Goal: Task Accomplishment & Management: Use online tool/utility

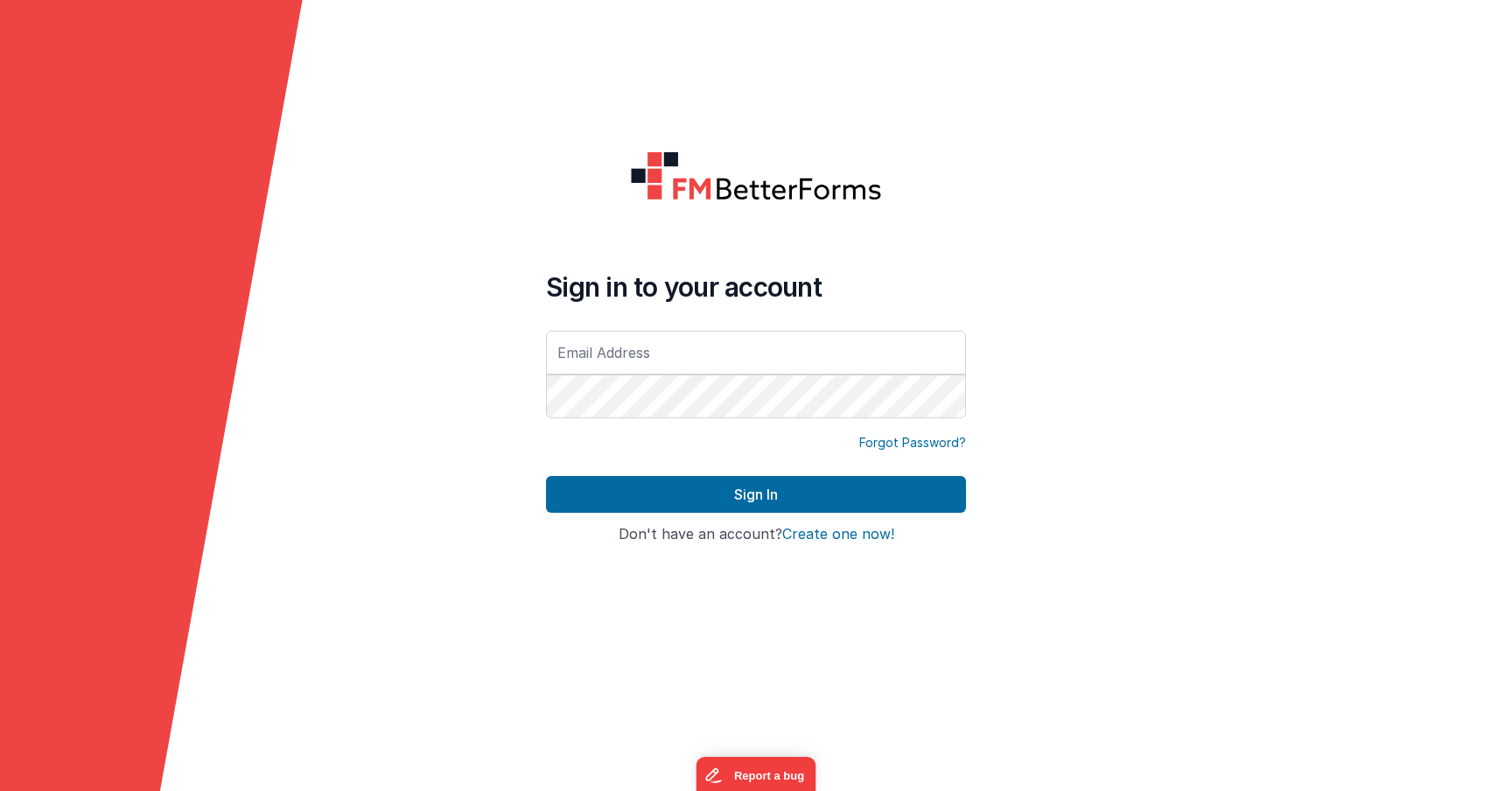
click at [727, 326] on div "Sign in to your account" at bounding box center [756, 347] width 420 height 151
click at [724, 367] on input "text" at bounding box center [756, 352] width 420 height 43
type input "[PERSON_NAME][EMAIL_ADDRESS][DOMAIN_NAME]"
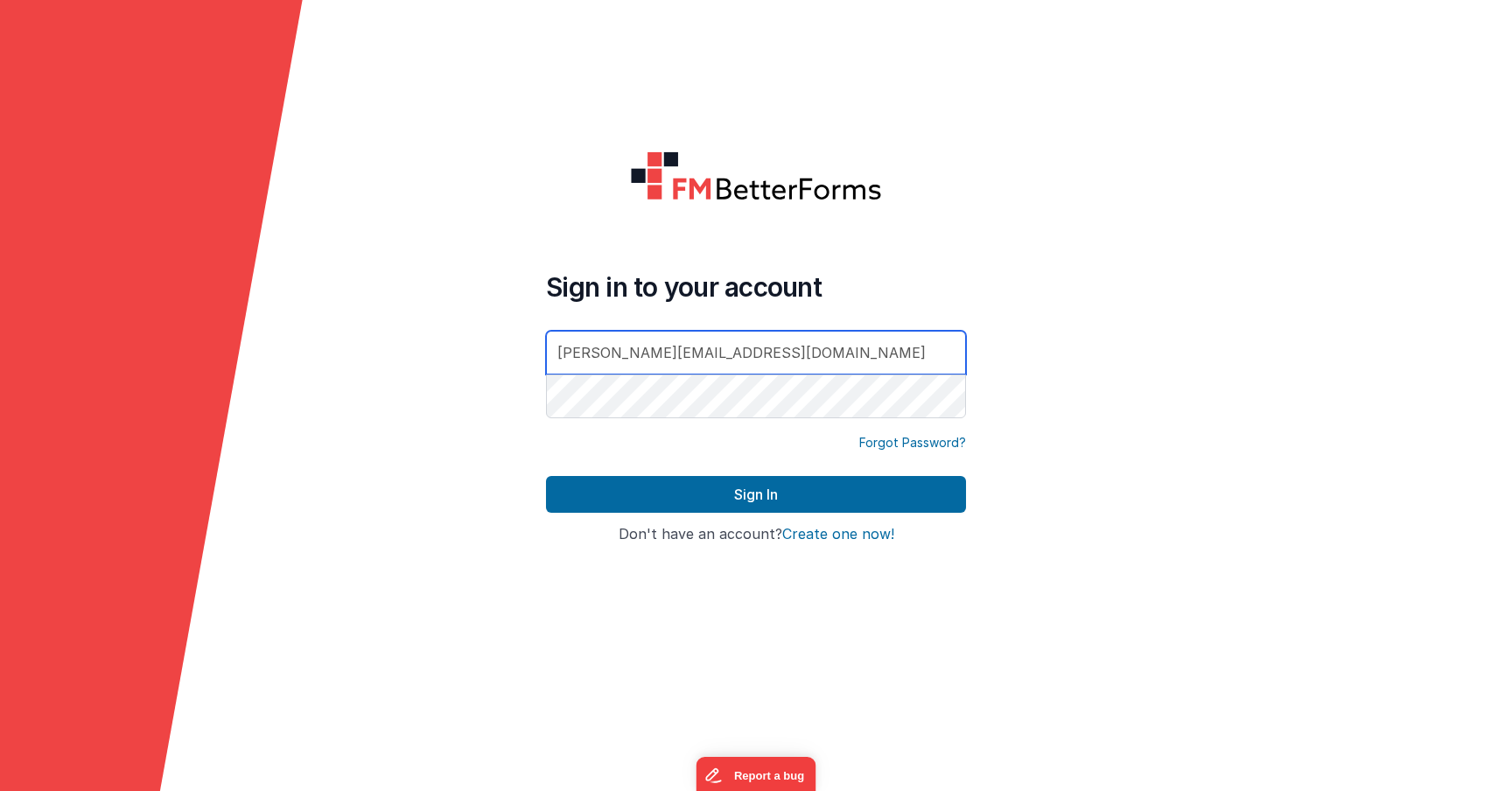
click at [546, 476] on button "Sign In" at bounding box center [756, 494] width 420 height 36
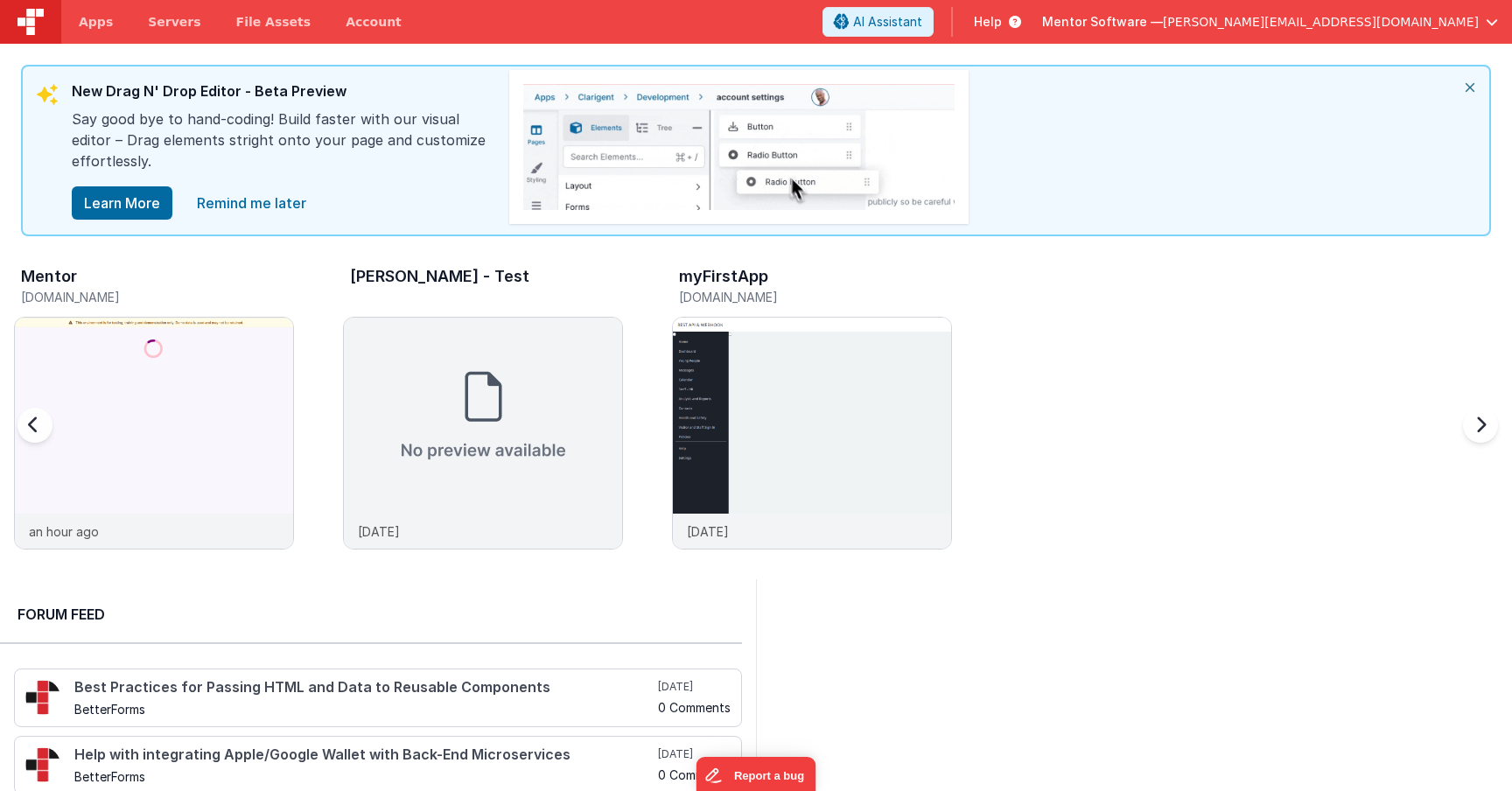
click at [202, 293] on h5 "[DOMAIN_NAME]" at bounding box center [158, 297] width 273 height 13
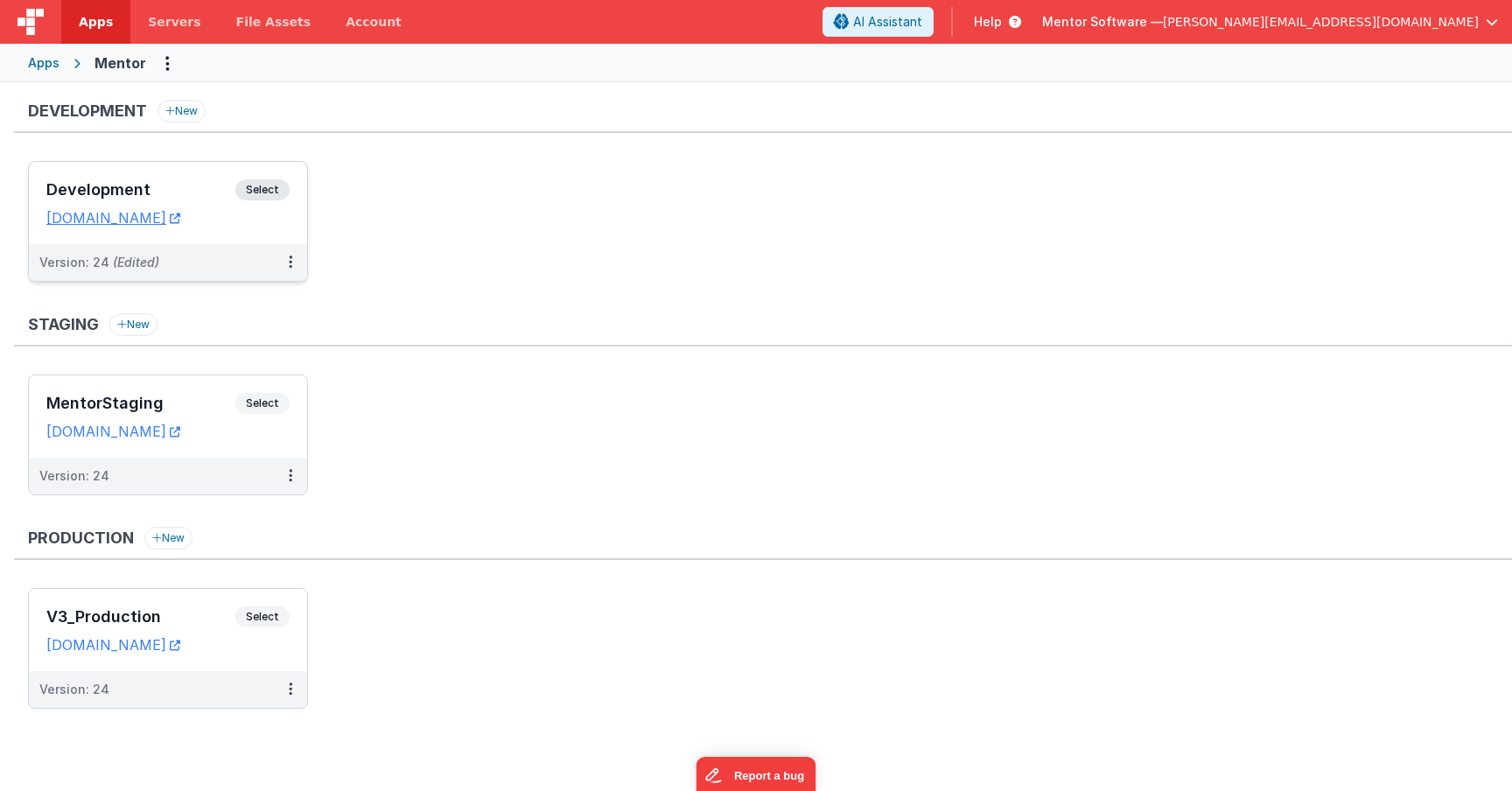
click at [273, 179] on span "Select" at bounding box center [262, 190] width 54 height 21
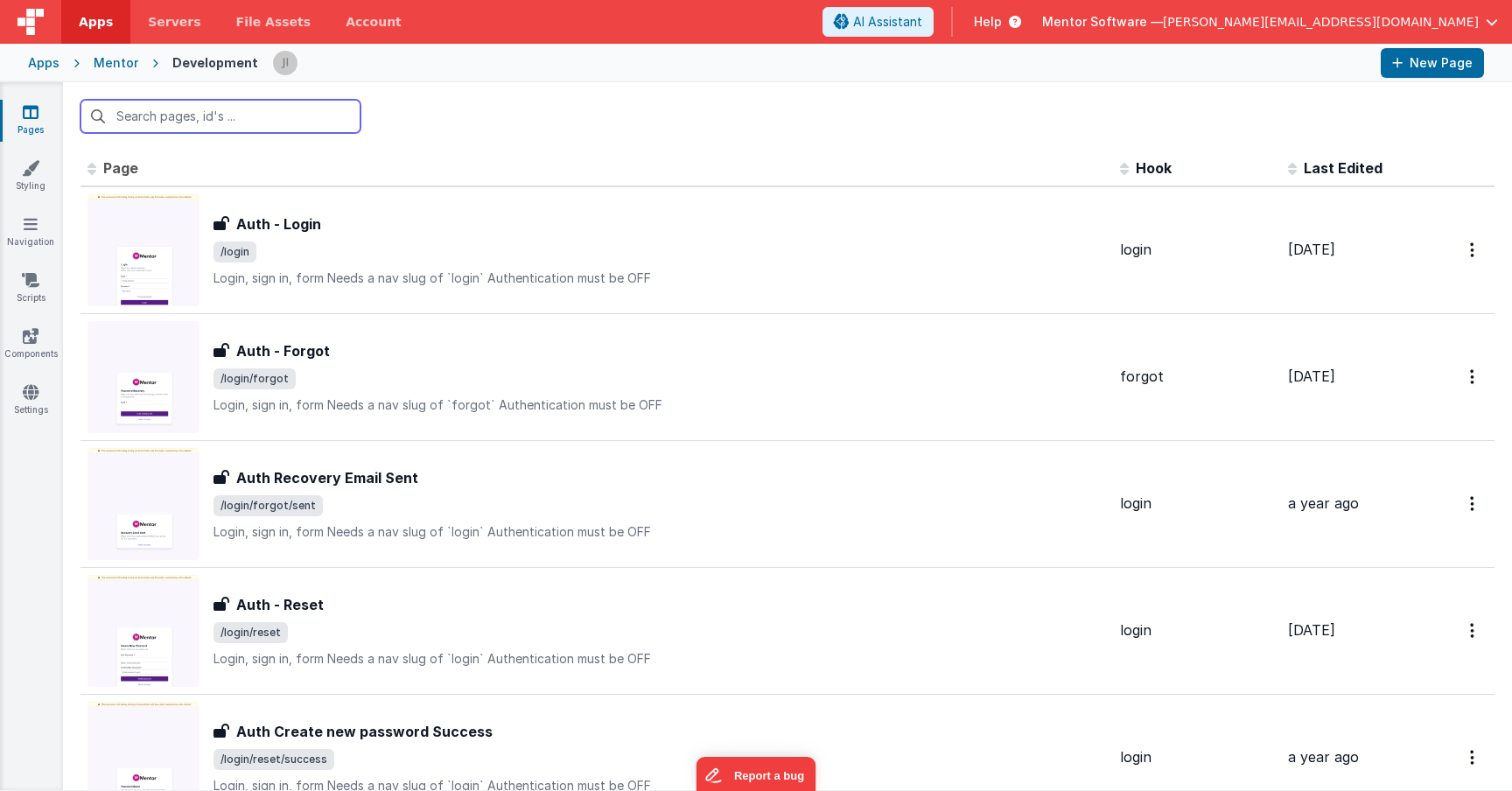
click at [253, 111] on input "text" at bounding box center [221, 117] width 280 height 34
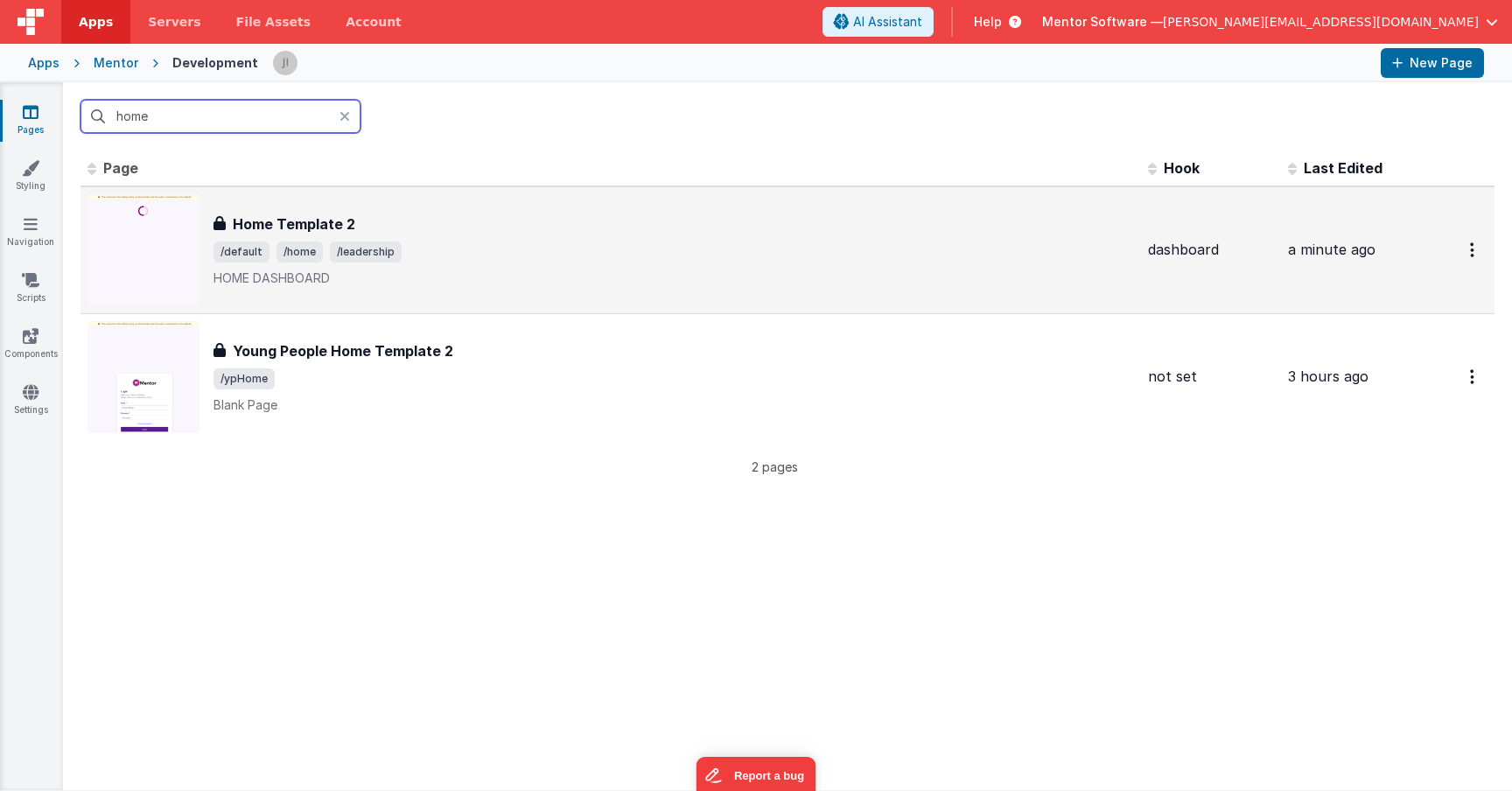
type input "home"
click at [439, 238] on div "Home Template 2 Home Template 2 /default /home /leadership HOME DASHBOARD" at bounding box center [674, 250] width 920 height 74
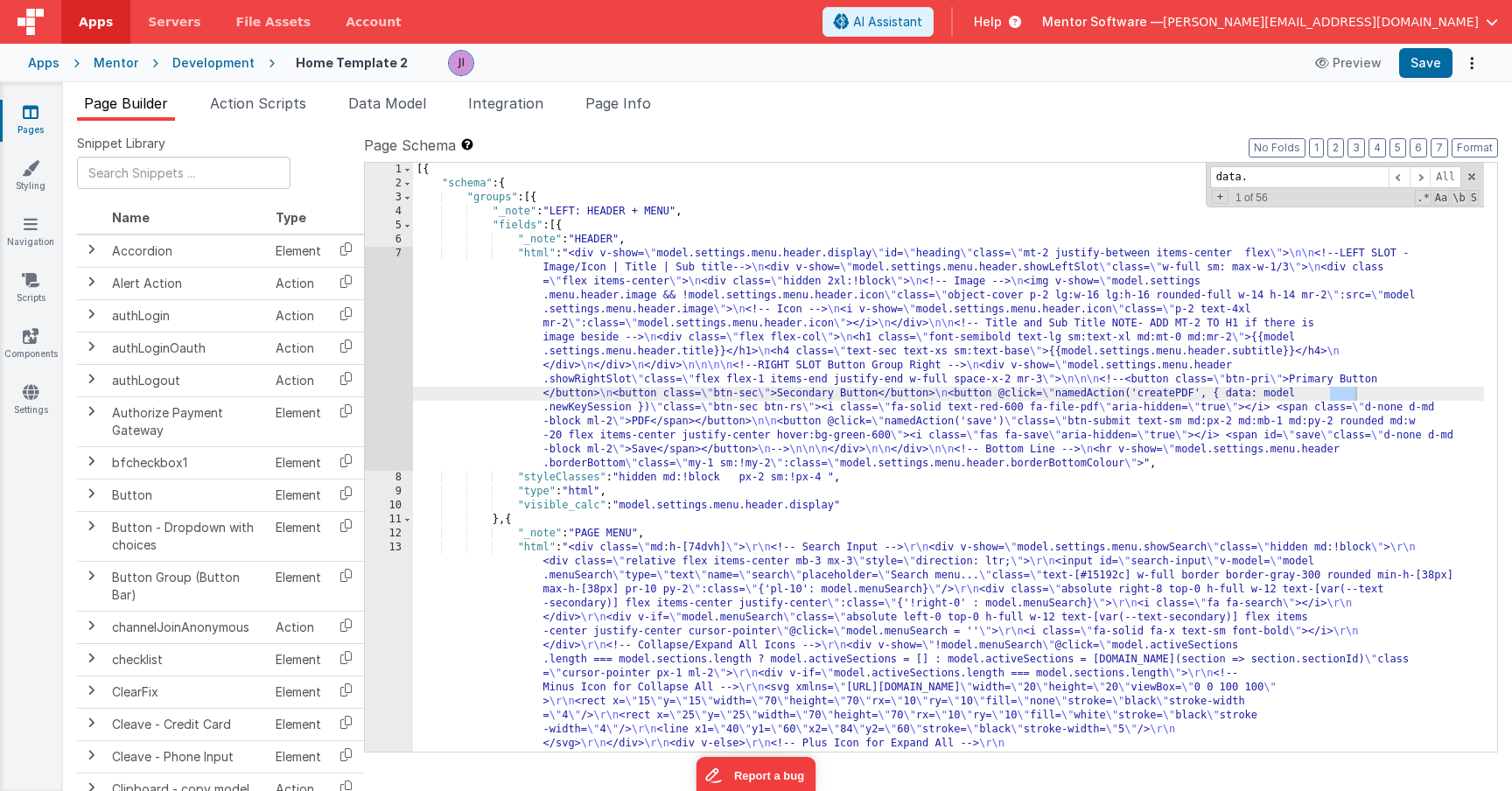
scroll to position [3441, 0]
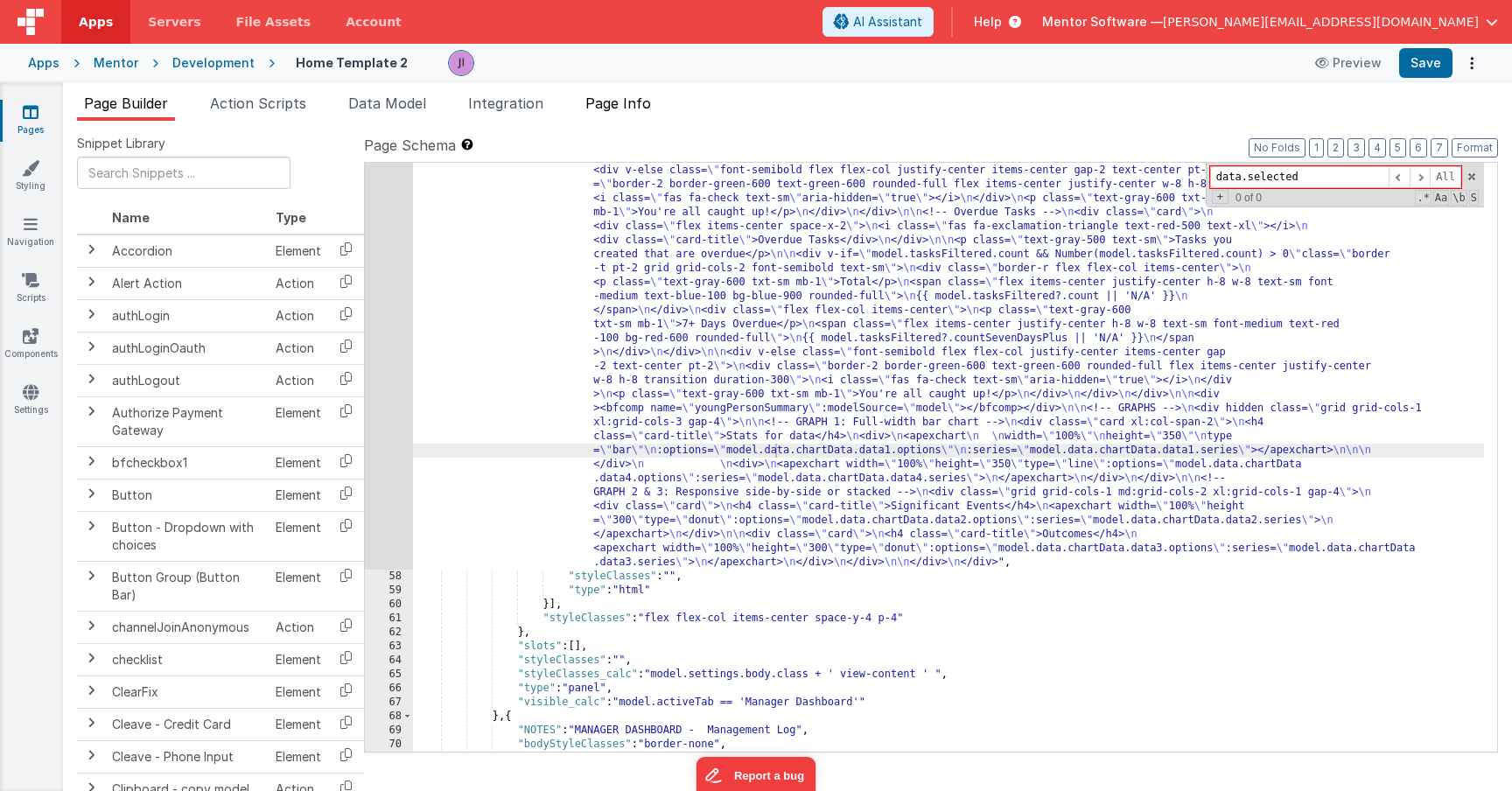
type input "data.selected"
click at [640, 111] on li "Page Info" at bounding box center [619, 107] width 80 height 28
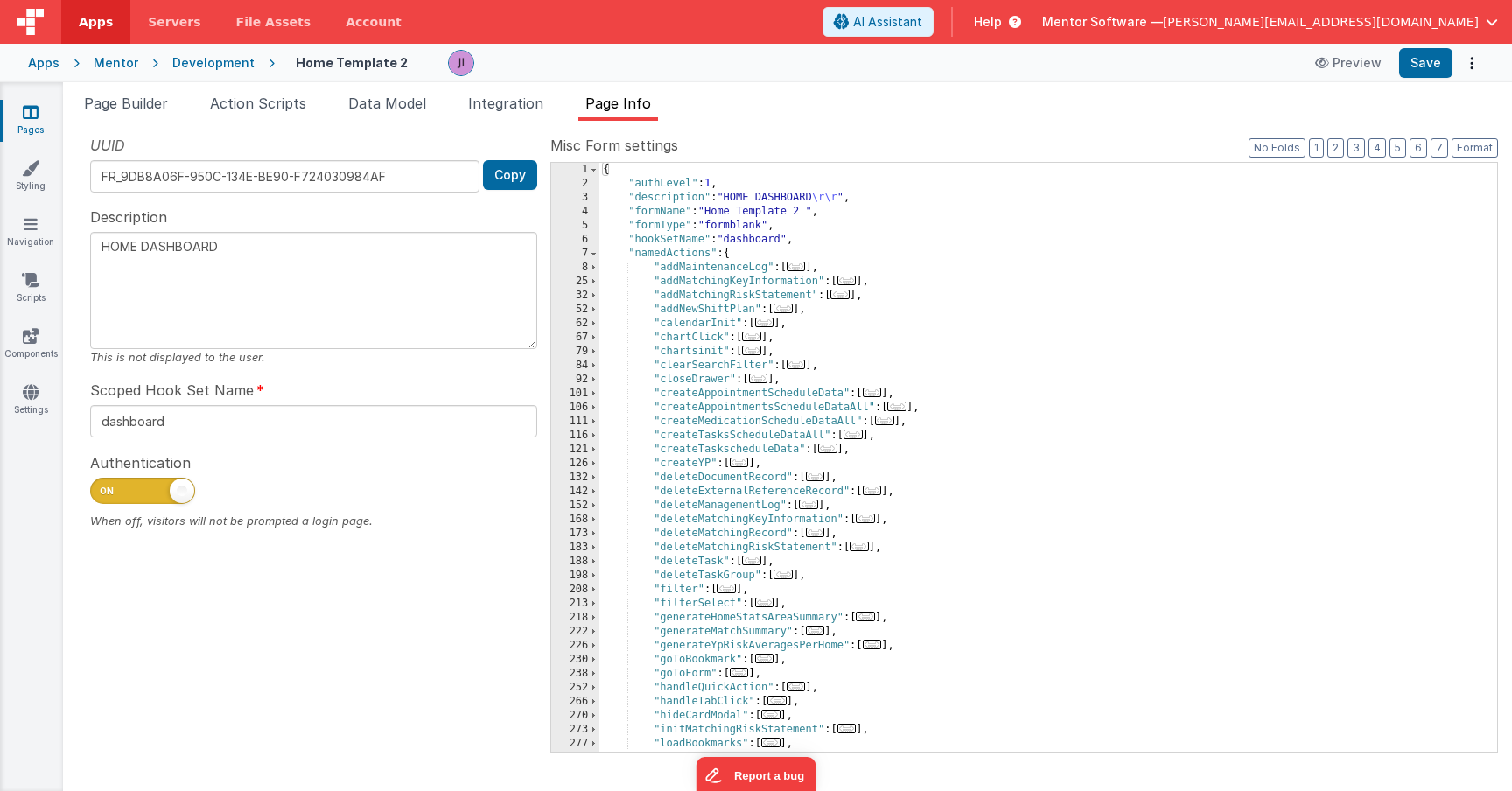
click at [867, 282] on div "{ "authLevel" : 1 , "description" : "HOME DASHBOARD \r\r " , "formName" : "Home…" at bounding box center [1041, 472] width 885 height 617
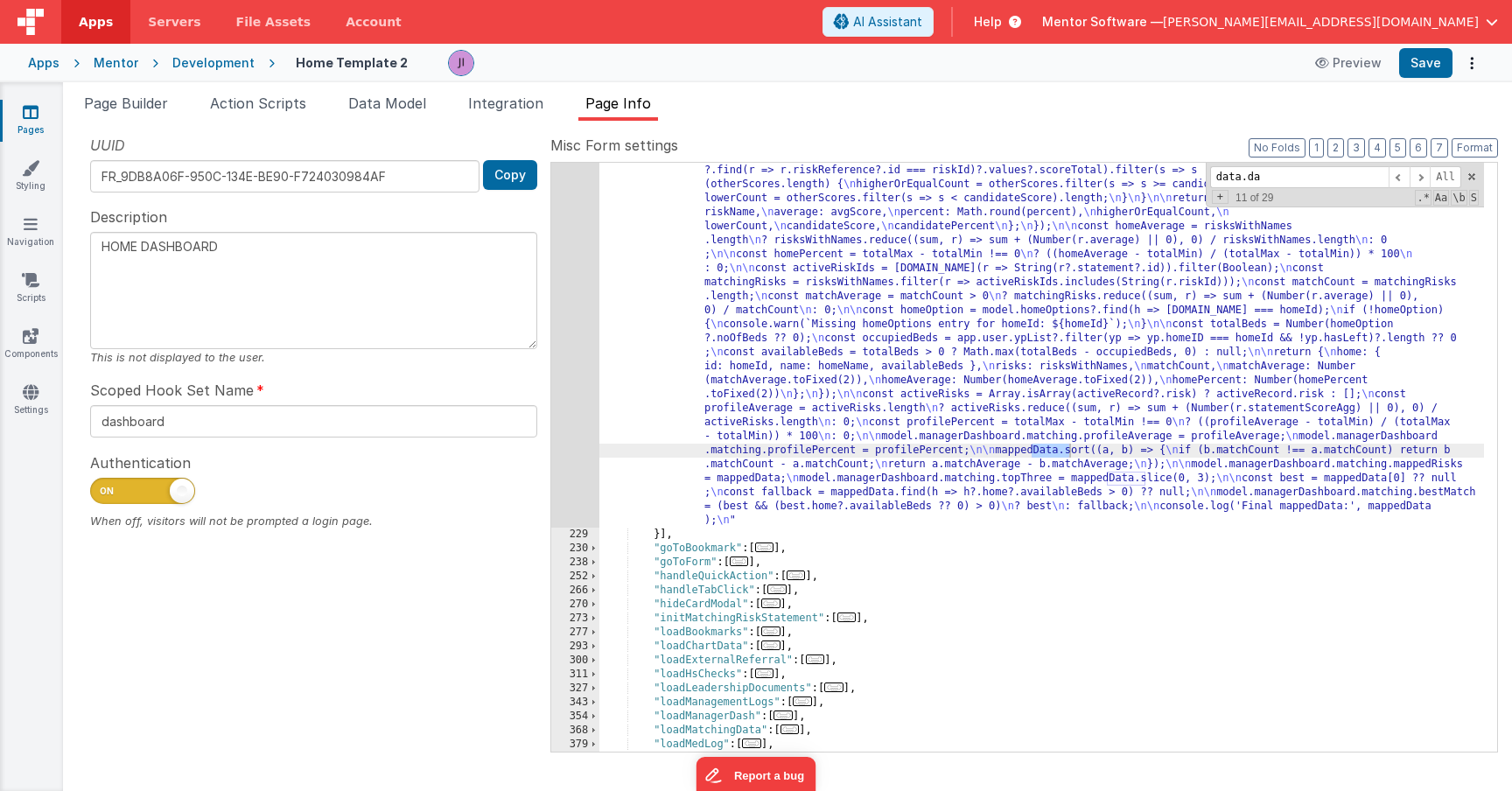
scroll to position [2198, 0]
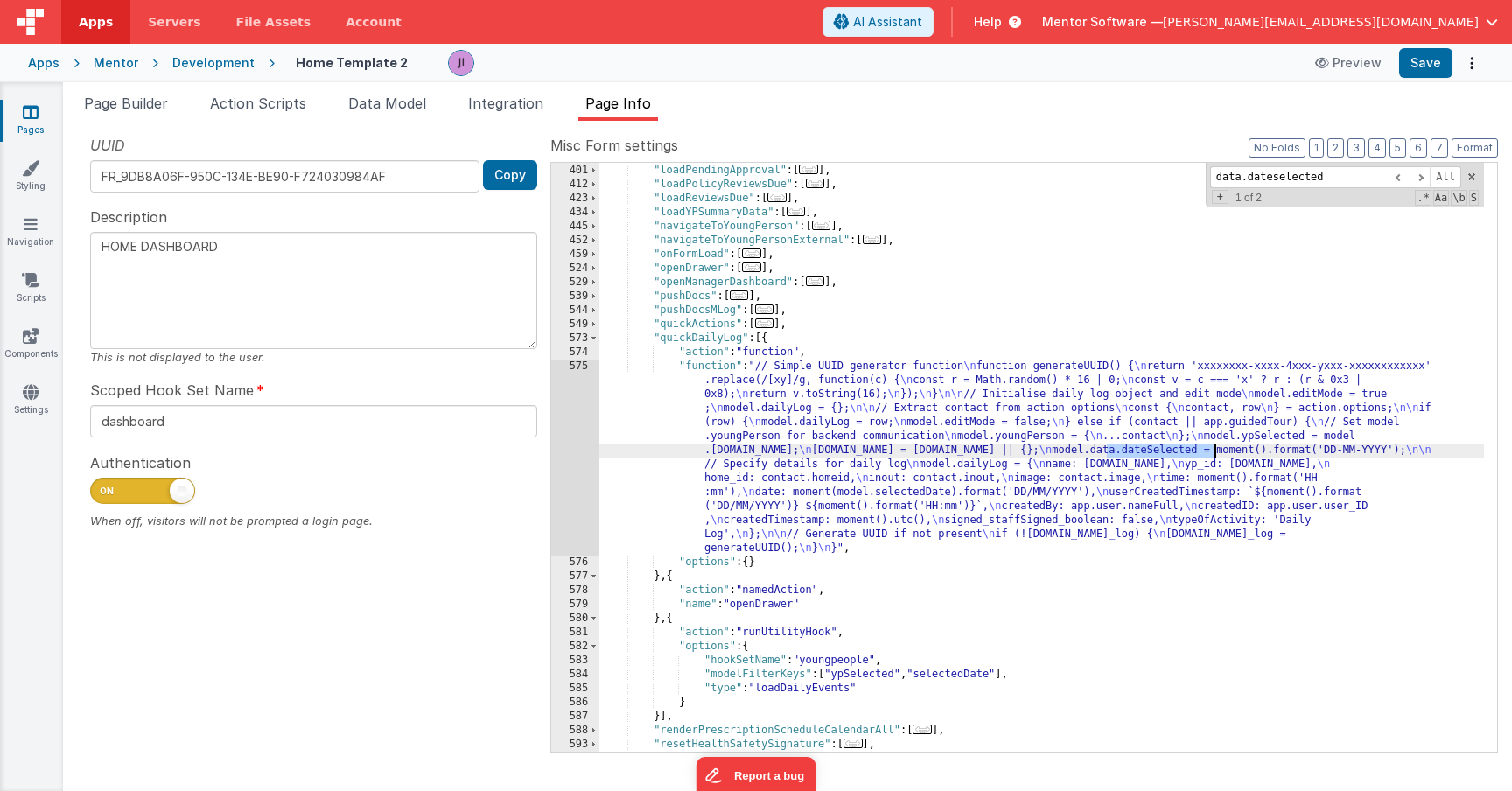
click at [563, 471] on div "575" at bounding box center [575, 458] width 48 height 196
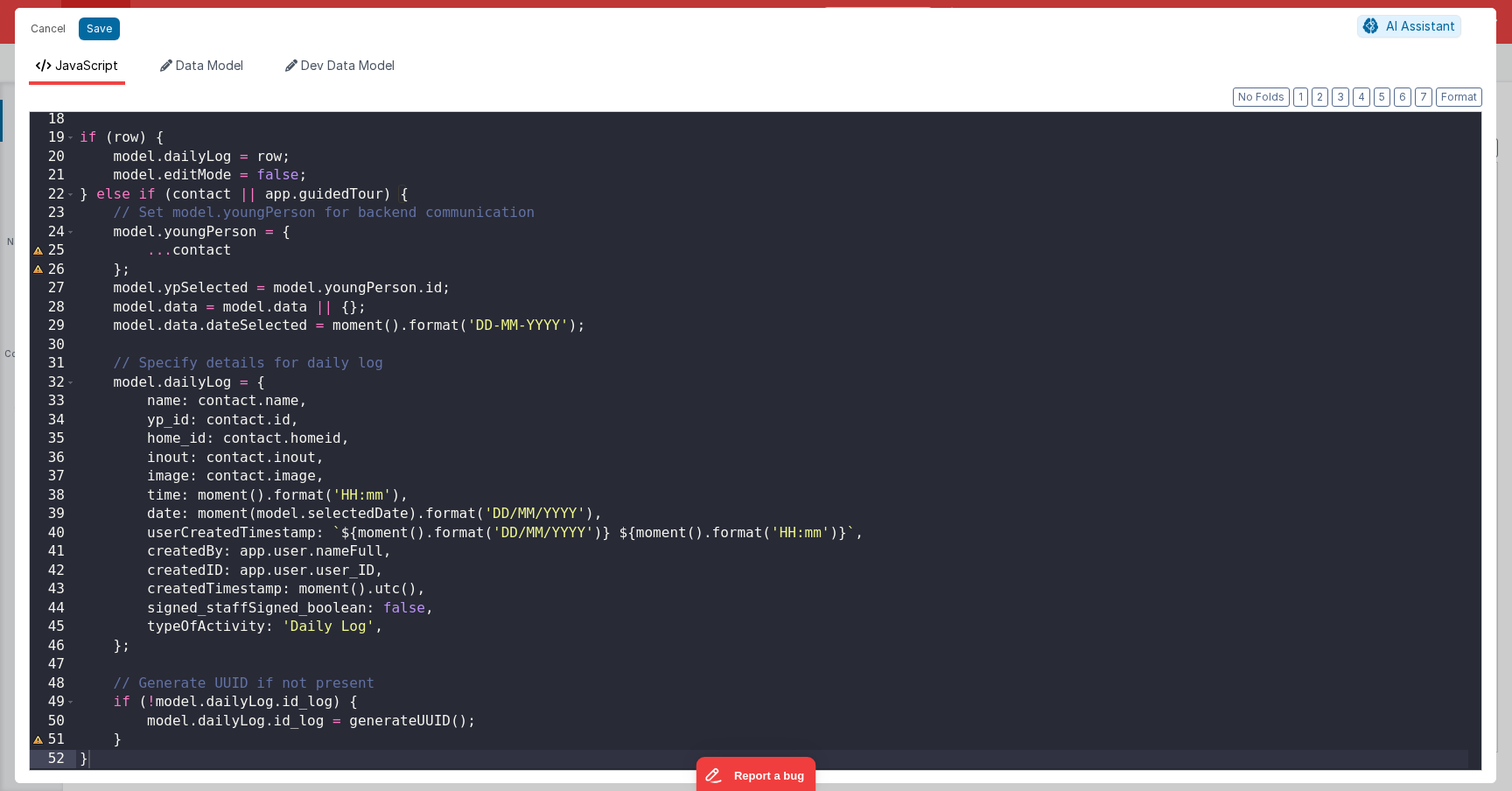
scroll to position [320, 0]
click at [50, 30] on button "Cancel" at bounding box center [48, 29] width 52 height 25
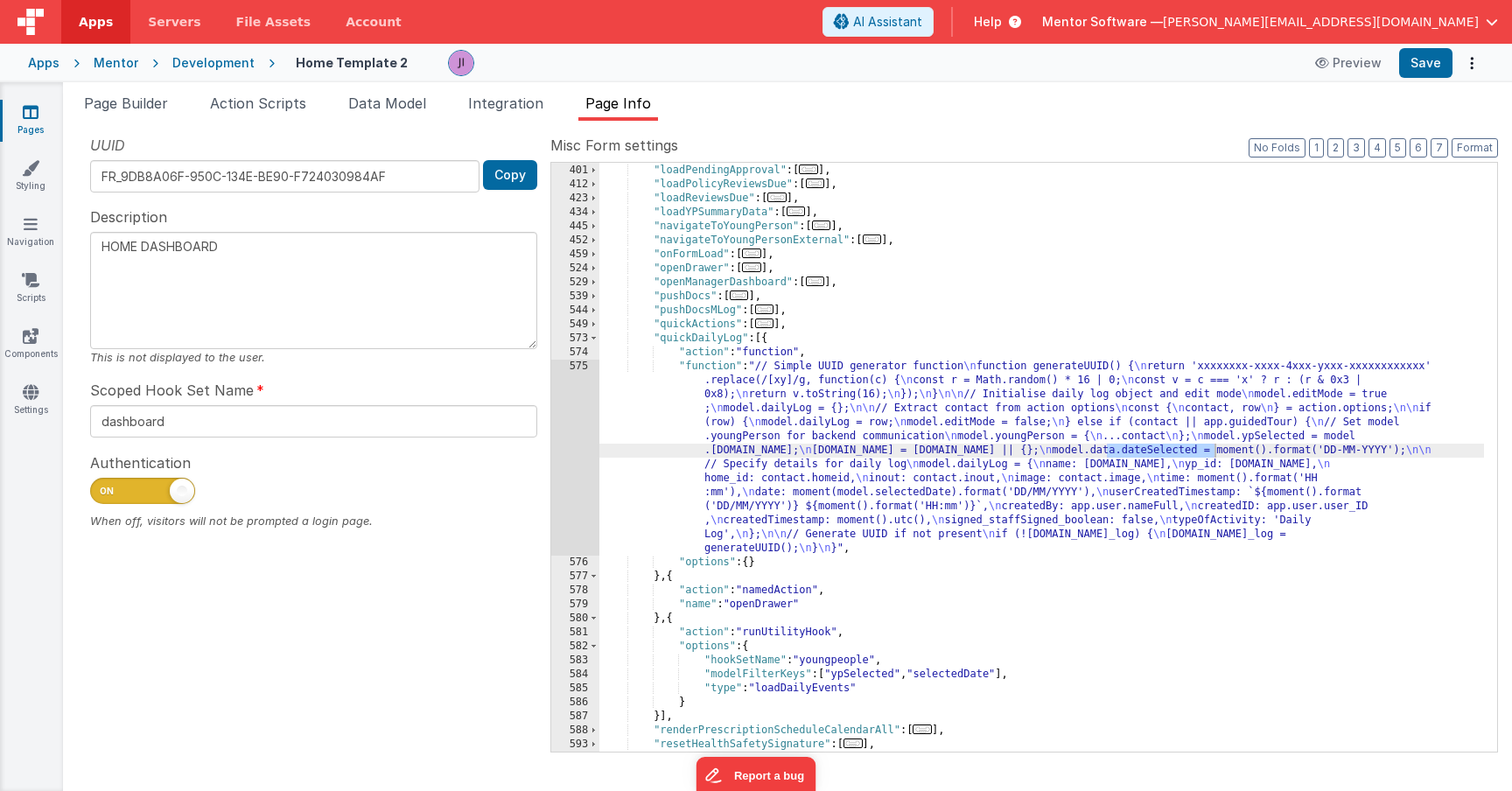
click at [765, 414] on div ""loadPastYP" : [ ... ] , "loadPendingApproval" : [ ... ] , "loadPolicyReviewsDu…" at bounding box center [1041, 458] width 885 height 617
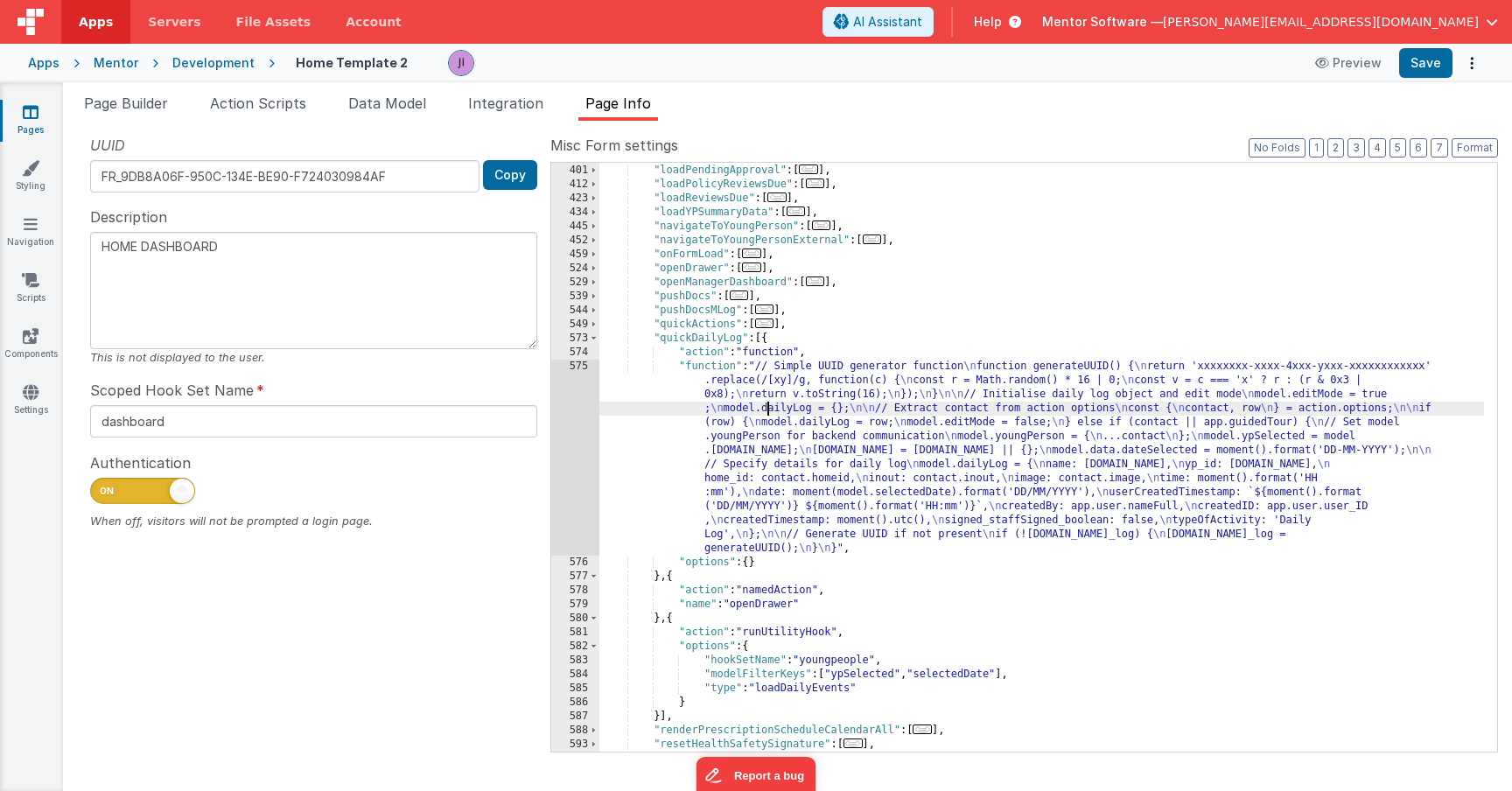
click at [768, 435] on div ""loadPastYP" : [ ... ] , "loadPendingApproval" : [ ... ] , "loadPolicyReviewsDu…" at bounding box center [1041, 458] width 885 height 617
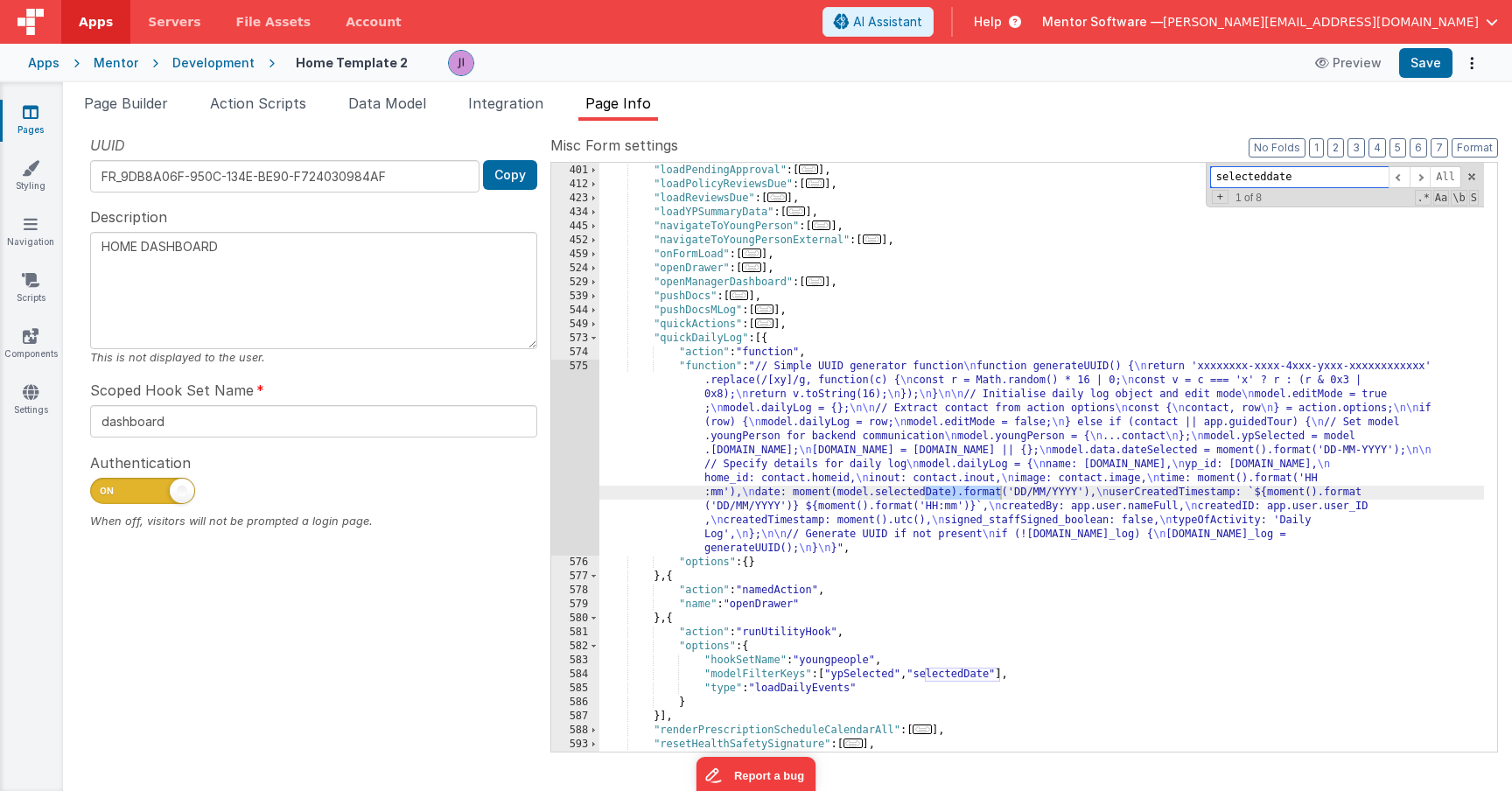
type input "selecteddate"
click at [551, 464] on div "575" at bounding box center [575, 458] width 48 height 196
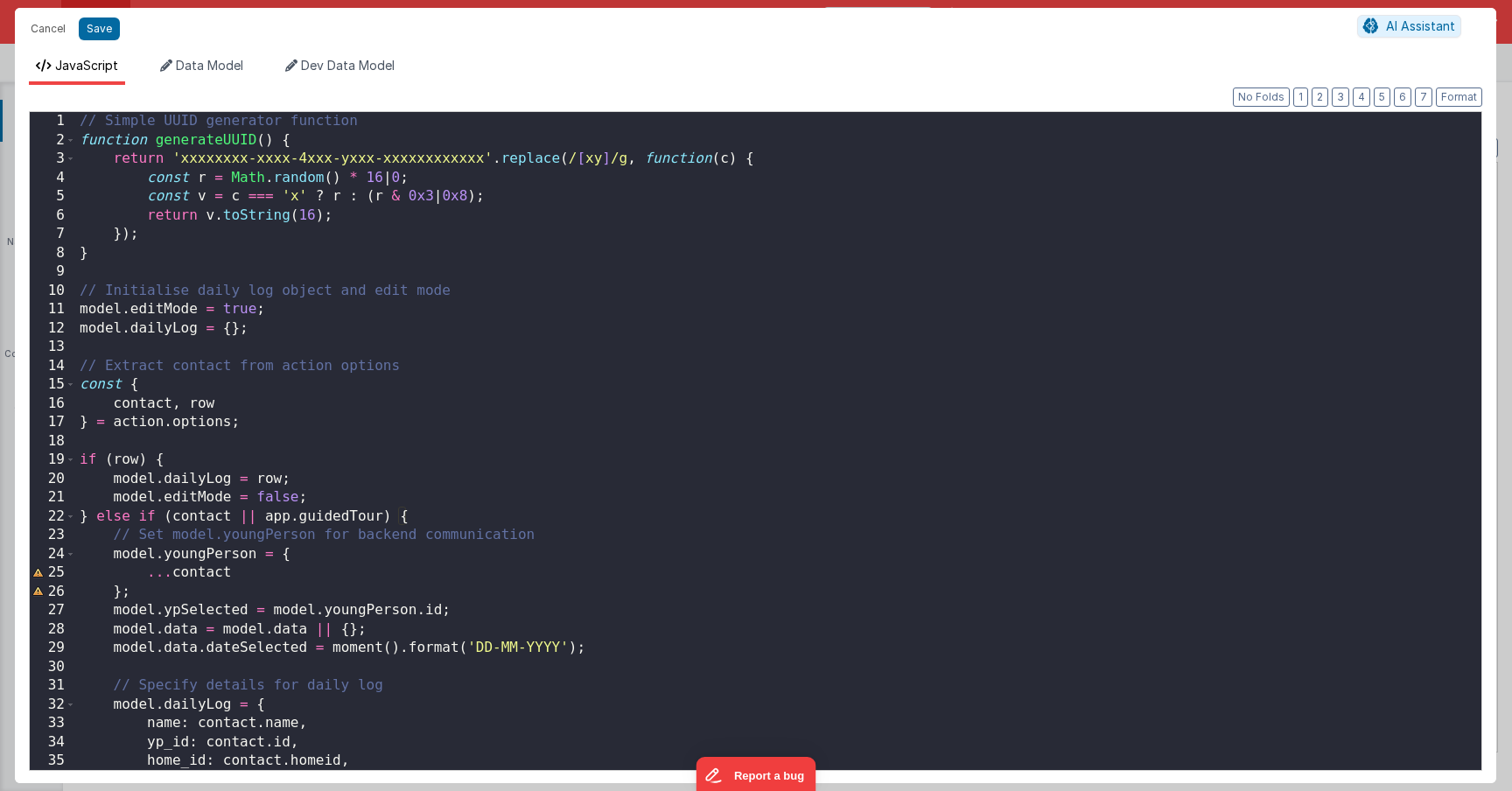
click at [562, 482] on div "// Simple UUID generator function function generateUUID ( ) { return 'xxxxxxxx-…" at bounding box center [772, 459] width 1392 height 696
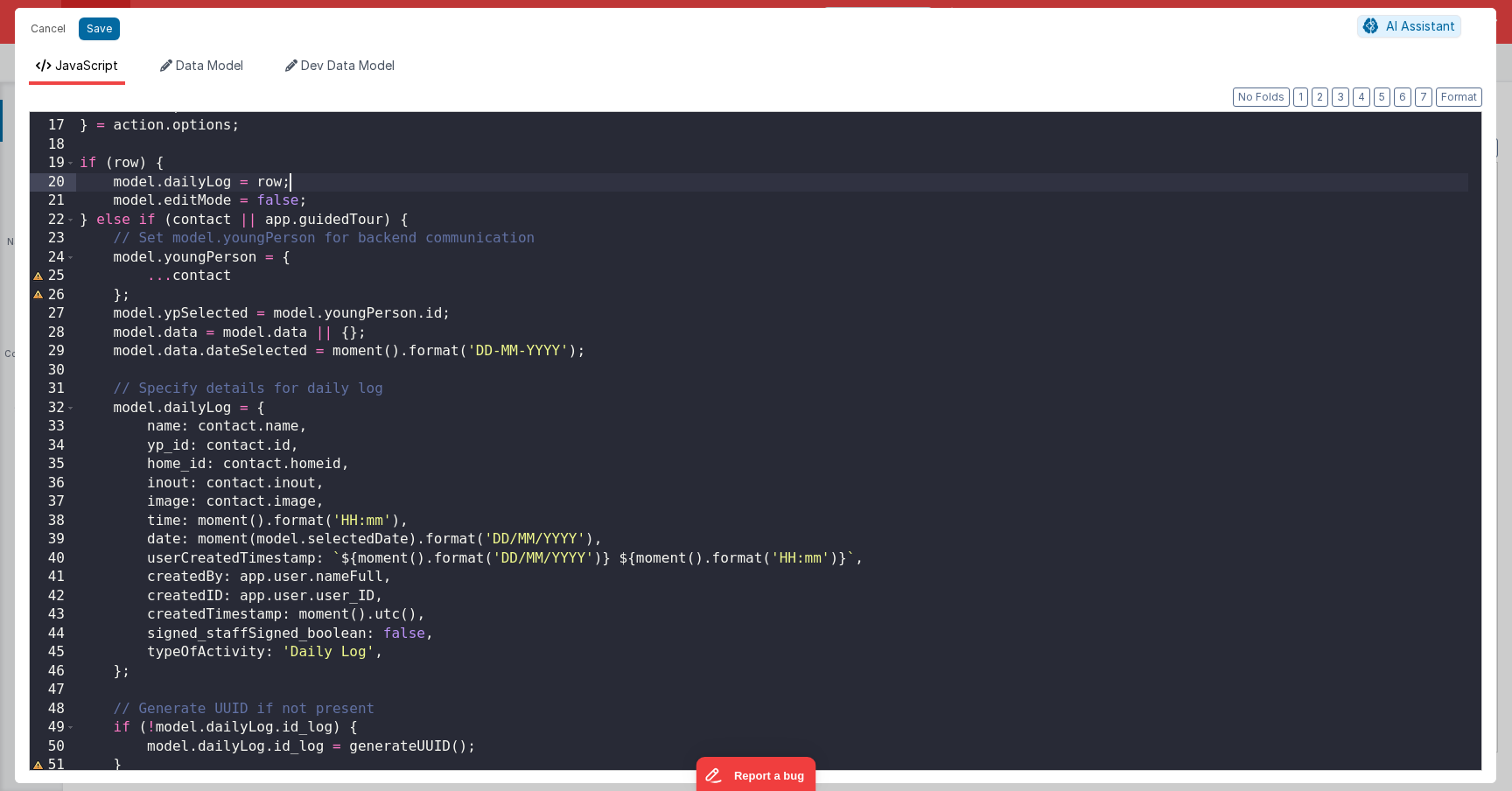
scroll to position [234, 0]
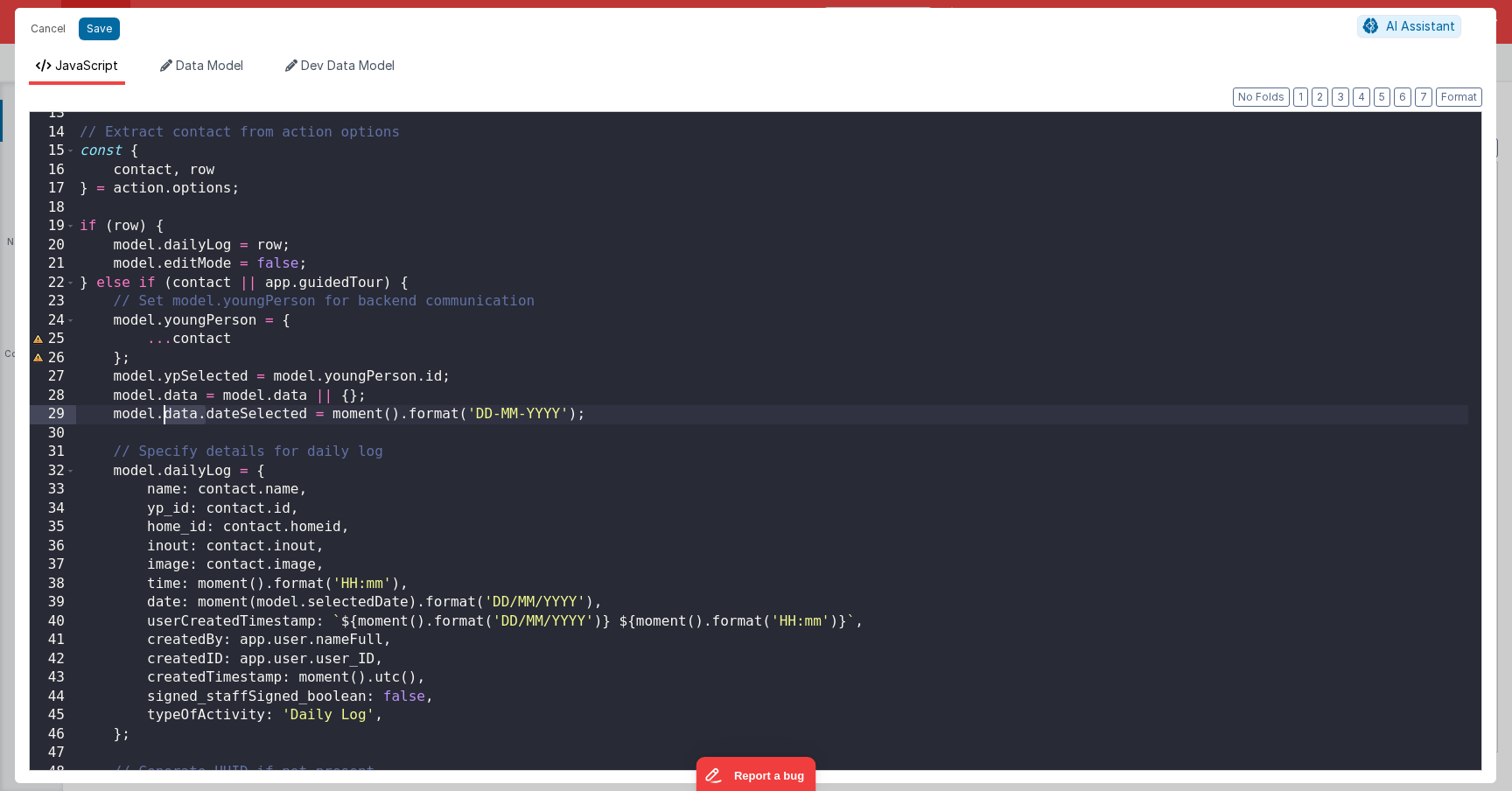
drag, startPoint x: 204, startPoint y: 416, endPoint x: 161, endPoint y: 416, distance: 43.0
click at [161, 416] on div "// Extract contact from action options const { contact , row } = action . optio…" at bounding box center [772, 451] width 1392 height 696
click at [352, 602] on div "// Extract contact from action options const { contact , row } = action . optio…" at bounding box center [772, 451] width 1392 height 696
click at [198, 409] on div "// Extract contact from action options const { contact , row } = action . optio…" at bounding box center [772, 451] width 1392 height 696
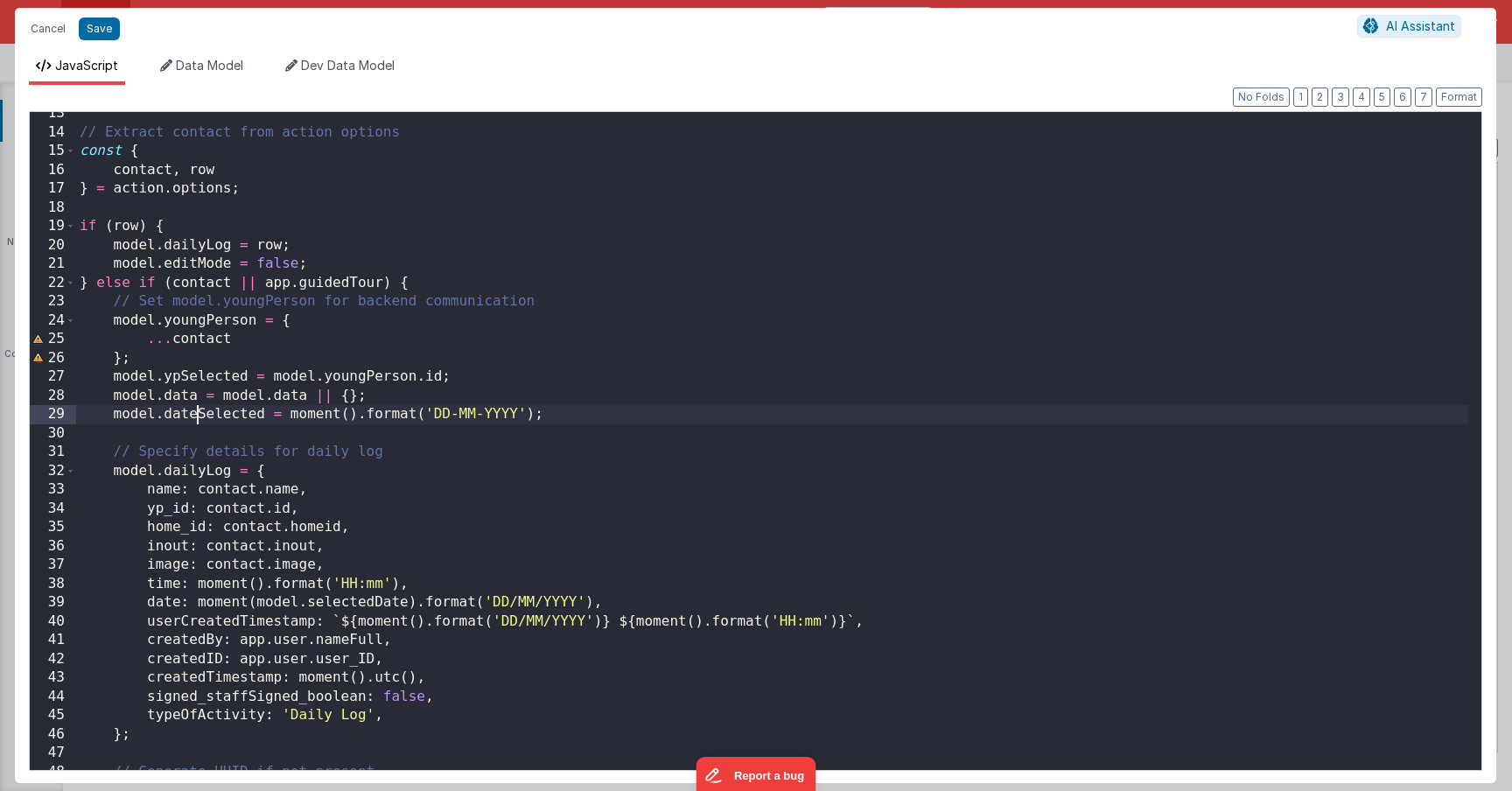
click at [198, 409] on div "// Extract contact from action options const { contact , row } = action . optio…" at bounding box center [772, 451] width 1392 height 696
click at [102, 26] on button "Save" at bounding box center [99, 29] width 41 height 23
type textarea "HOME DASHBOARD"
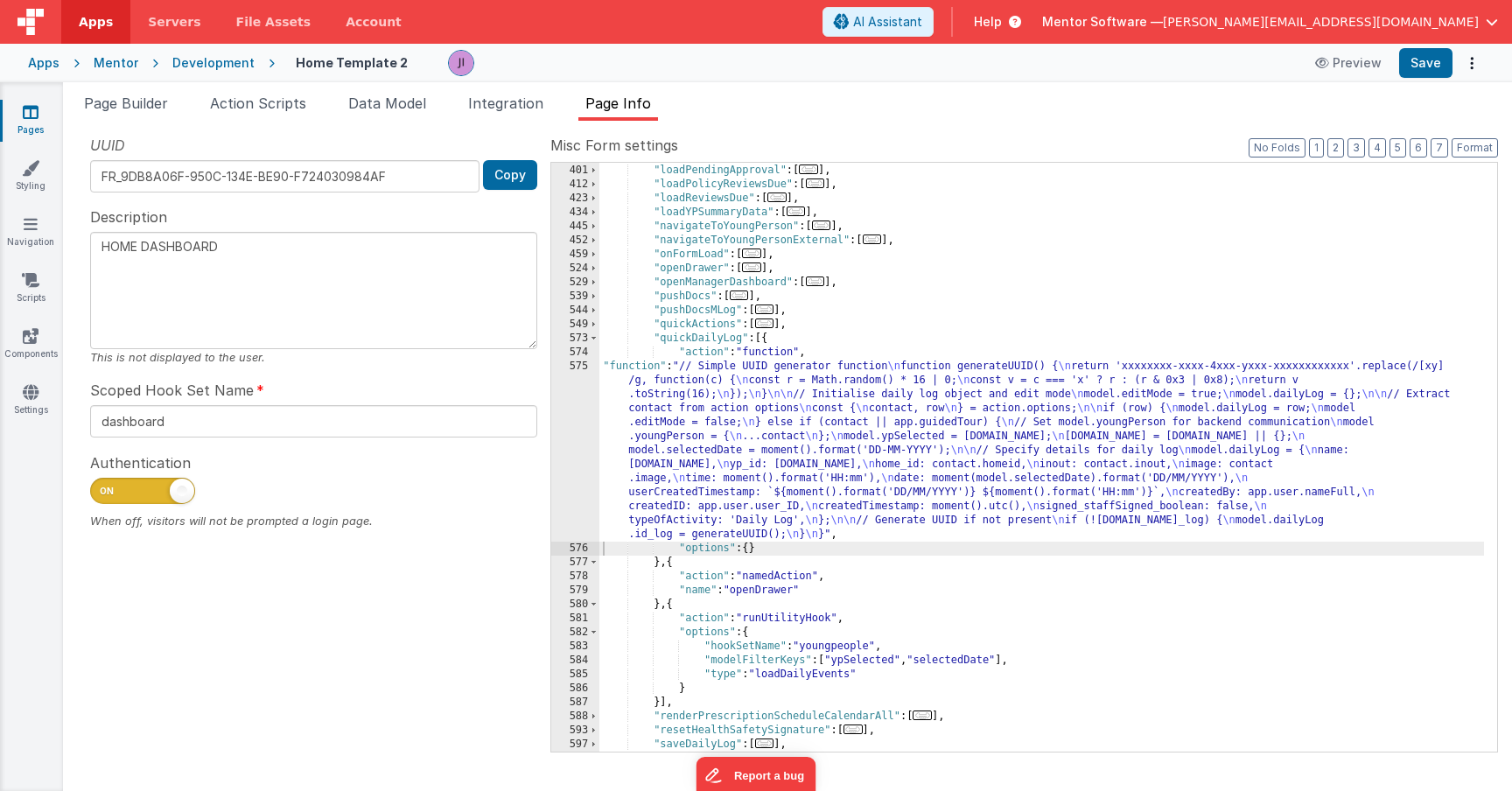
click at [639, 413] on div ""loadPastYP" : [ ... ] , "loadPendingApproval" : [ ... ] , "loadPolicyReviewsDu…" at bounding box center [1041, 458] width 885 height 617
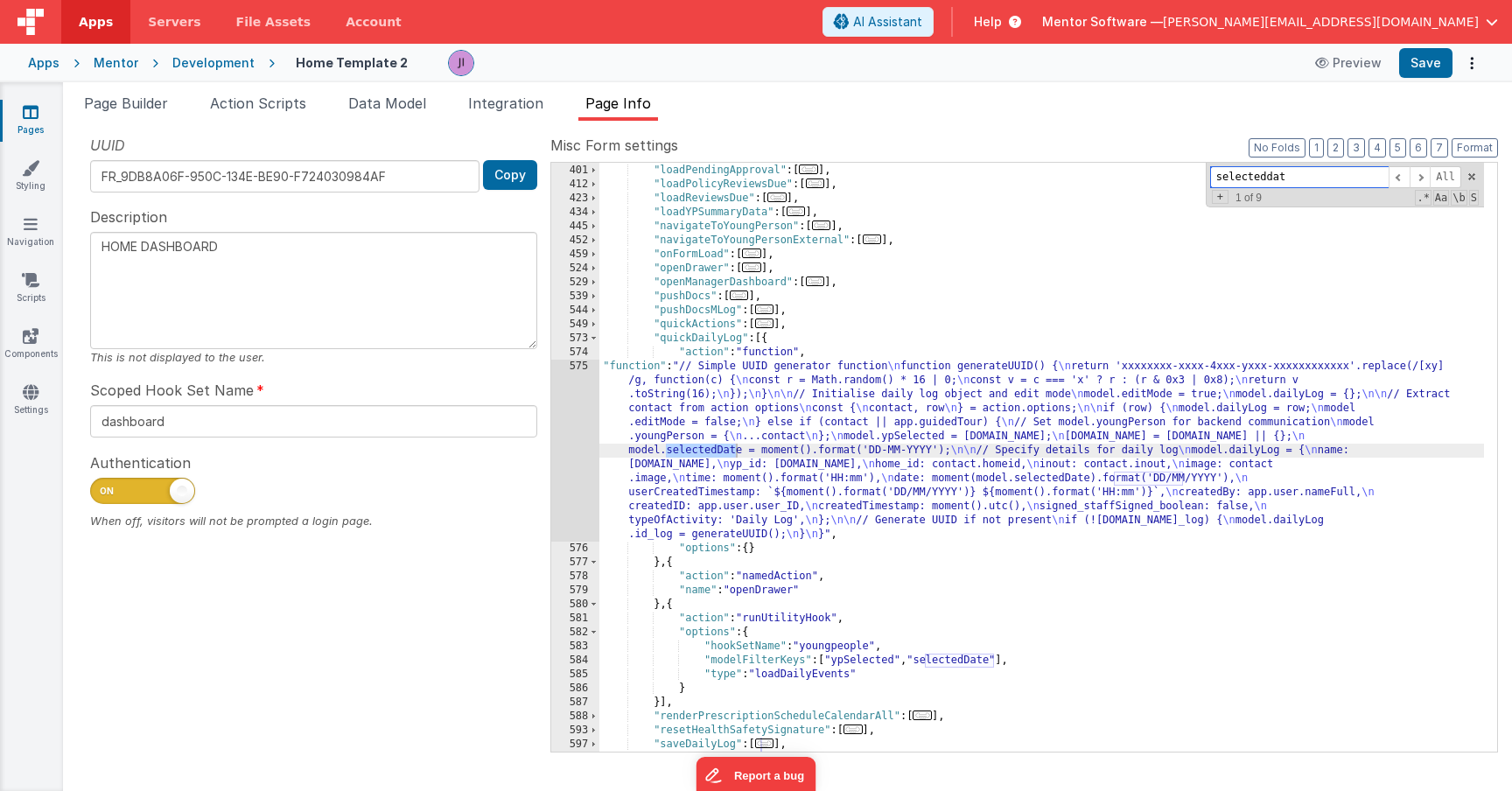
type input "selecteddate"
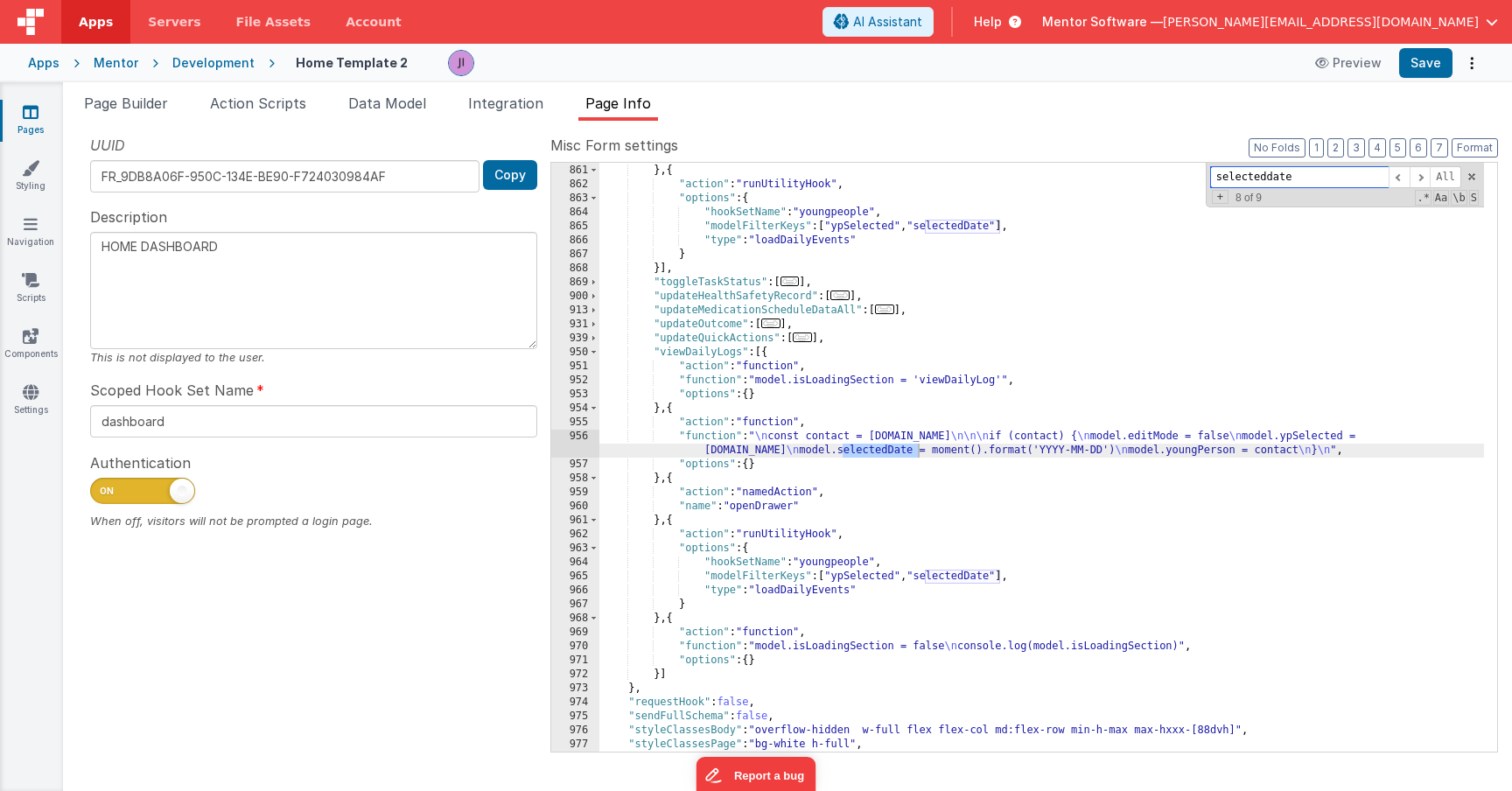
scroll to position [4061, 0]
click at [152, 121] on div "Snippet Library Name Type Accordion Element Alert Action Action authLogin Actio…" at bounding box center [787, 456] width 1449 height 670
click at [162, 103] on span "Page Builder" at bounding box center [126, 104] width 84 height 18
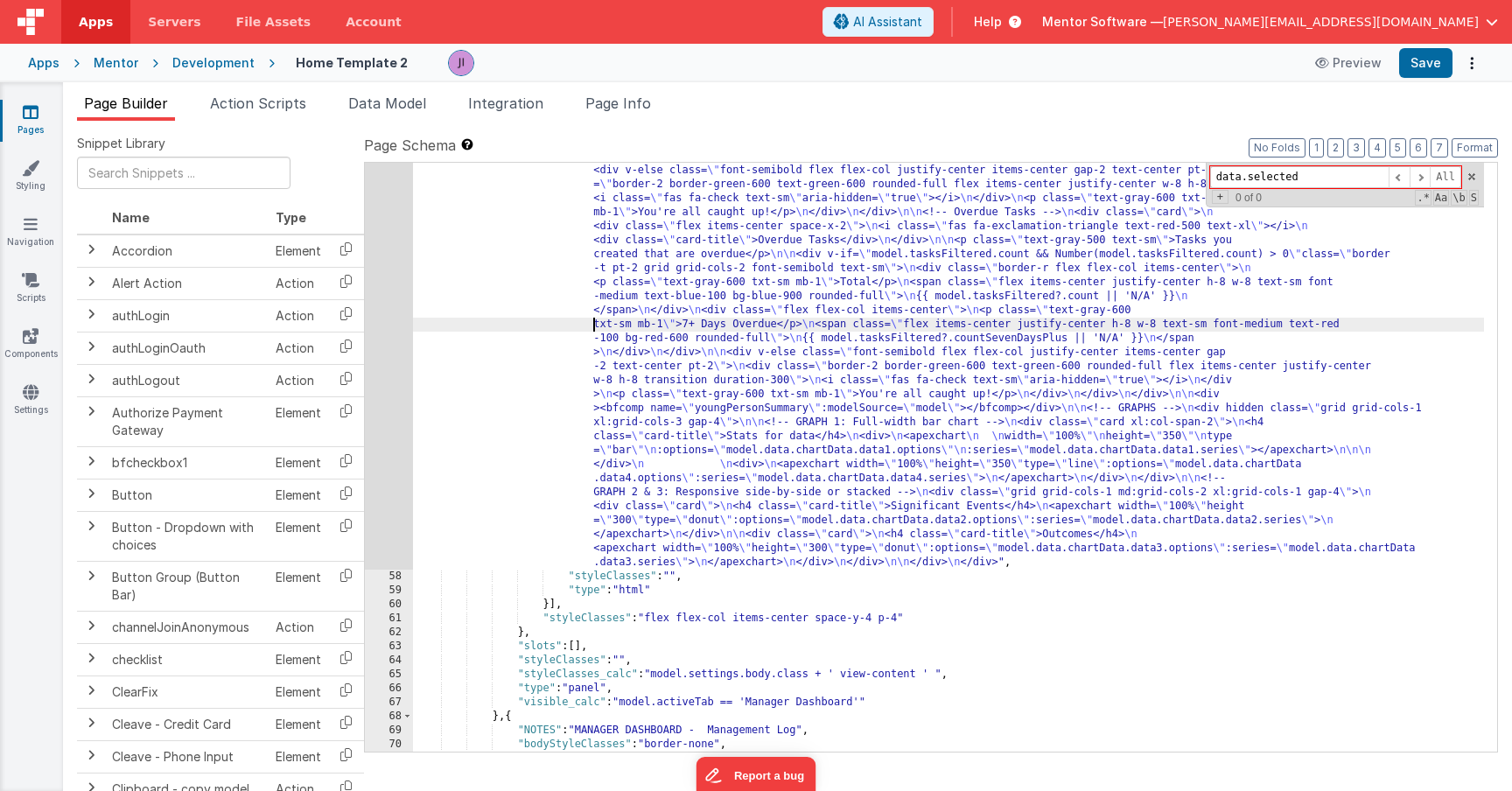
click at [564, 326] on div ""html" : "<div v-if= \" model.activeTab == 'Manager Dashboard' \" class= \" fle…" at bounding box center [948, 486] width 1071 height 1374
paste input "selecteddate"
type input "selecteddate"
click at [375, 109] on span "Data Model" at bounding box center [387, 104] width 78 height 18
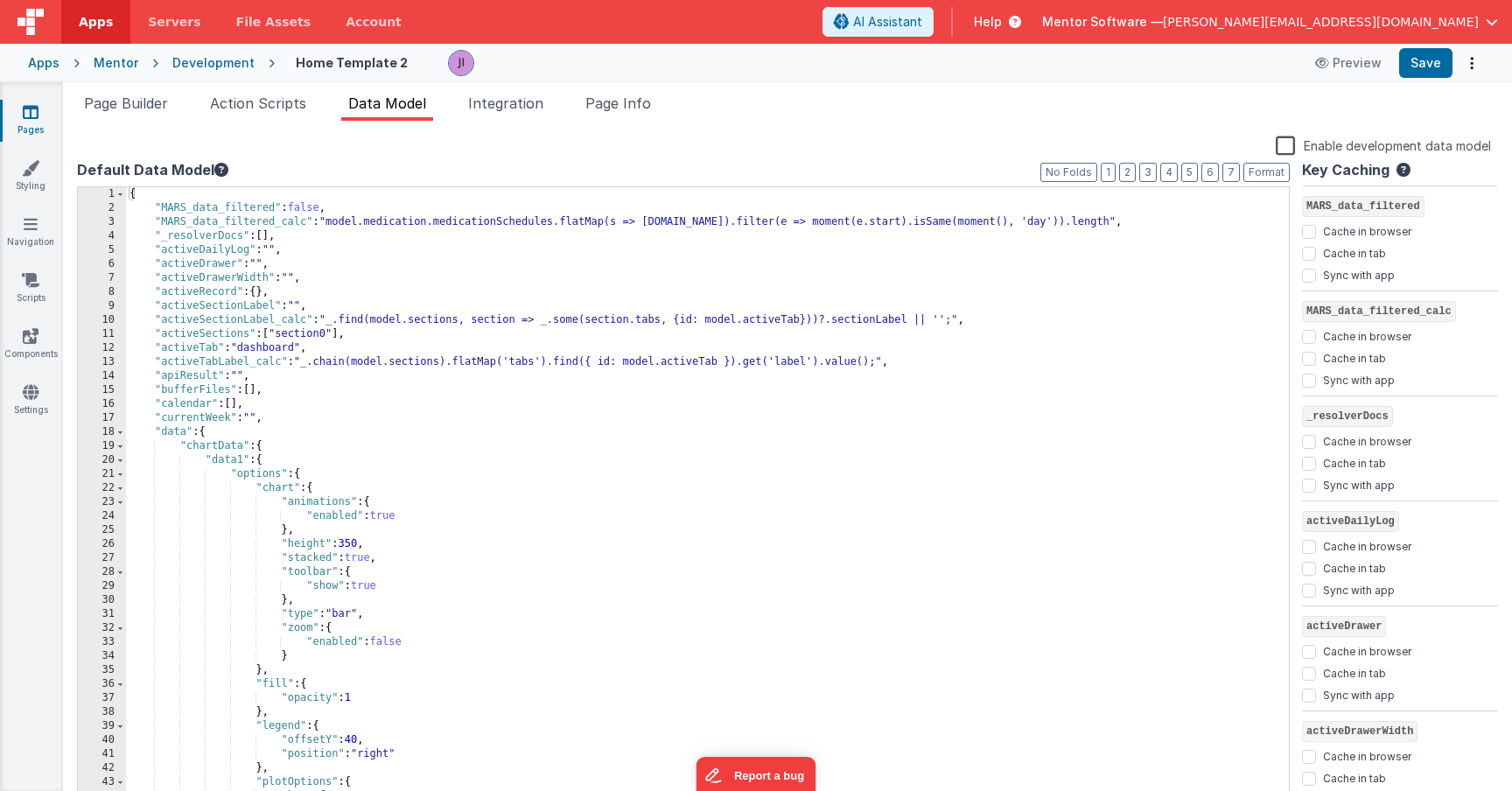
click at [492, 334] on div "{ "MARS_data_filtered" : false , "MARS_data_filtered_calc" : "model.medication.…" at bounding box center [700, 510] width 1150 height 646
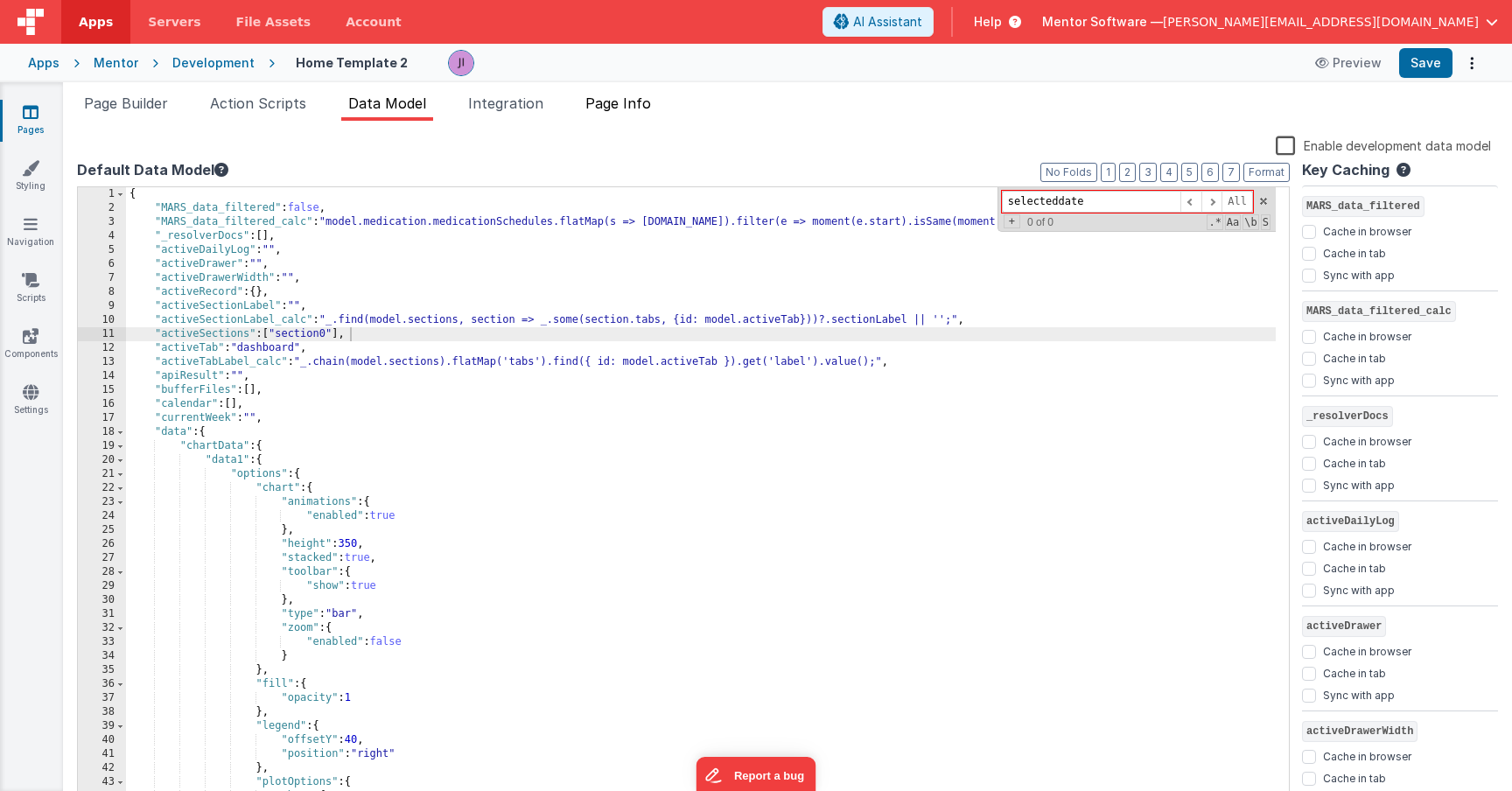
type input "selecteddate"
click at [589, 96] on li "Page Info" at bounding box center [619, 107] width 80 height 28
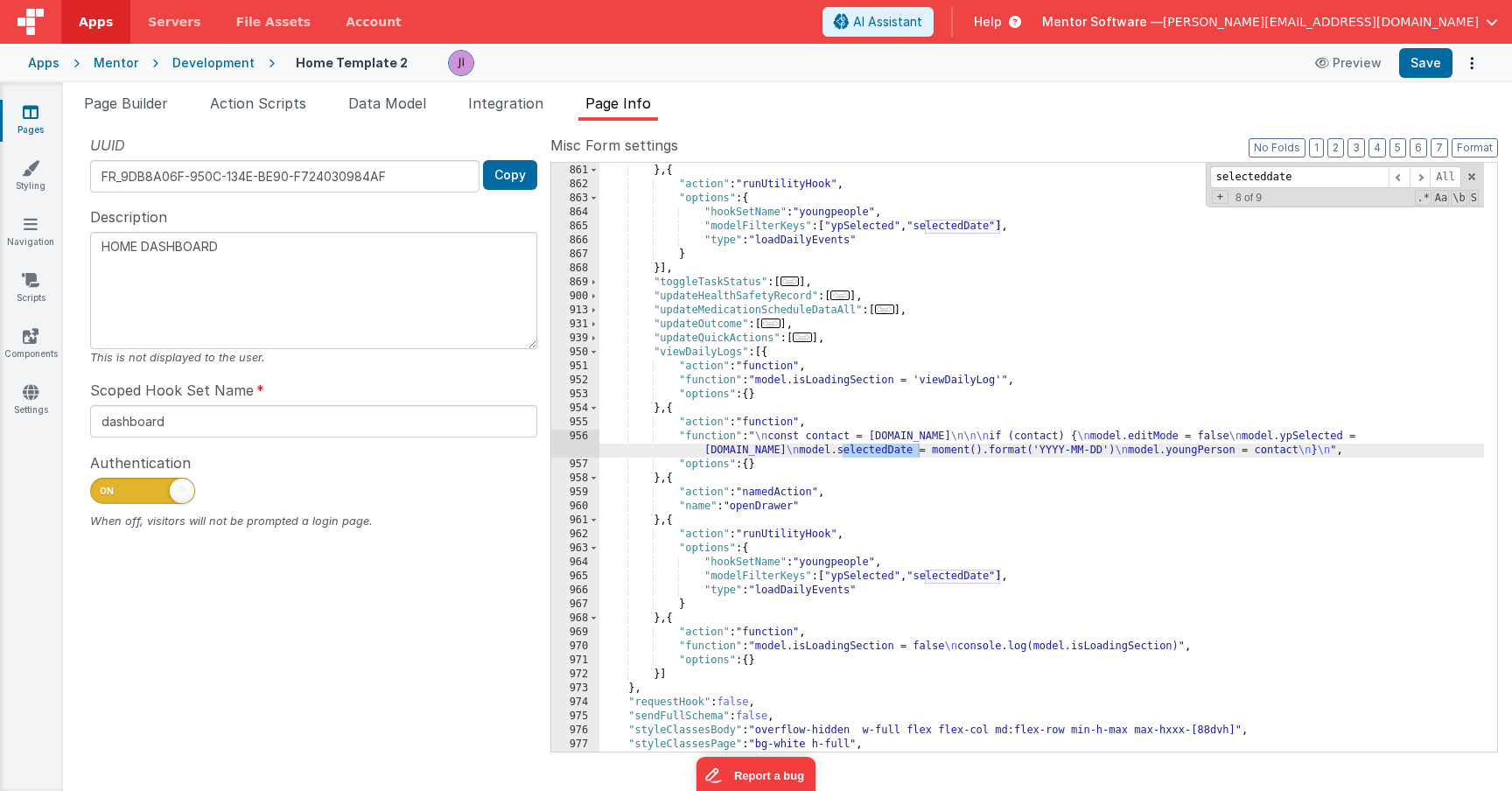
click at [942, 293] on div ""name" : "openDrawer" } , { "action" : "runUtilityHook" , "options" : { "hookSe…" at bounding box center [1041, 458] width 885 height 617
click at [1413, 184] on span at bounding box center [1420, 177] width 21 height 22
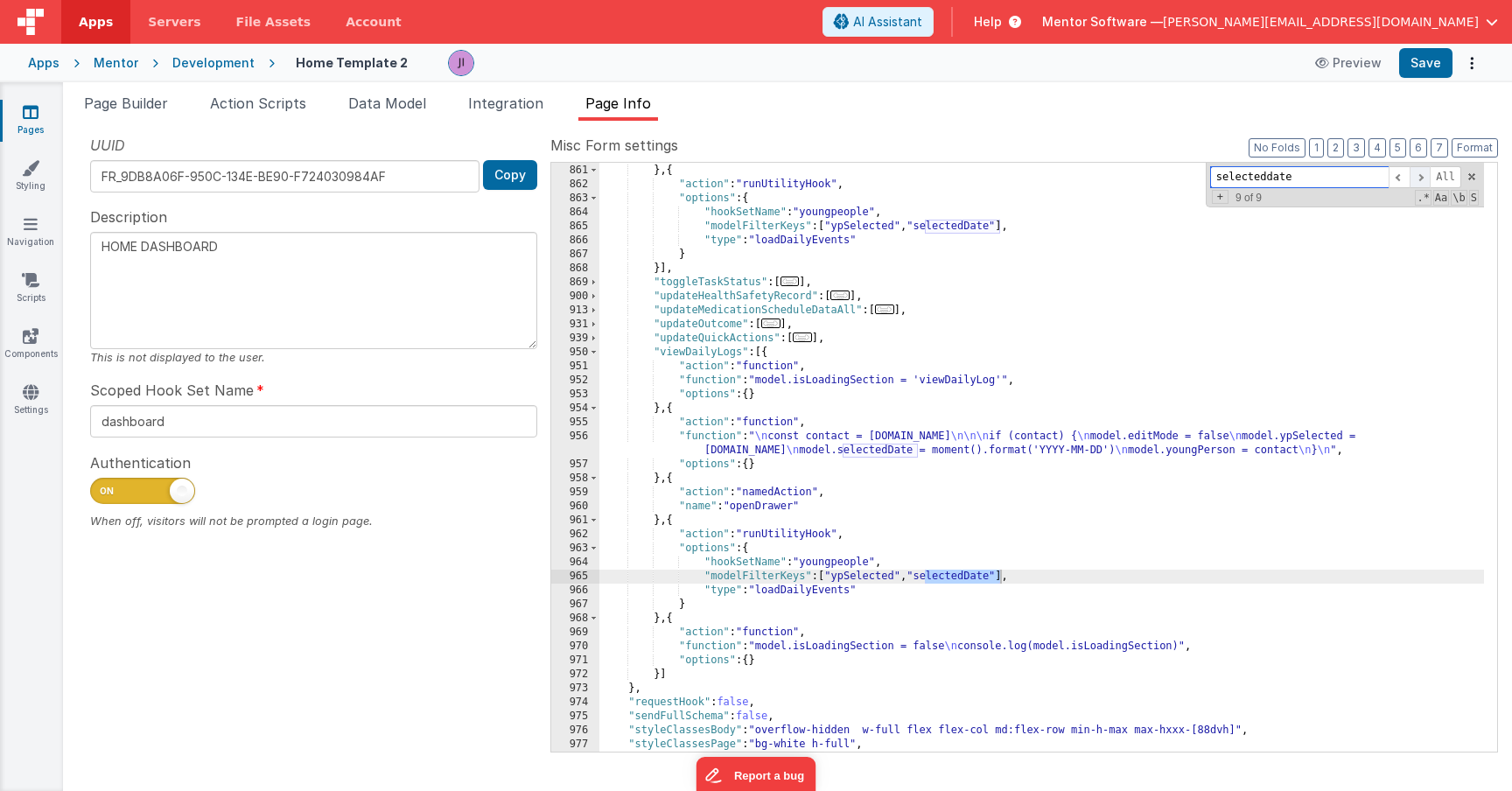
click at [1413, 184] on span at bounding box center [1420, 177] width 21 height 22
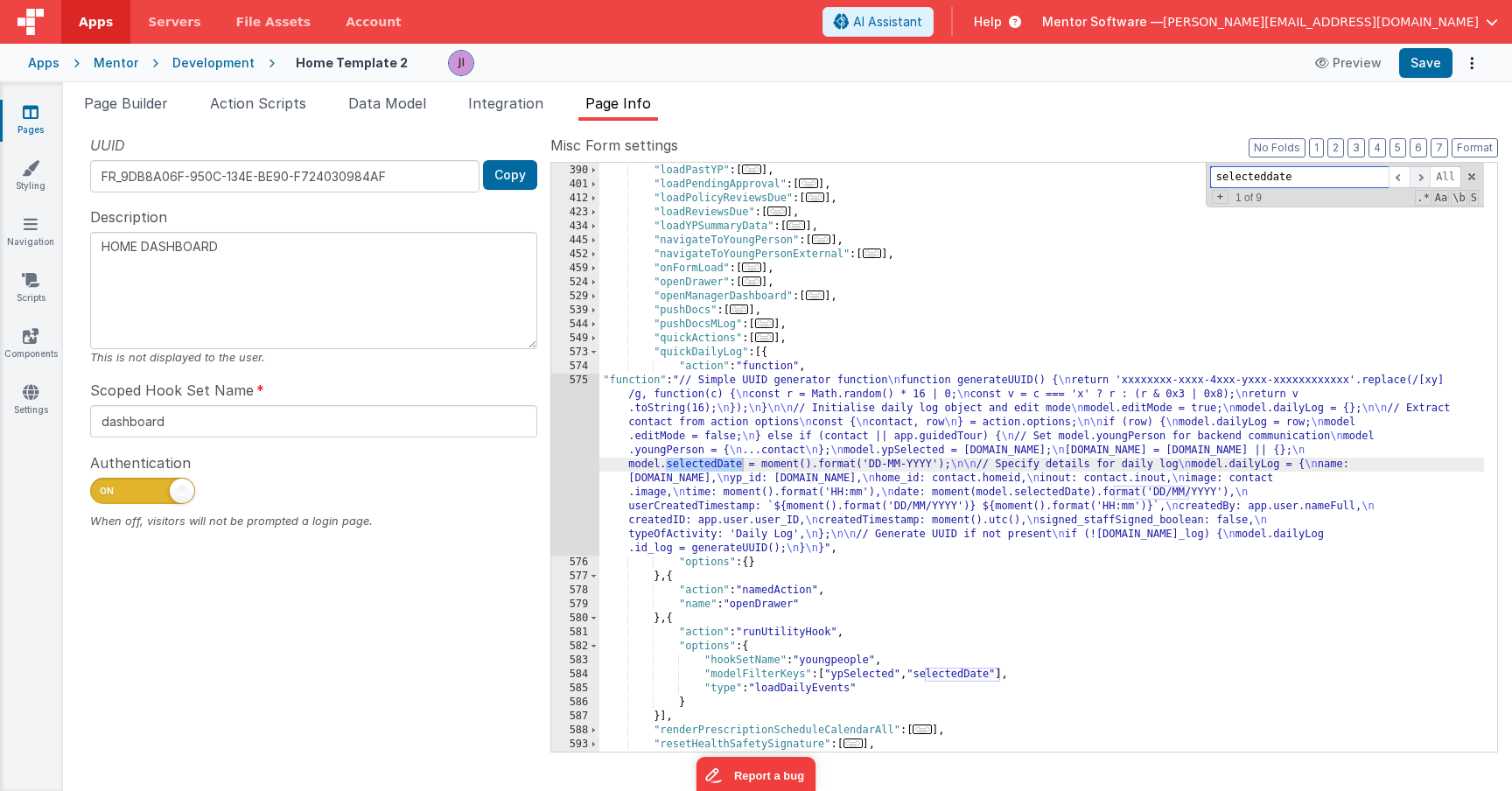
click at [1413, 184] on span at bounding box center [1420, 177] width 21 height 22
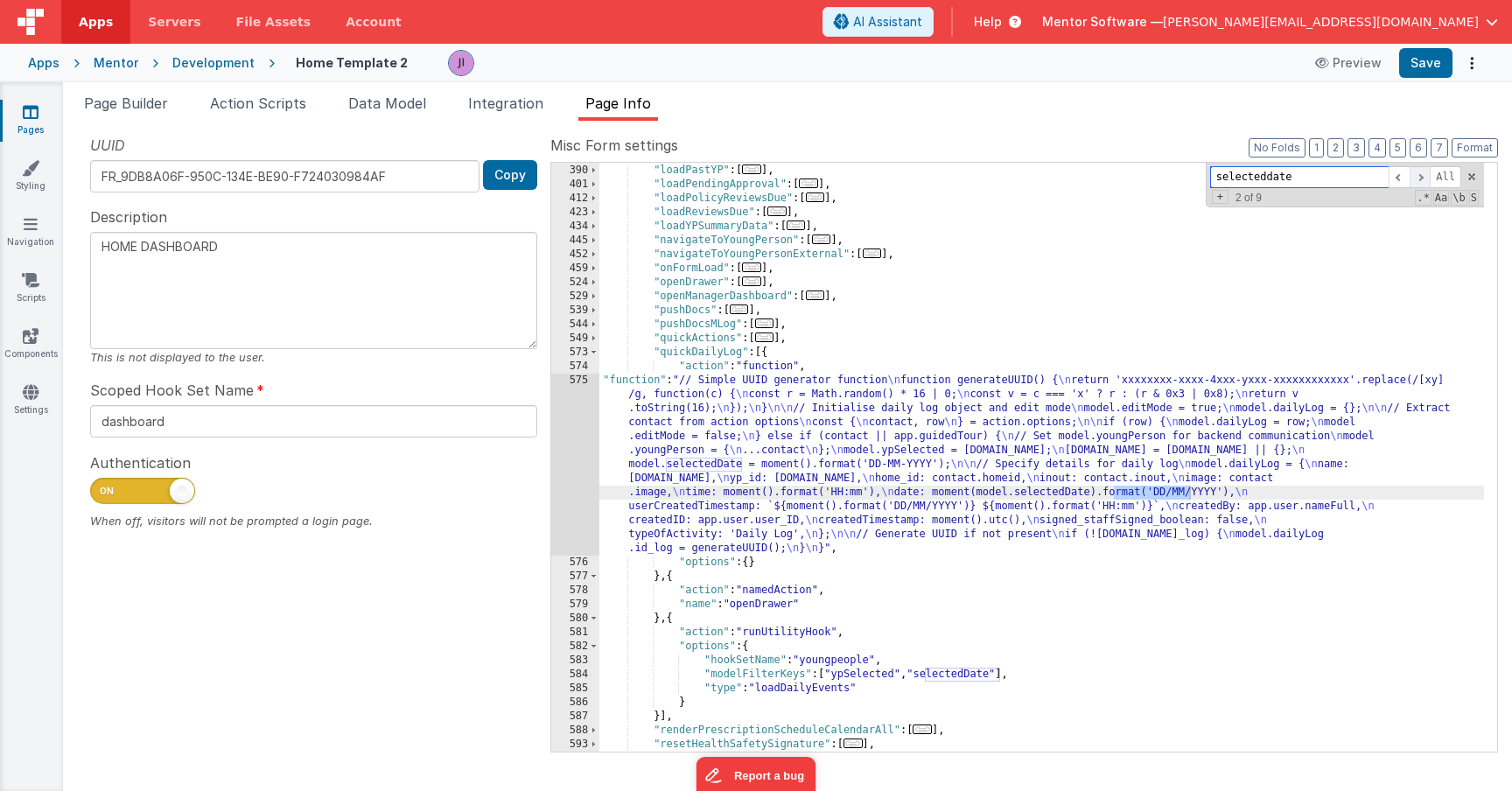
click at [1413, 184] on span at bounding box center [1420, 177] width 21 height 22
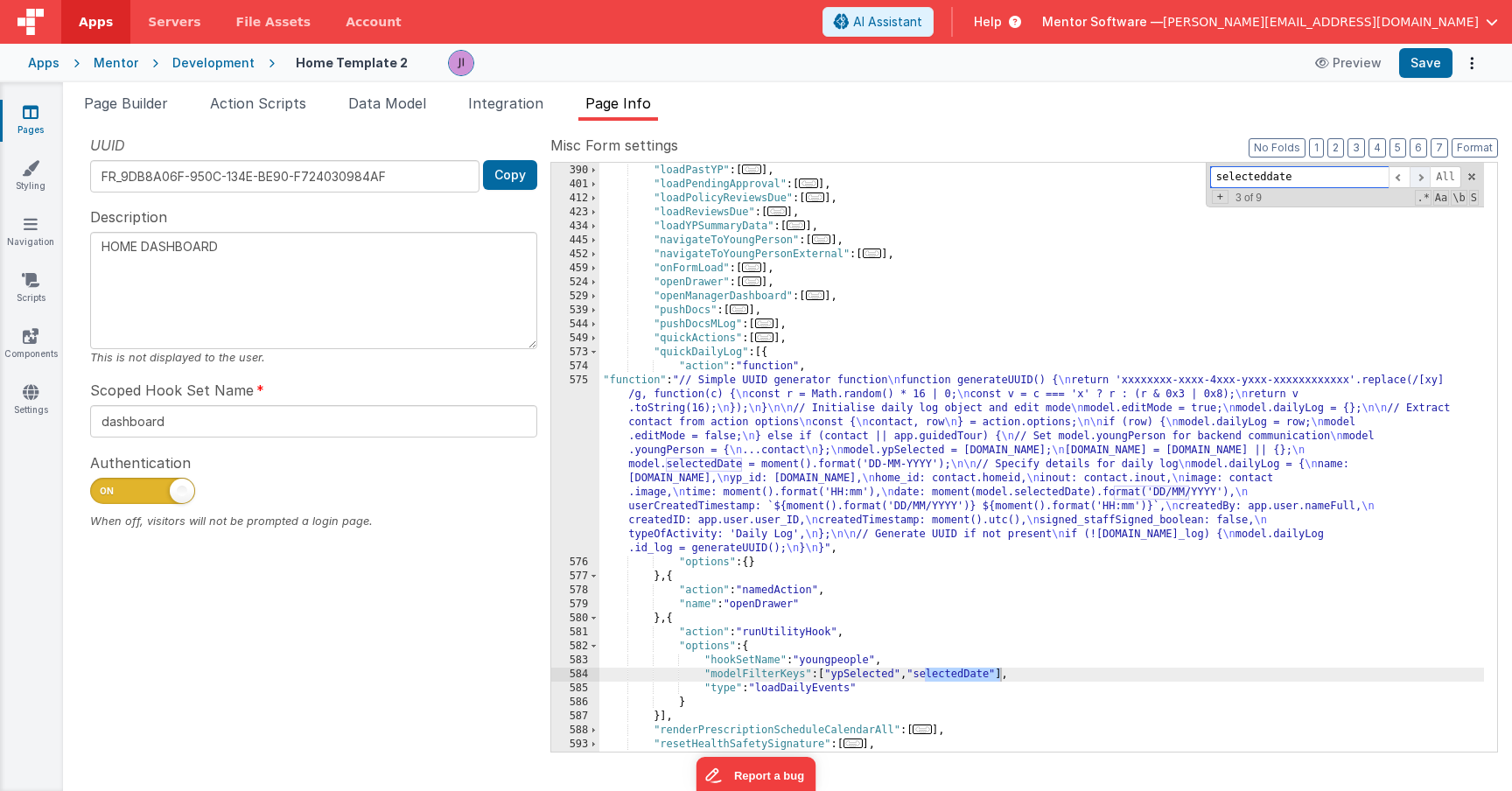
click at [1413, 184] on span at bounding box center [1420, 177] width 21 height 22
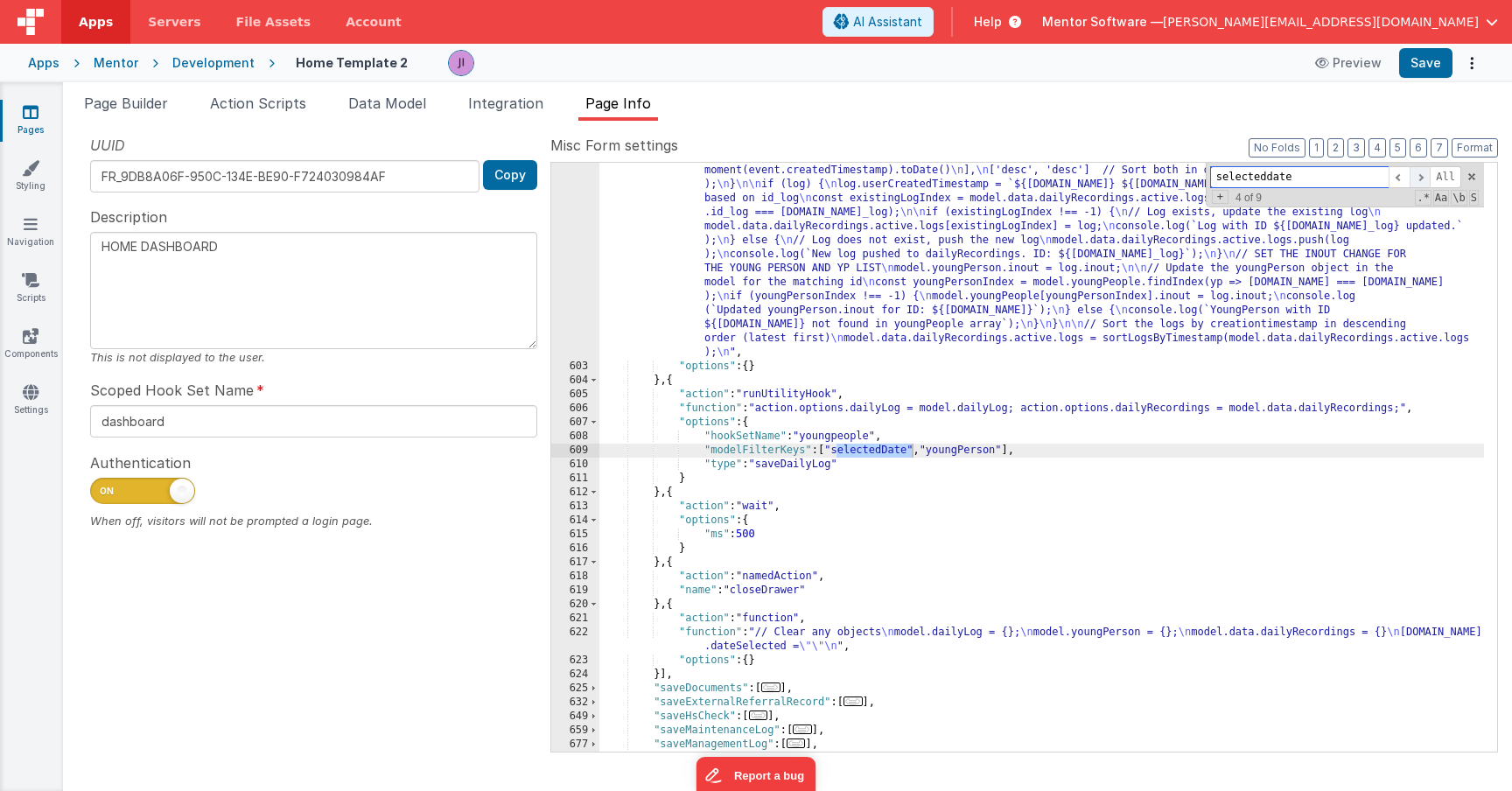
scroll to position [2941, 0]
click at [1413, 184] on span at bounding box center [1420, 177] width 21 height 22
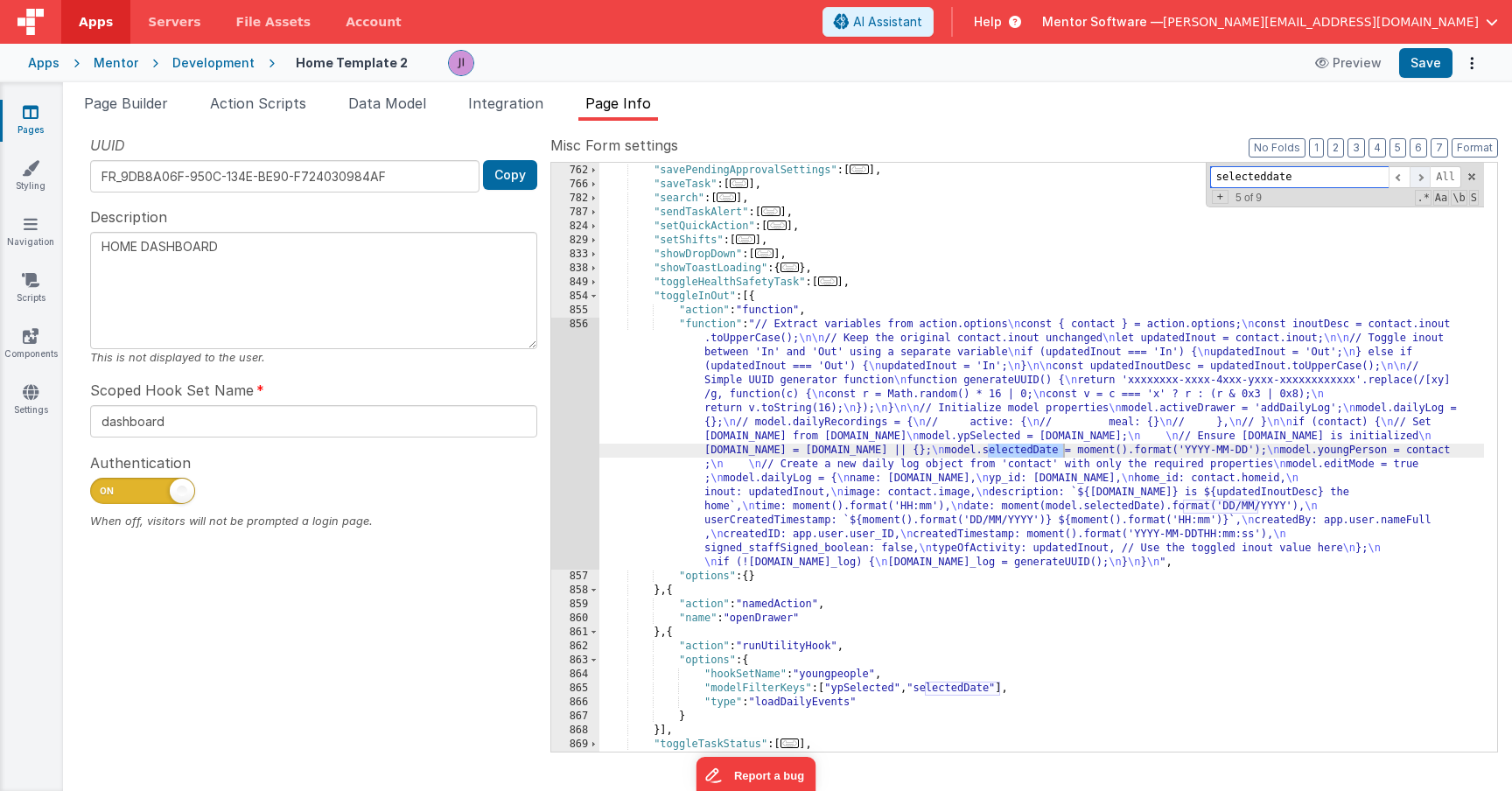
click at [1418, 178] on span at bounding box center [1420, 177] width 21 height 22
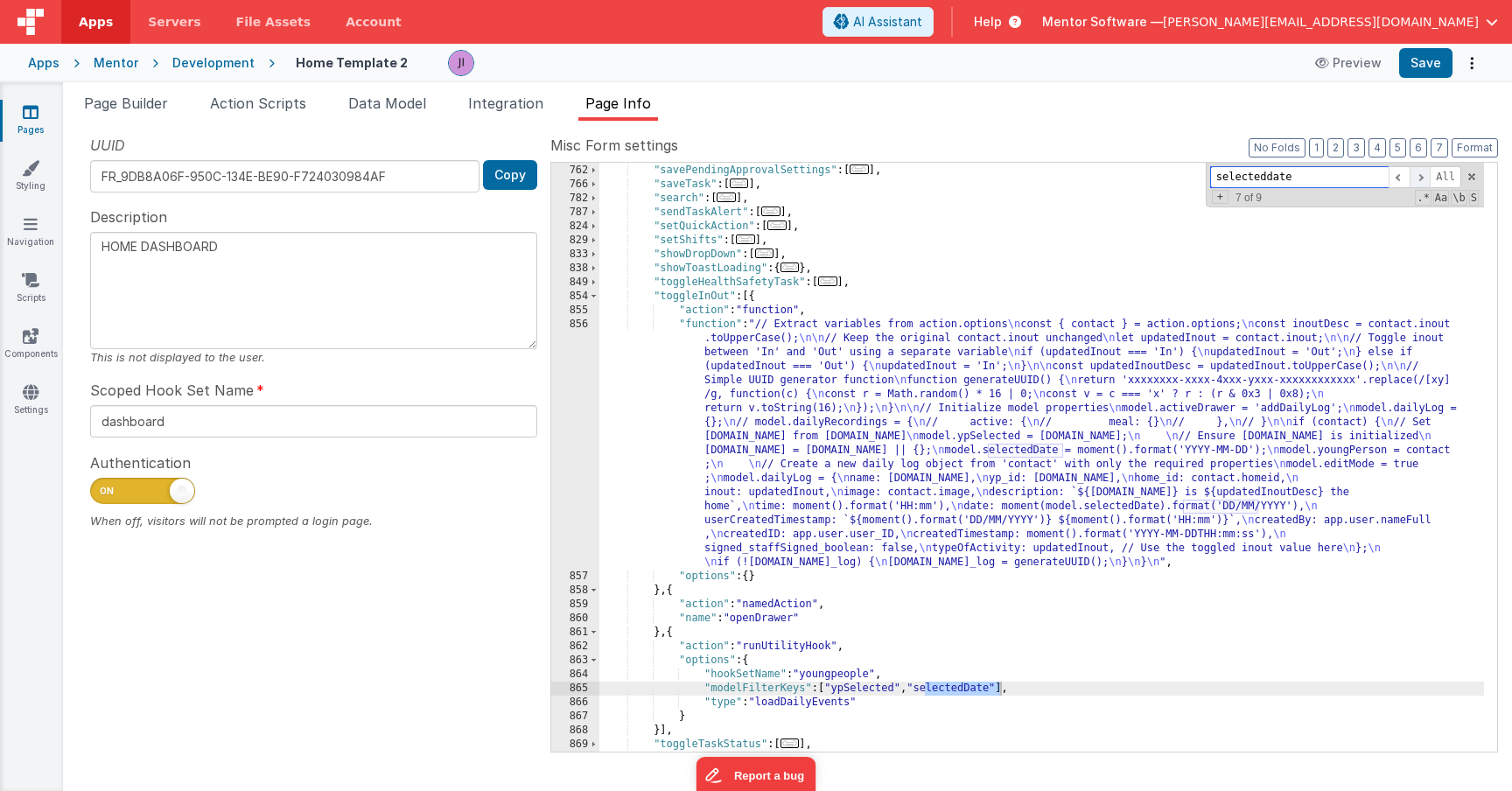
click at [1418, 178] on span at bounding box center [1420, 177] width 21 height 22
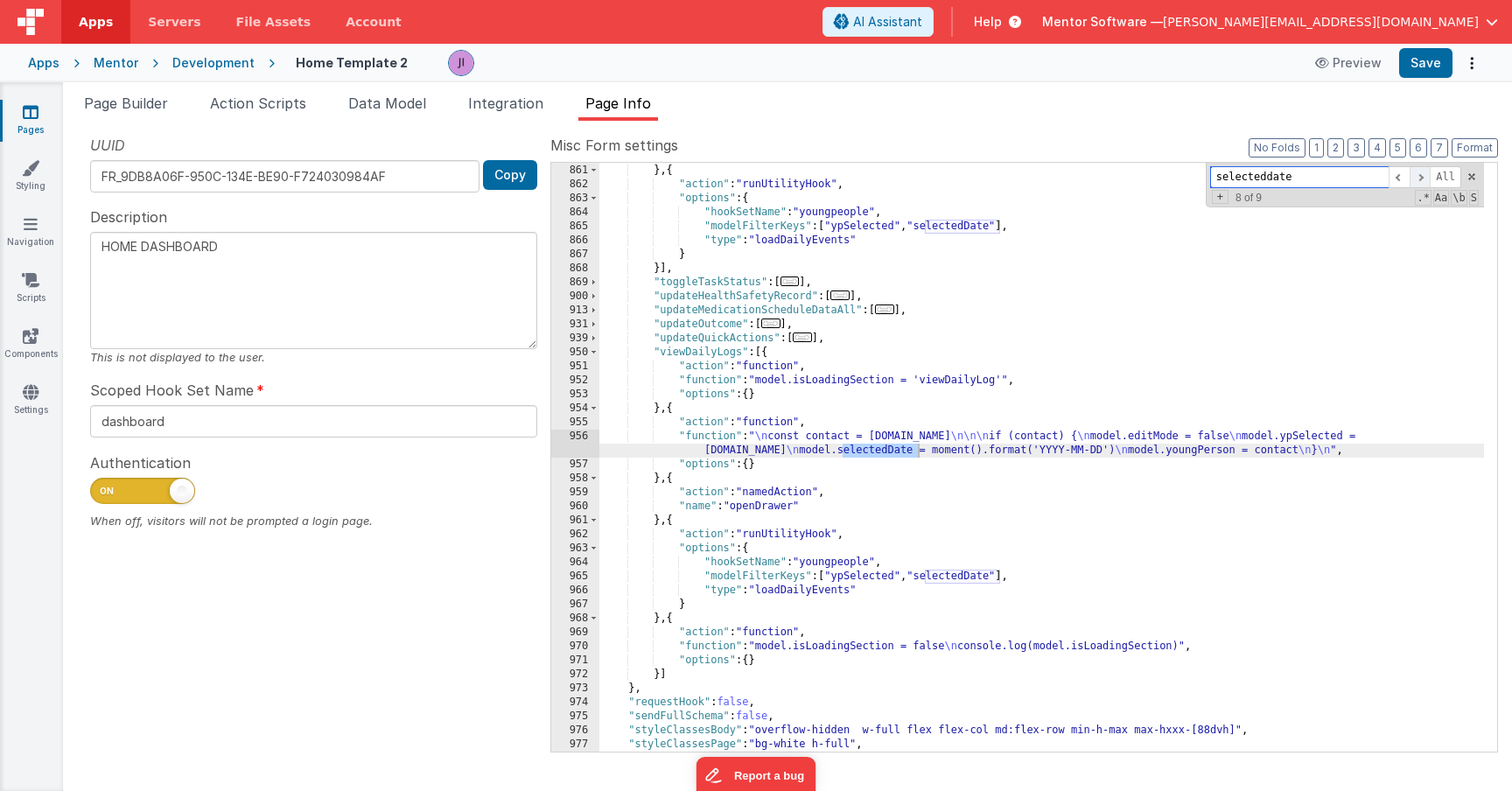
scroll to position [4061, 0]
click at [1407, 66] on button "Save" at bounding box center [1425, 63] width 53 height 30
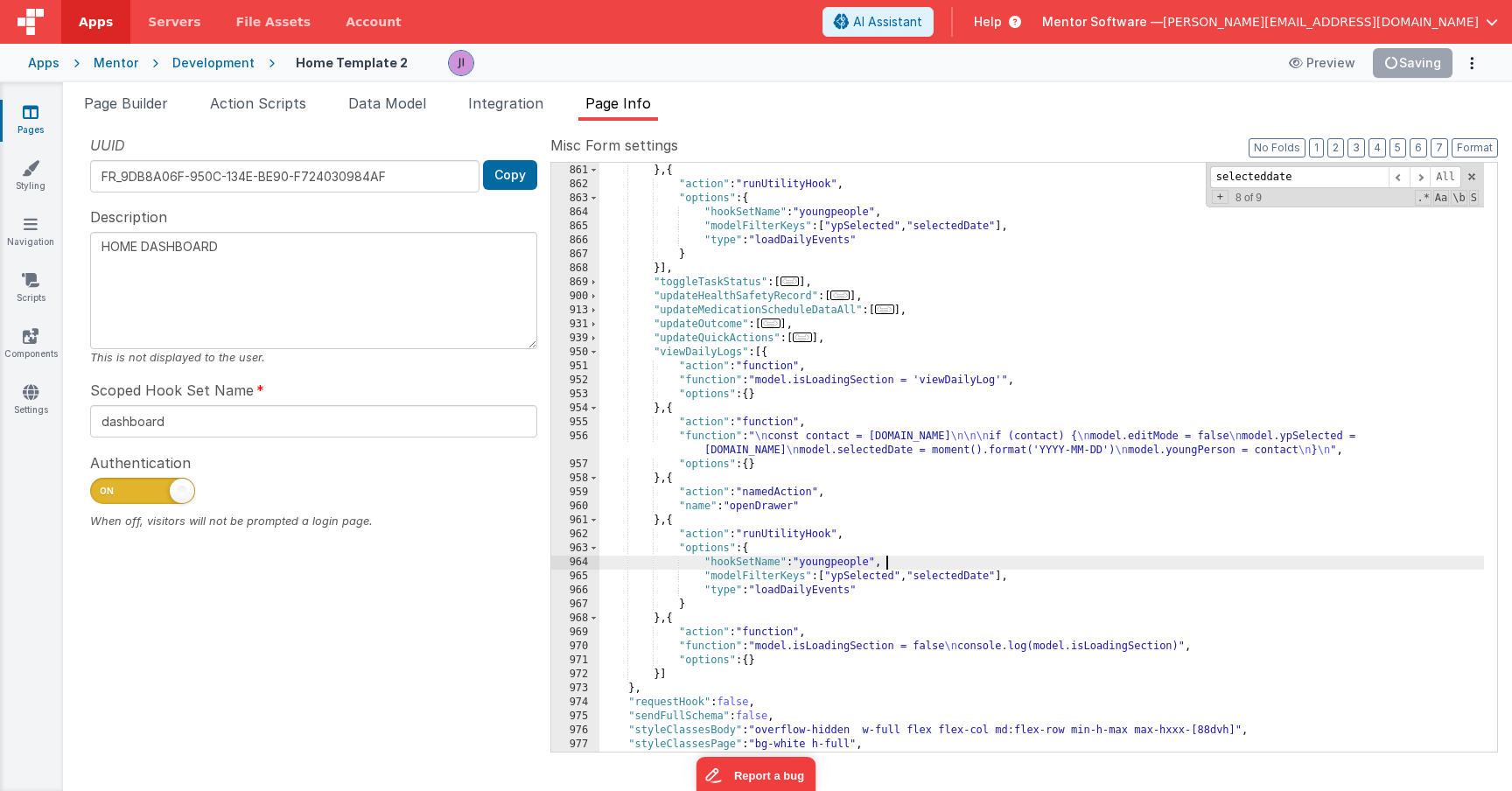
click at [889, 566] on div ""name" : "openDrawer" } , { "action" : "runUtilityHook" , "options" : { "hookSe…" at bounding box center [1041, 458] width 885 height 617
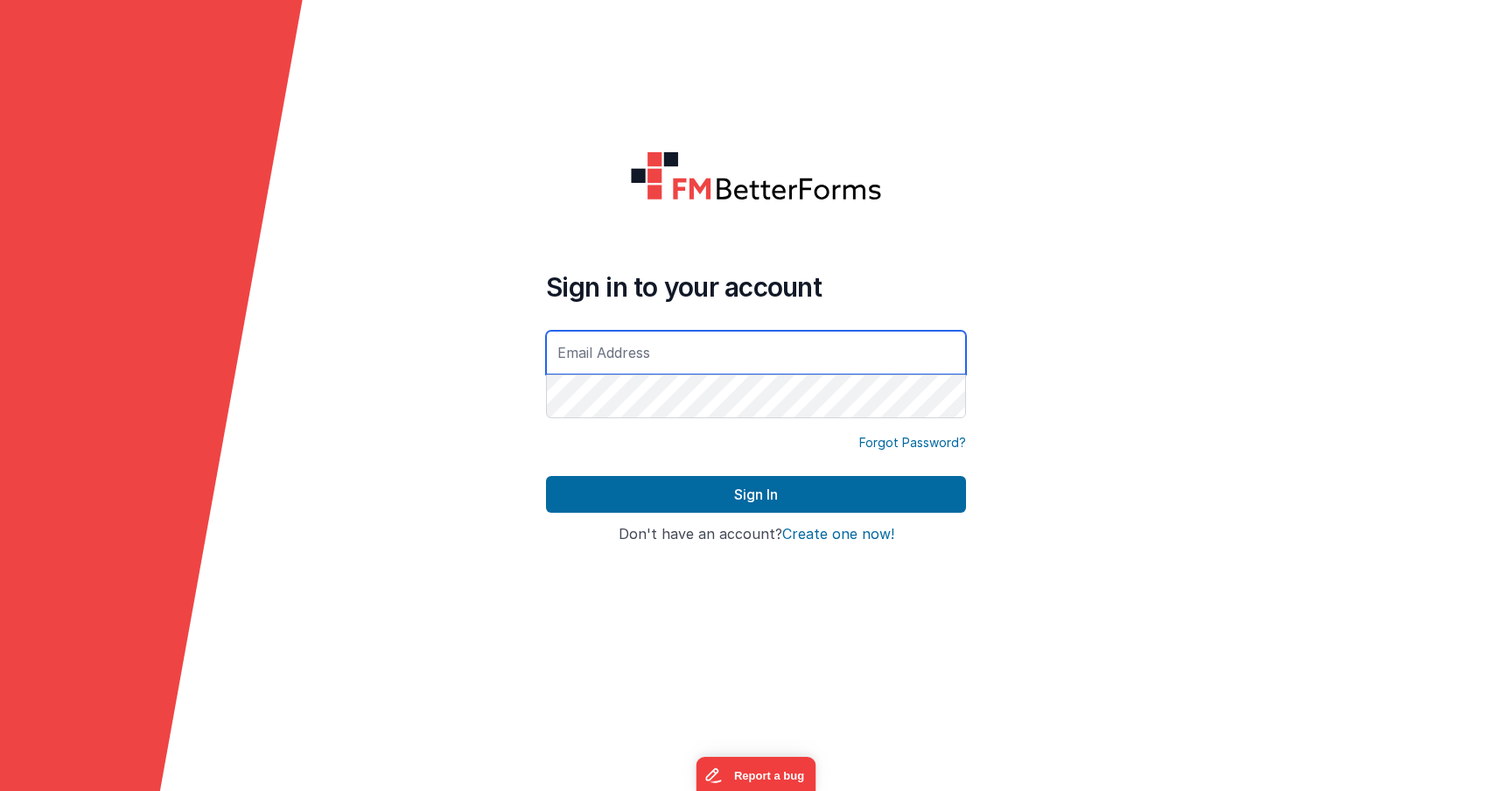
drag, startPoint x: 705, startPoint y: 350, endPoint x: 718, endPoint y: 372, distance: 25.6
click at [705, 352] on input "text" at bounding box center [756, 352] width 420 height 43
type input "[PERSON_NAME][EMAIL_ADDRESS][DOMAIN_NAME]"
click at [546, 476] on button "Sign In" at bounding box center [756, 494] width 420 height 36
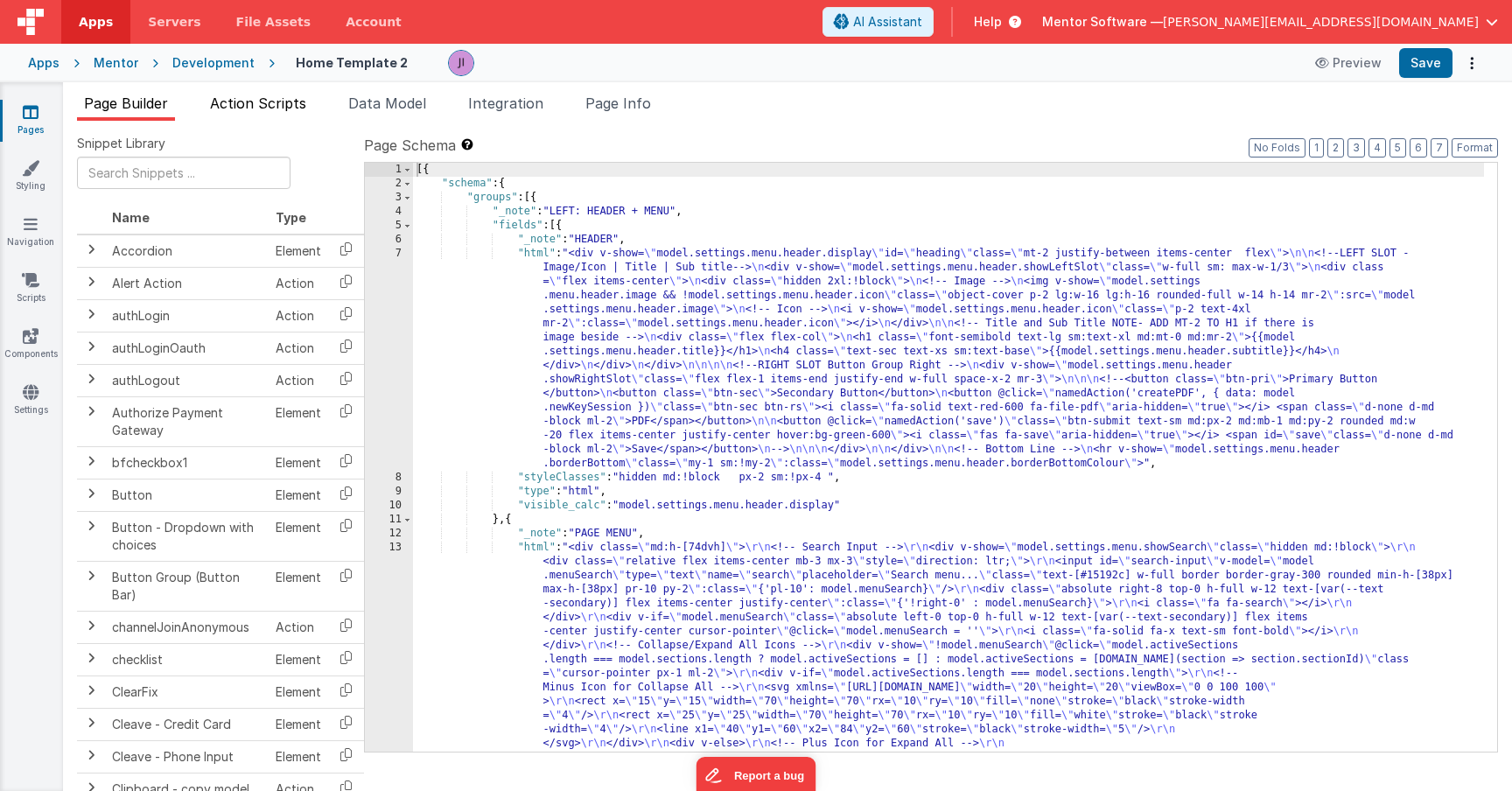
click at [285, 103] on span "Action Scripts" at bounding box center [258, 104] width 97 height 18
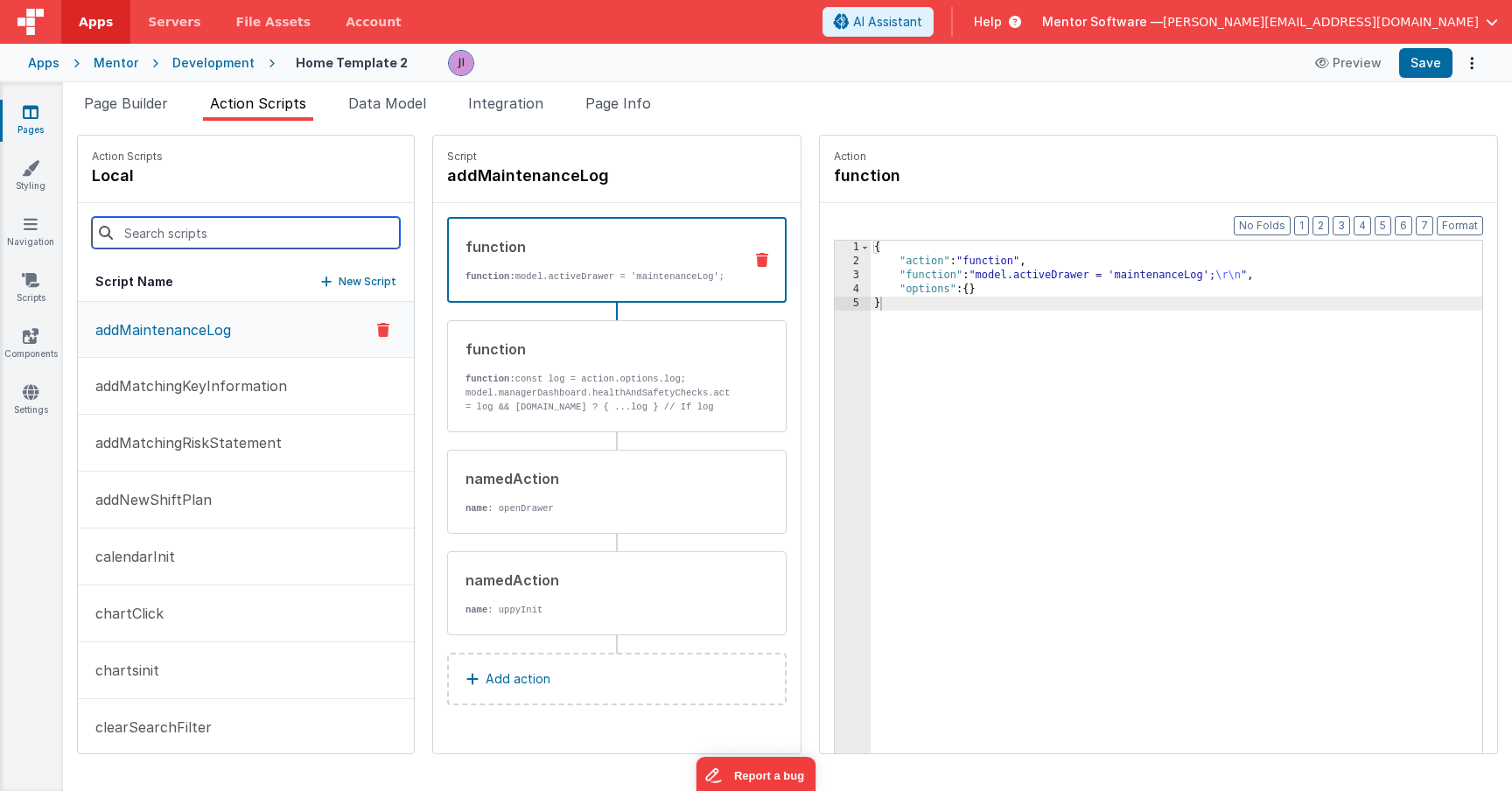
click at [257, 226] on input at bounding box center [246, 233] width 308 height 32
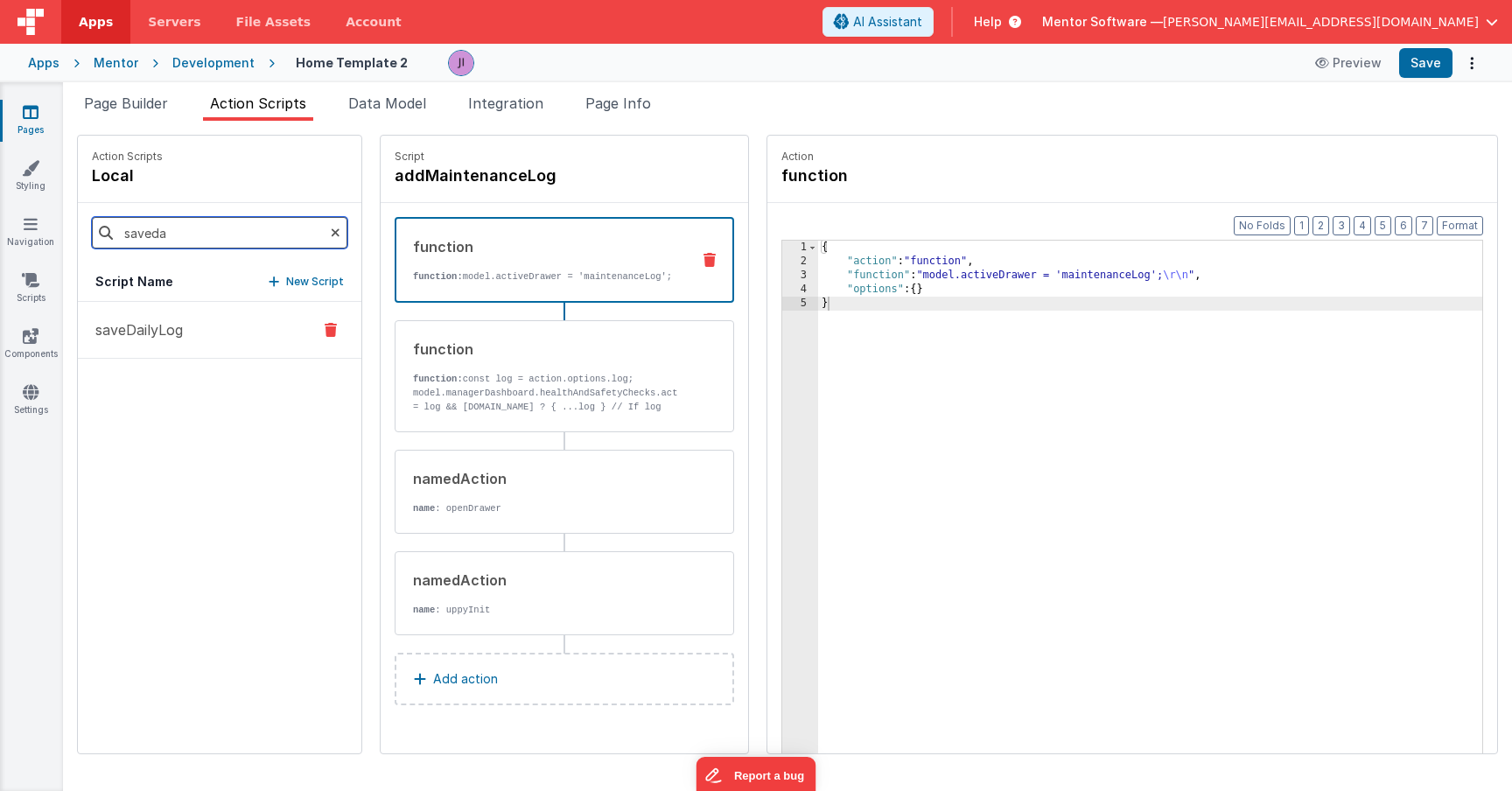
type input "saveda"
click at [169, 322] on p "saveDailyLog" at bounding box center [134, 330] width 98 height 21
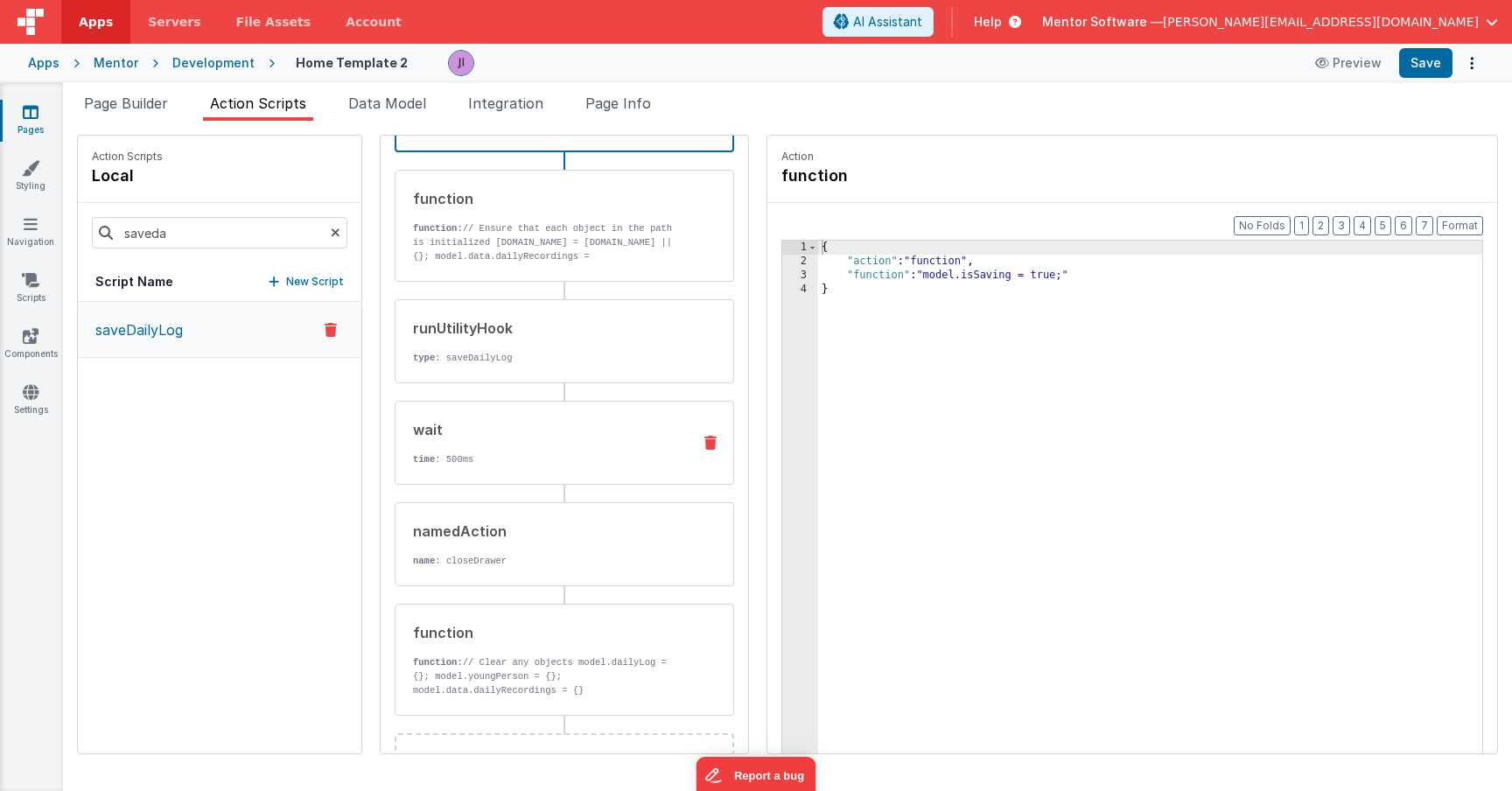
scroll to position [215, 0]
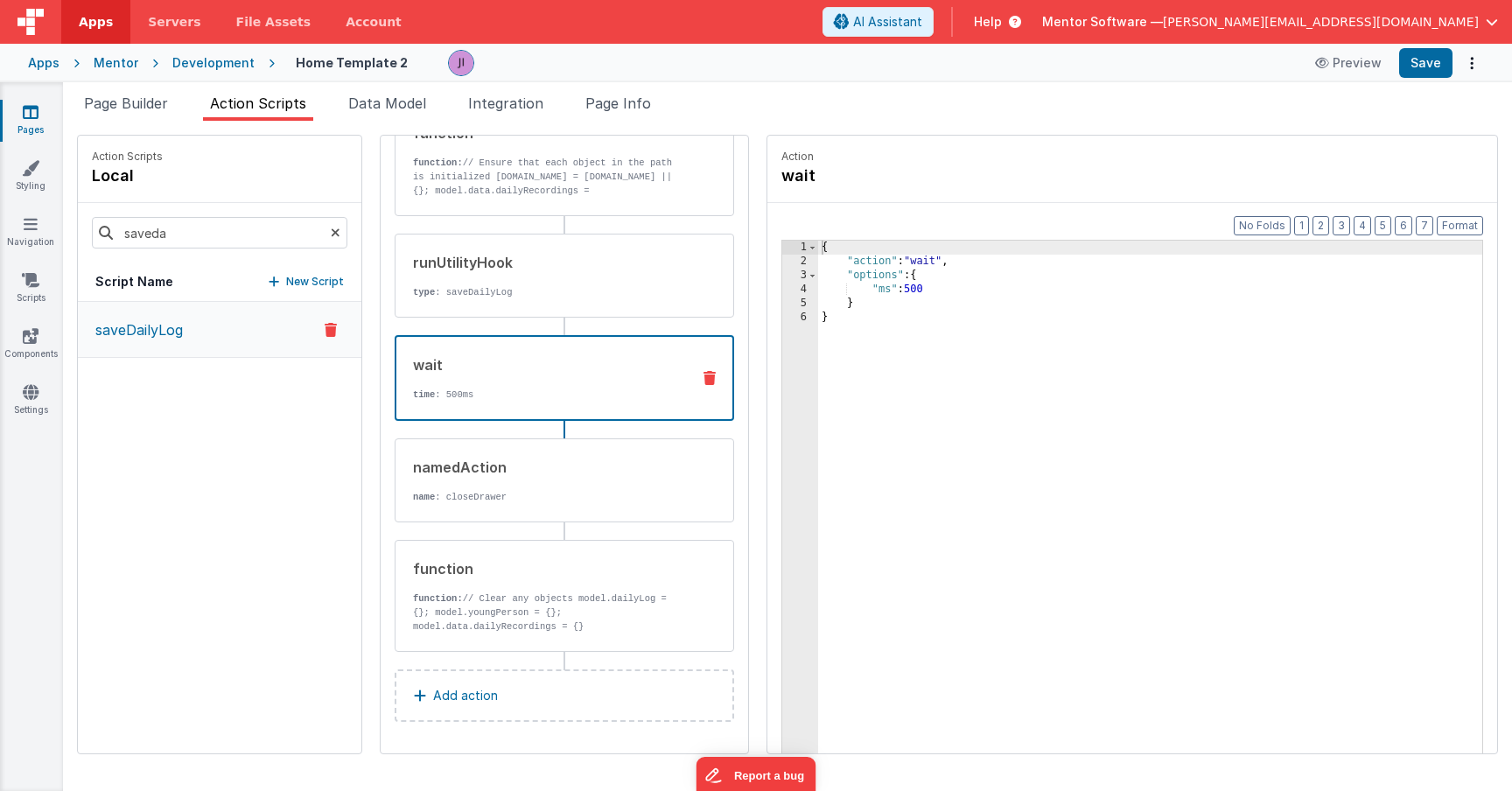
click at [495, 375] on div "wait" at bounding box center [544, 365] width 263 height 21
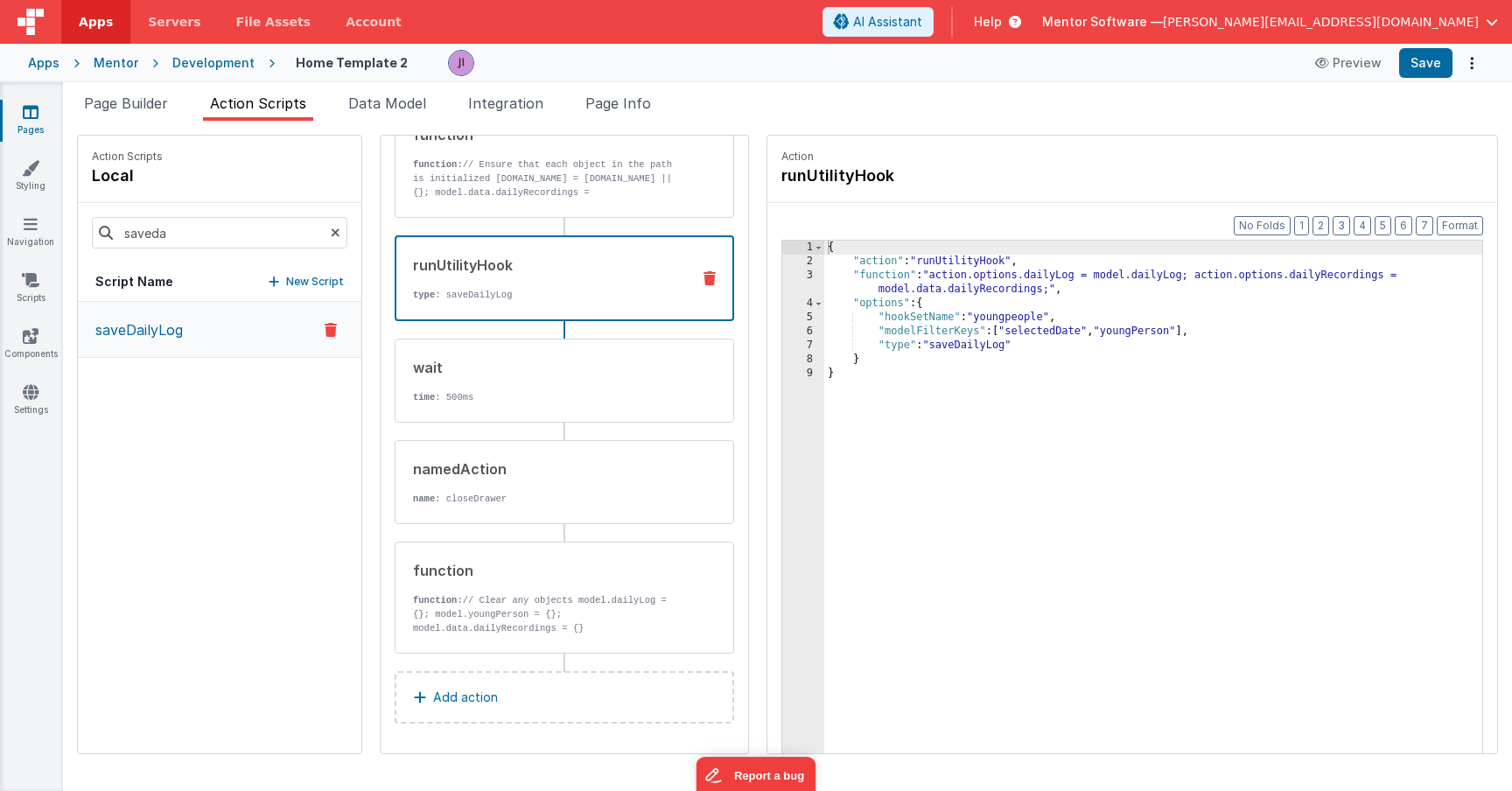
click at [517, 308] on div "runUtilityHook type : saveDailyLog" at bounding box center [564, 278] width 339 height 86
click at [1443, 69] on button "Save" at bounding box center [1425, 63] width 53 height 30
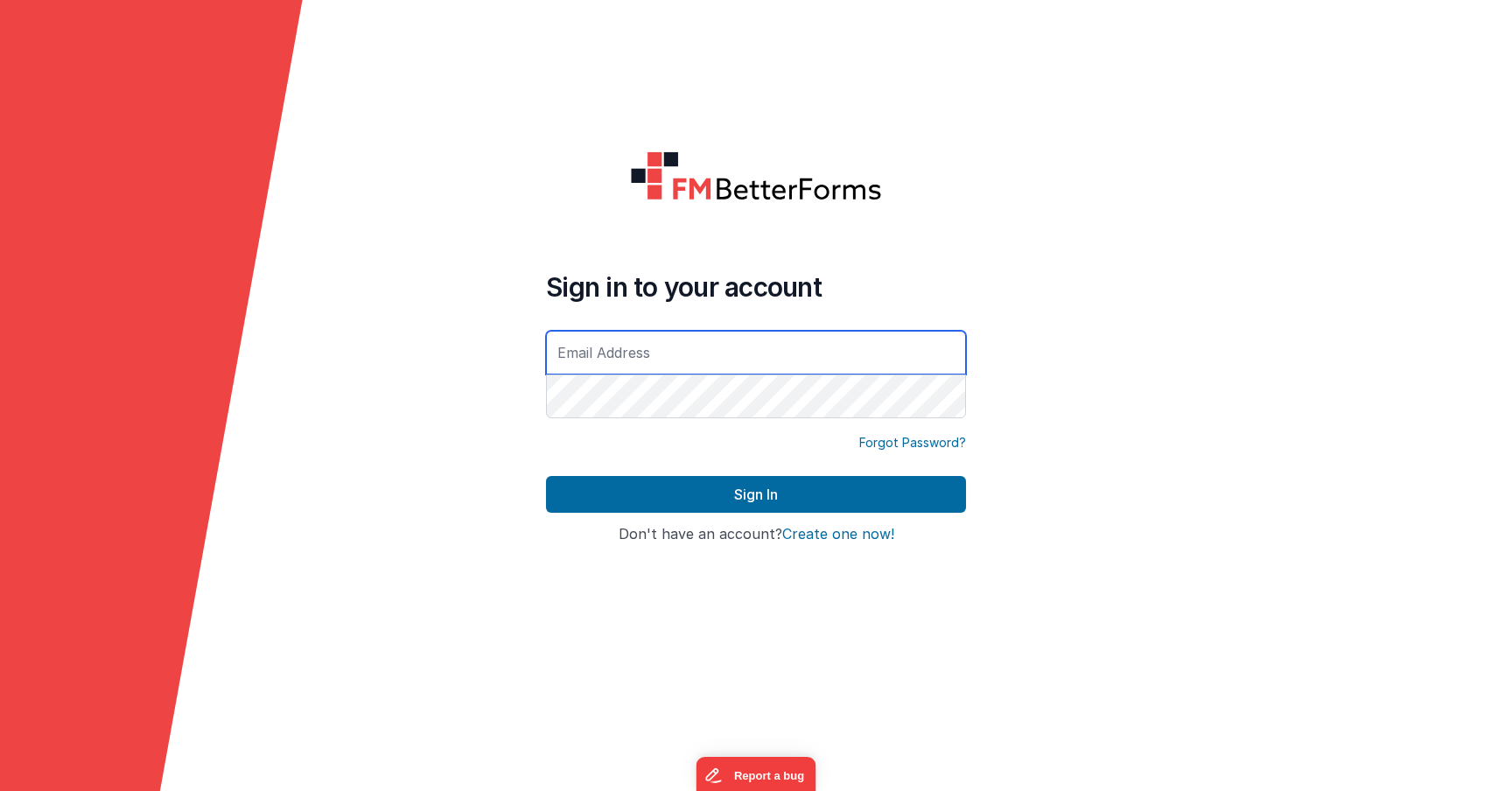
click at [574, 333] on input "text" at bounding box center [756, 352] width 420 height 43
type input "[PERSON_NAME][EMAIL_ADDRESS][DOMAIN_NAME]"
click at [546, 476] on button "Sign In" at bounding box center [756, 494] width 420 height 36
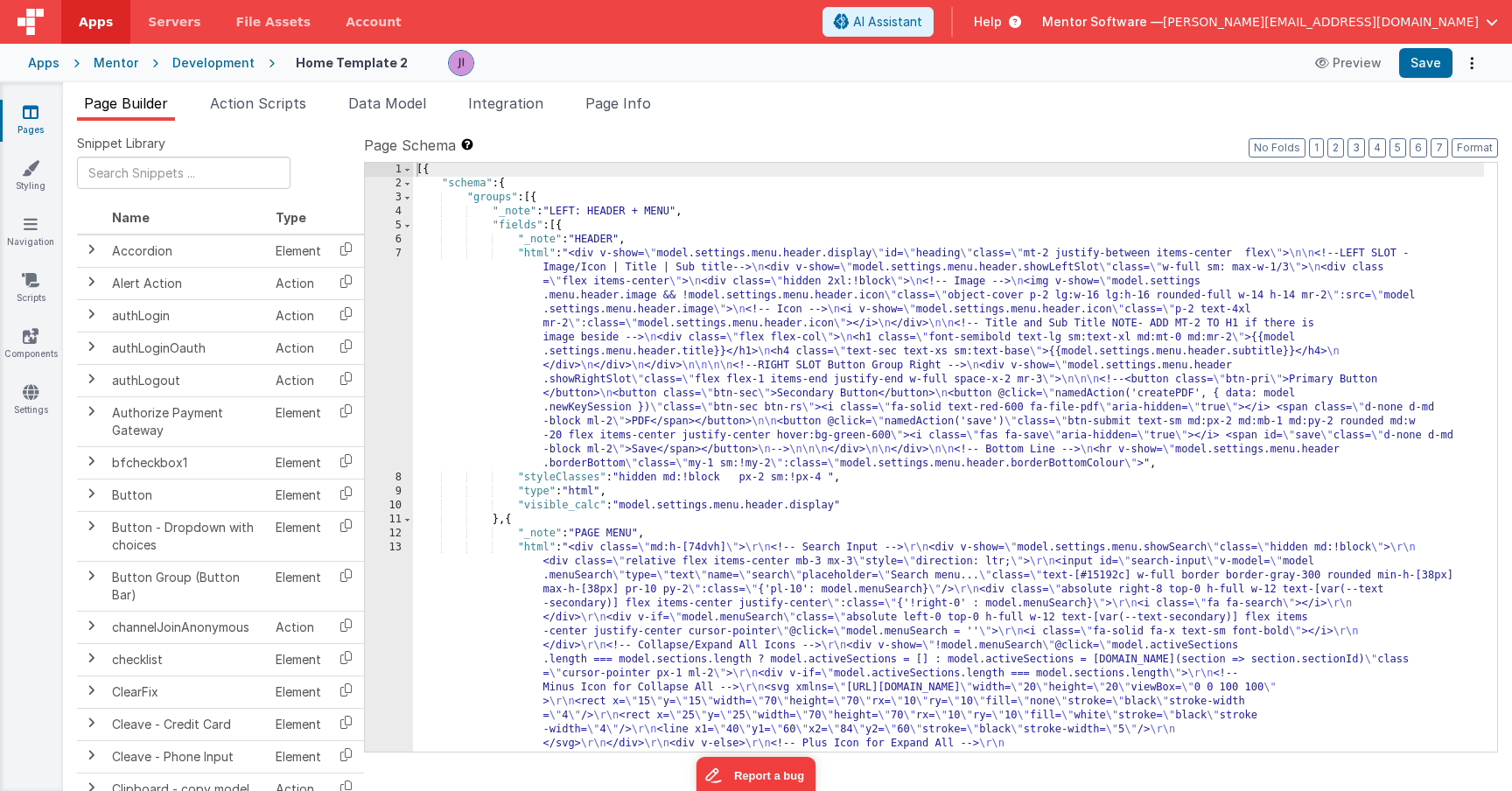
click at [142, 110] on span "Page Builder" at bounding box center [126, 104] width 84 height 18
click at [41, 121] on link "Pages" at bounding box center [30, 120] width 63 height 35
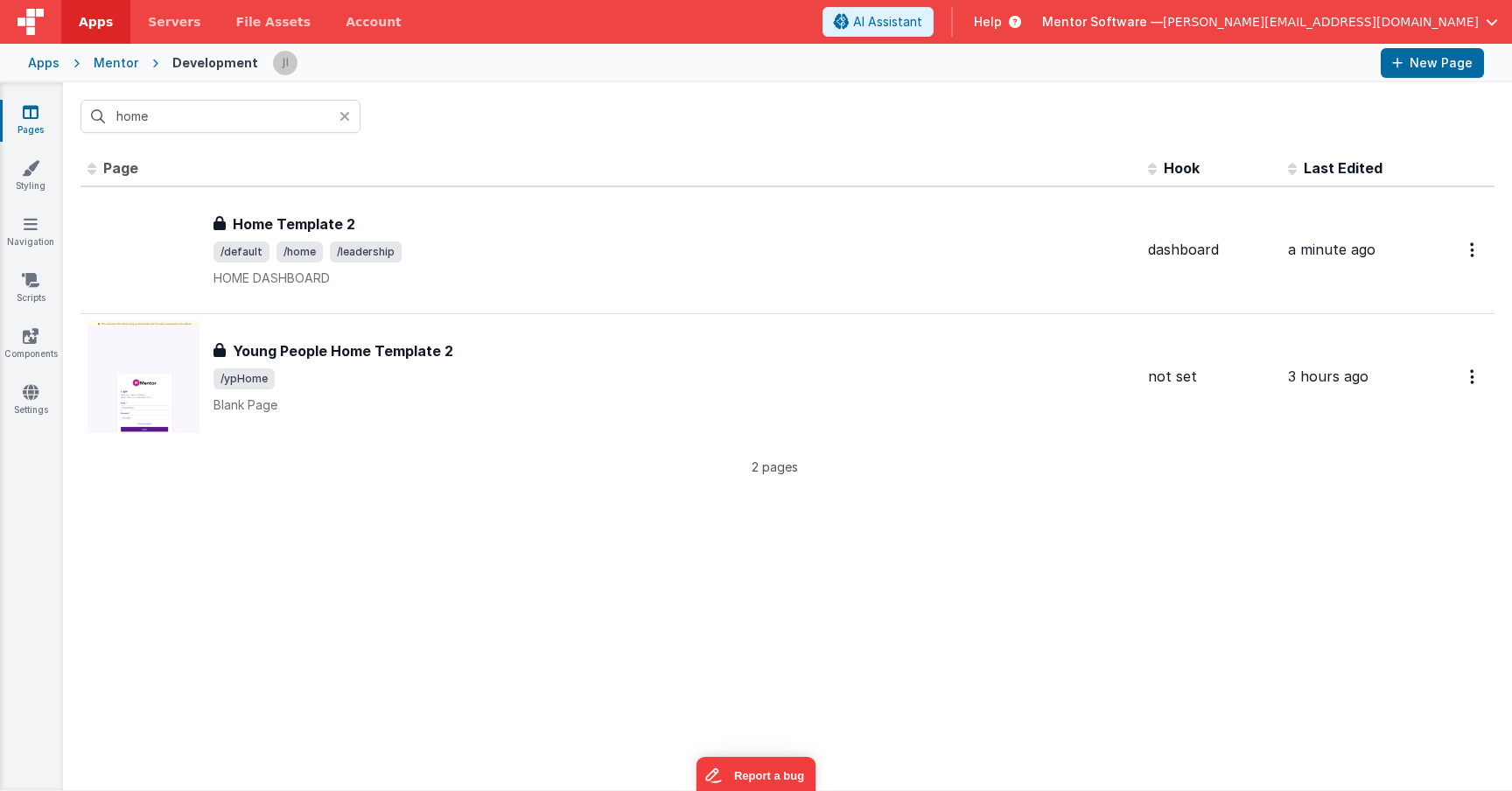
click at [343, 121] on icon at bounding box center [345, 116] width 11 height 14
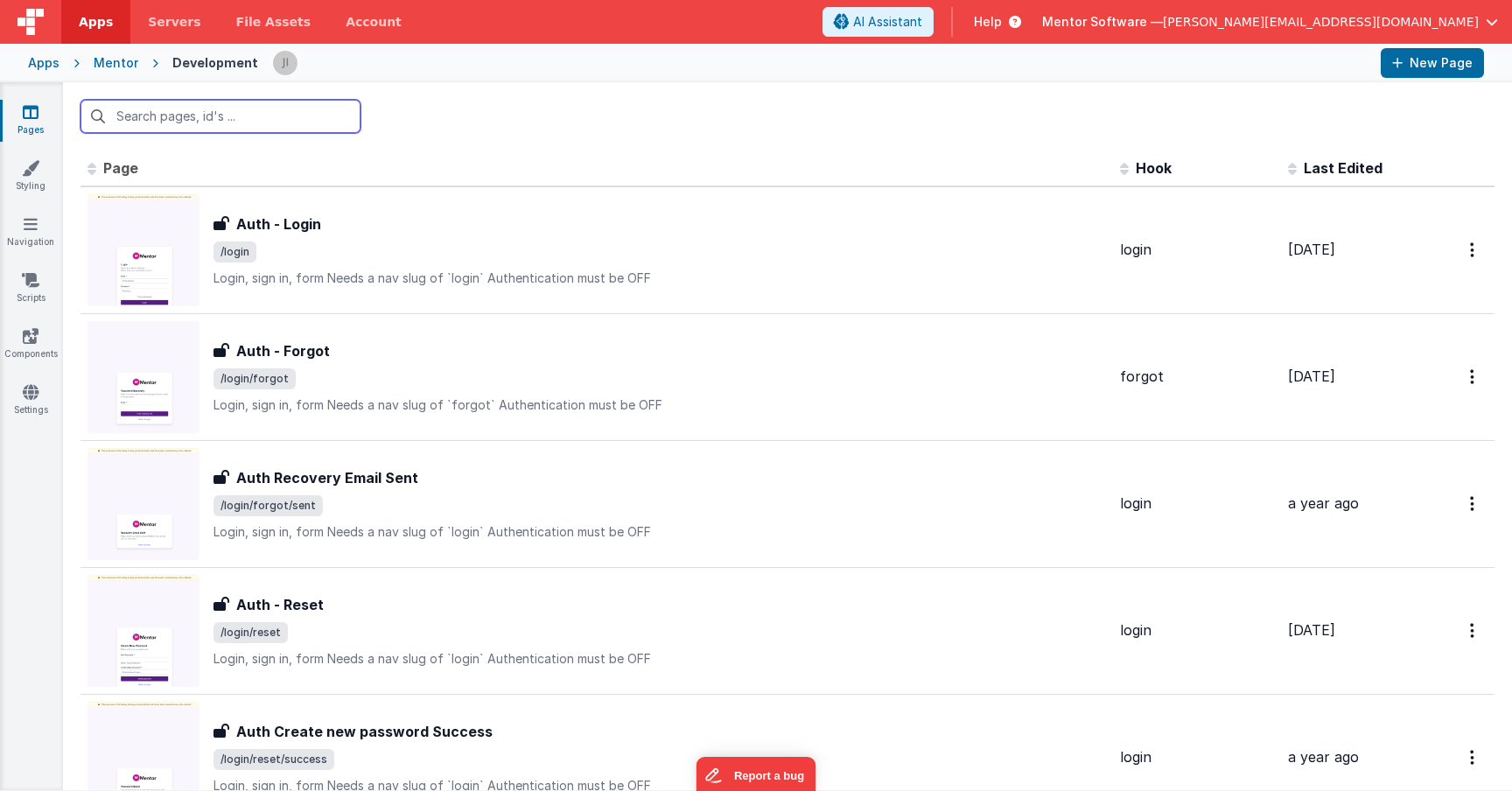
click at [315, 121] on input "text" at bounding box center [221, 117] width 280 height 34
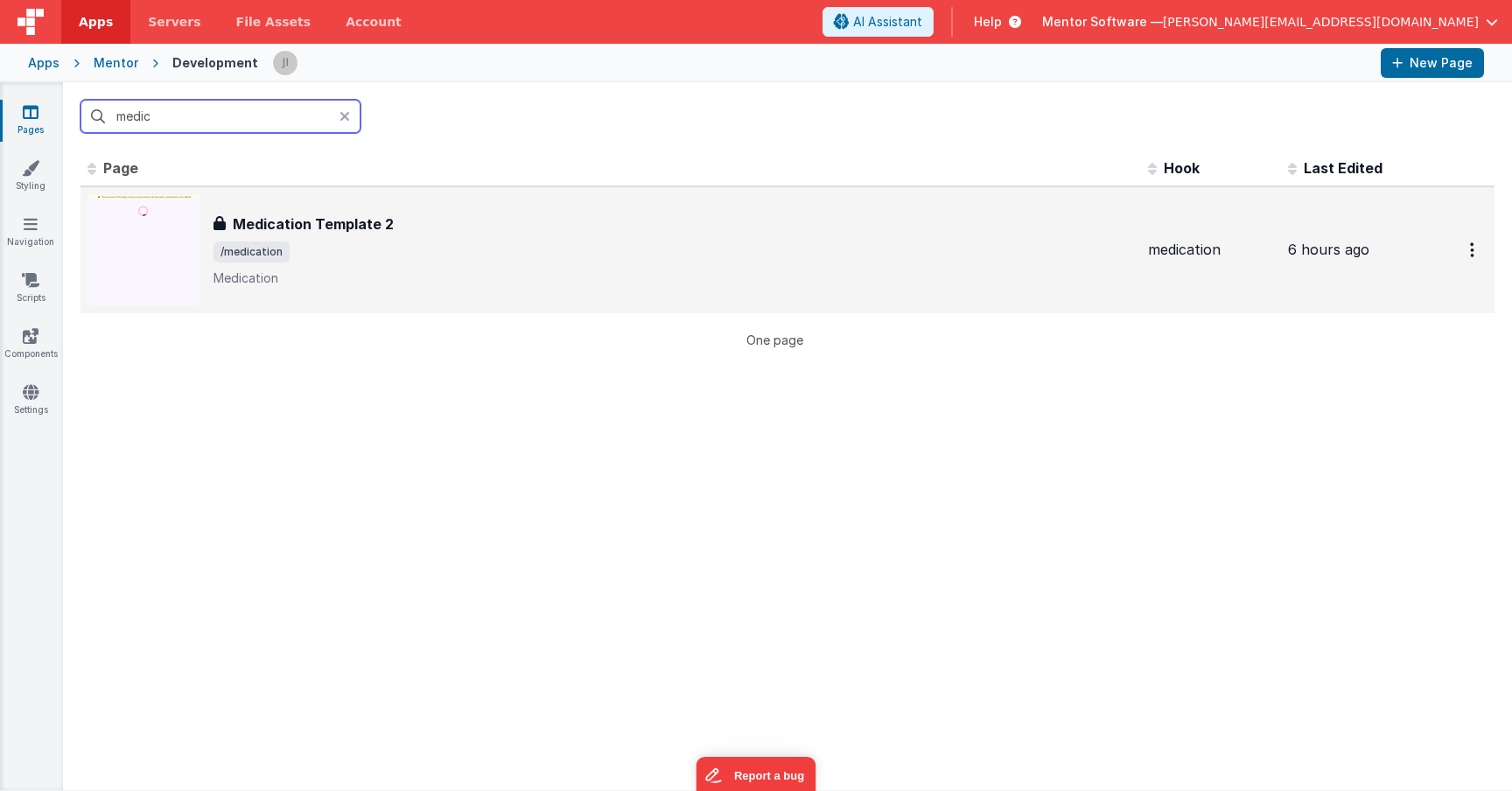
type input "medic"
click at [431, 200] on div "Medication Template 2 Medication Template 2 /medication Medication" at bounding box center [611, 250] width 1047 height 112
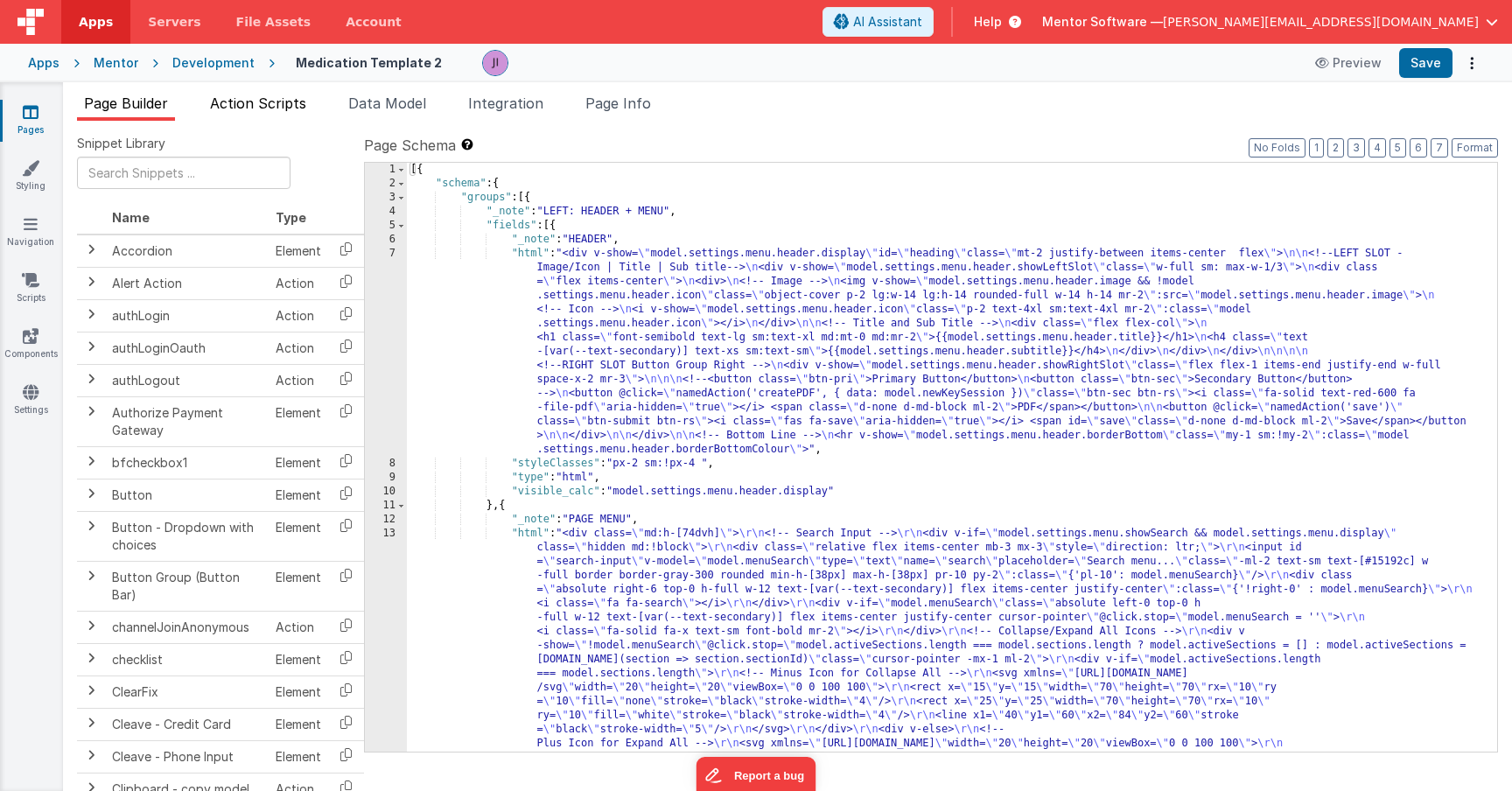
click at [262, 101] on span "Action Scripts" at bounding box center [258, 104] width 97 height 18
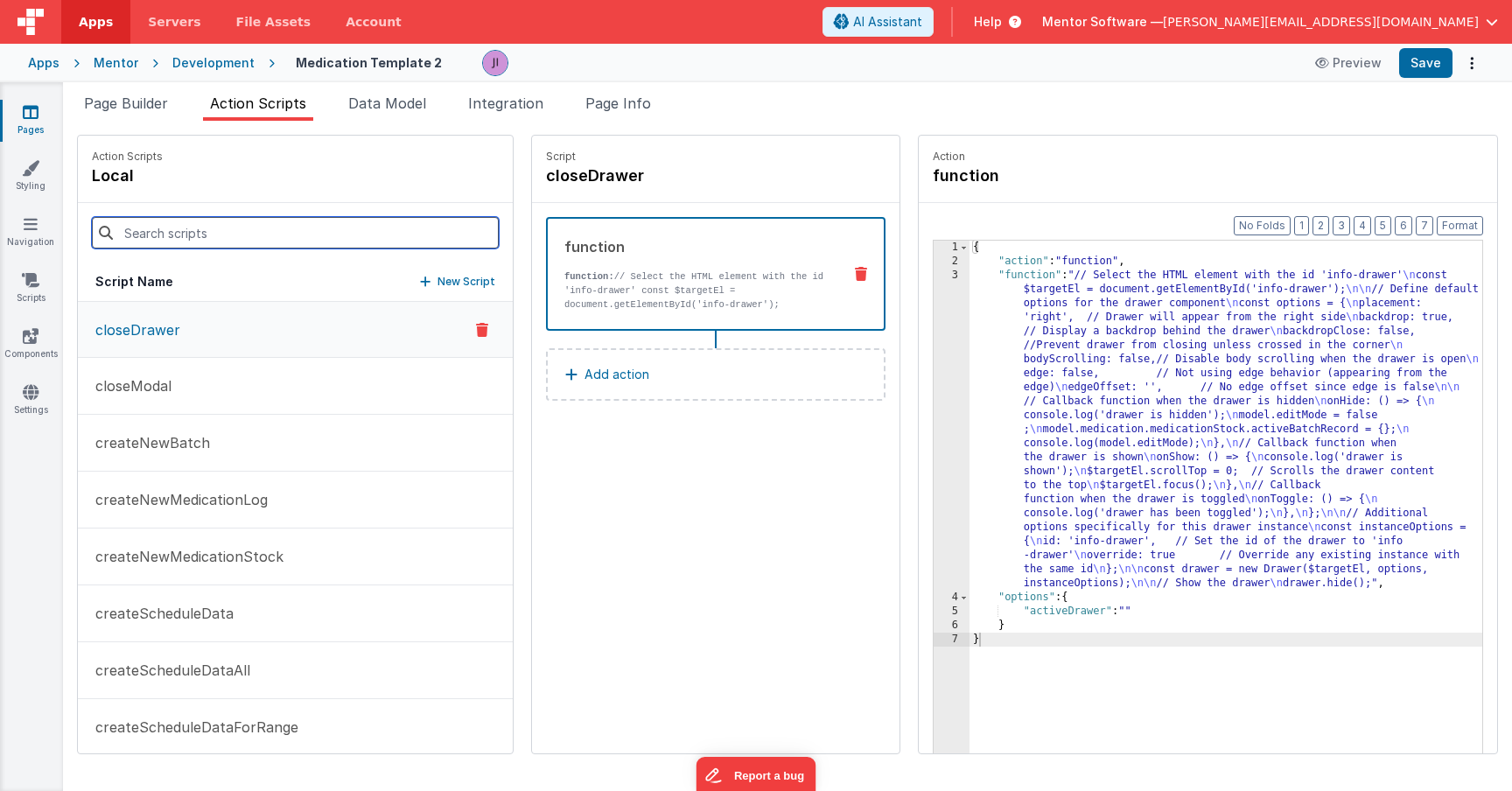
click at [286, 231] on input at bounding box center [295, 233] width 407 height 32
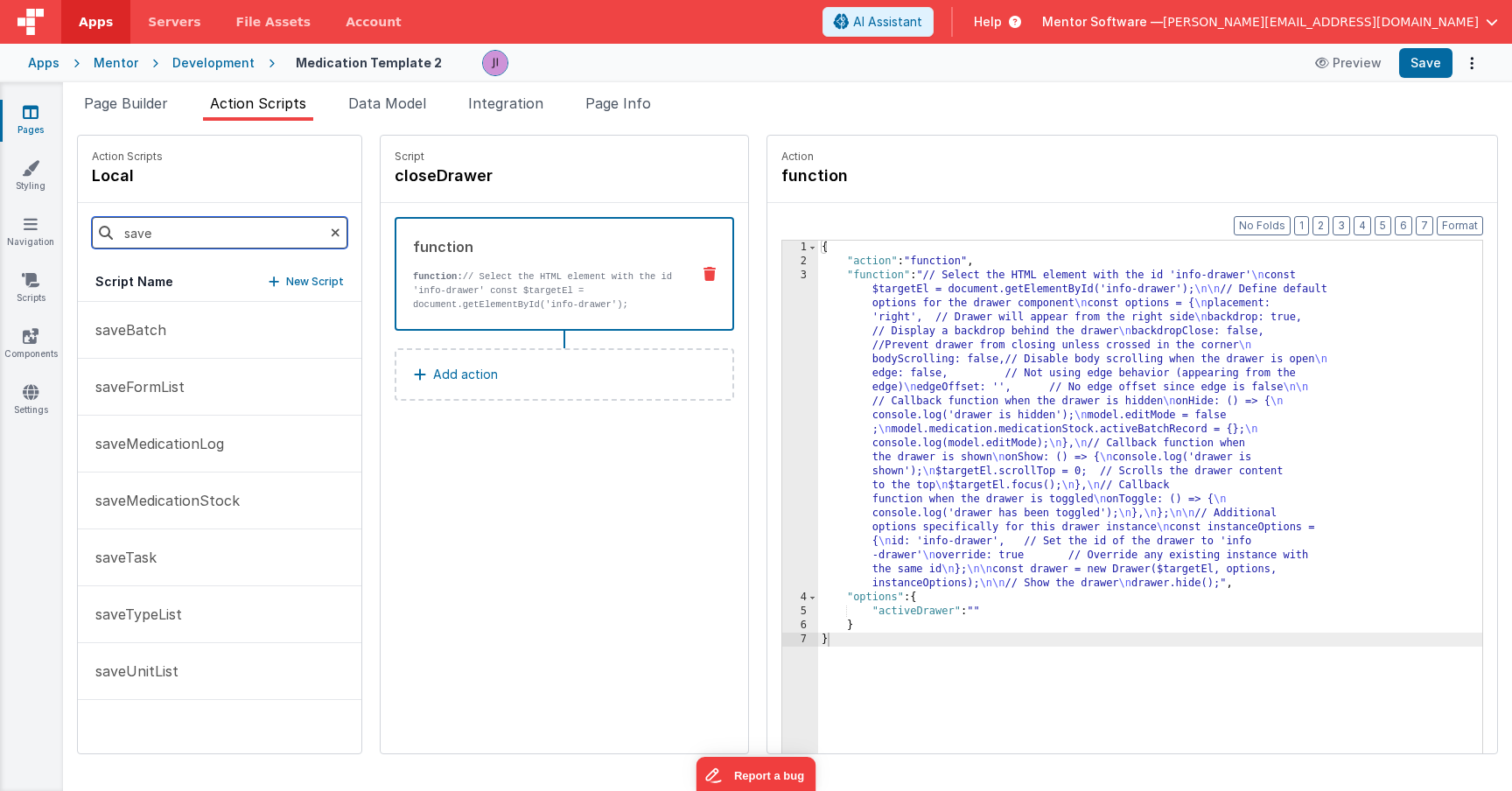
type input "save"
click at [44, 118] on link "Pages" at bounding box center [30, 120] width 63 height 35
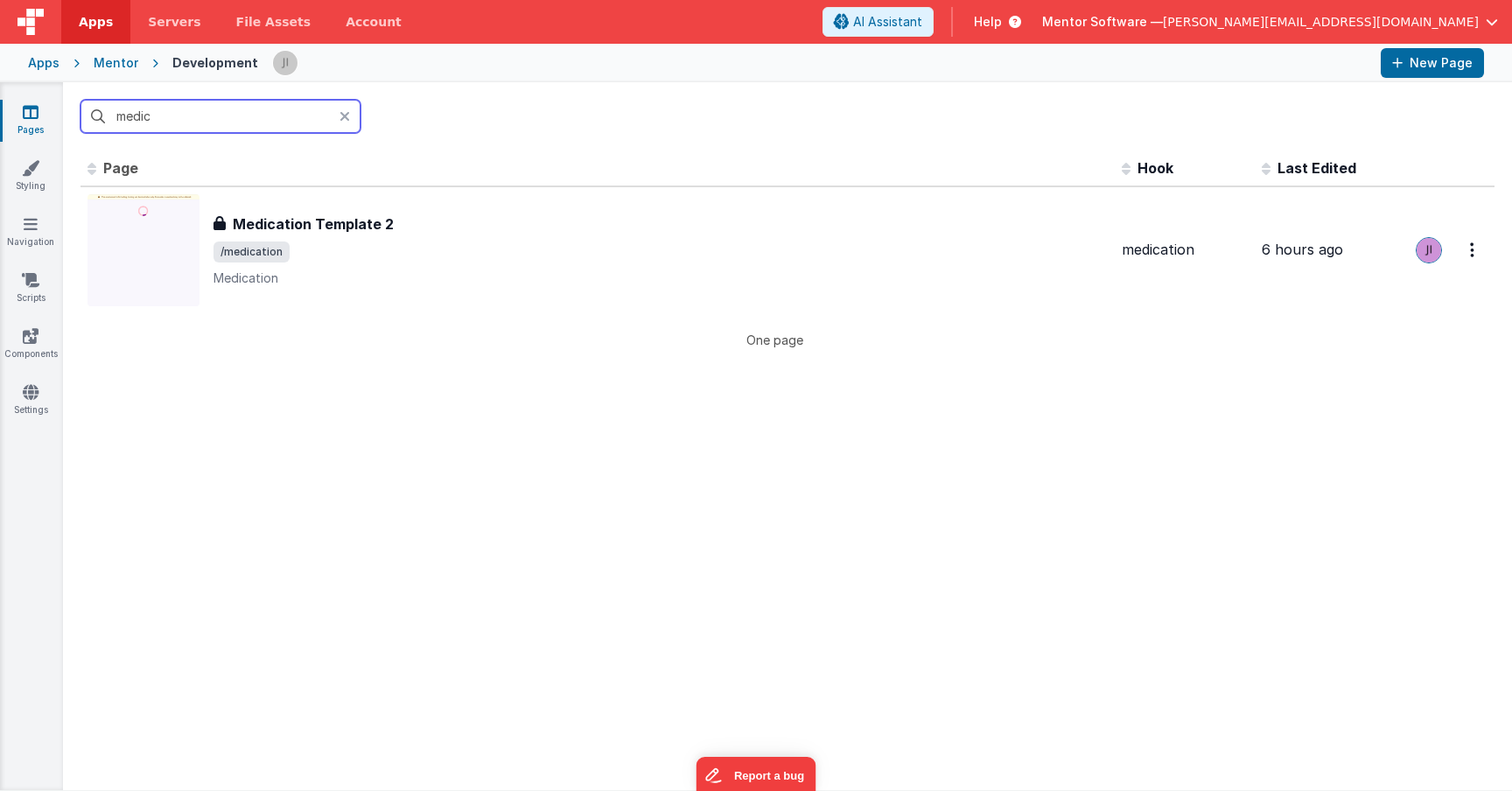
click at [129, 113] on input "medic" at bounding box center [221, 117] width 280 height 34
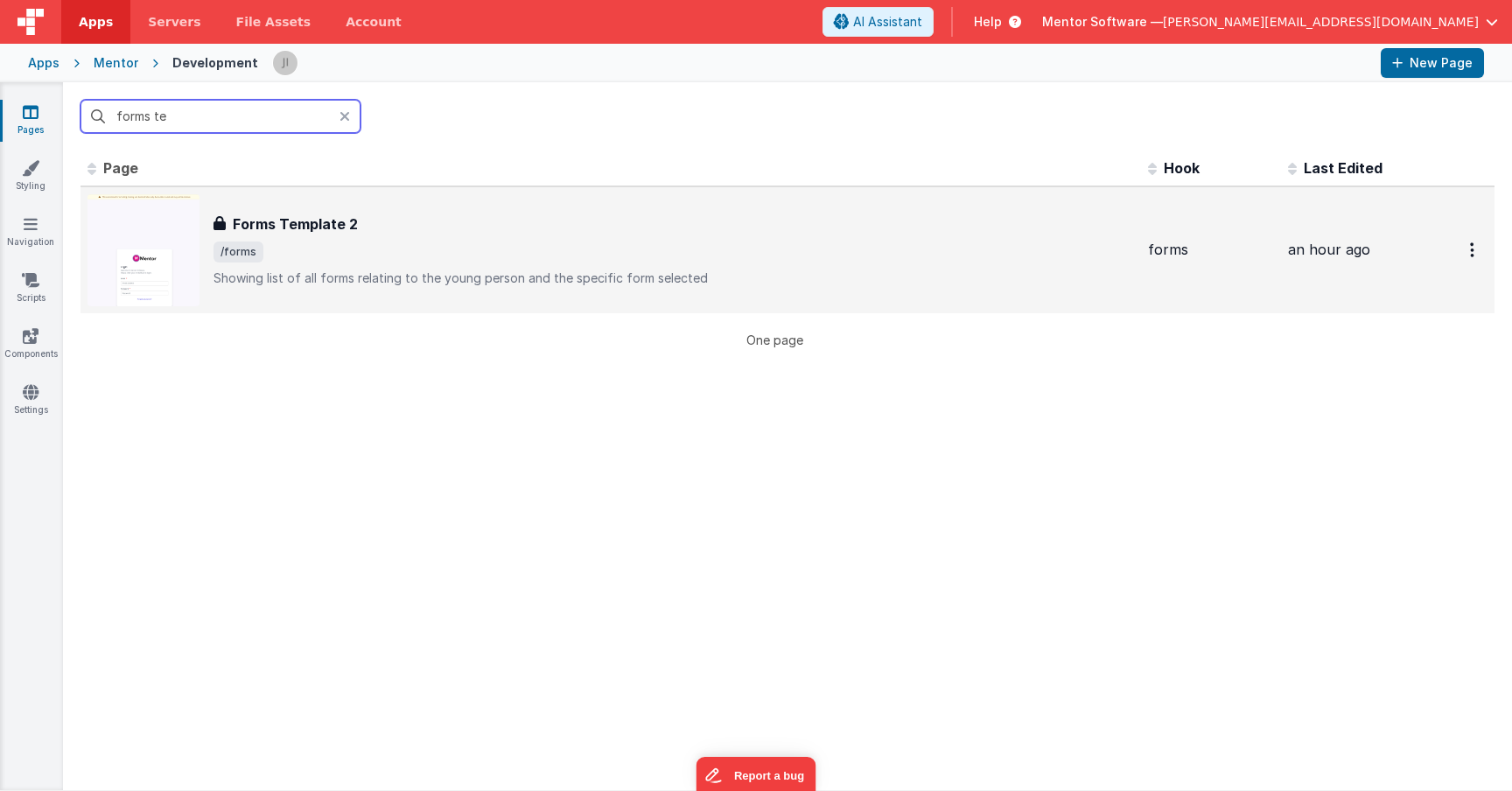
type input "forms te"
click at [502, 275] on p "Showing list of all forms relating to the young person and the specific form se…" at bounding box center [674, 278] width 920 height 18
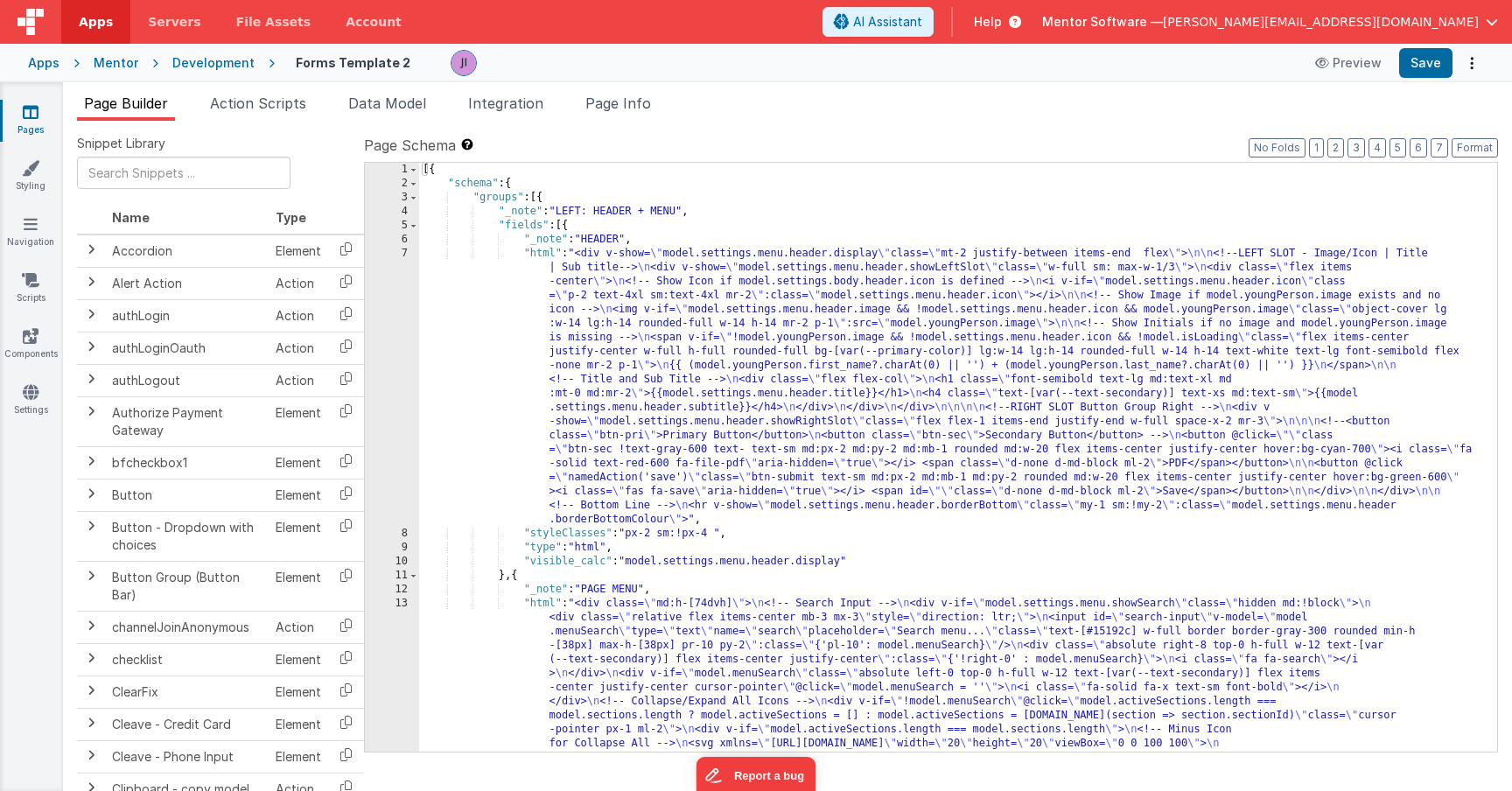
click at [261, 121] on div "Snippet Library Name Type Accordion Element Alert Action Action authLogin Actio…" at bounding box center [787, 470] width 1449 height 699
click at [261, 114] on li "Action Scripts" at bounding box center [258, 107] width 110 height 28
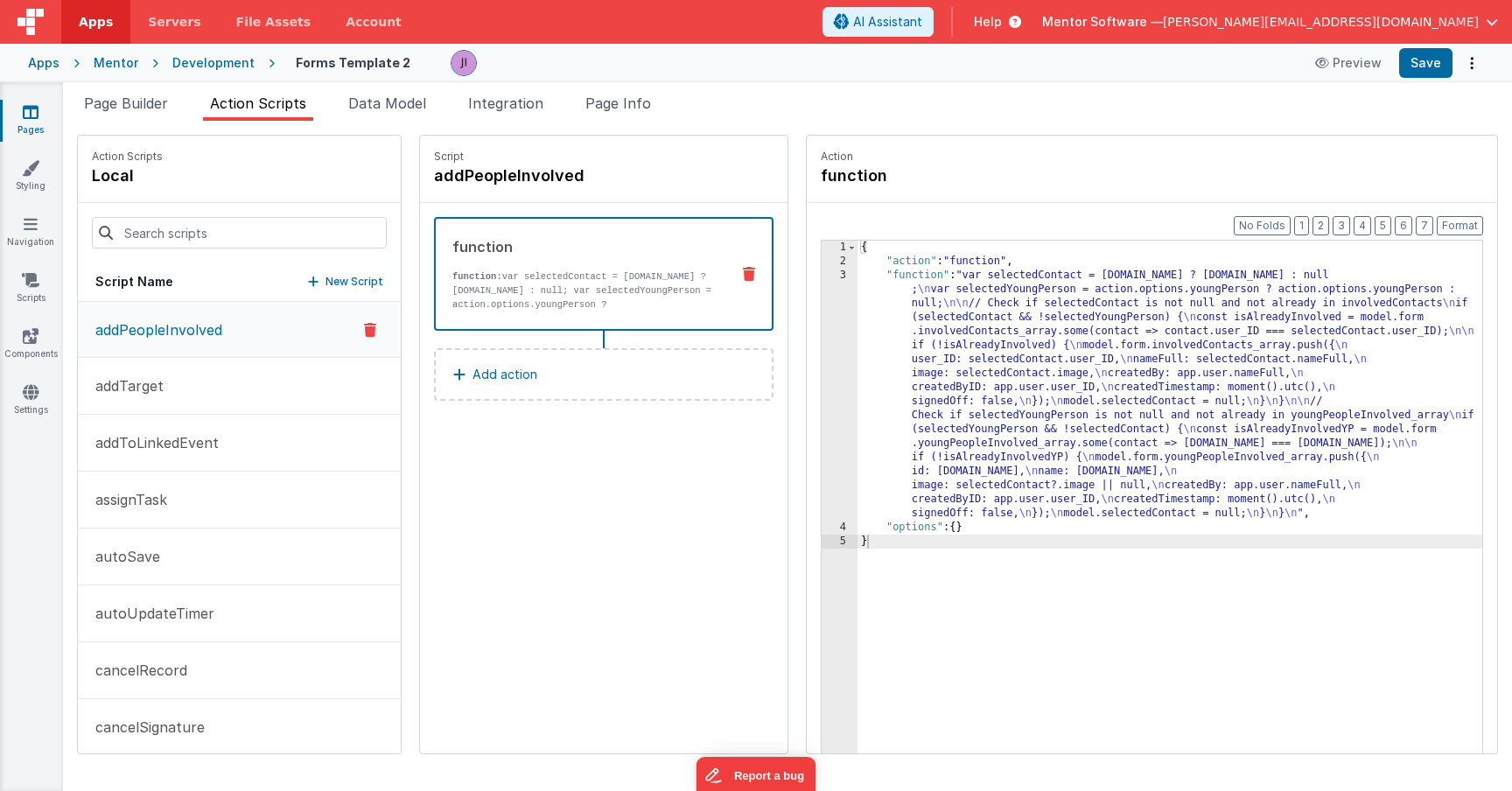
click at [385, 124] on div "Snippet Library Name Type Accordion Element Alert Action Action authLogin Actio…" at bounding box center [787, 456] width 1449 height 670
click at [390, 113] on li "Data Model" at bounding box center [387, 107] width 92 height 28
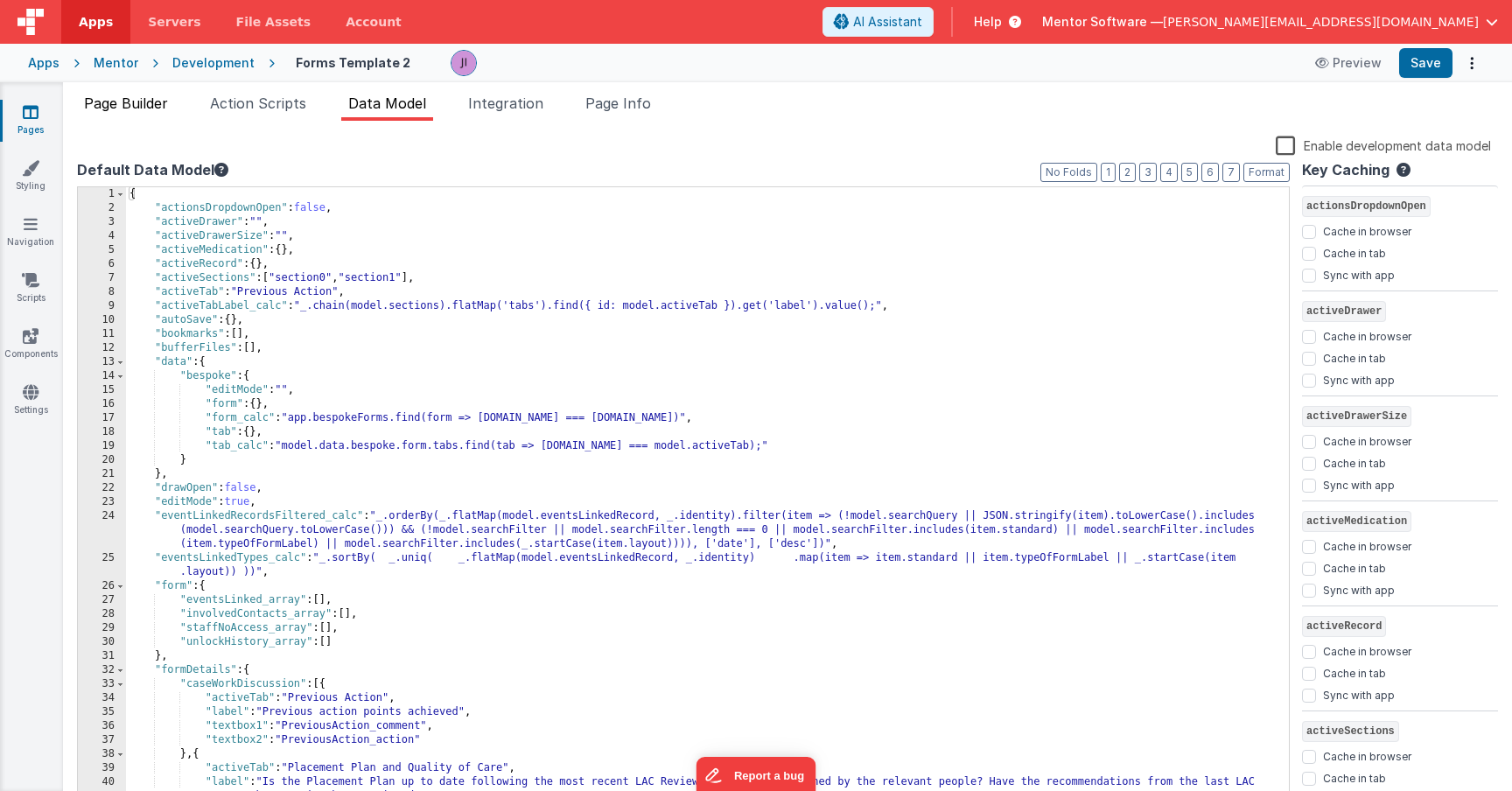
click at [162, 104] on span "Page Builder" at bounding box center [126, 104] width 84 height 18
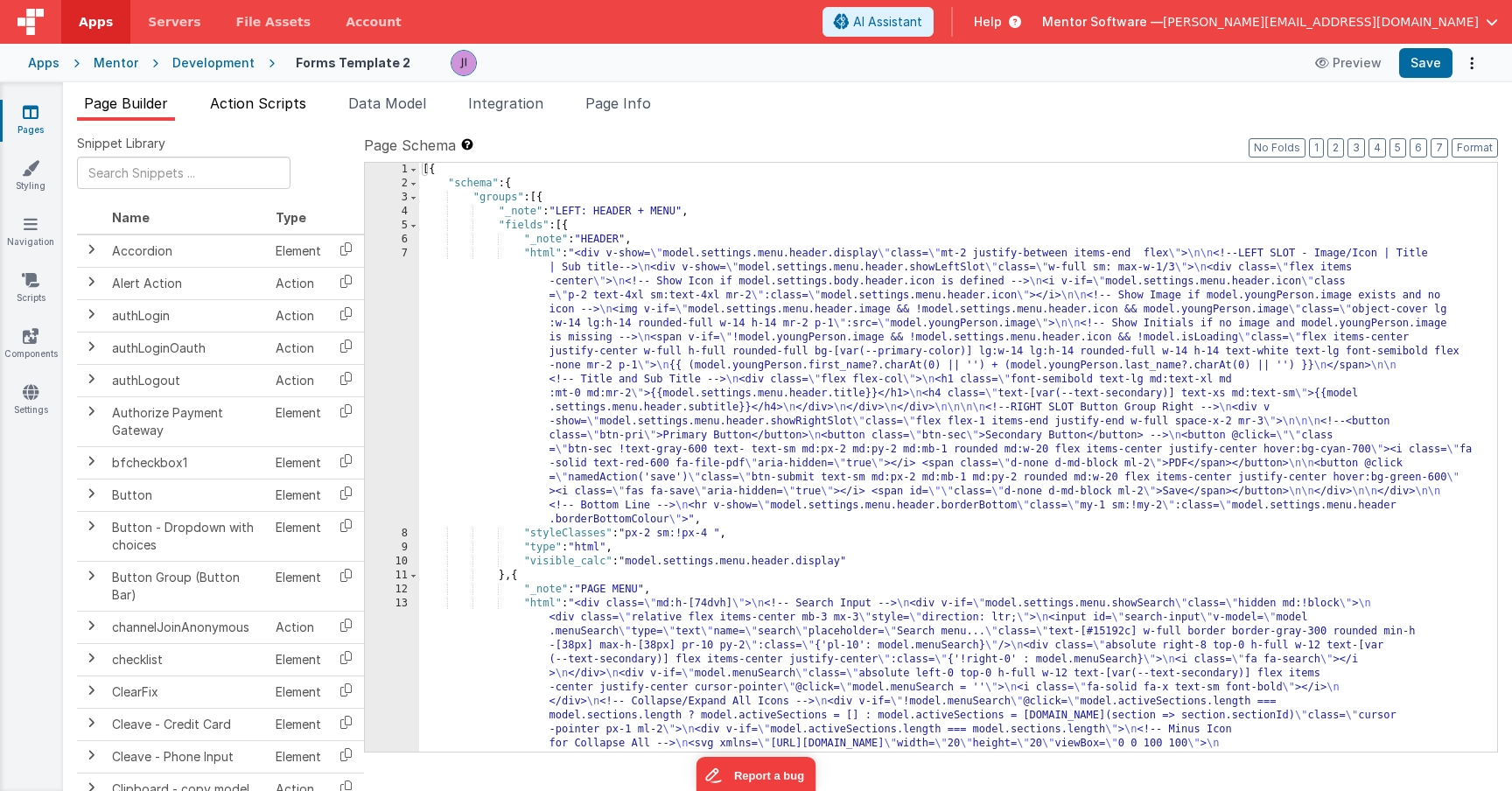
click at [246, 107] on span "Action Scripts" at bounding box center [258, 104] width 97 height 18
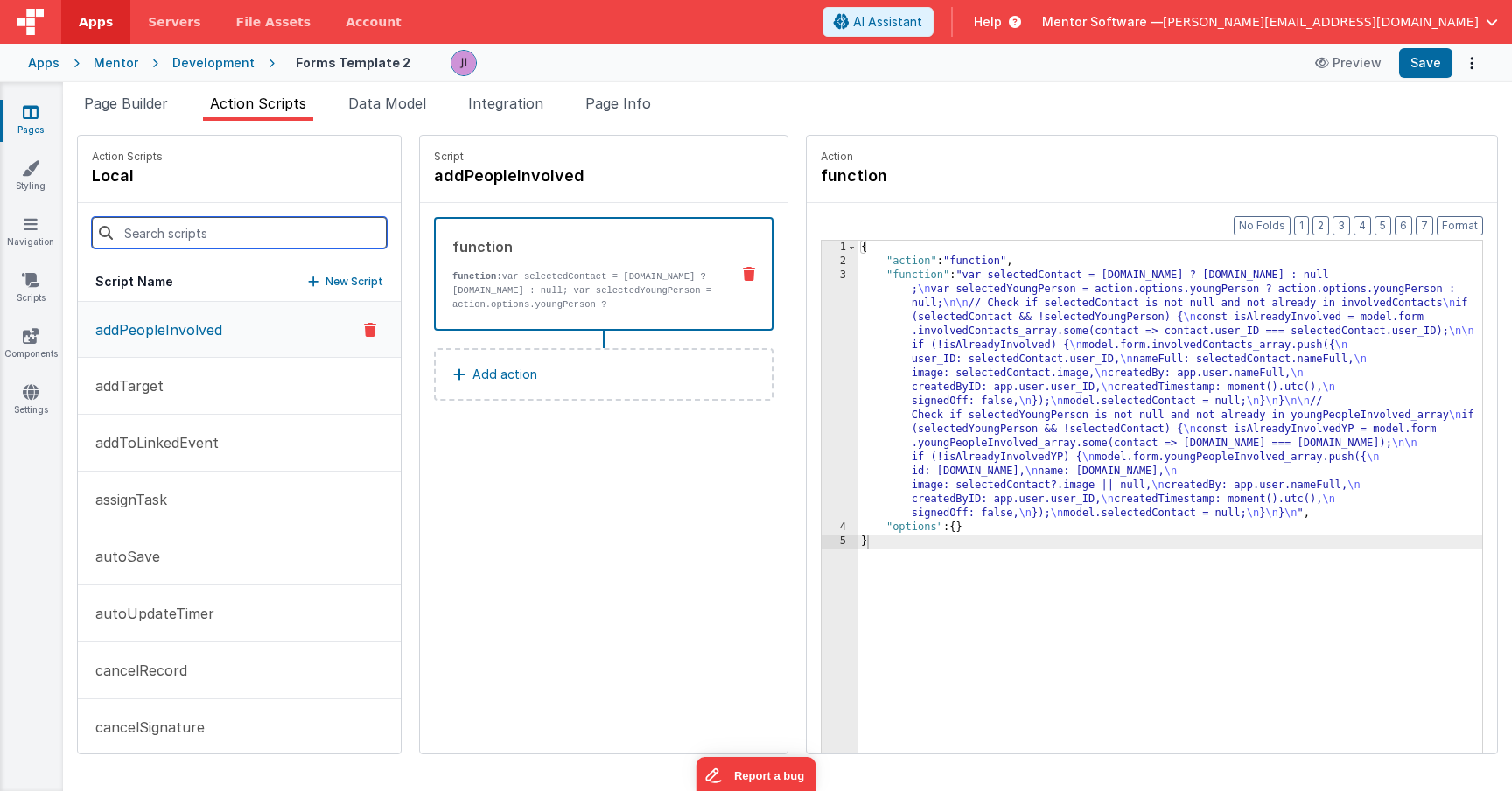
click at [222, 231] on input at bounding box center [239, 233] width 295 height 32
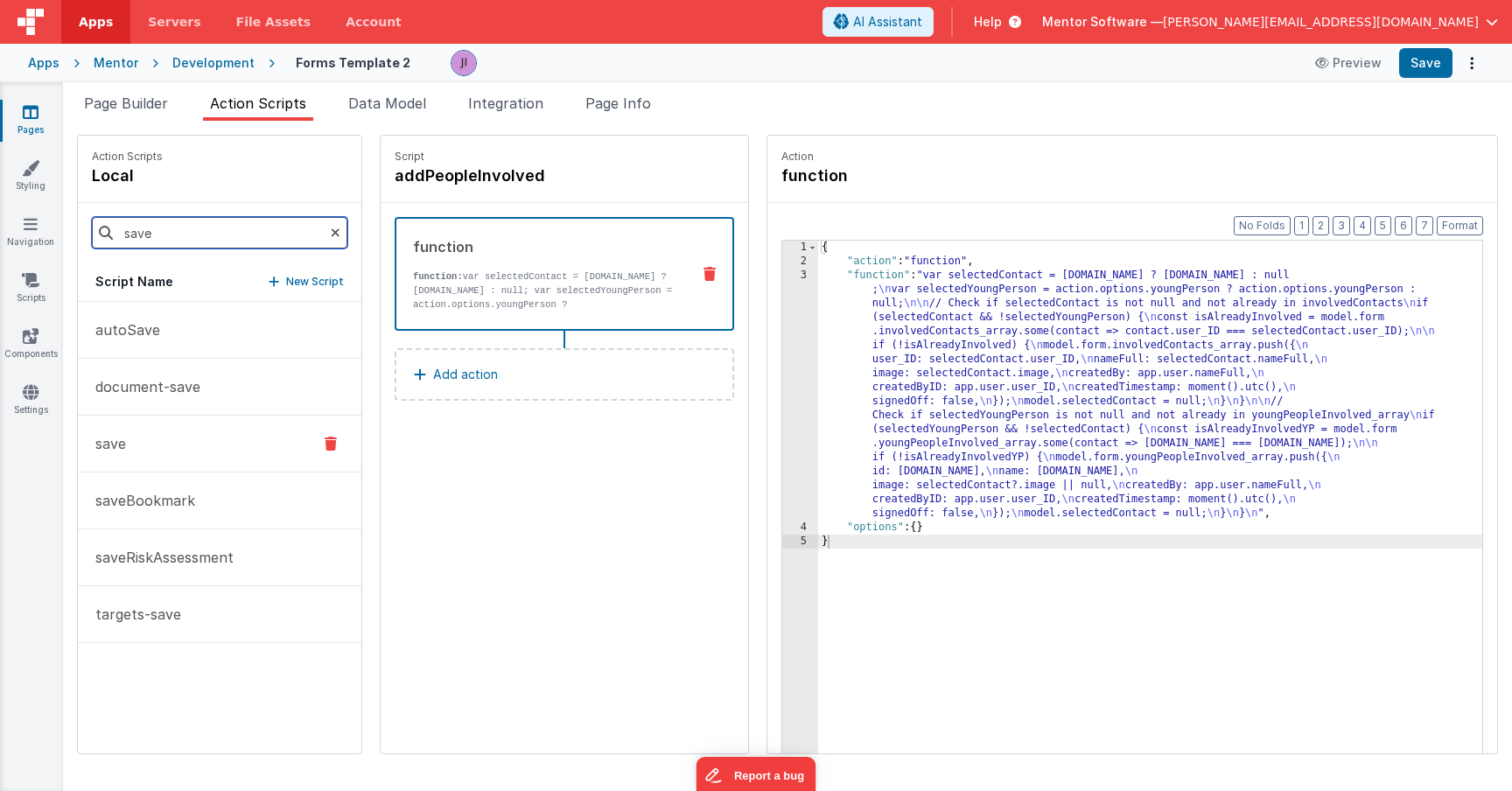
type input "save"
click at [165, 450] on button "save" at bounding box center [220, 444] width 284 height 57
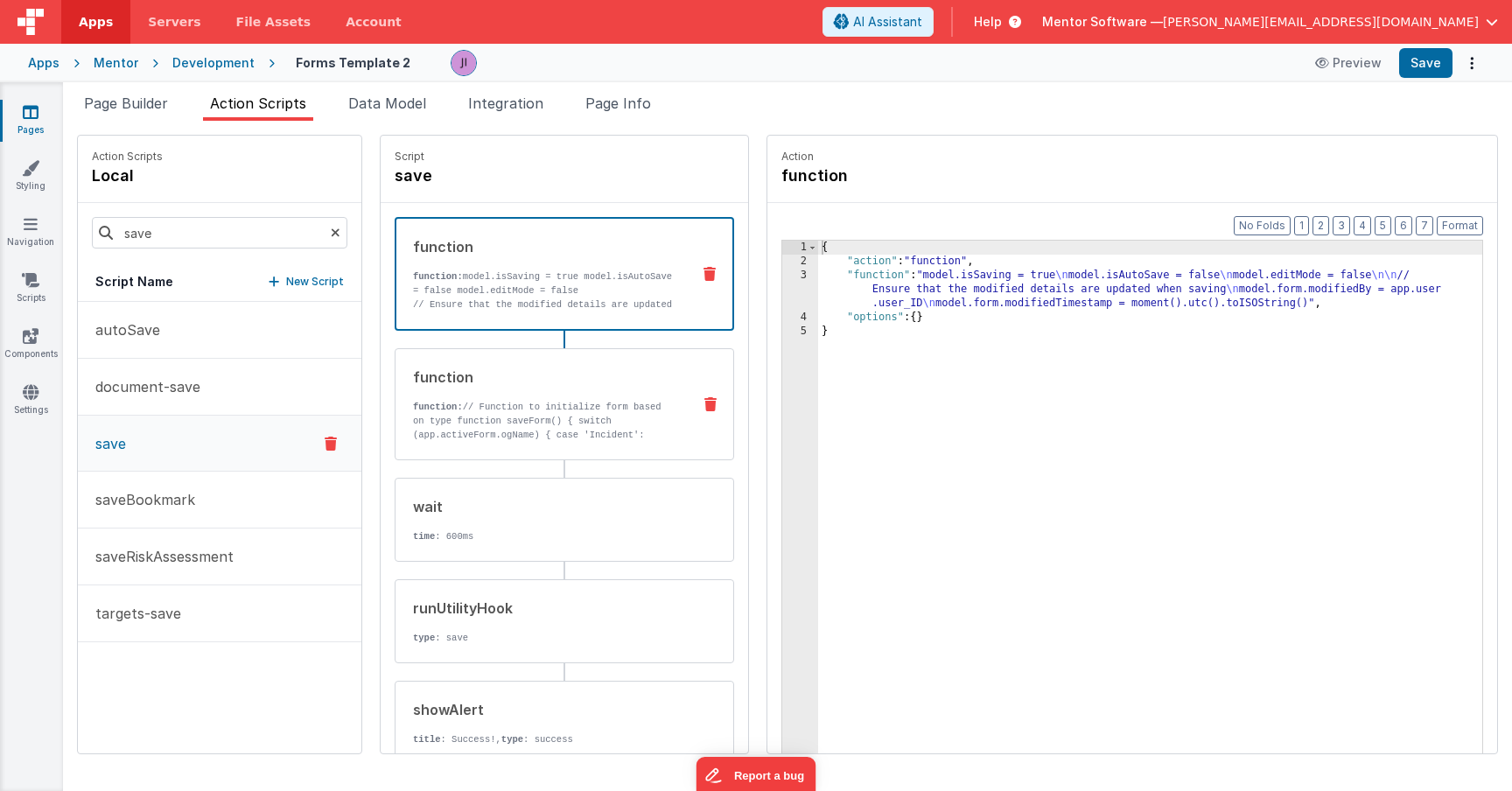
click at [524, 435] on p "function: // Function to initialize form based on type function saveForm() { sw…" at bounding box center [545, 427] width 264 height 56
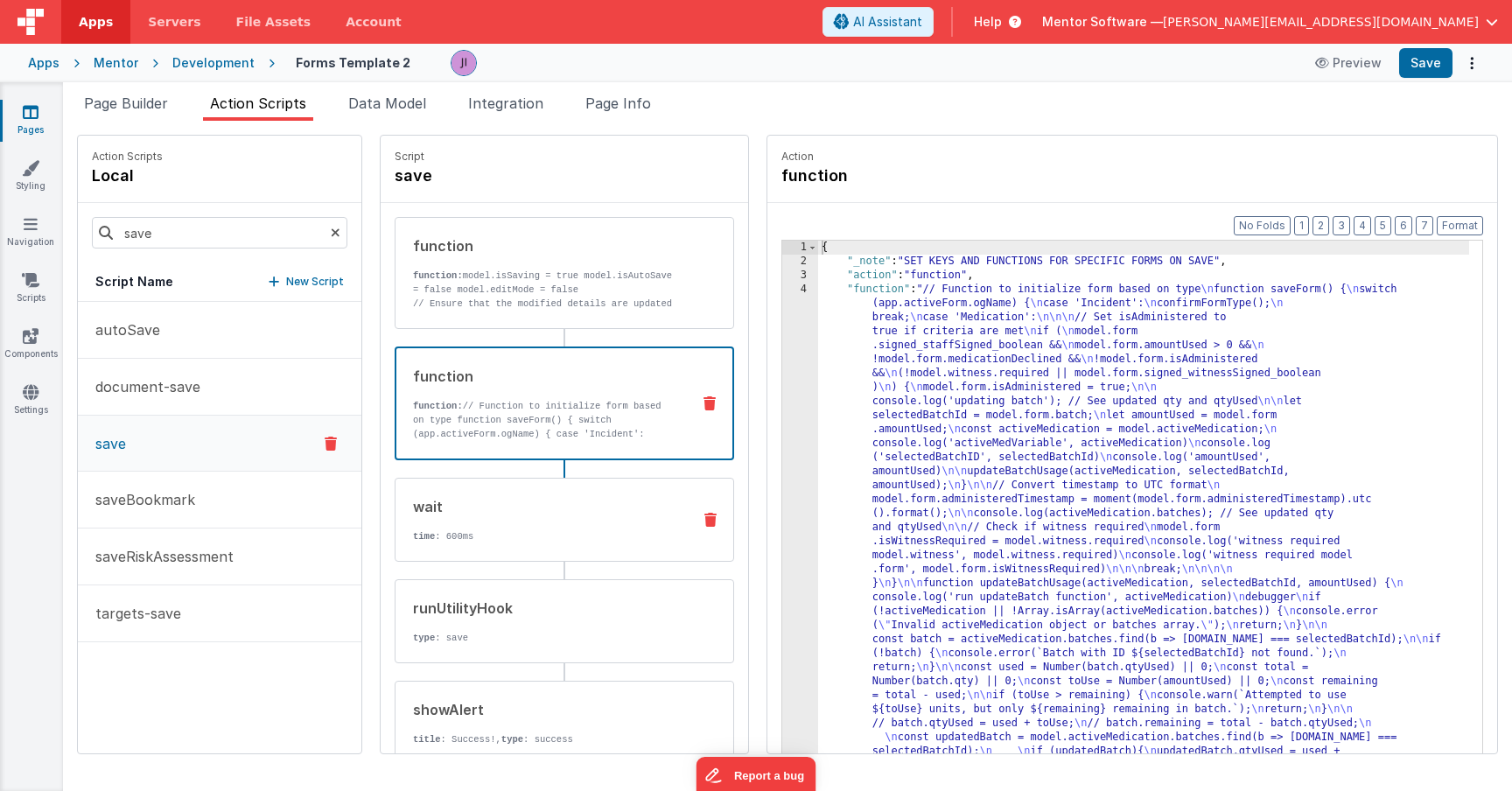
click at [521, 525] on div "wait time : 600ms" at bounding box center [536, 520] width 282 height 47
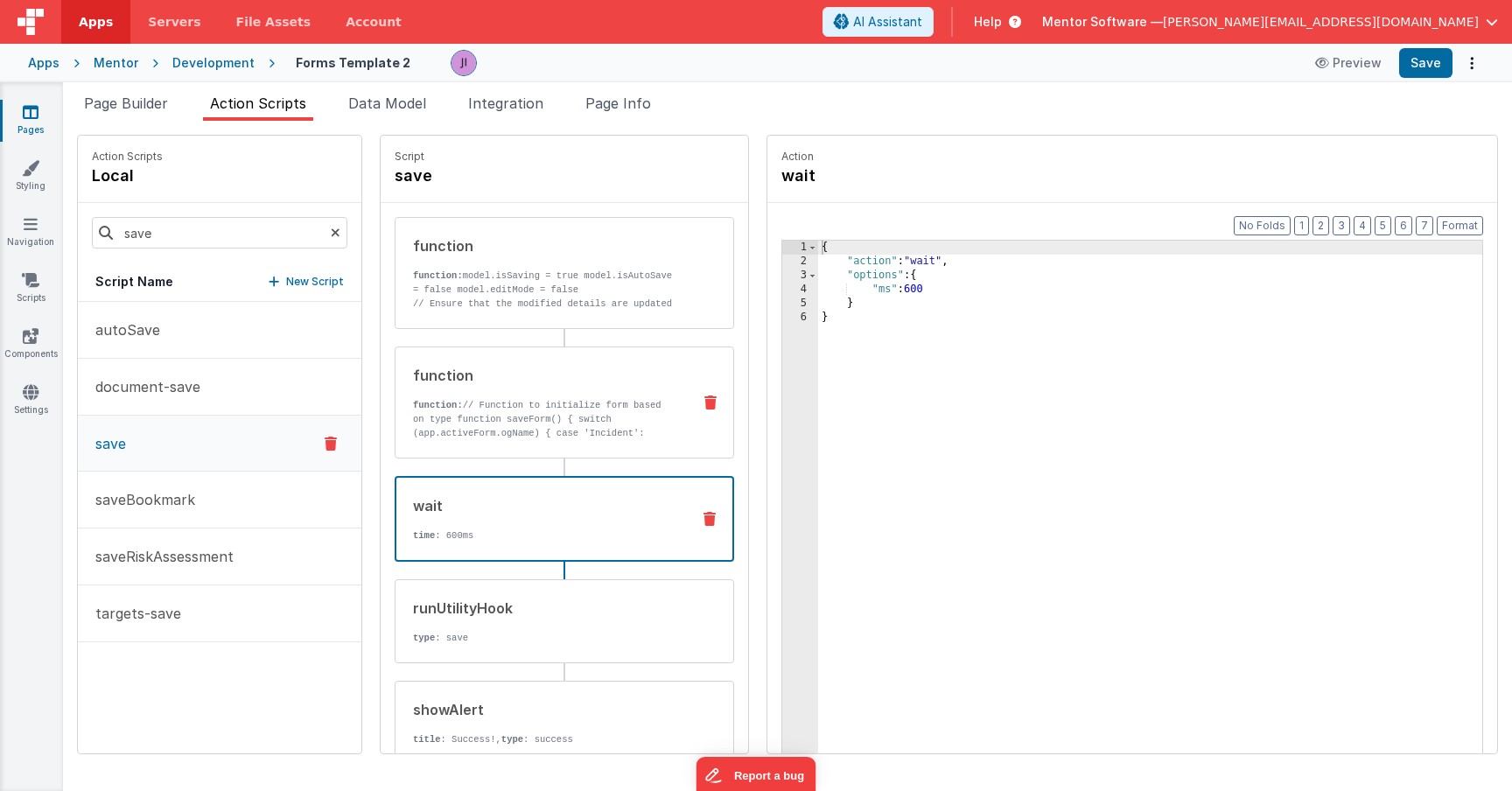
click at [574, 447] on div "function function: // Function to initialize form based on type function saveFo…" at bounding box center [564, 403] width 339 height 112
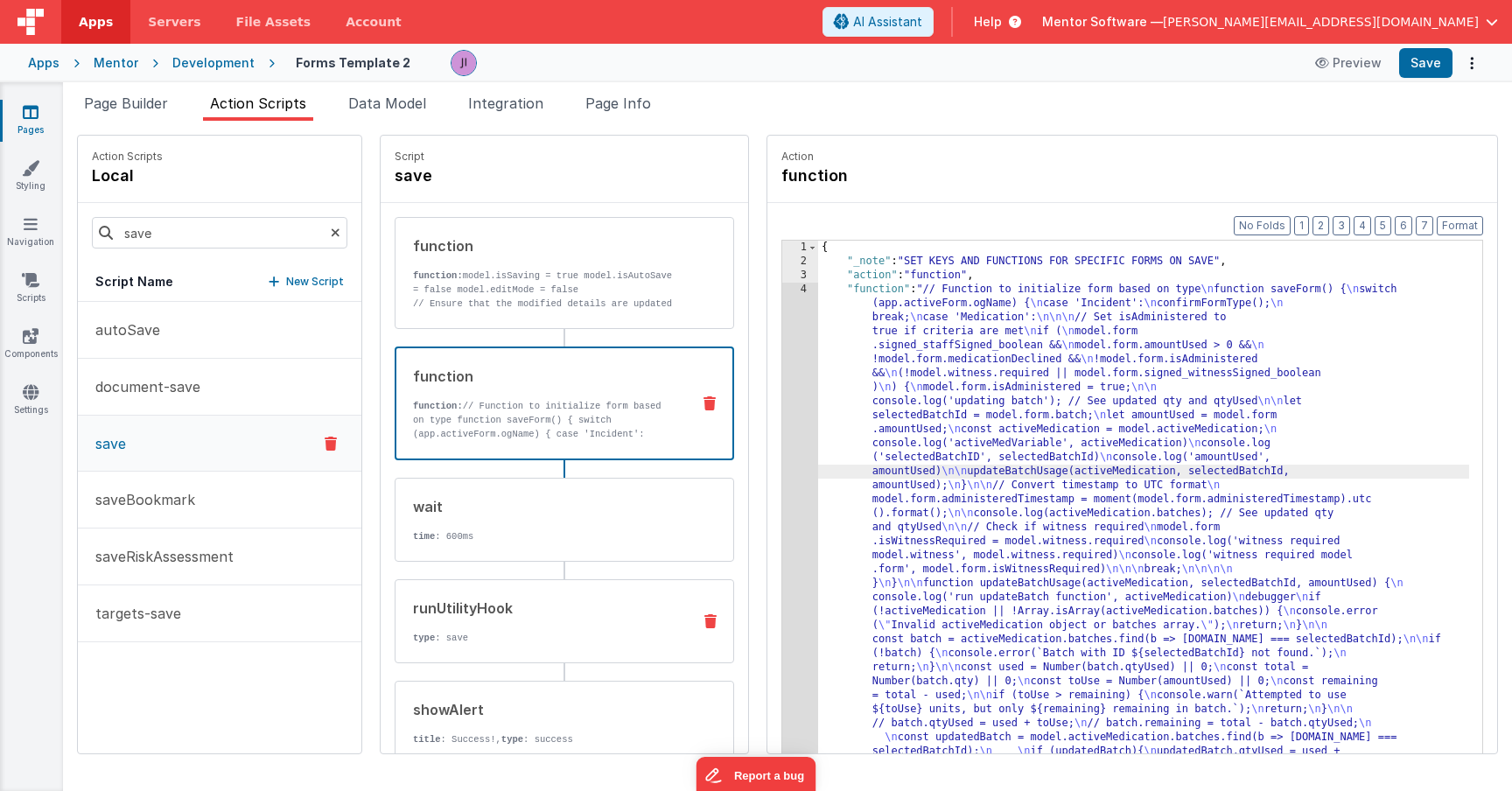
click at [540, 624] on div "runUtilityHook type : save" at bounding box center [536, 621] width 282 height 47
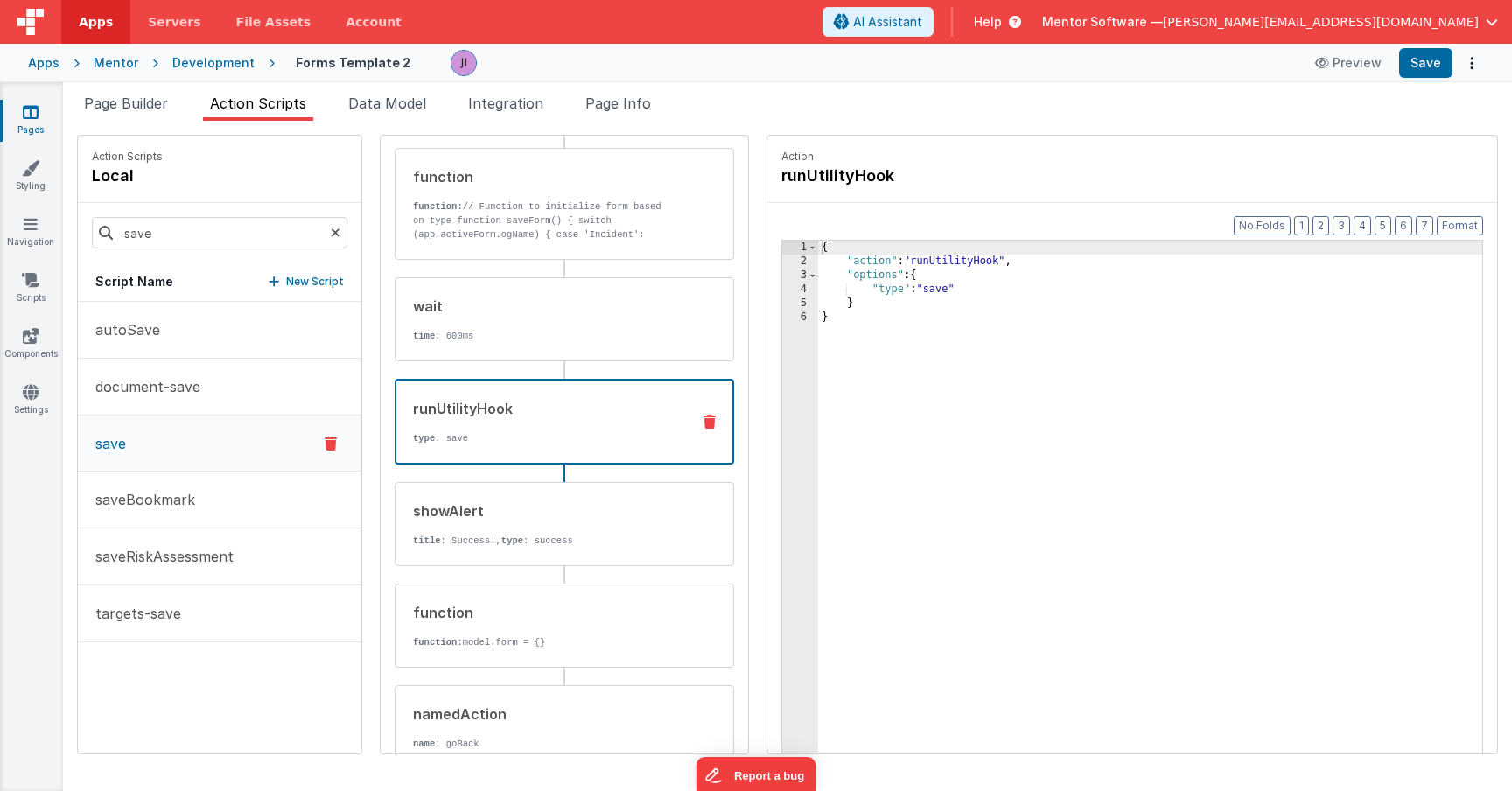
scroll to position [122, 0]
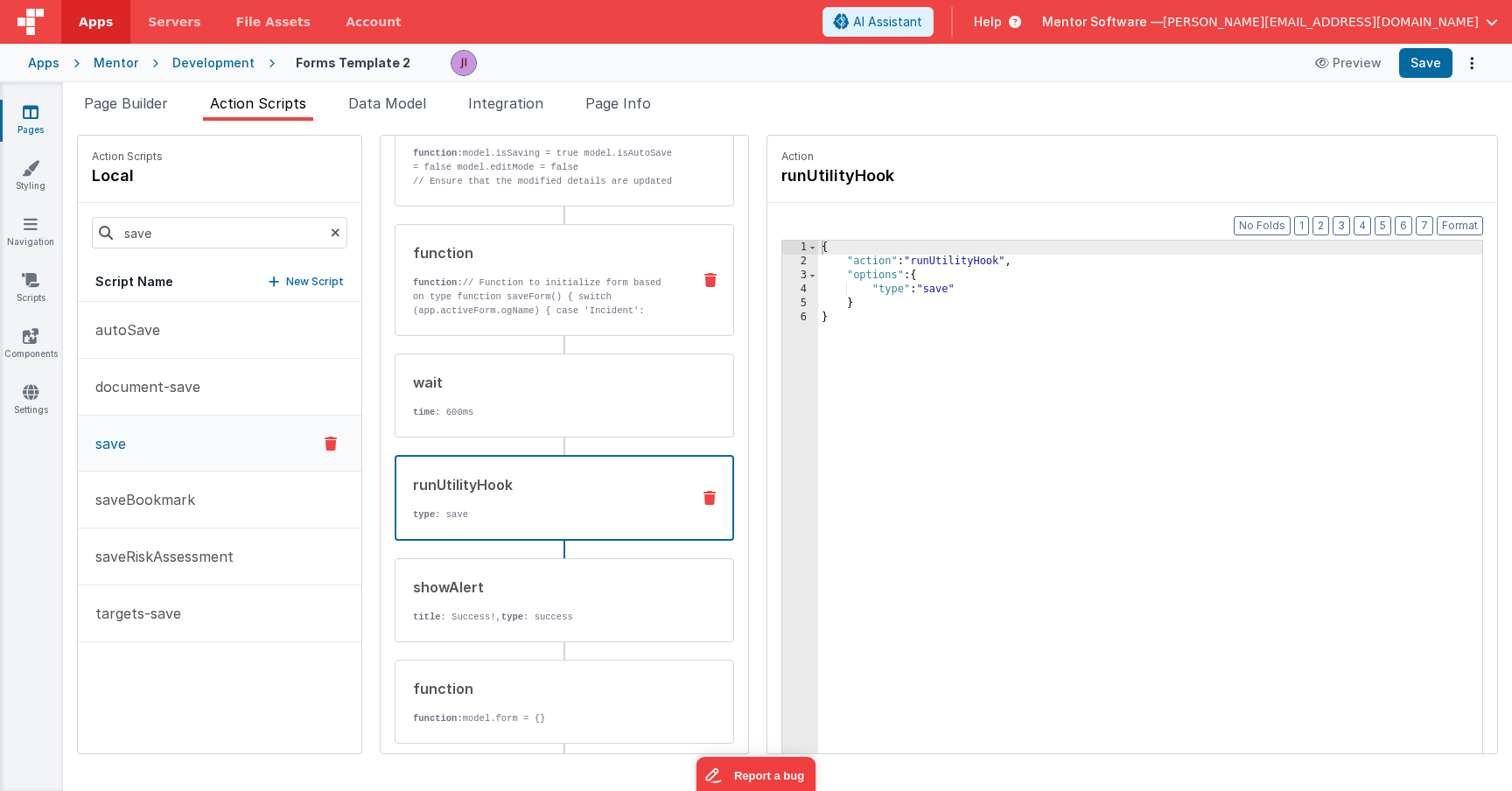
click at [534, 316] on p "function: // Function to initialize form based on type function saveForm() { sw…" at bounding box center [545, 303] width 264 height 56
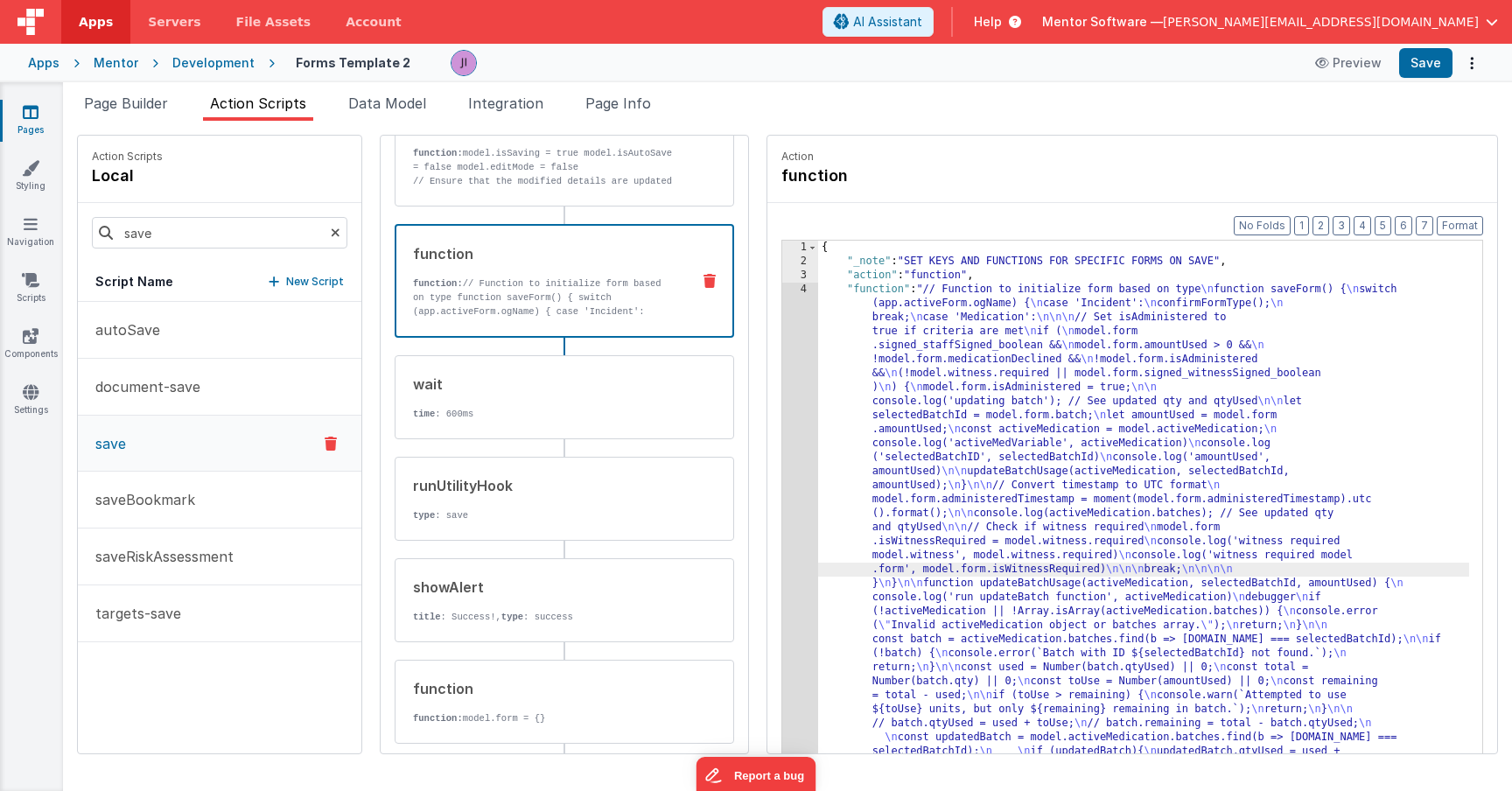
click at [783, 537] on div "4" at bounding box center [800, 576] width 35 height 588
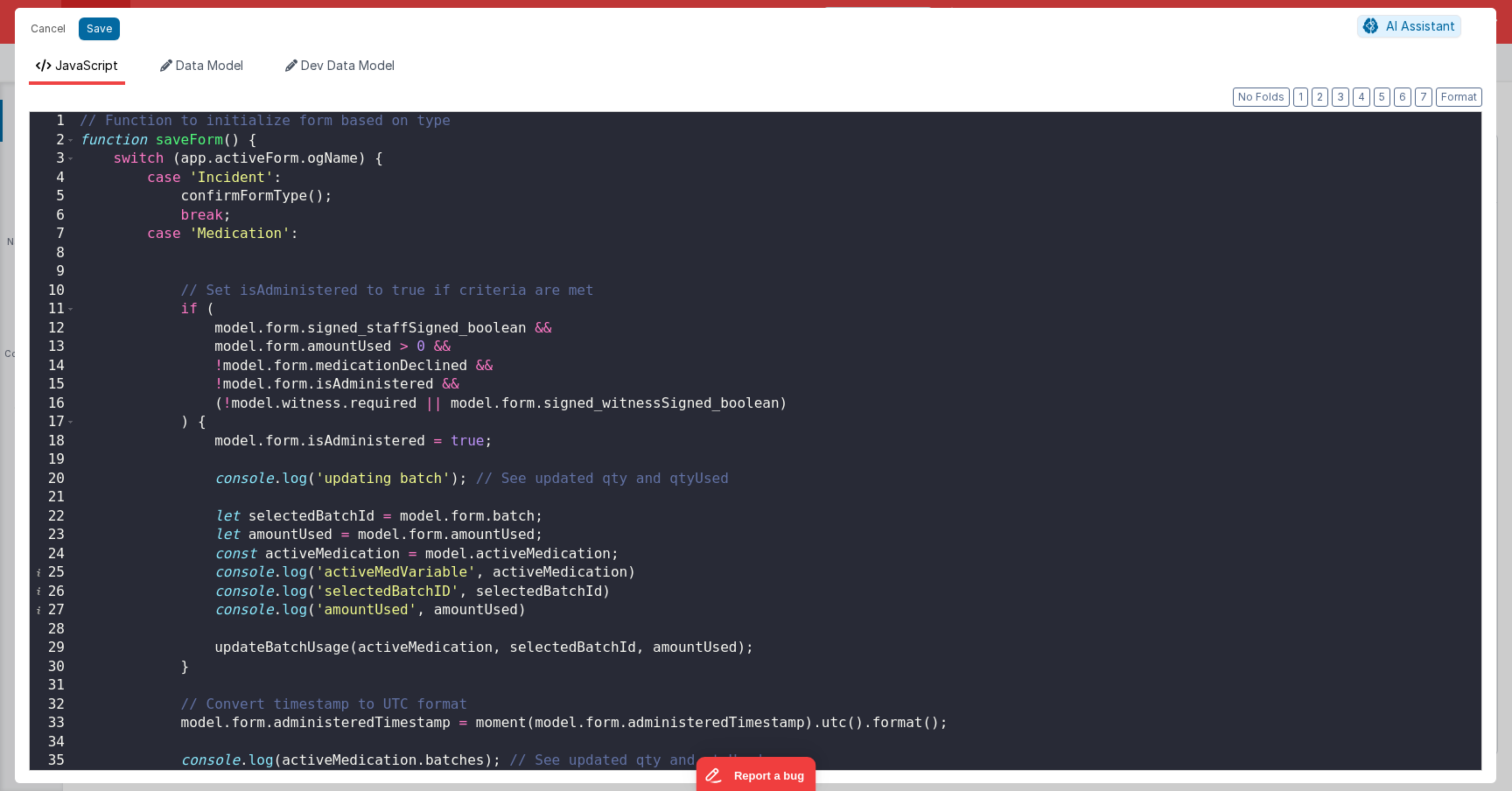
scroll to position [1186, 0]
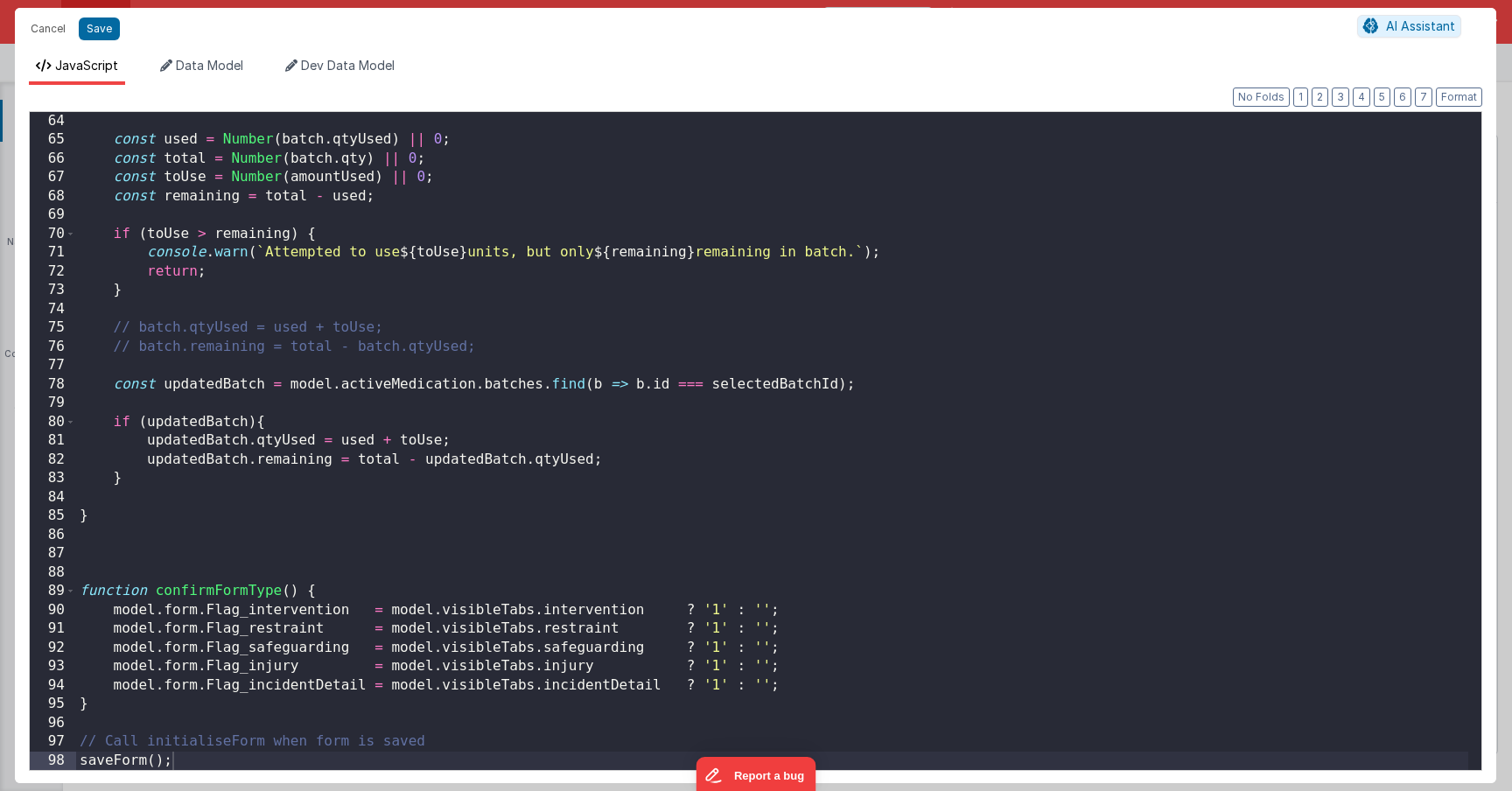
click at [125, 520] on div "const used = Number ( batch . qtyUsed ) || 0 ; const total = Number ( batch . q…" at bounding box center [772, 459] width 1392 height 696
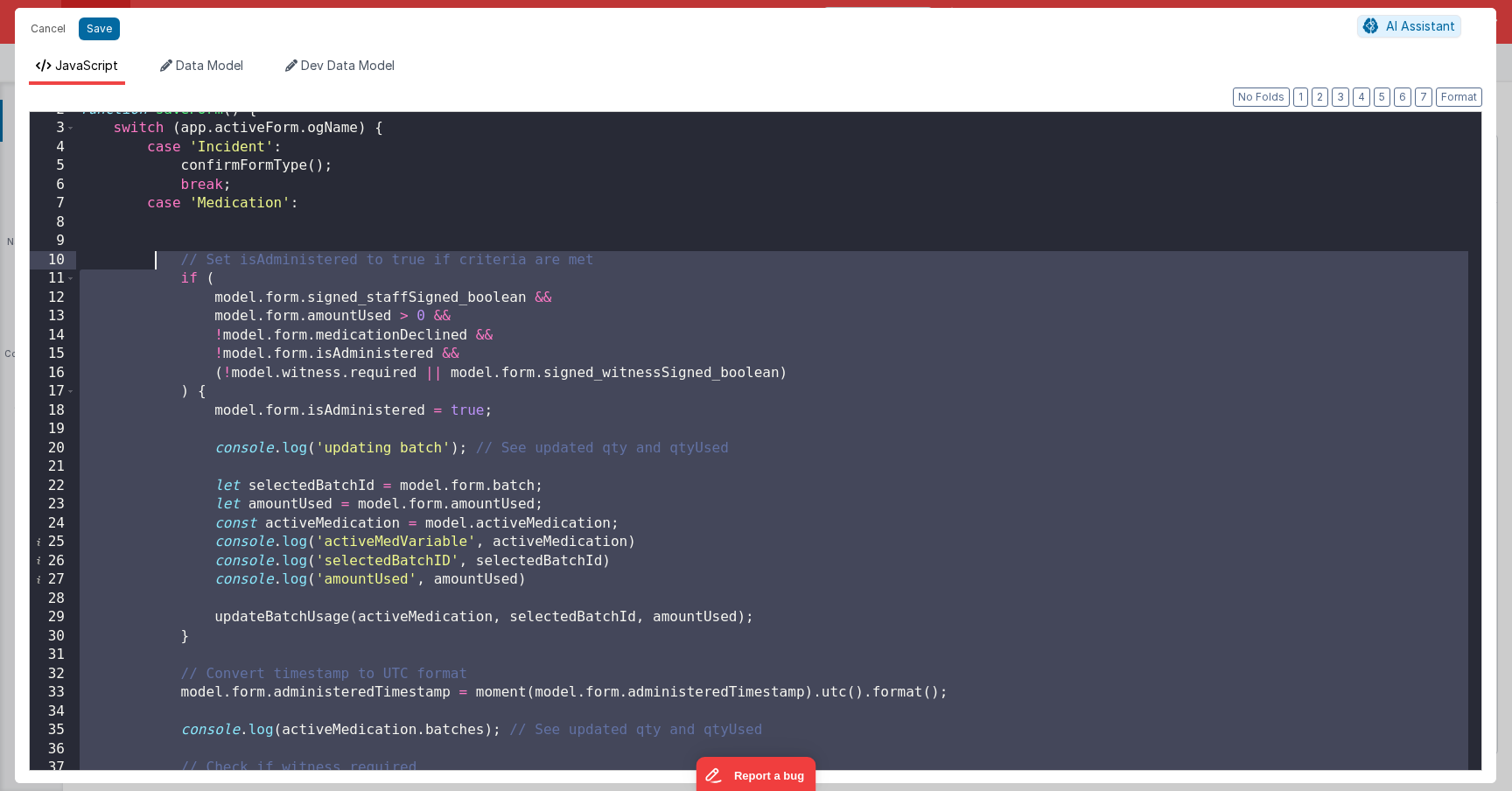
scroll to position [0, 0]
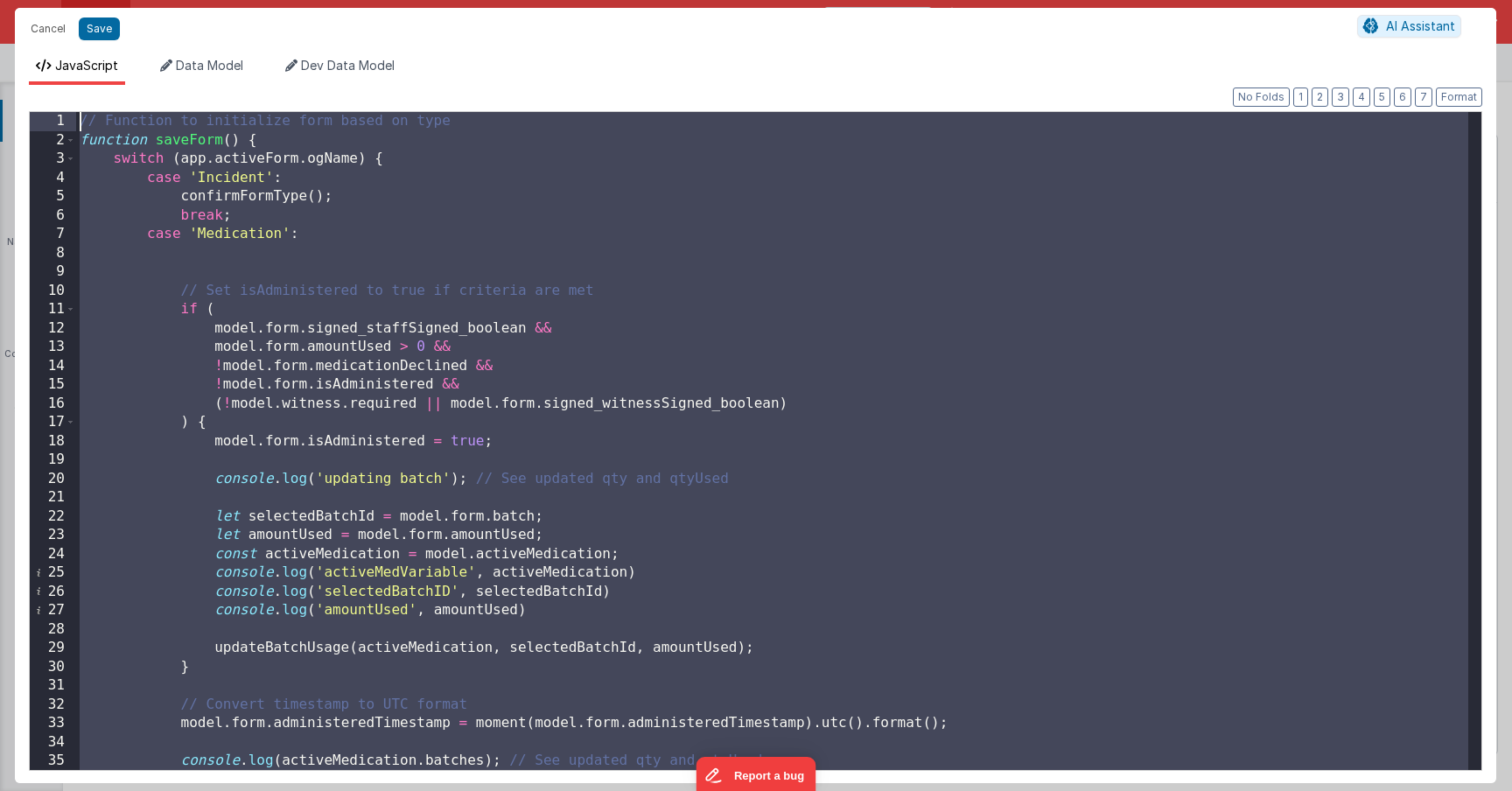
drag, startPoint x: 125, startPoint y: 520, endPoint x: 72, endPoint y: 126, distance: 397.5
click at [72, 126] on div "1 2 3 4 5 6 7 8 9 10 11 12 13 14 15 16 17 18 19 20 21 22 23 24 25 26 27 28 29 3…" at bounding box center [756, 441] width 1454 height 660
click at [83, 128] on div "// Function to initialize form based on type function saveForm ( ) { switch ( a…" at bounding box center [772, 459] width 1392 height 696
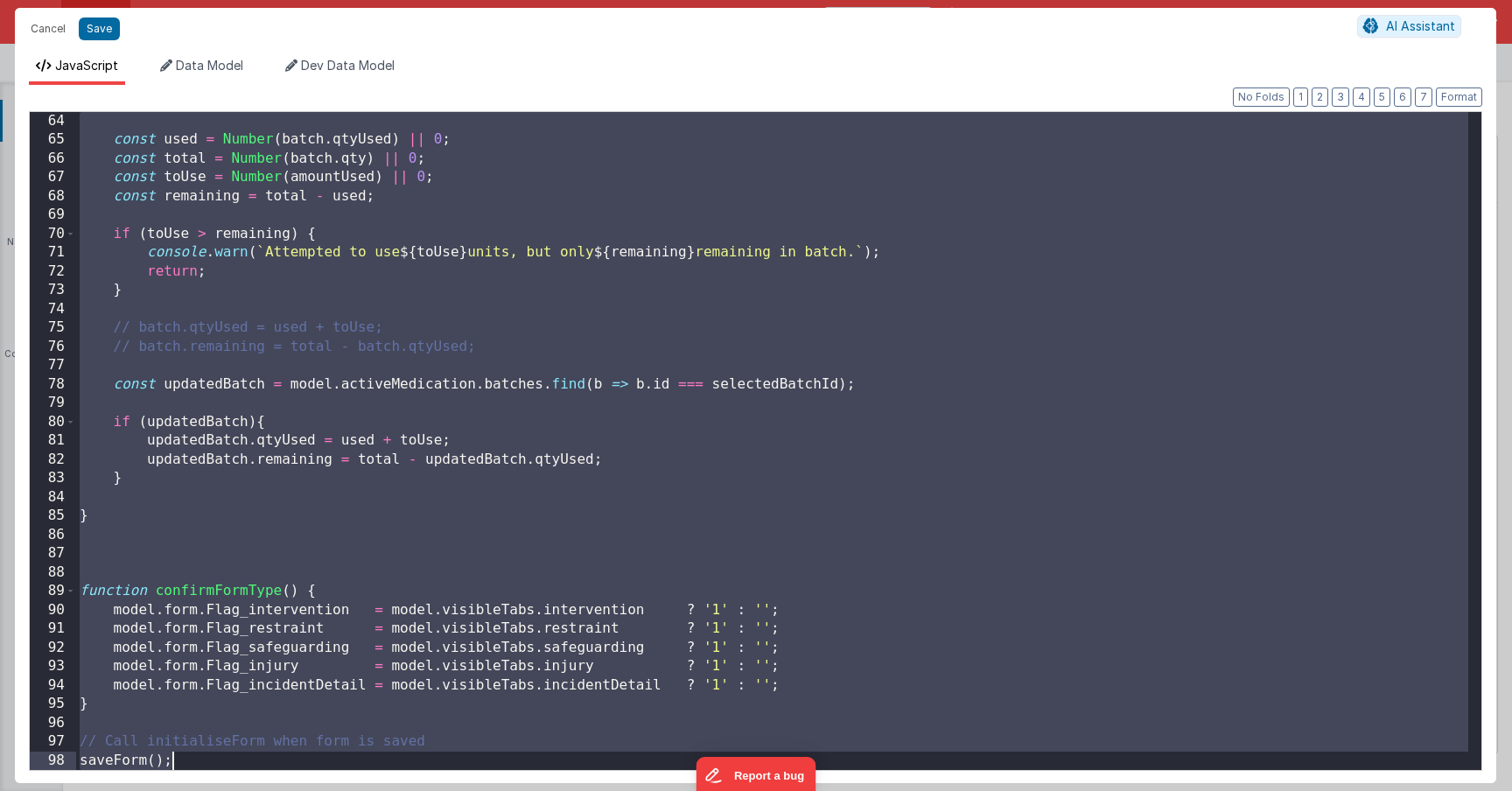
scroll to position [1186, 0]
click at [695, 523] on div "const used = Number ( batch . qtyUsed ) || 0 ; const total = Number ( batch . q…" at bounding box center [772, 459] width 1392 height 696
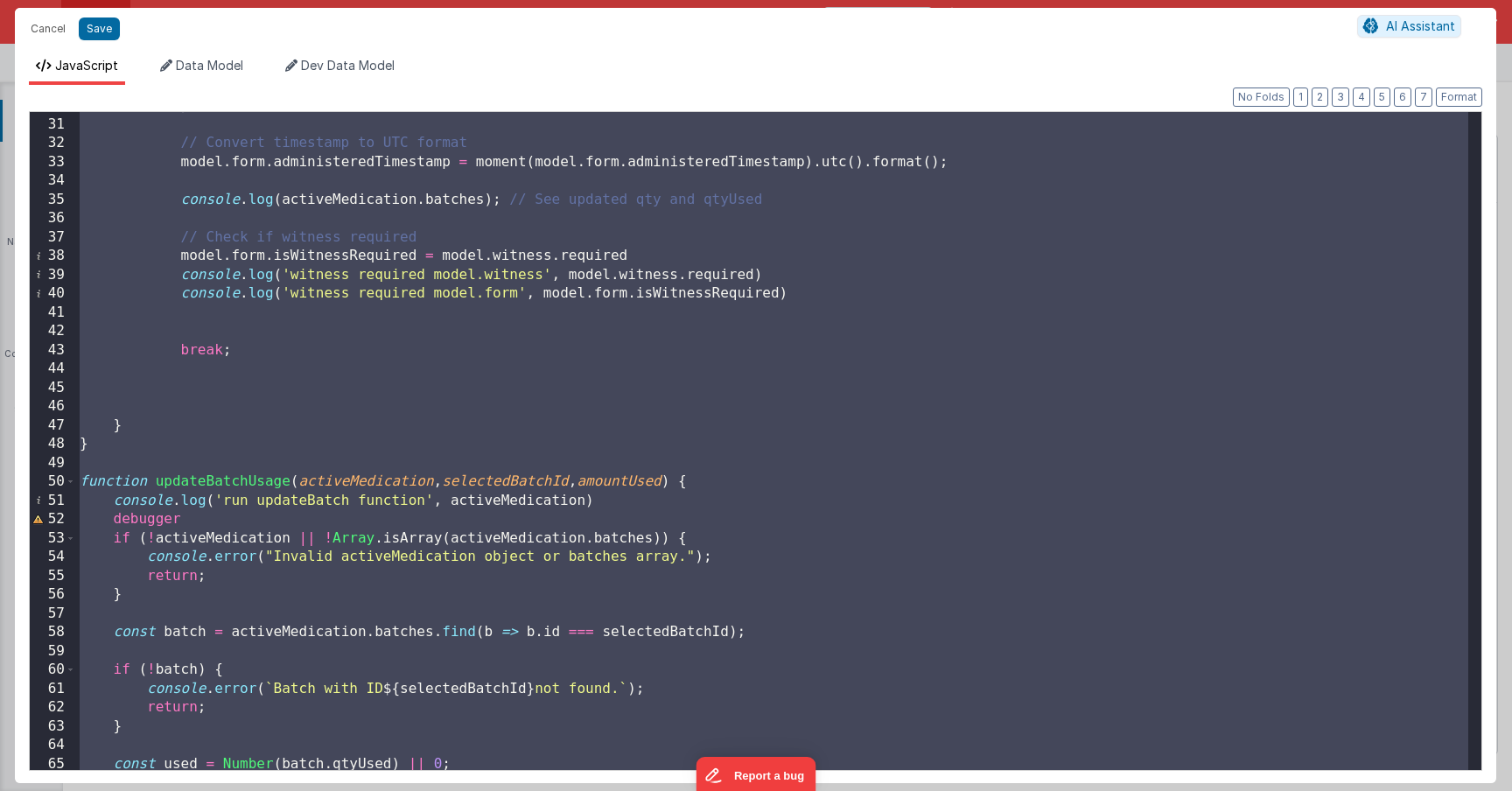
scroll to position [616, 0]
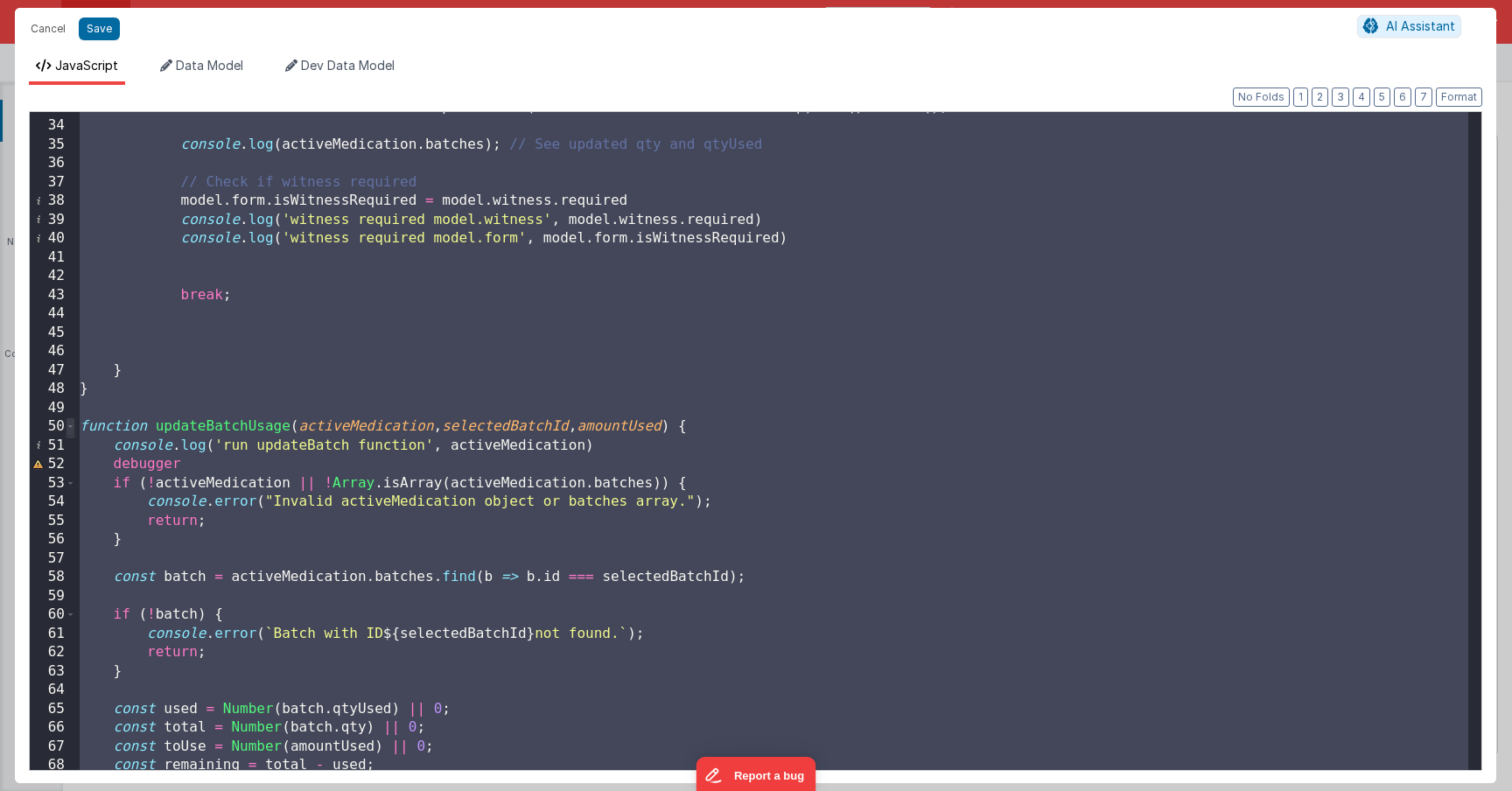
click at [69, 435] on span at bounding box center [70, 427] width 10 height 20
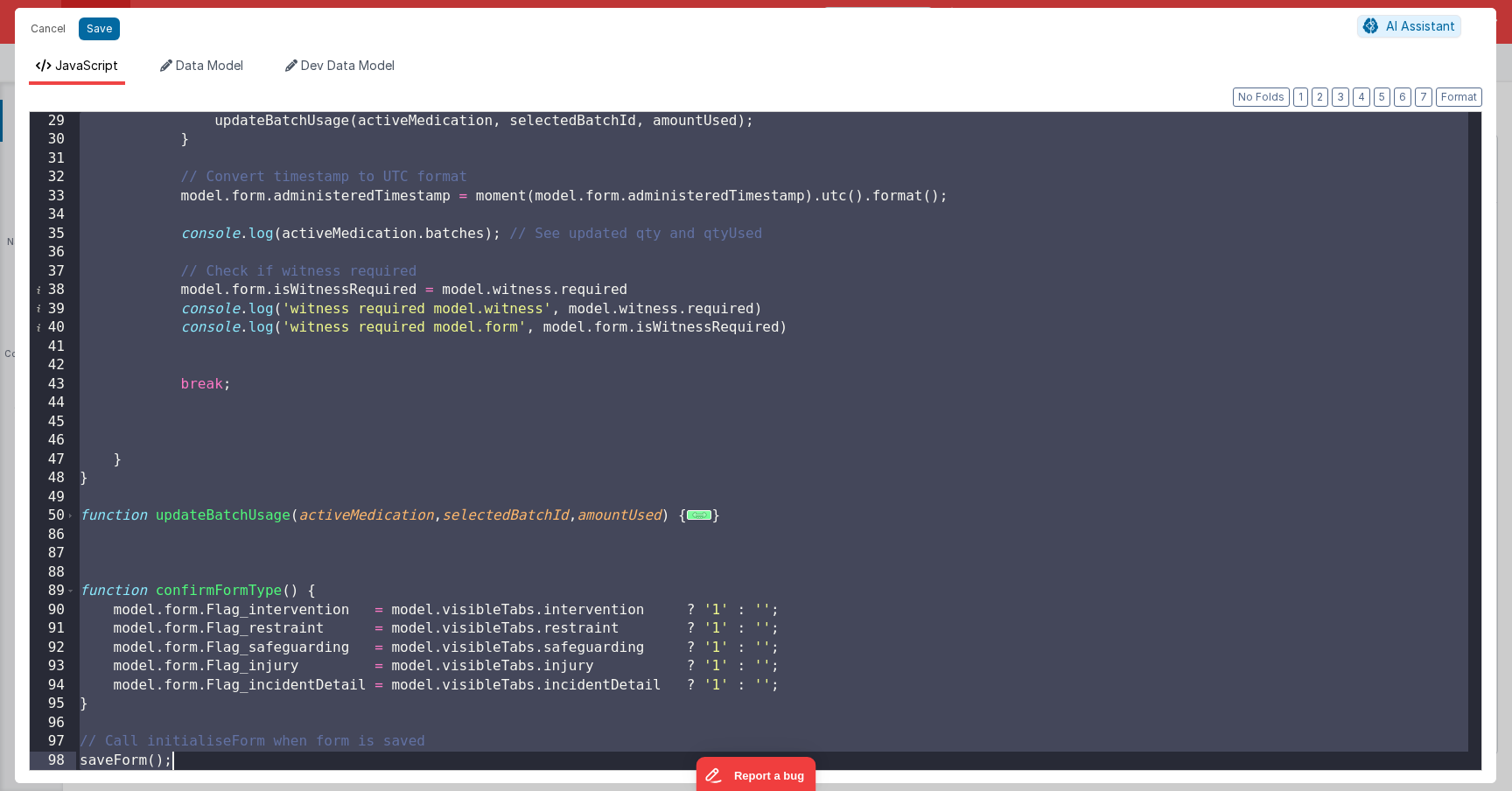
scroll to position [527, 0]
click at [85, 539] on div "updateBatchUsage ( activeMedication , selectedBatchId , amountUsed ) ; } // Con…" at bounding box center [772, 459] width 1392 height 696
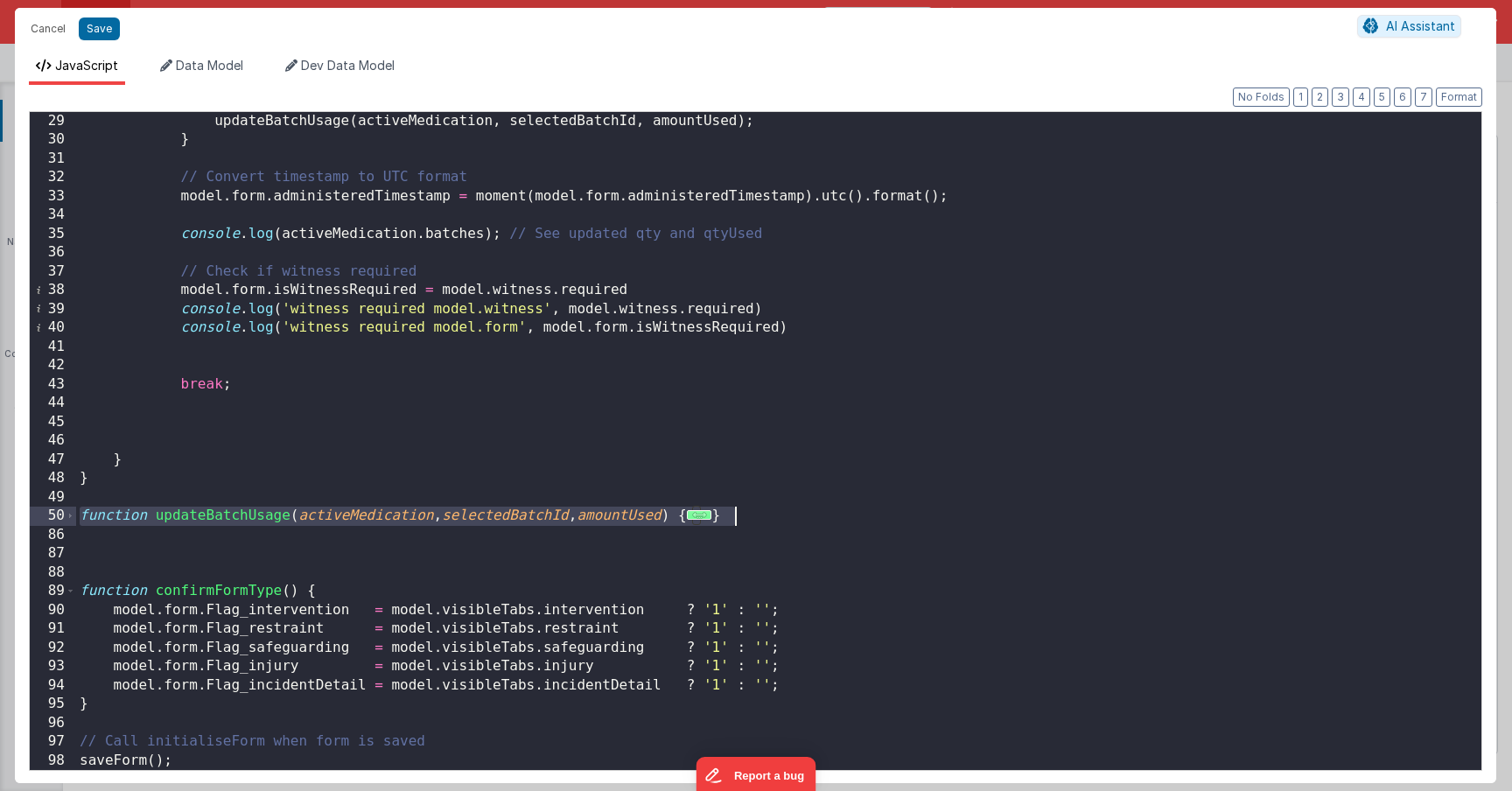
drag, startPoint x: 82, startPoint y: 519, endPoint x: 745, endPoint y: 515, distance: 663.0
click at [744, 515] on div "updateBatchUsage ( activeMedication , selectedBatchId , amountUsed ) ; } // Con…" at bounding box center [772, 459] width 1392 height 696
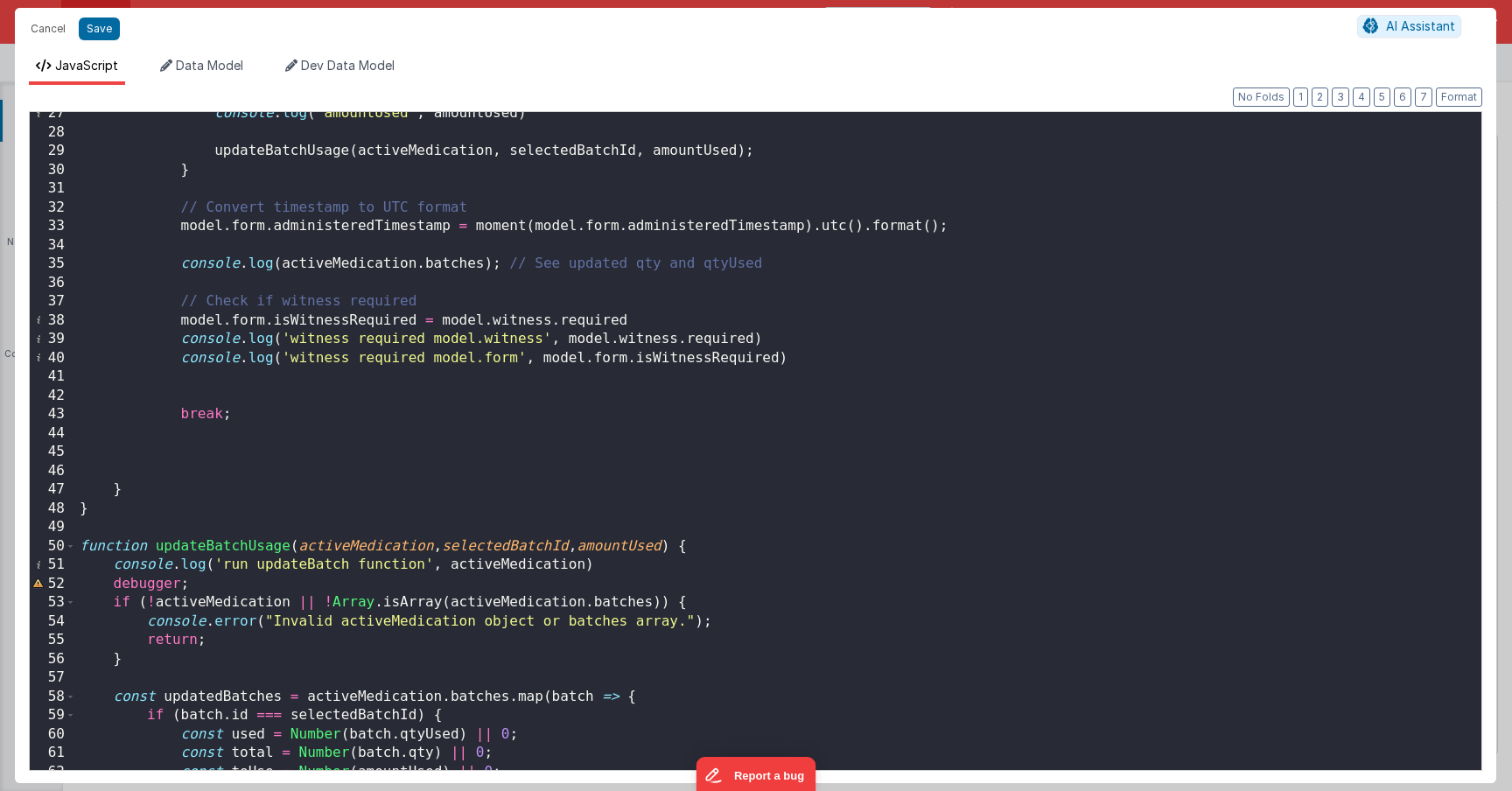
scroll to position [102, 0]
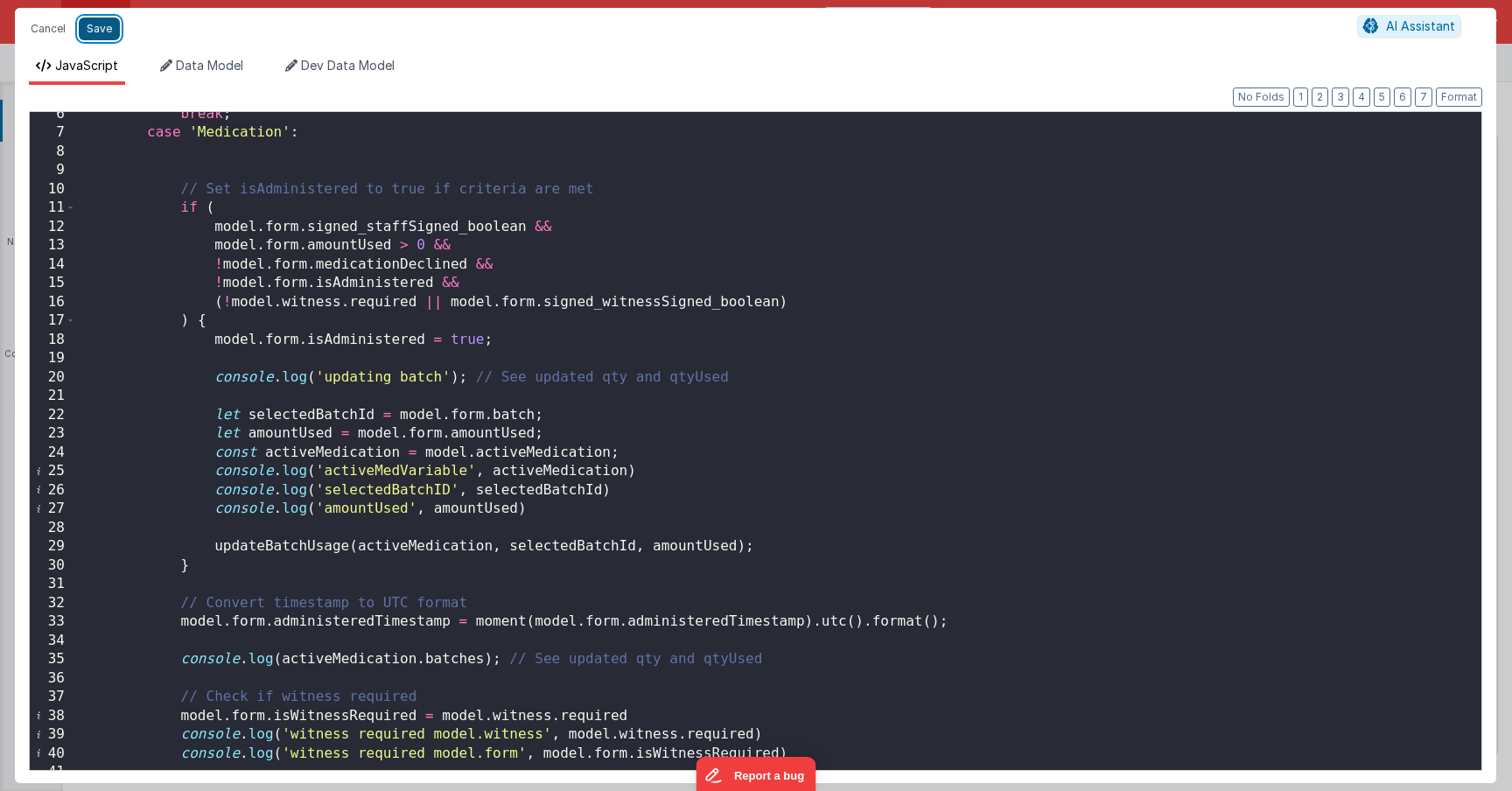
click at [95, 33] on button "Save" at bounding box center [99, 29] width 41 height 23
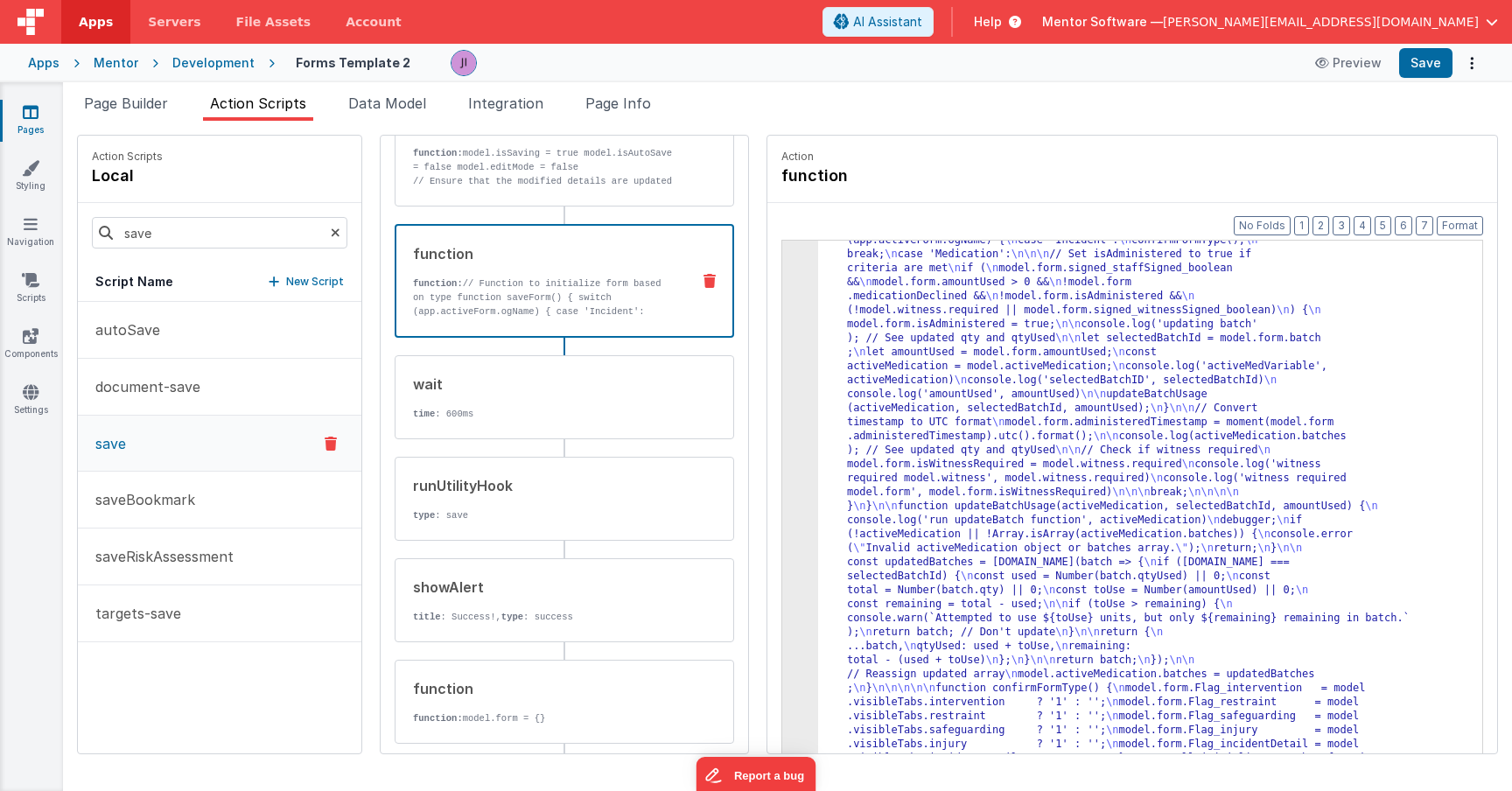
scroll to position [0, 0]
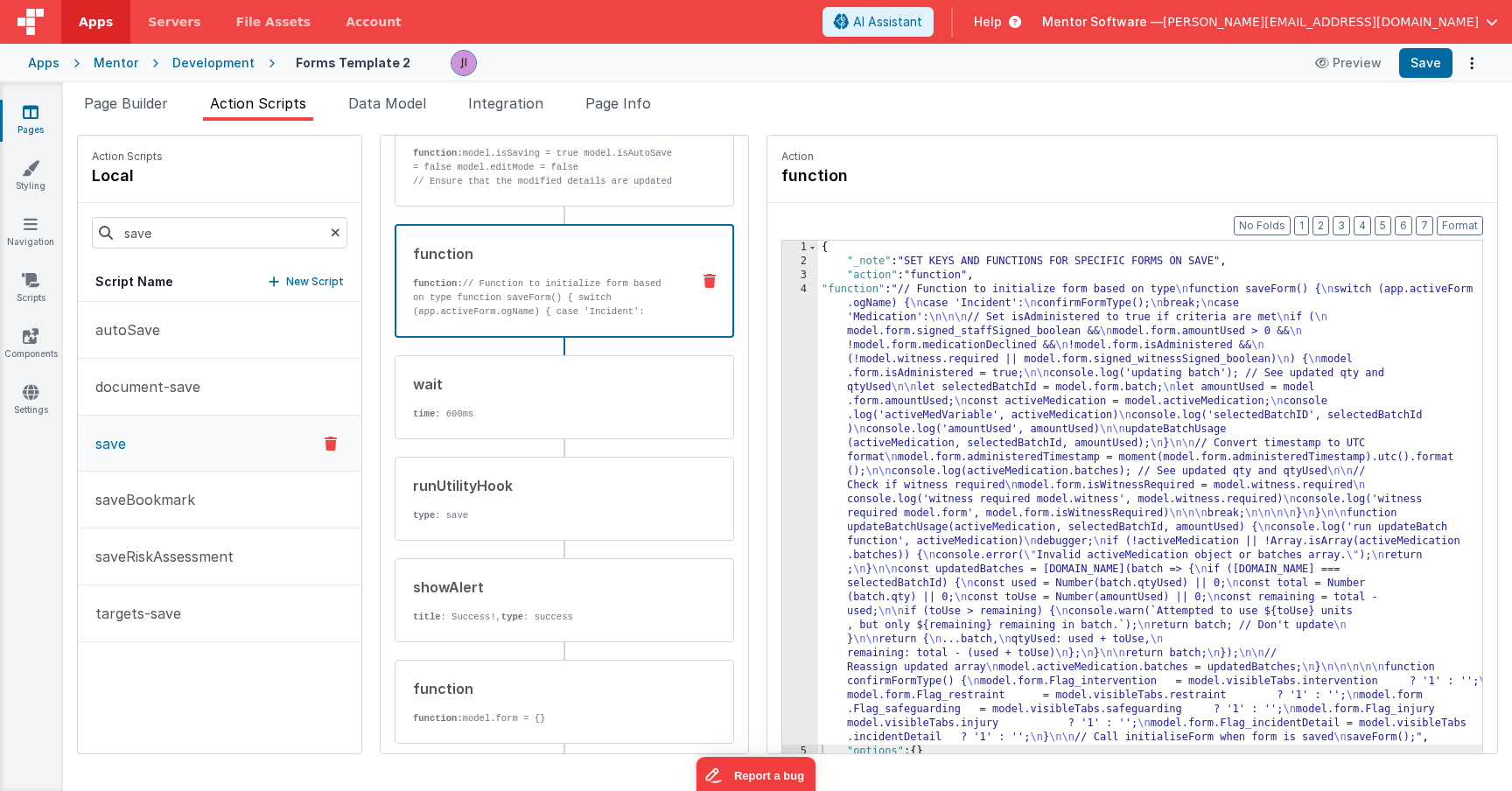
click at [1209, 466] on div "{ "_note" : "SET KEYS AND FUNCTIONS FOR SPECIFIC FORMS ON SAVE" , "action" : "f…" at bounding box center [1175, 537] width 715 height 595
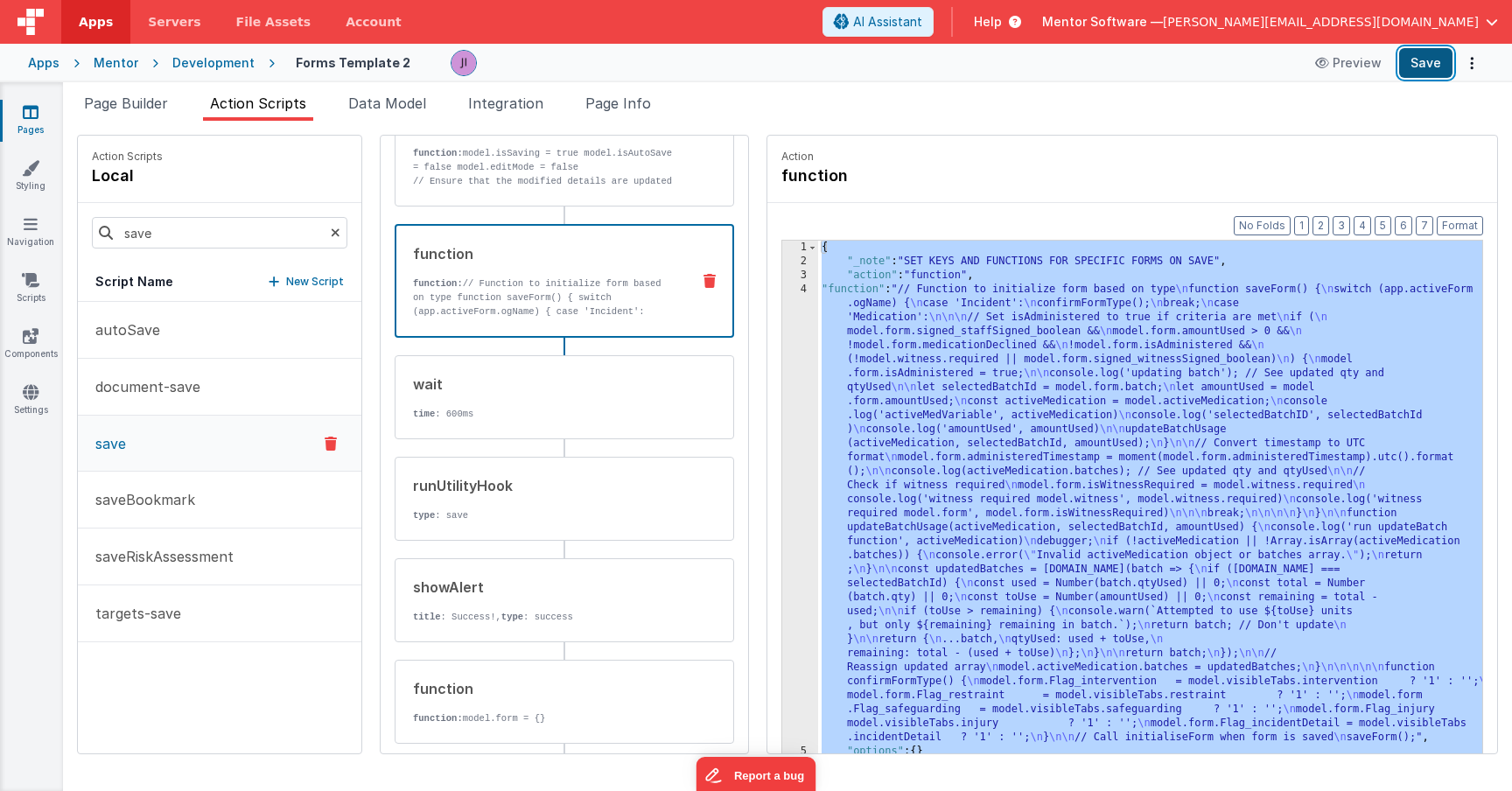
click at [1417, 51] on button "Save" at bounding box center [1425, 63] width 53 height 30
click at [818, 513] on div "{ "_note" : "SET KEYS AND FUNCTIONS FOR SPECIFIC FORMS ON SAVE" , "action" : "f…" at bounding box center [1175, 537] width 715 height 595
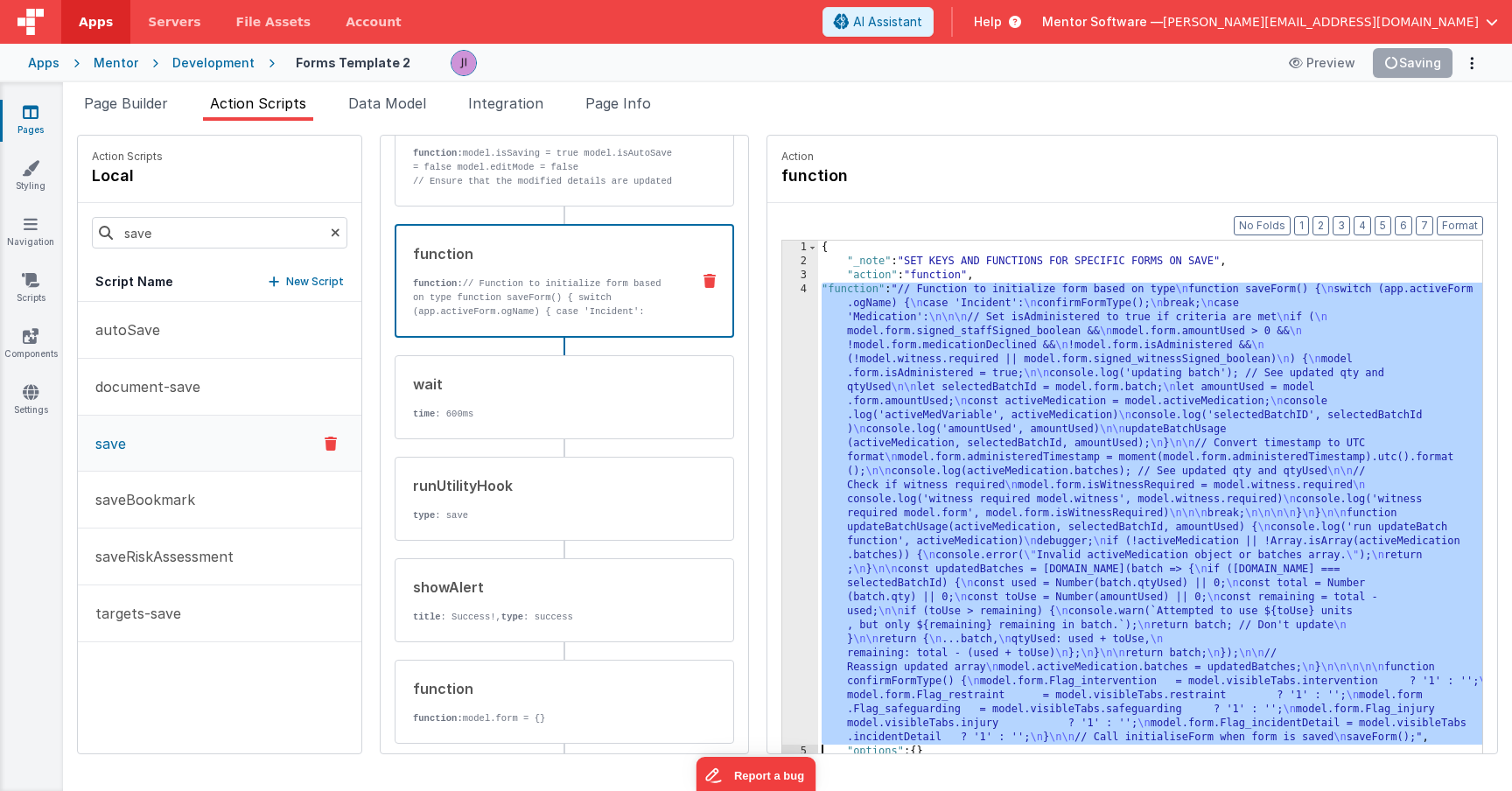
click at [783, 513] on div "4" at bounding box center [800, 513] width 35 height 462
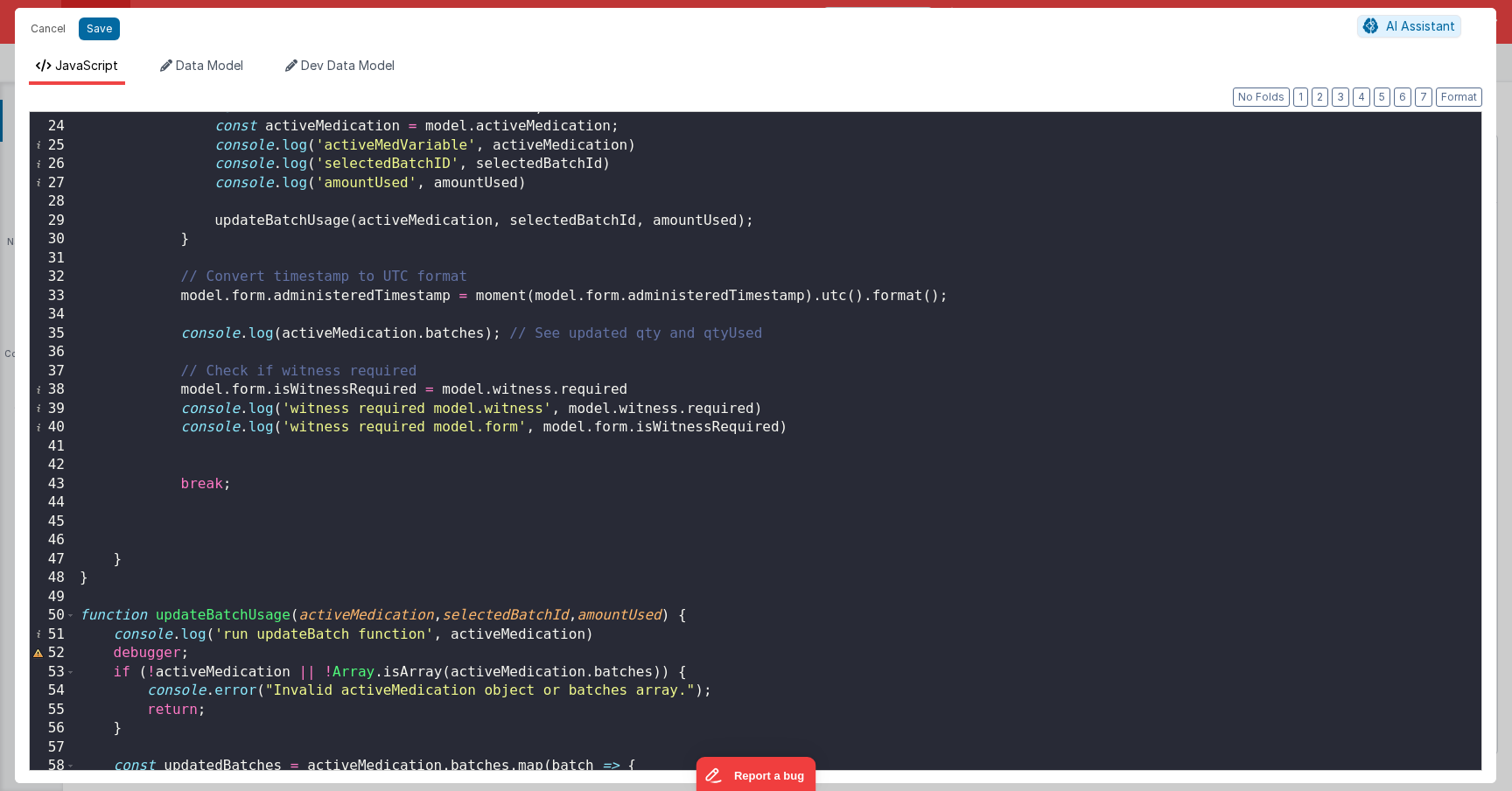
scroll to position [138, 0]
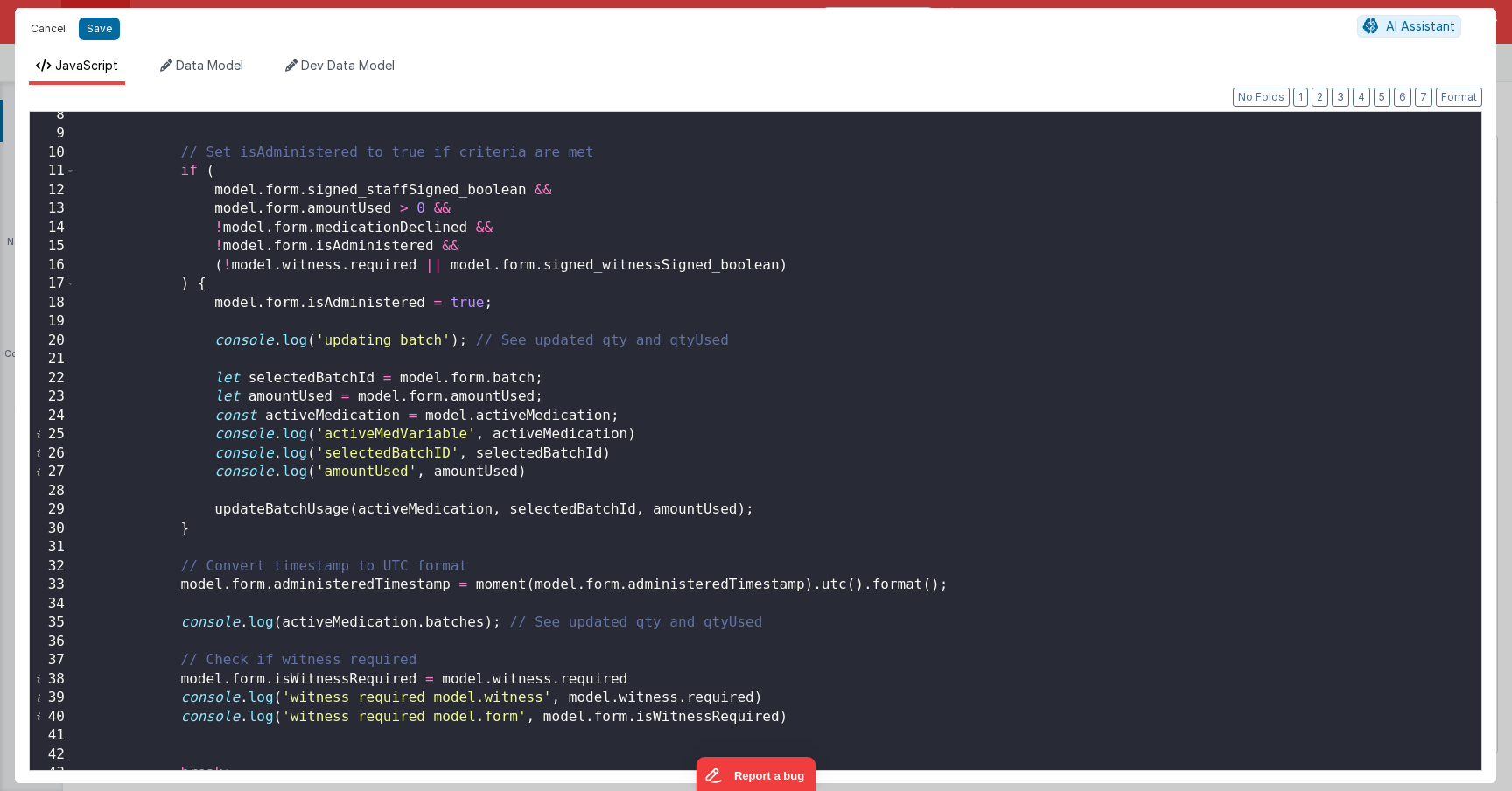
click at [54, 27] on button "Cancel" at bounding box center [48, 29] width 52 height 25
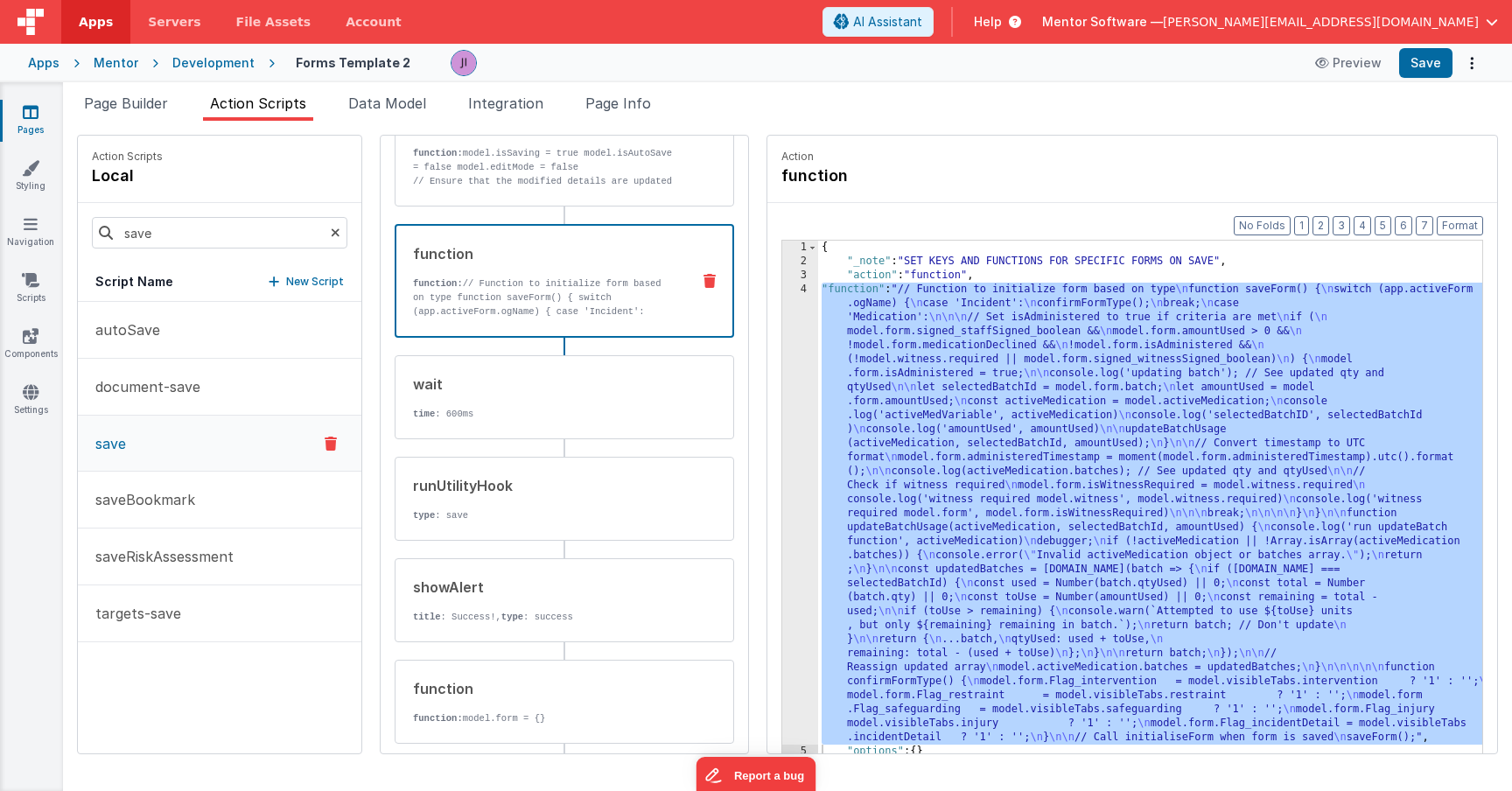
click at [39, 118] on link "Pages" at bounding box center [30, 120] width 63 height 35
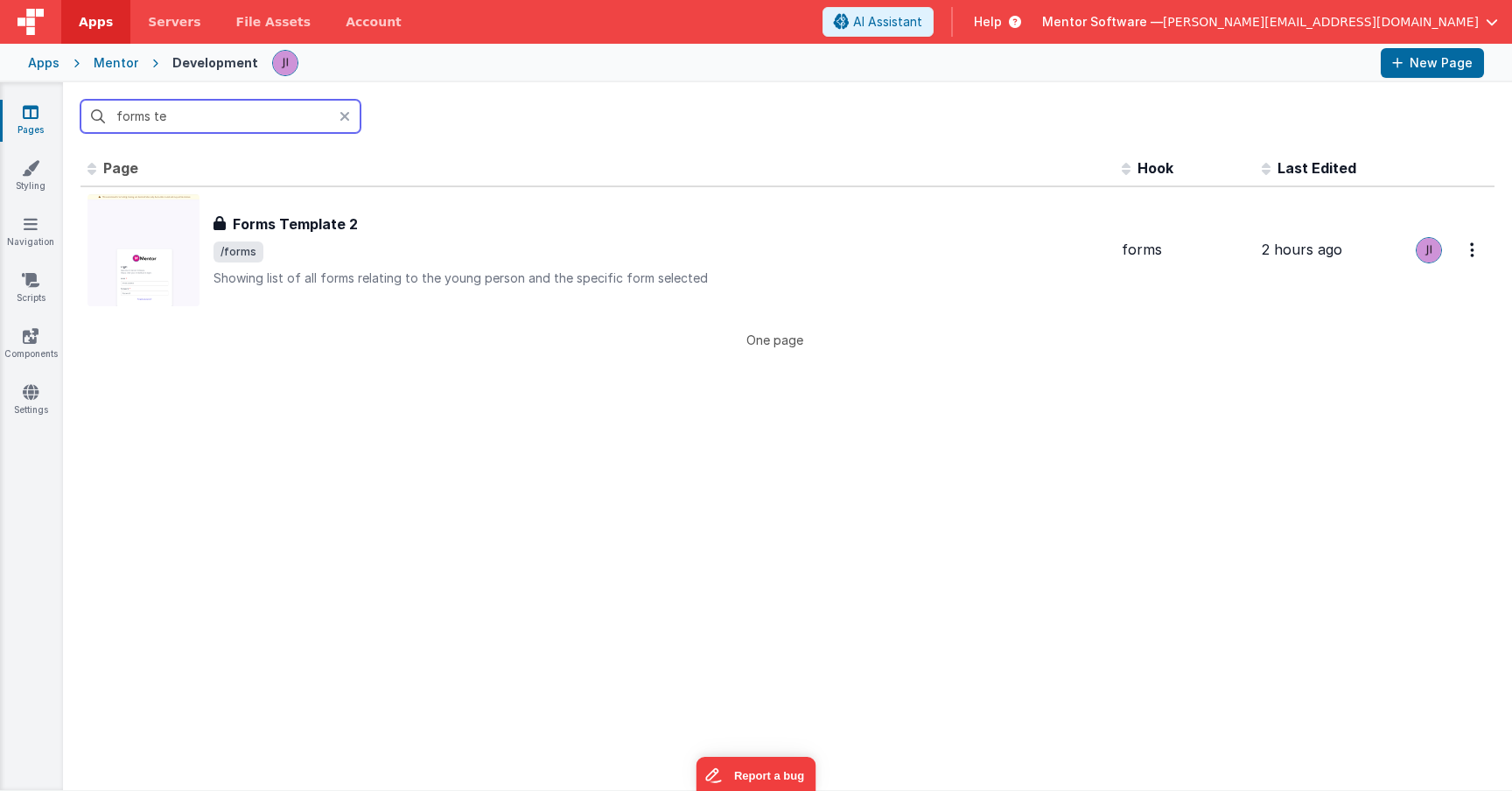
click at [179, 121] on input "forms te" at bounding box center [221, 117] width 280 height 34
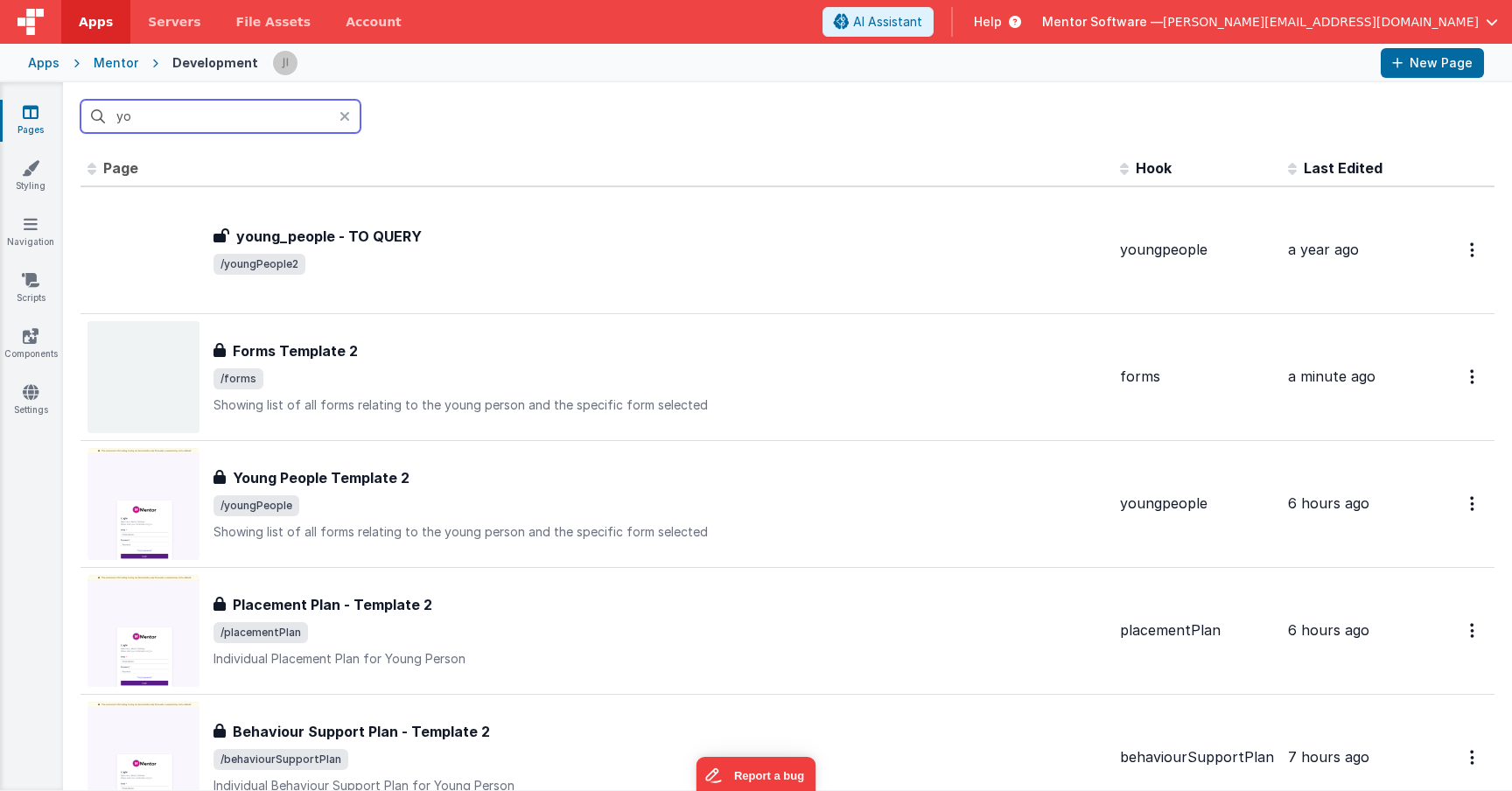
type input "y"
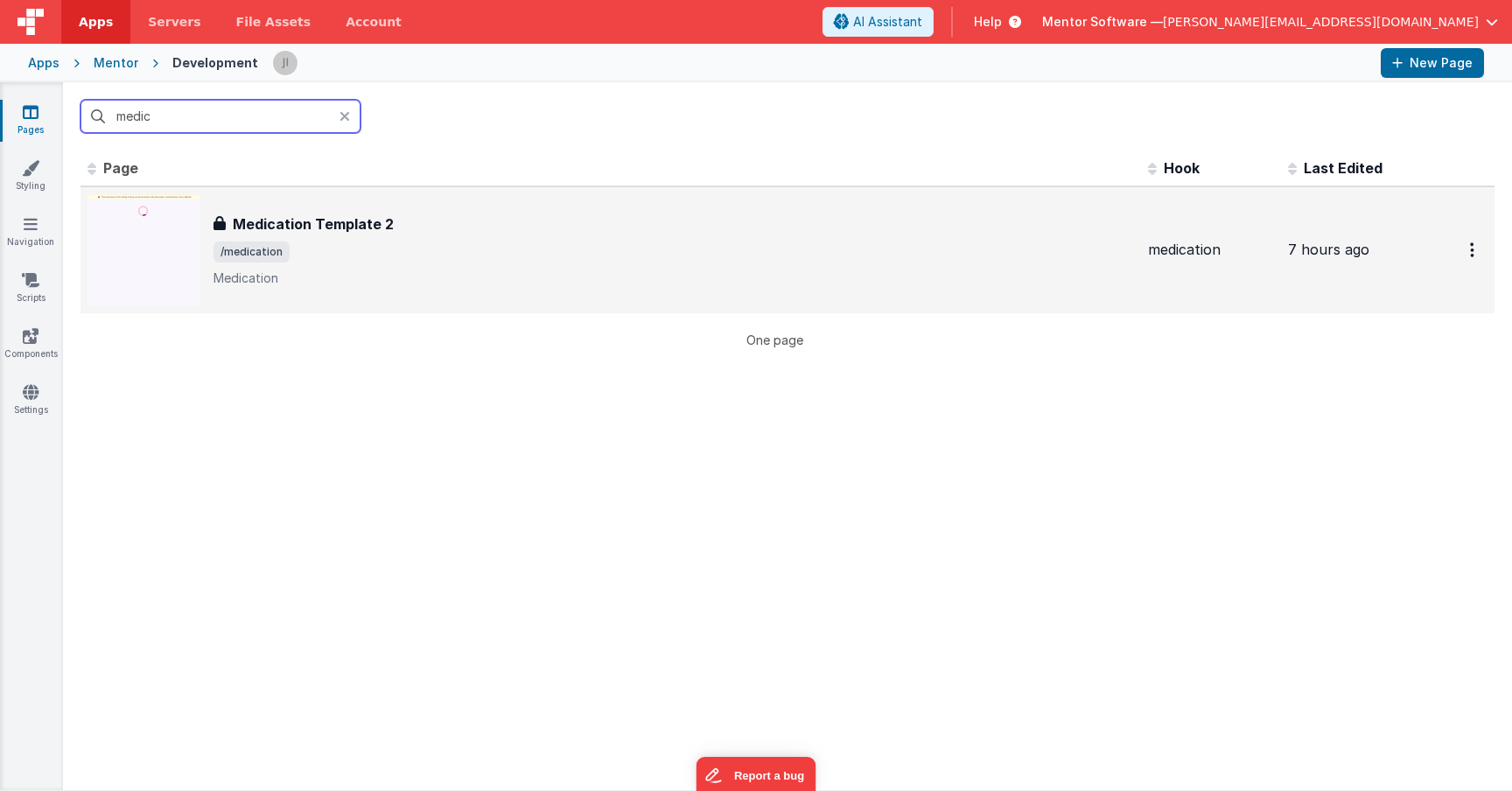
type input "medic"
click at [474, 270] on p "Medication" at bounding box center [674, 278] width 920 height 18
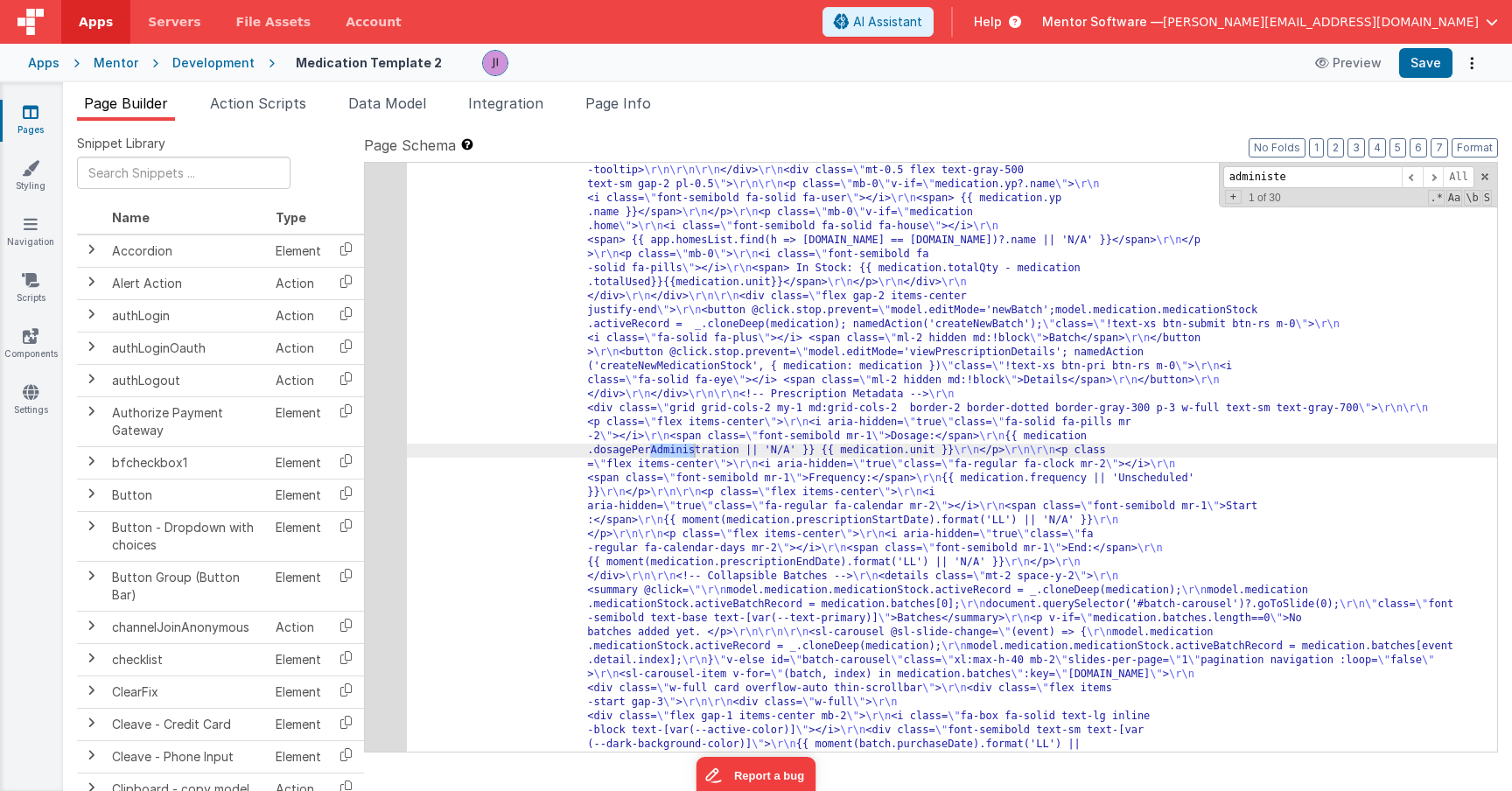
scroll to position [4537, 0]
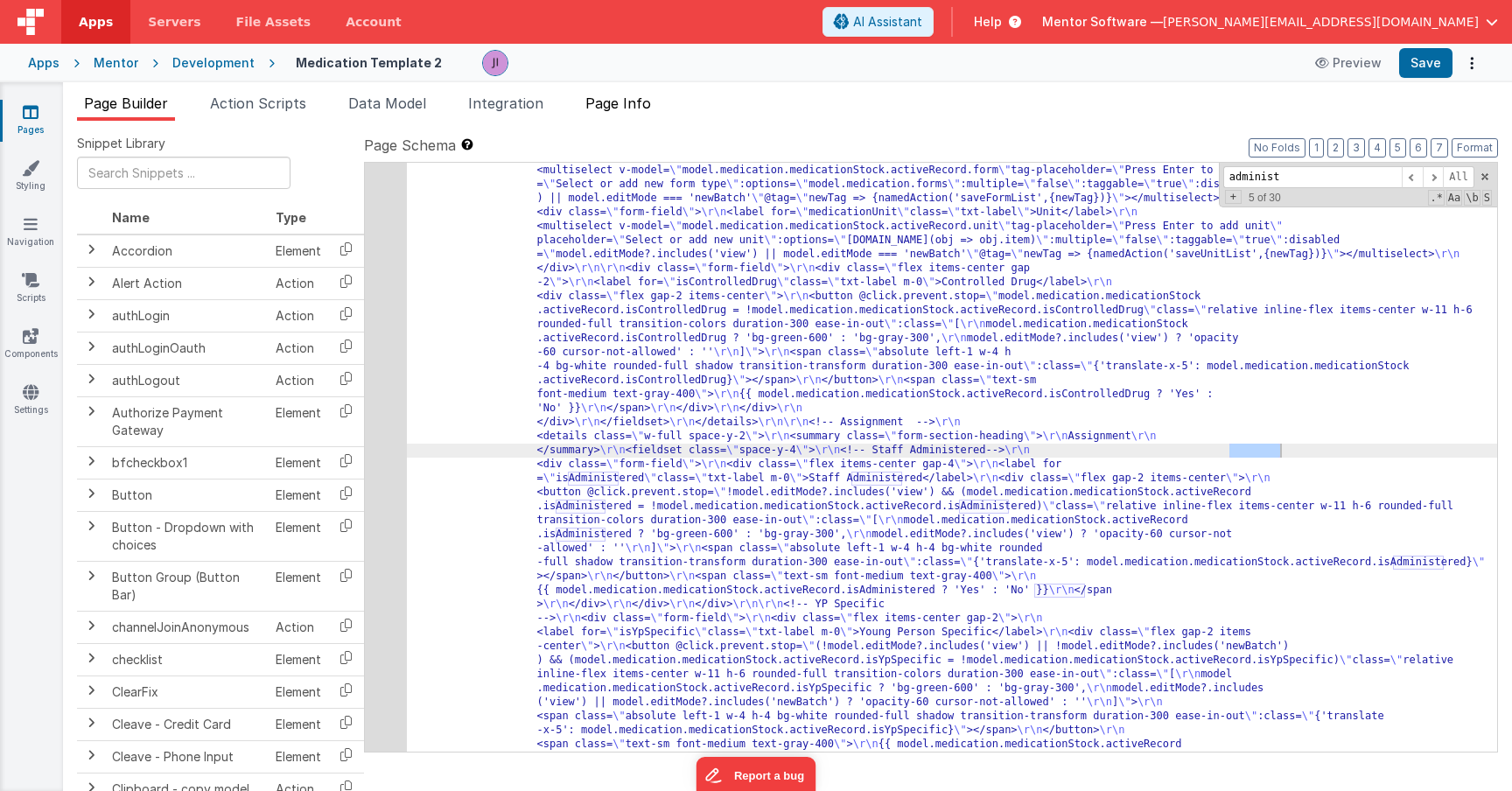
type input "administ"
click at [640, 114] on li "Page Info" at bounding box center [619, 107] width 80 height 28
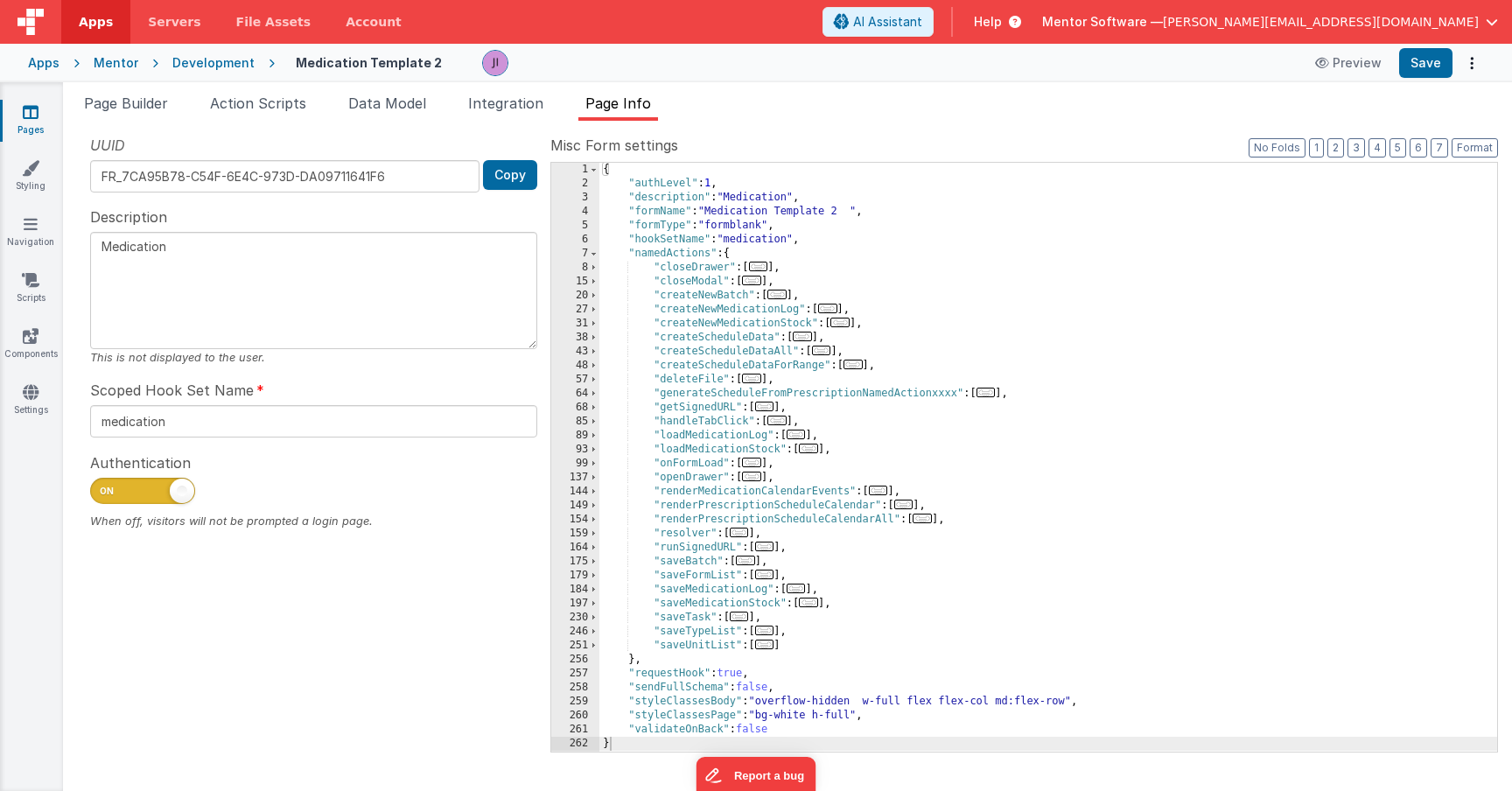
click at [852, 290] on div "{ "authLevel" : 1 , "description" : "Medication" , "formName" : "Medication Tem…" at bounding box center [1048, 472] width 898 height 617
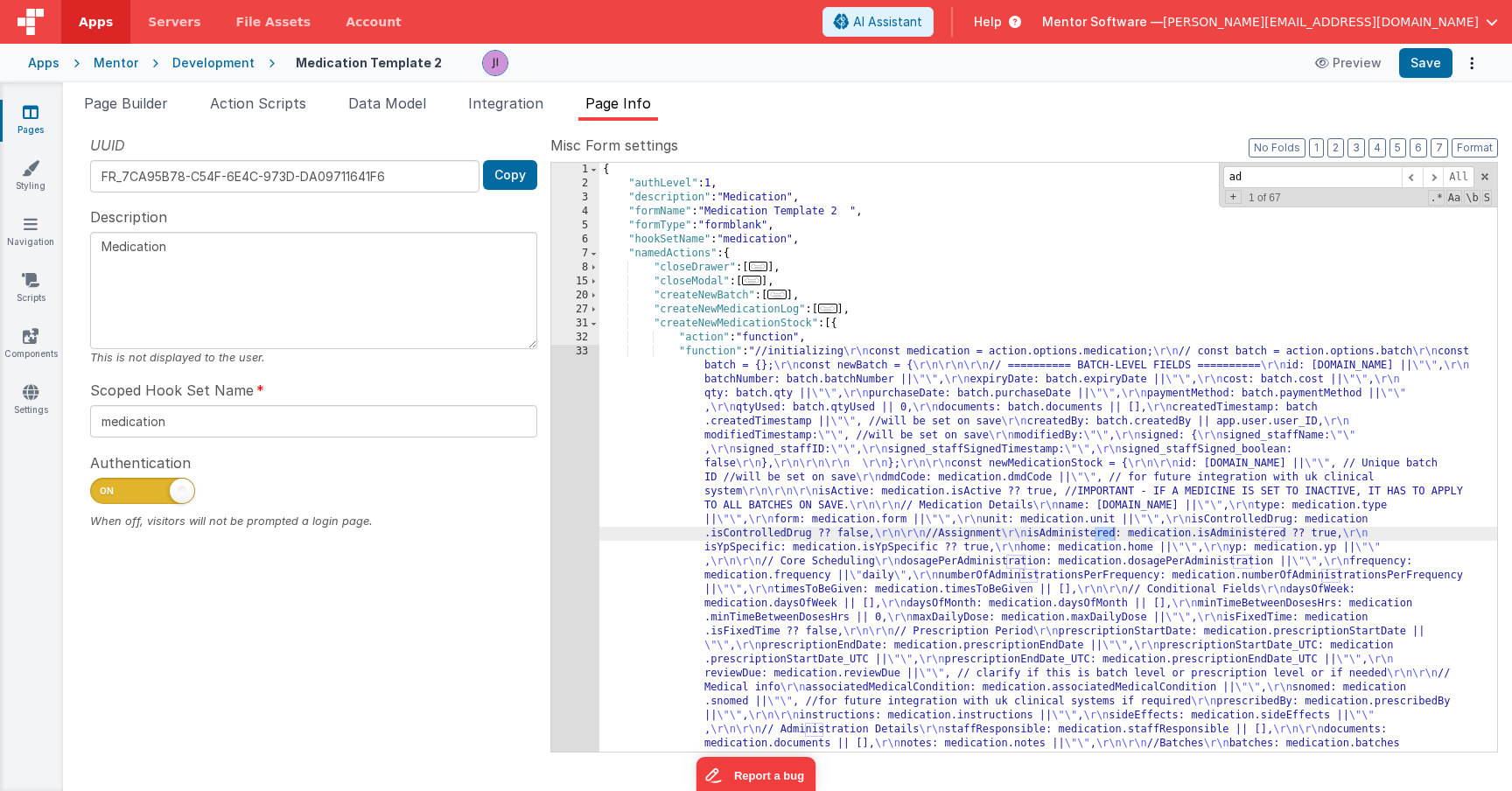
type input "a"
type input "Administered"
click at [1449, 200] on span "Aa" at bounding box center [1454, 198] width 16 height 16
click at [1434, 169] on span at bounding box center [1433, 177] width 21 height 22
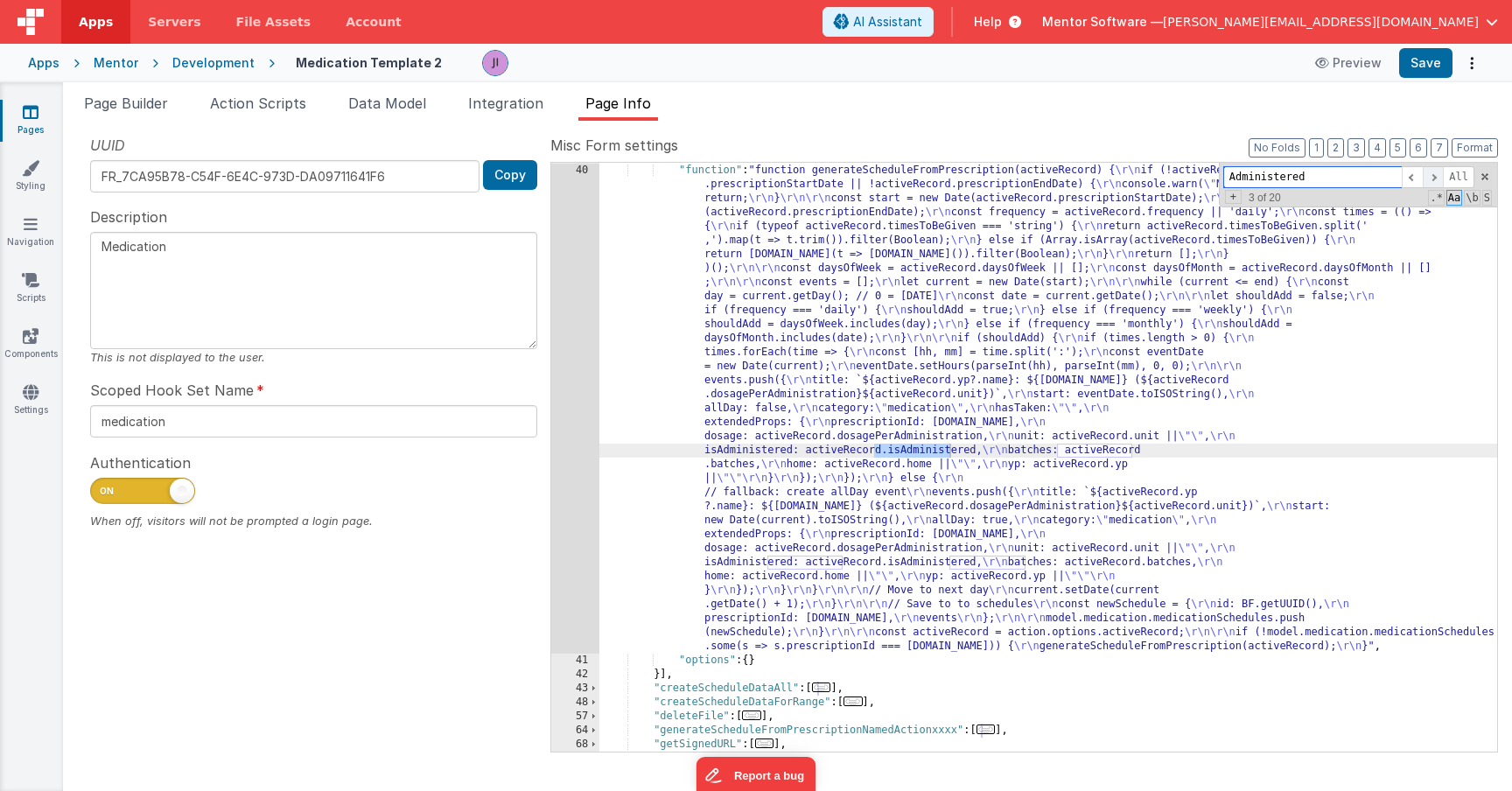
scroll to position [811, 0]
click at [1434, 169] on span at bounding box center [1433, 177] width 21 height 22
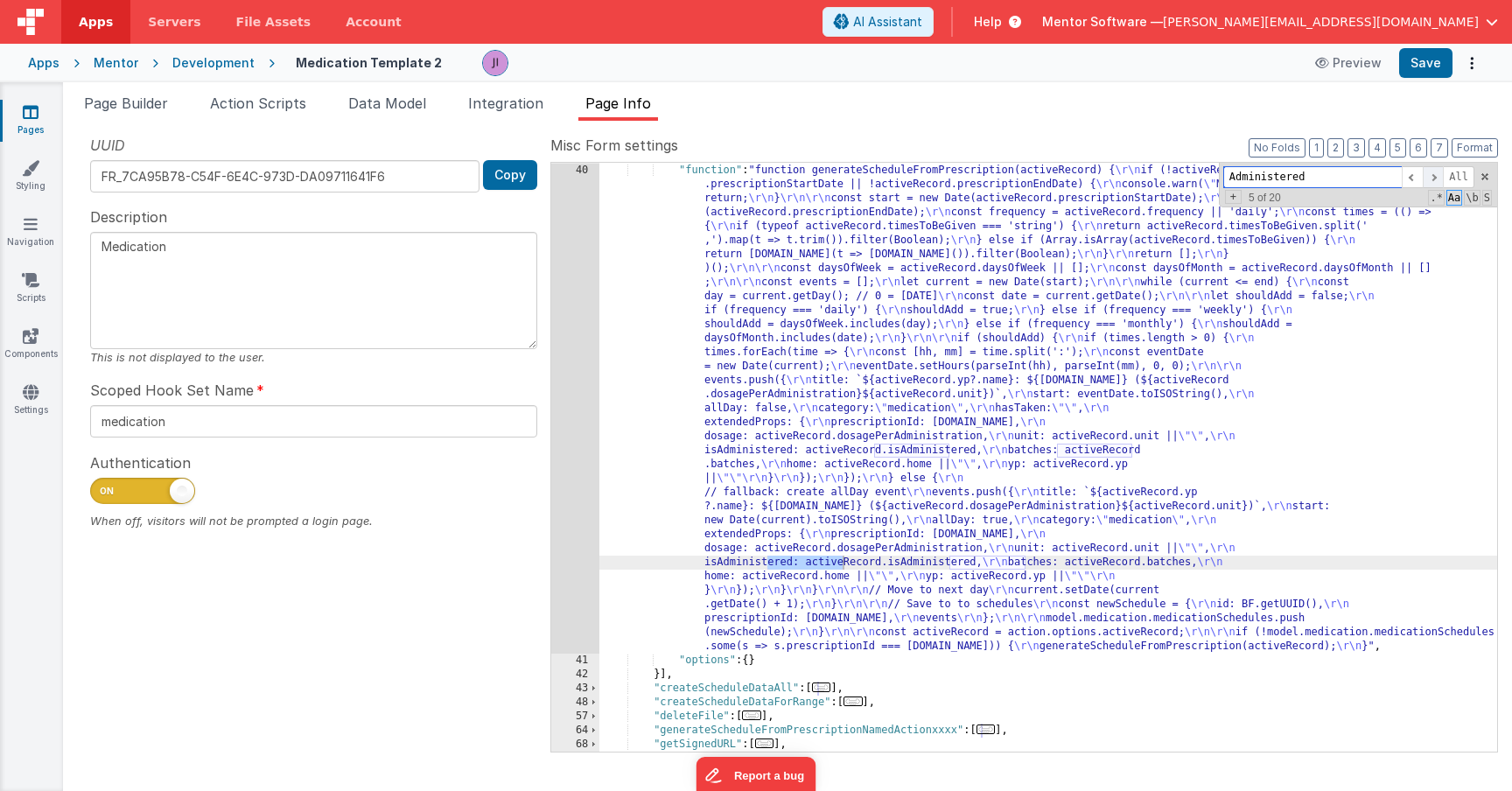
click at [1434, 169] on span at bounding box center [1433, 177] width 21 height 22
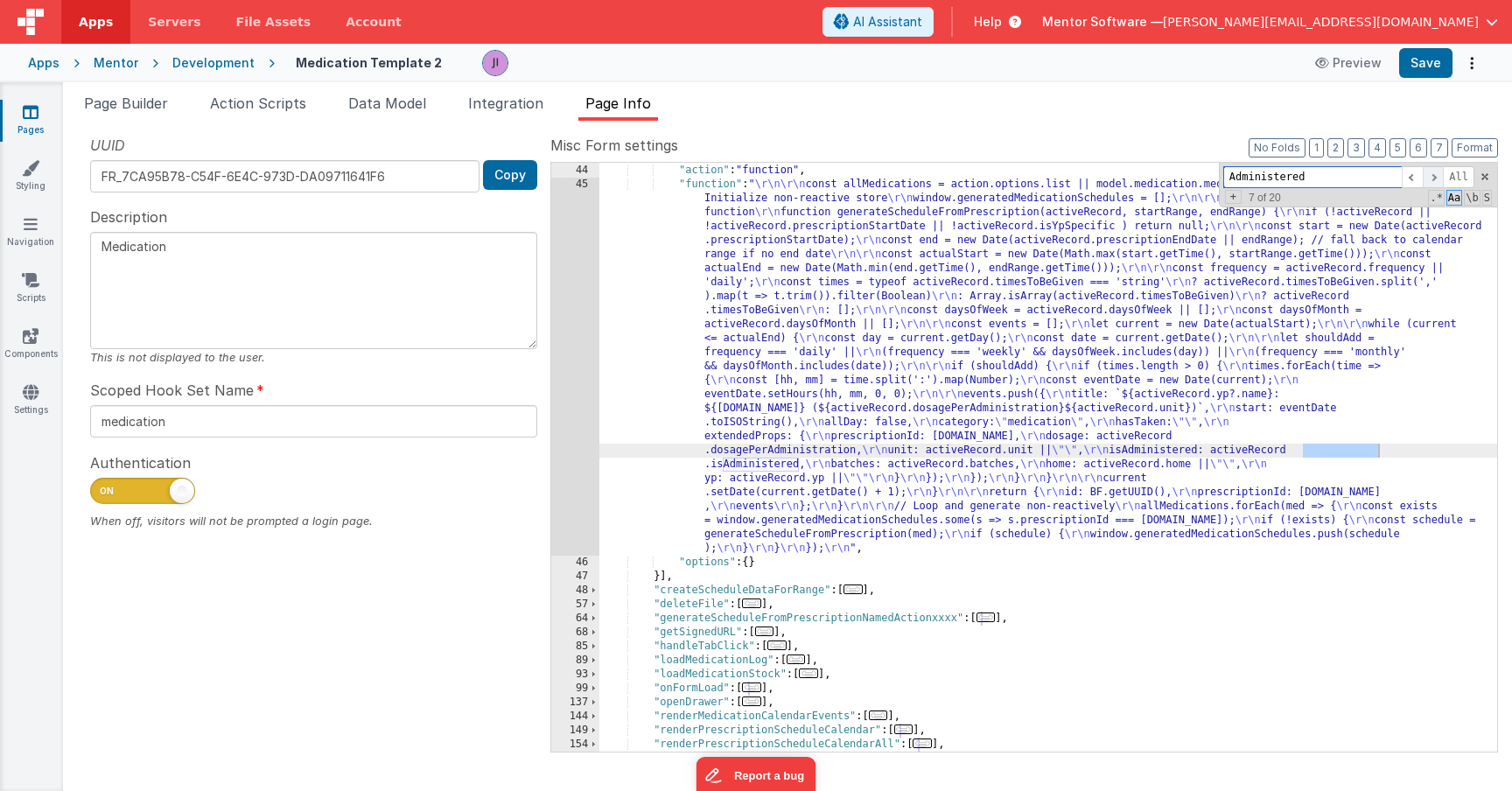
scroll to position [1343, 0]
click at [1434, 169] on span at bounding box center [1433, 177] width 21 height 22
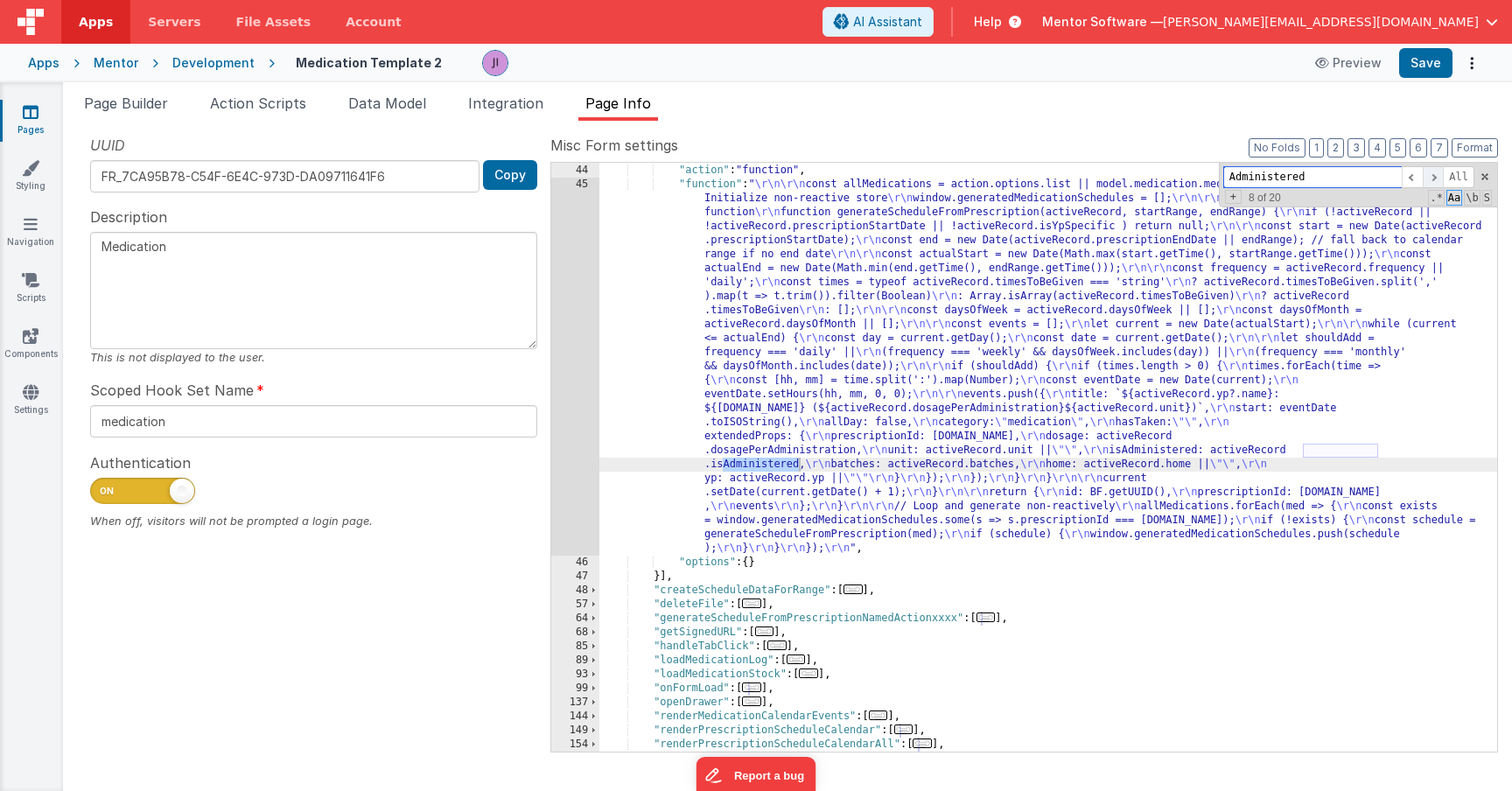
click at [1434, 169] on span at bounding box center [1433, 177] width 21 height 22
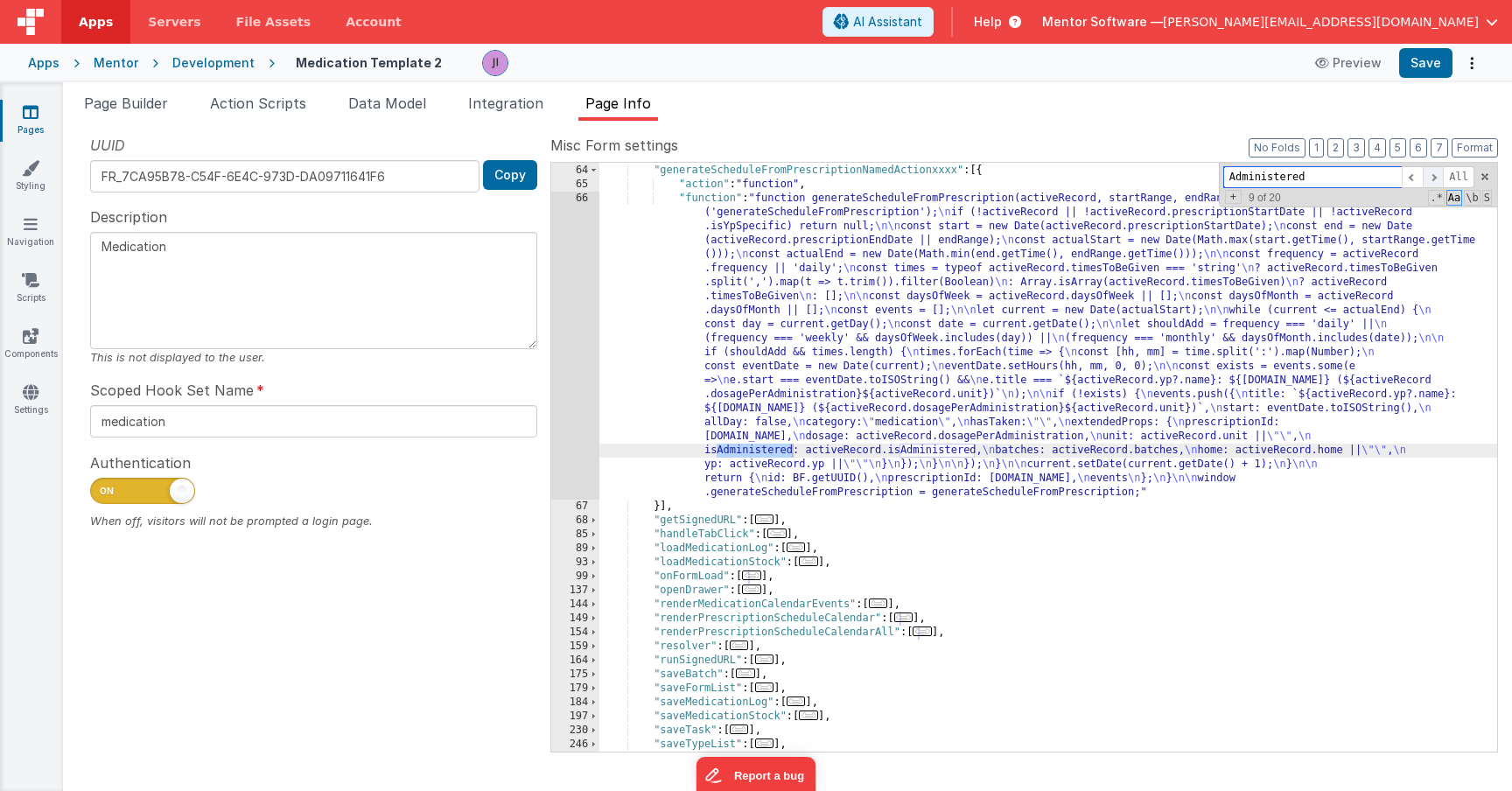
click at [1434, 169] on span at bounding box center [1433, 177] width 21 height 22
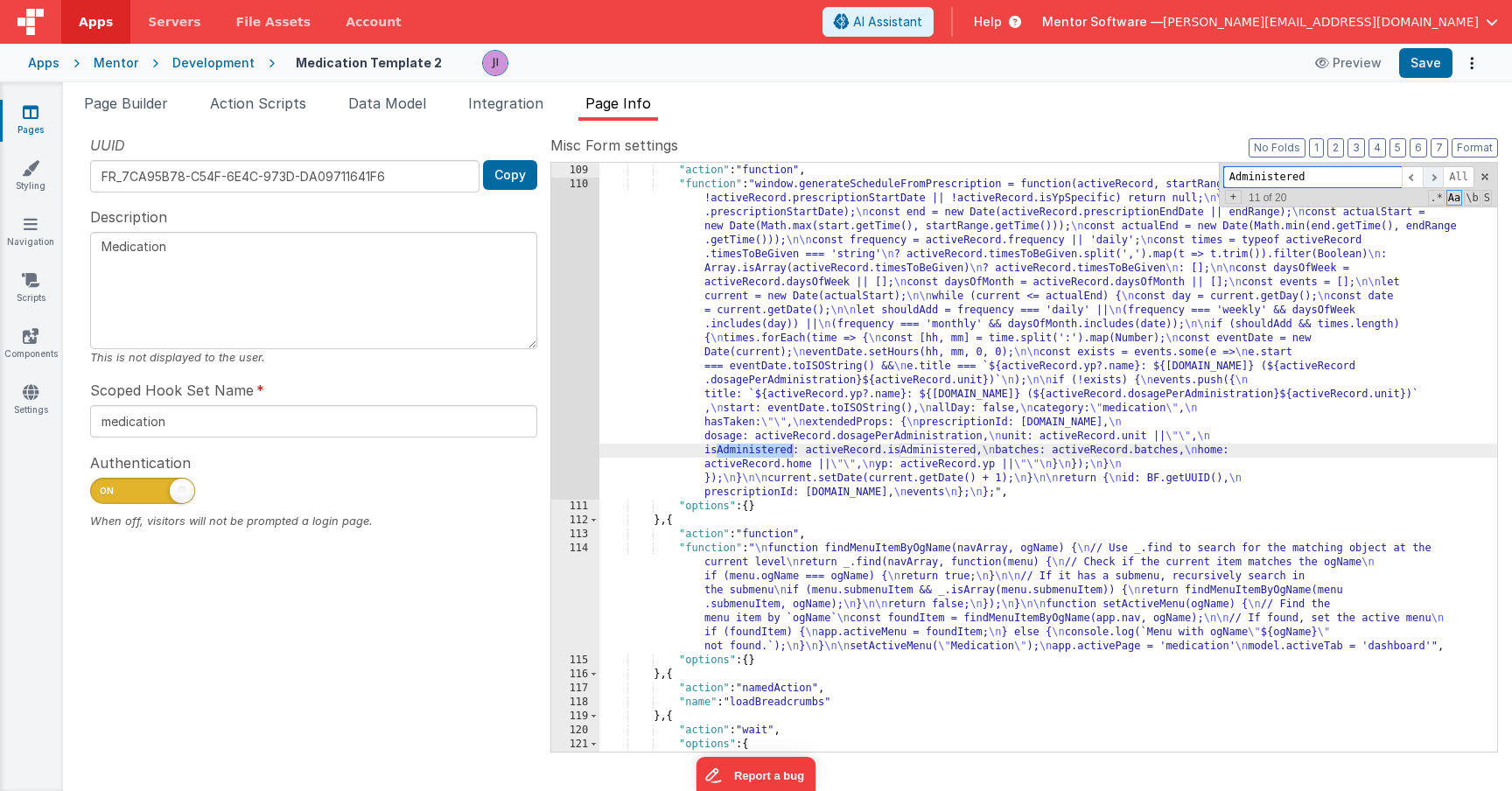
click at [1434, 169] on span at bounding box center [1433, 177] width 21 height 22
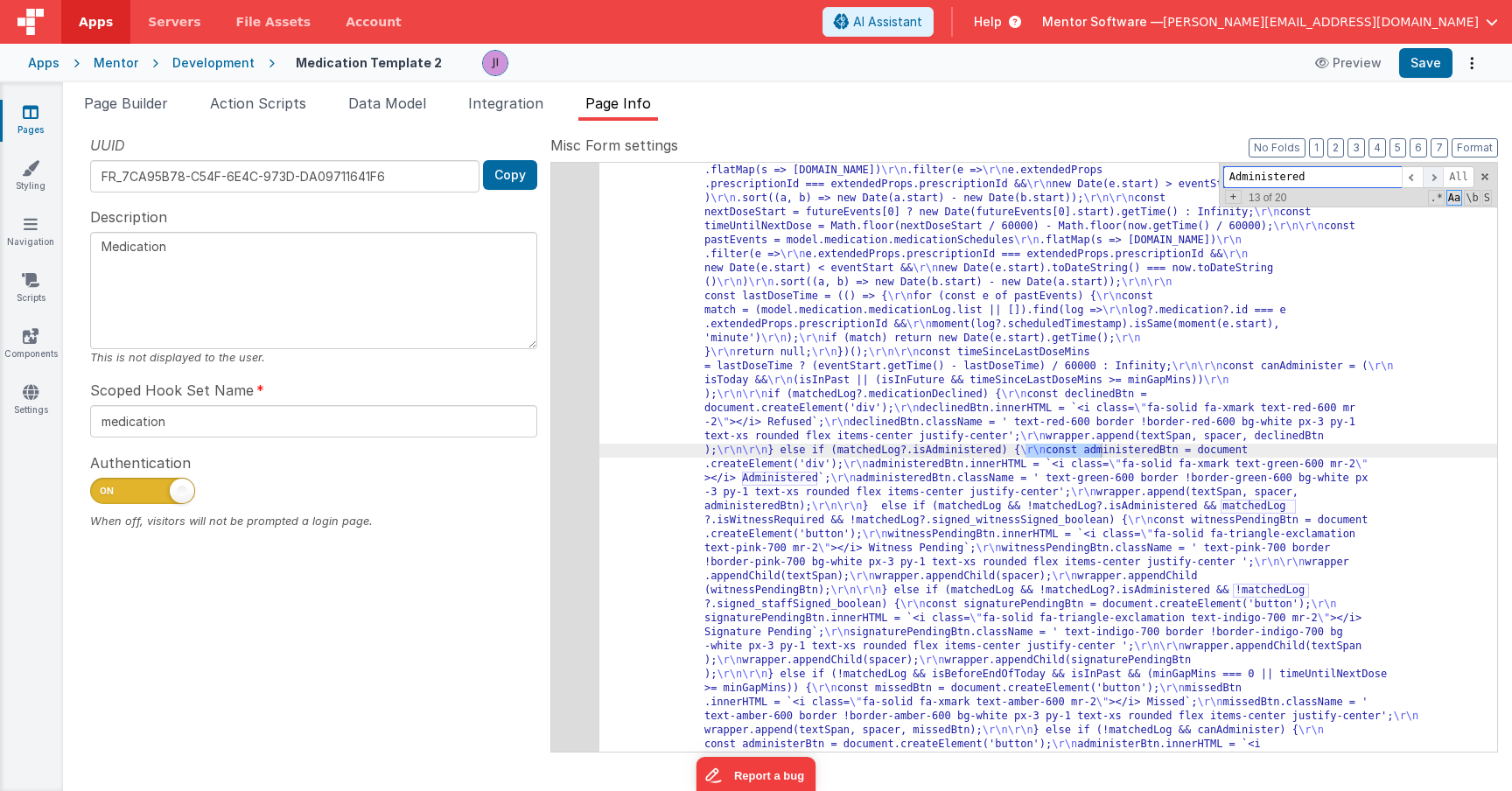
click at [1434, 169] on span at bounding box center [1433, 177] width 21 height 22
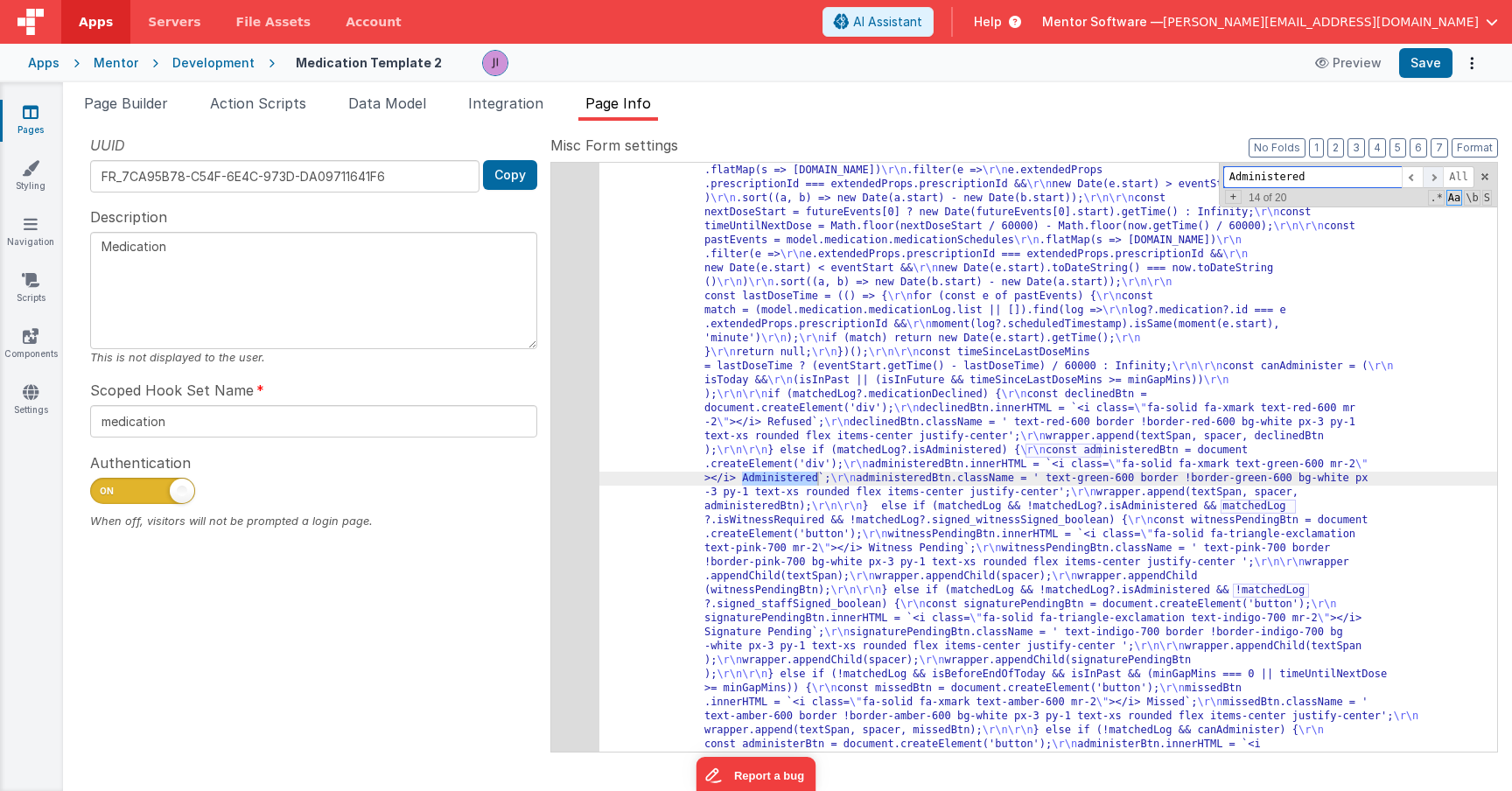
click at [1434, 169] on span at bounding box center [1433, 177] width 21 height 22
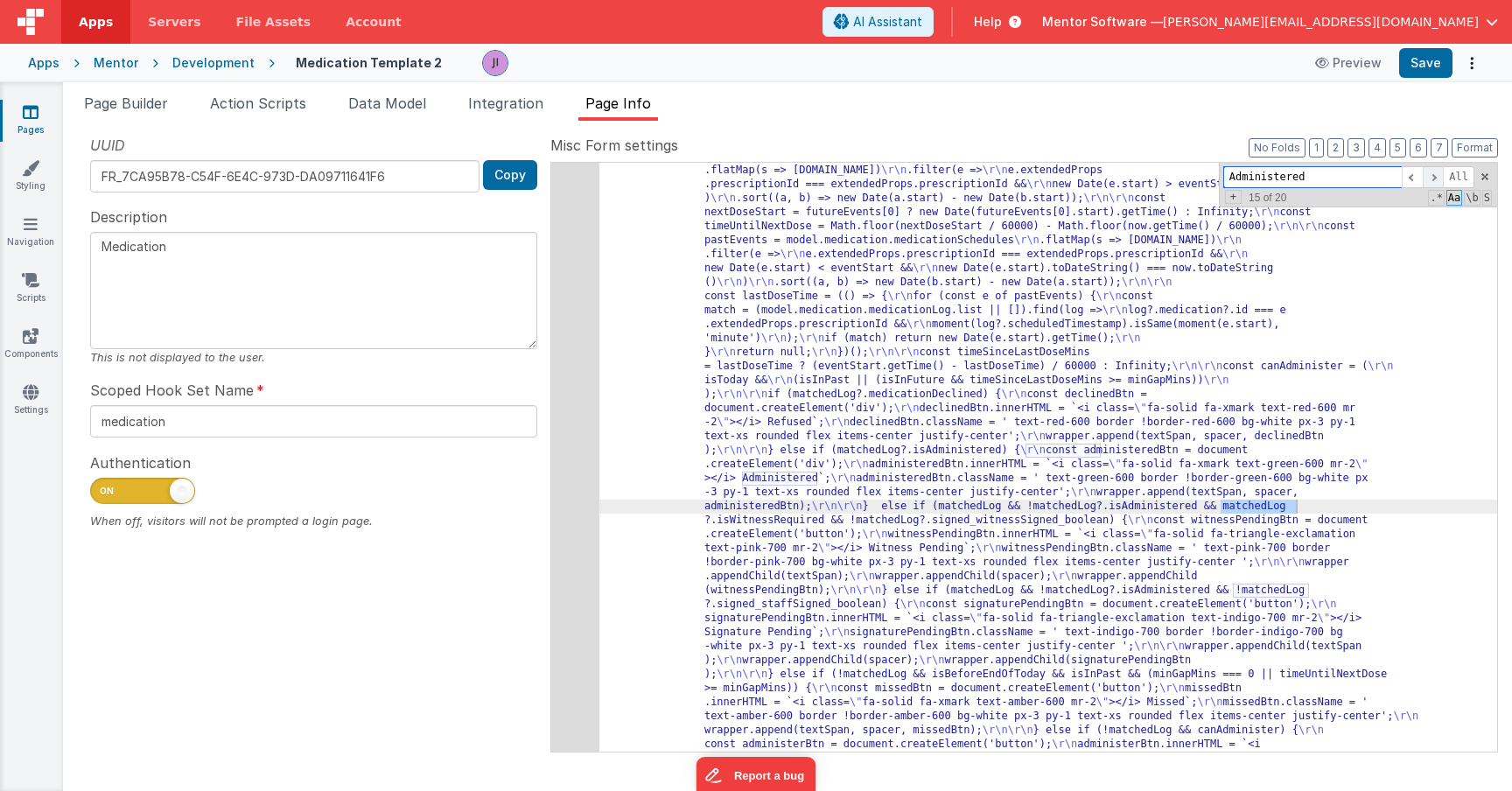
click at [1434, 169] on span at bounding box center [1433, 177] width 21 height 22
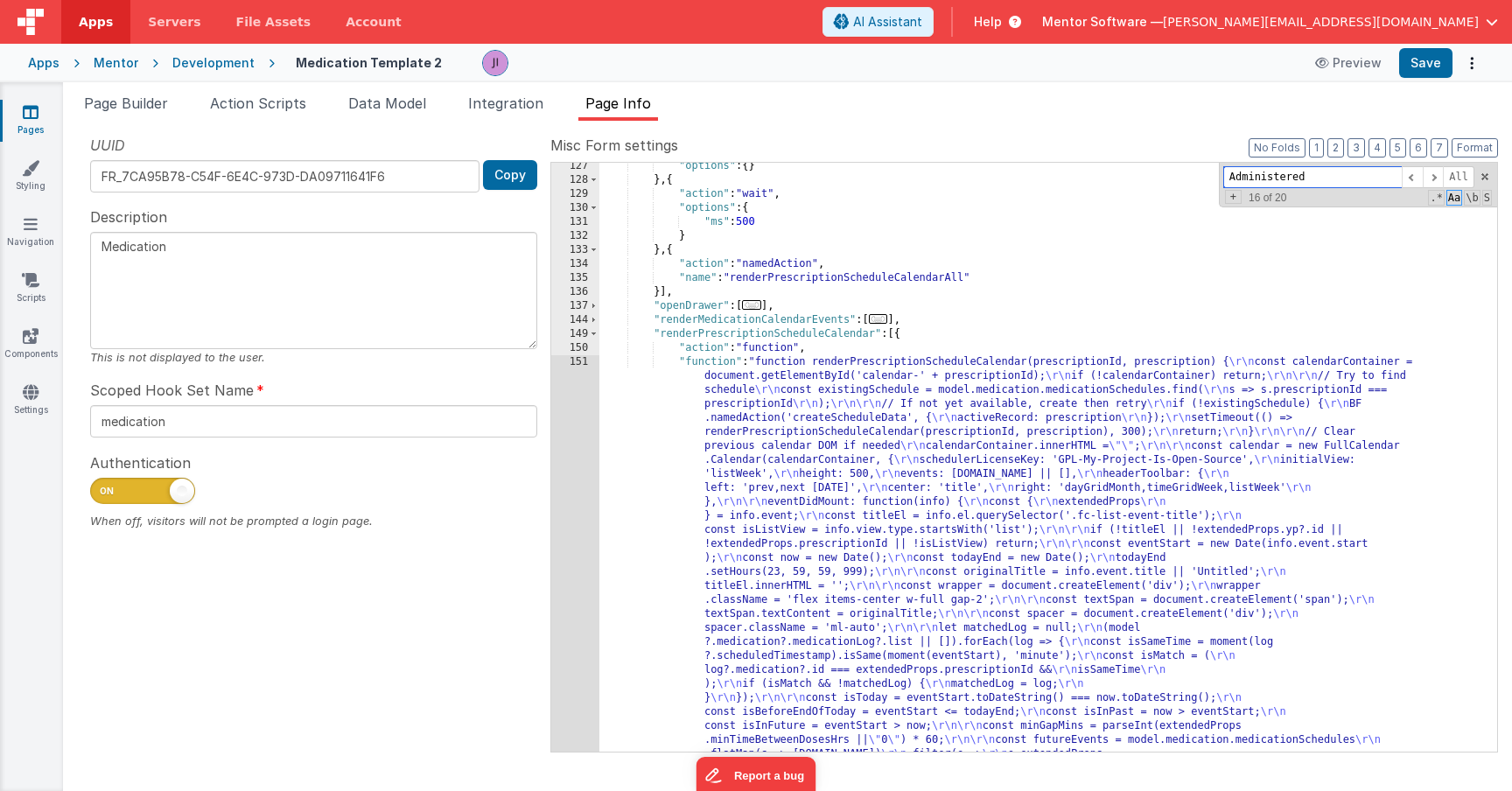
scroll to position [3009, 0]
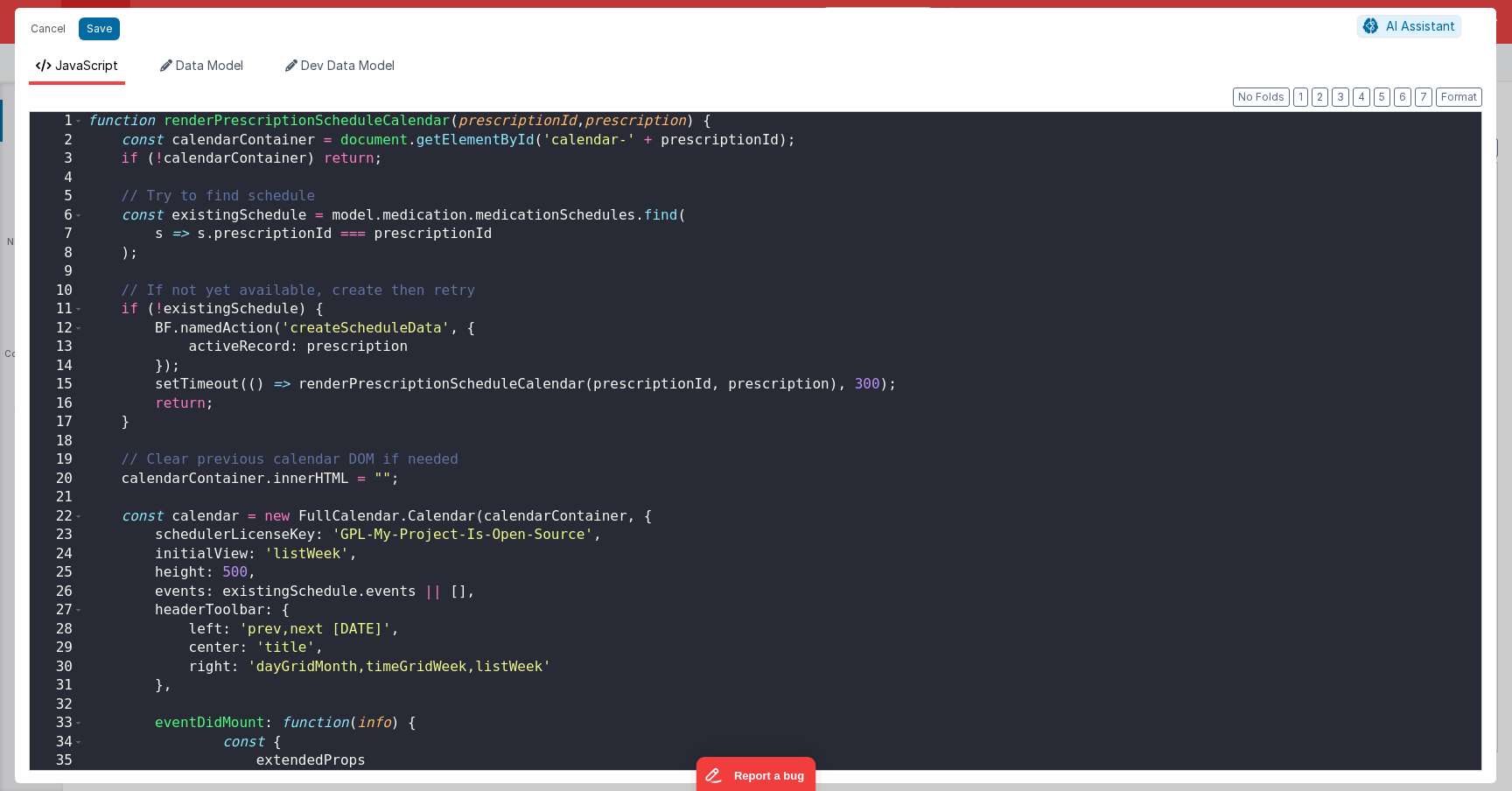
click at [585, 511] on div "function renderPrescriptionScheduleCalendar ( prescriptionId , prescription ) {…" at bounding box center [783, 459] width 1397 height 696
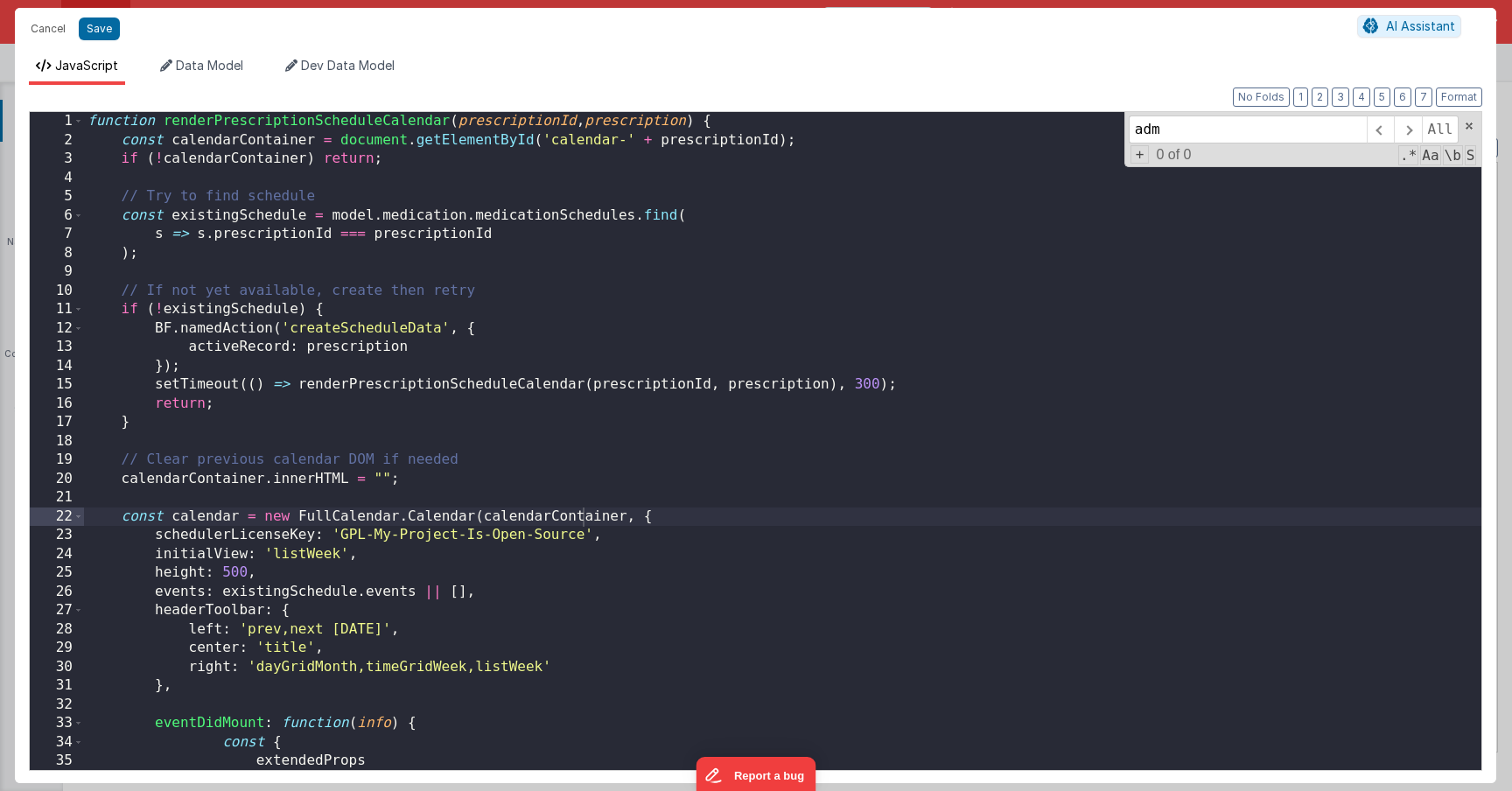
scroll to position [1759, 0]
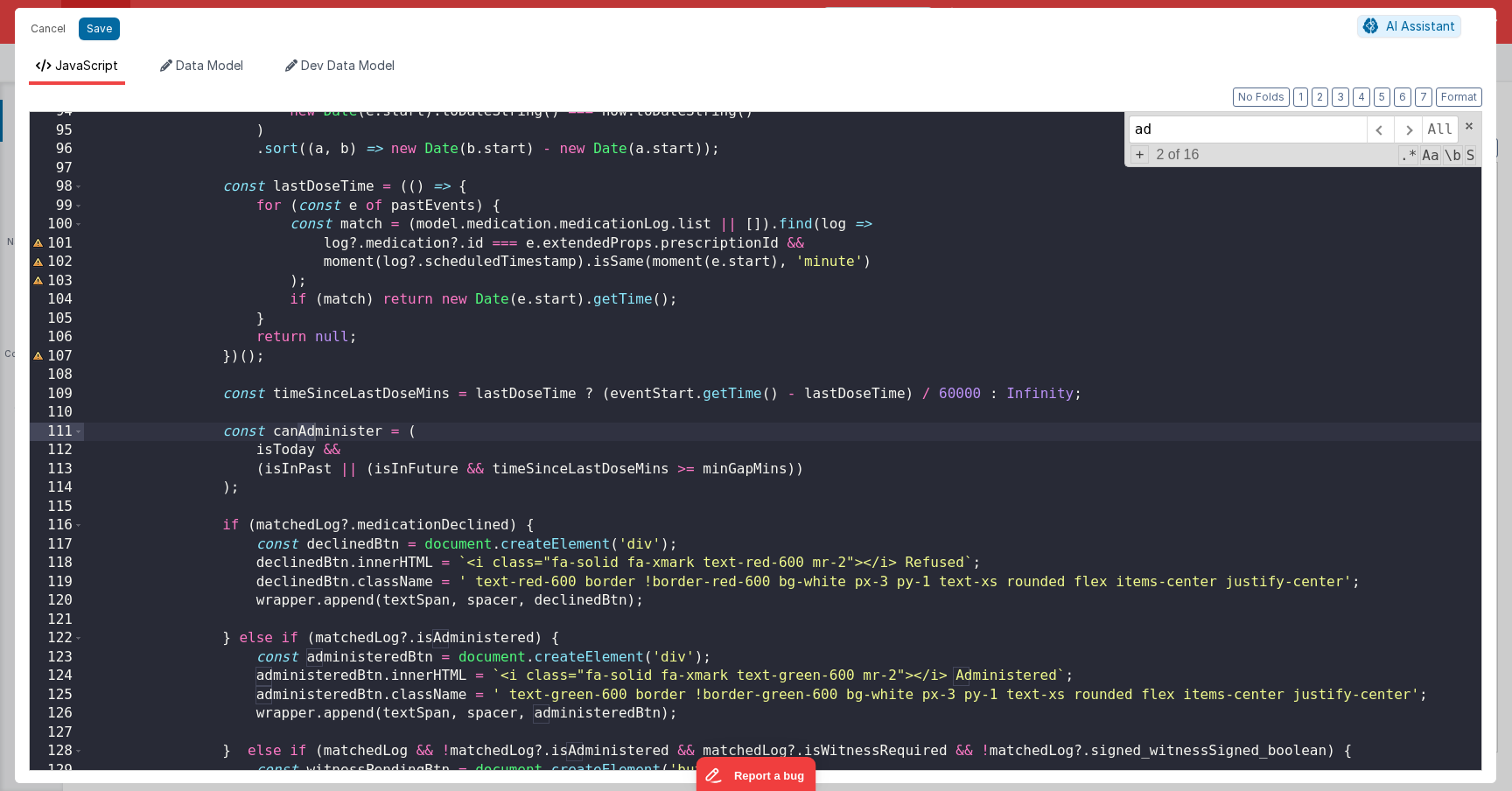
type input "a"
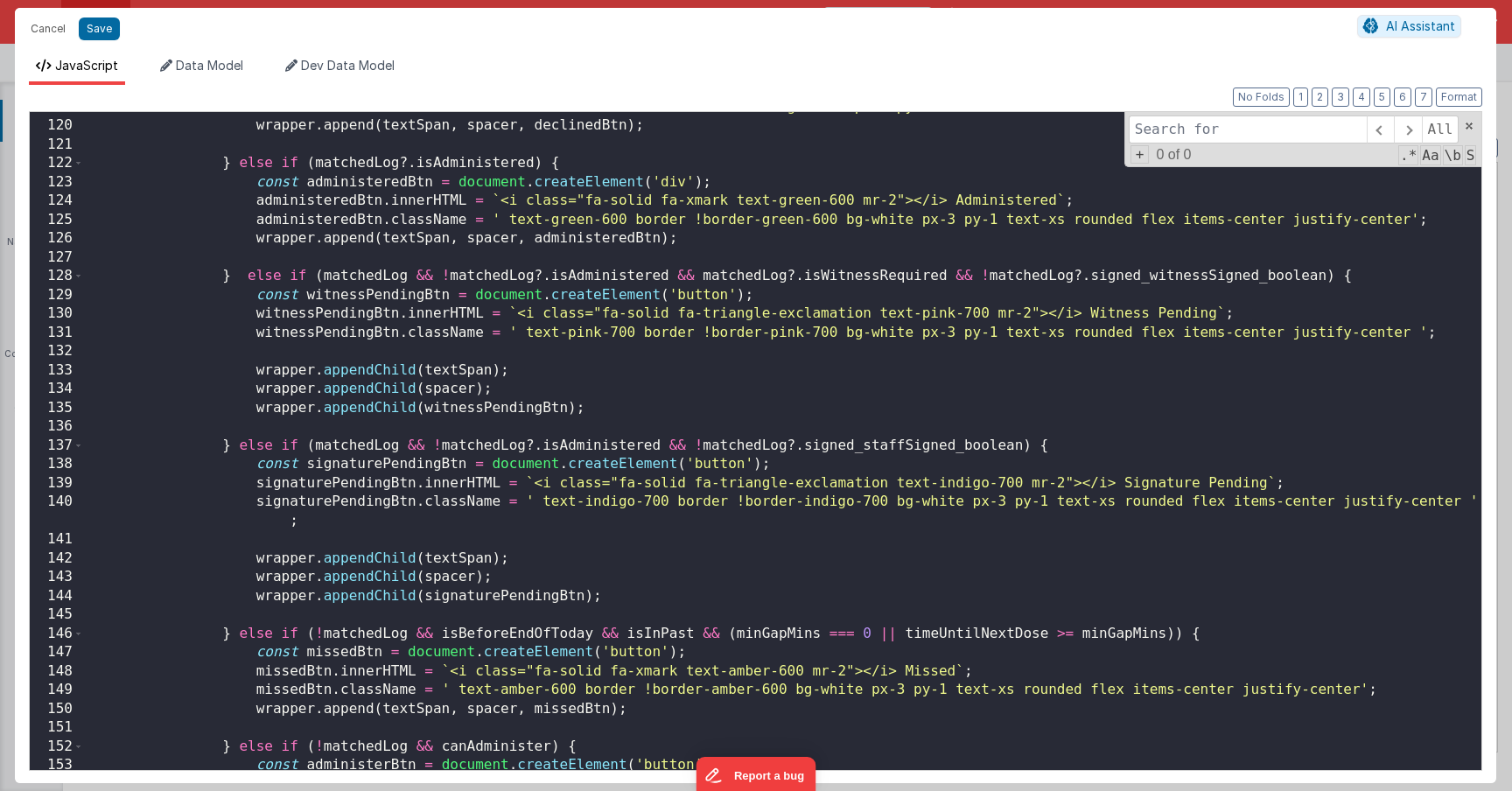
scroll to position [2219, 0]
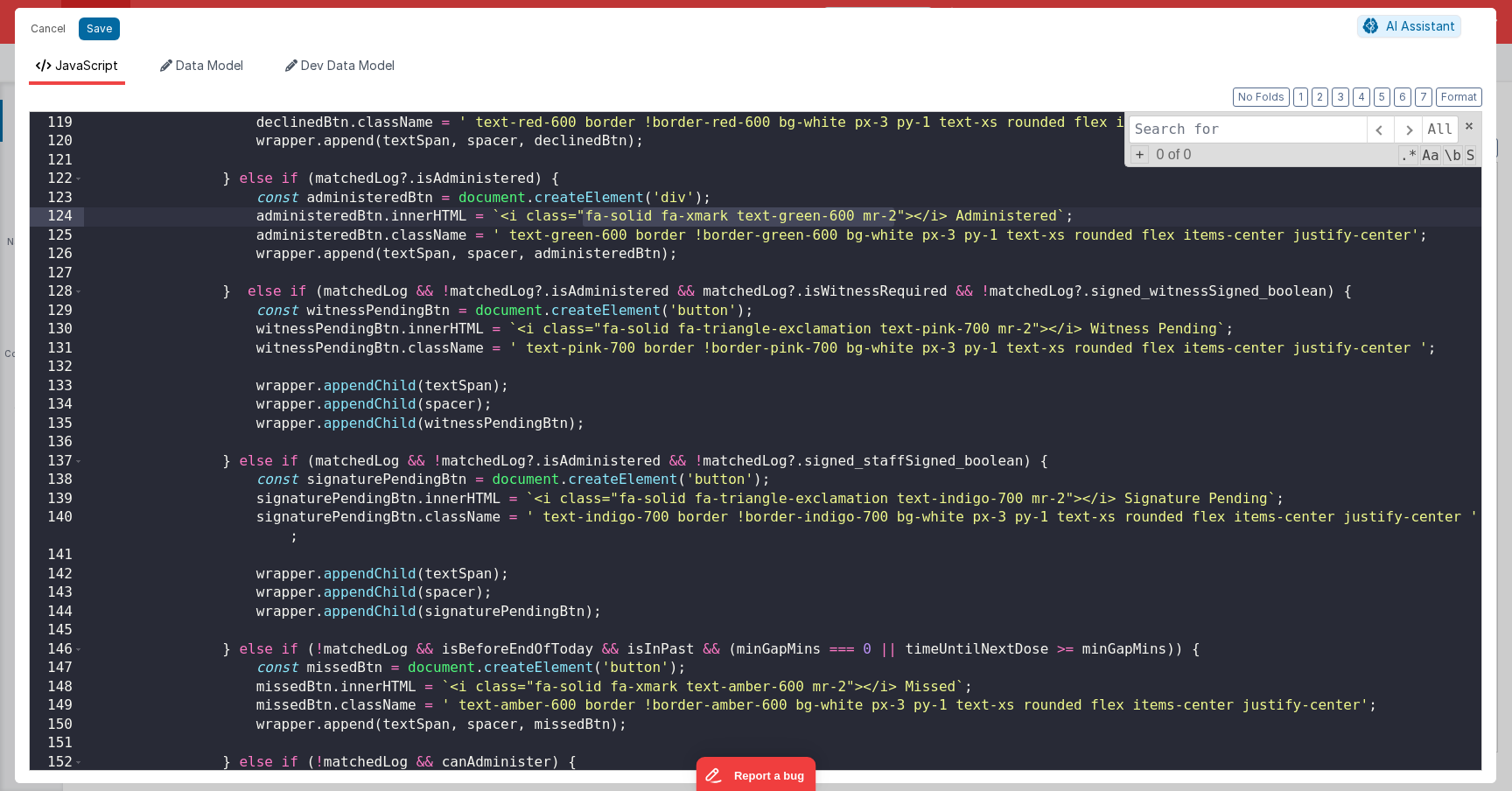
drag, startPoint x: 609, startPoint y: 218, endPoint x: 891, endPoint y: 213, distance: 282.0
click at [891, 213] on div "declinedBtn . innerHTML = ` <i class="fa-solid fa-xmark text-red-600 mr-2"></i>…" at bounding box center [783, 442] width 1397 height 696
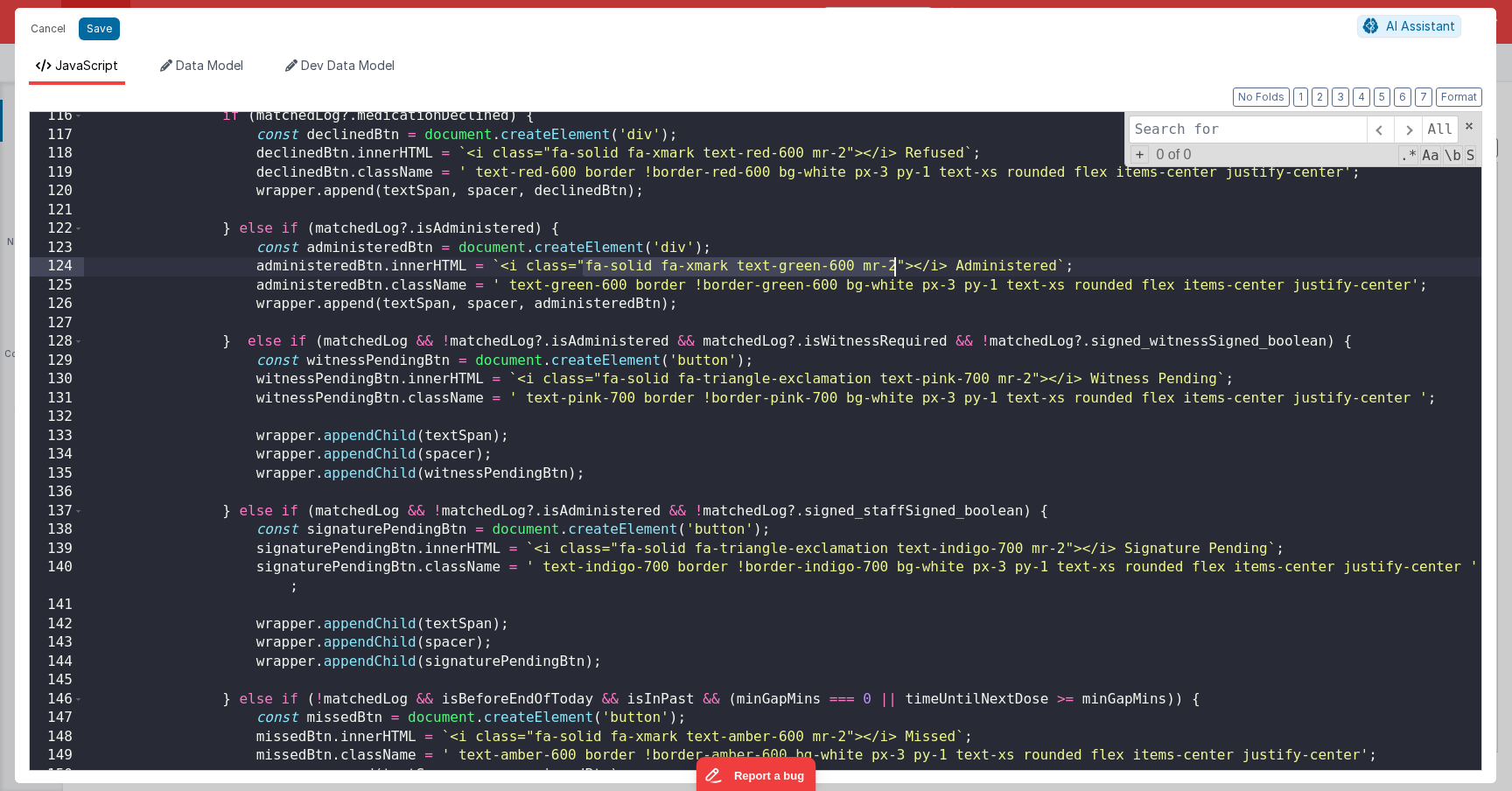
scroll to position [2169, 0]
drag, startPoint x: 893, startPoint y: 262, endPoint x: 585, endPoint y: 264, distance: 308.0
click at [585, 264] on div "if ( matchedLog ?. medicationDeclined ) { const declinedBtn = document . create…" at bounding box center [783, 454] width 1397 height 696
click at [97, 35] on button "Save" at bounding box center [99, 29] width 41 height 23
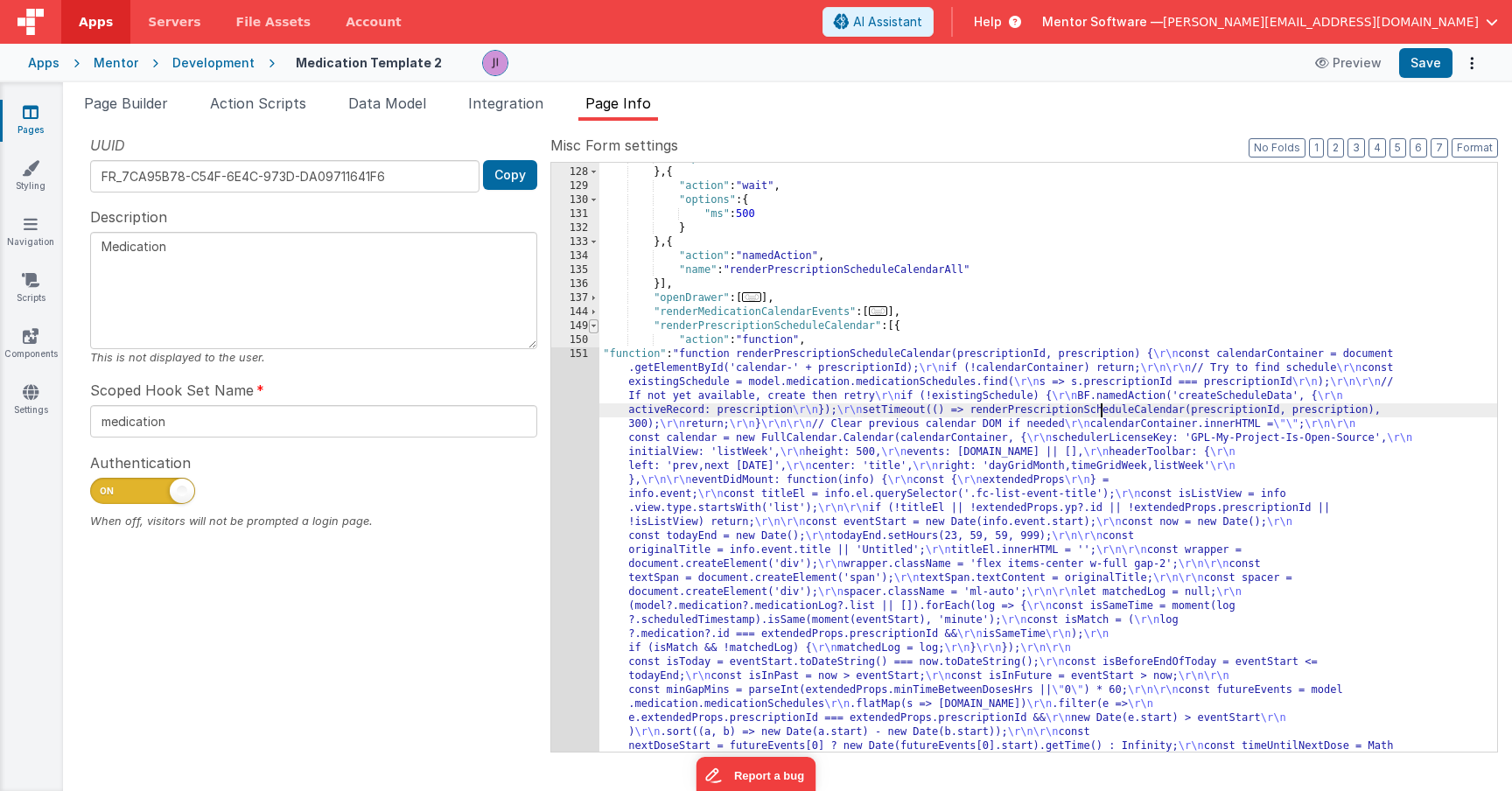
click at [594, 327] on span at bounding box center [593, 326] width 10 height 14
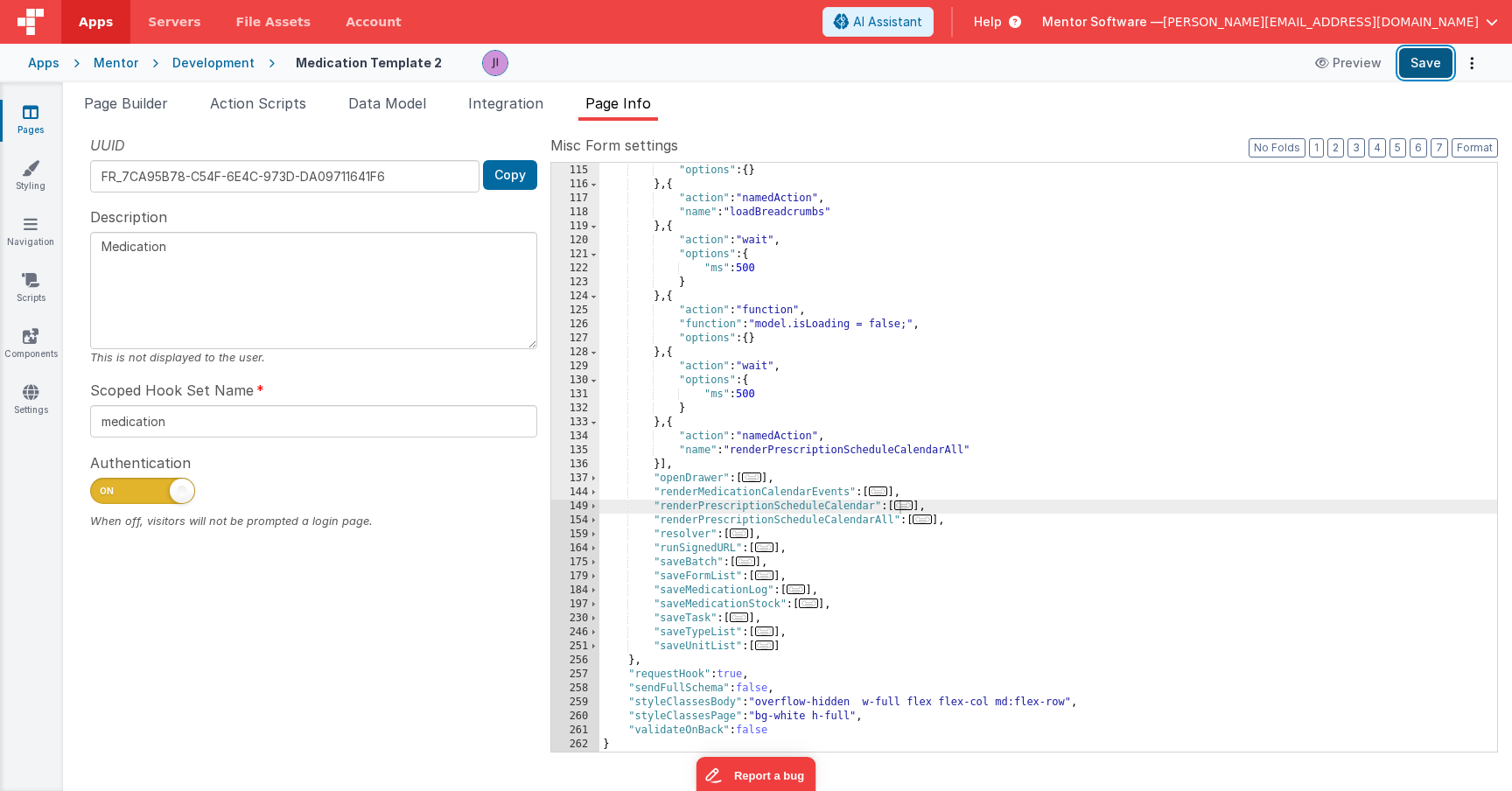
click at [1432, 64] on button "Save" at bounding box center [1425, 63] width 53 height 30
click at [925, 521] on span "..." at bounding box center [923, 519] width 19 height 10
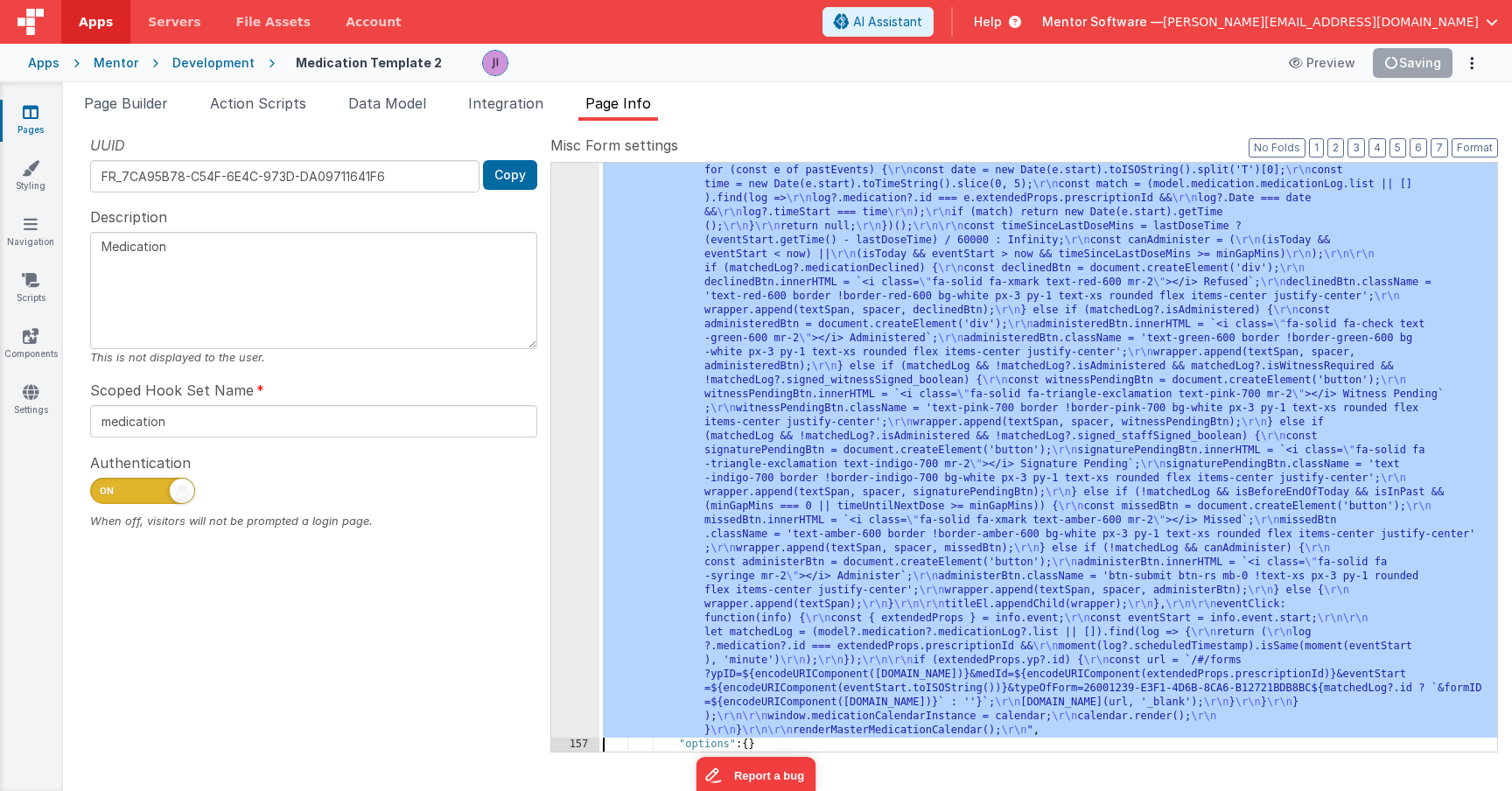
scroll to position [3641, 0]
click at [561, 569] on div "156" at bounding box center [575, 233] width 48 height 1008
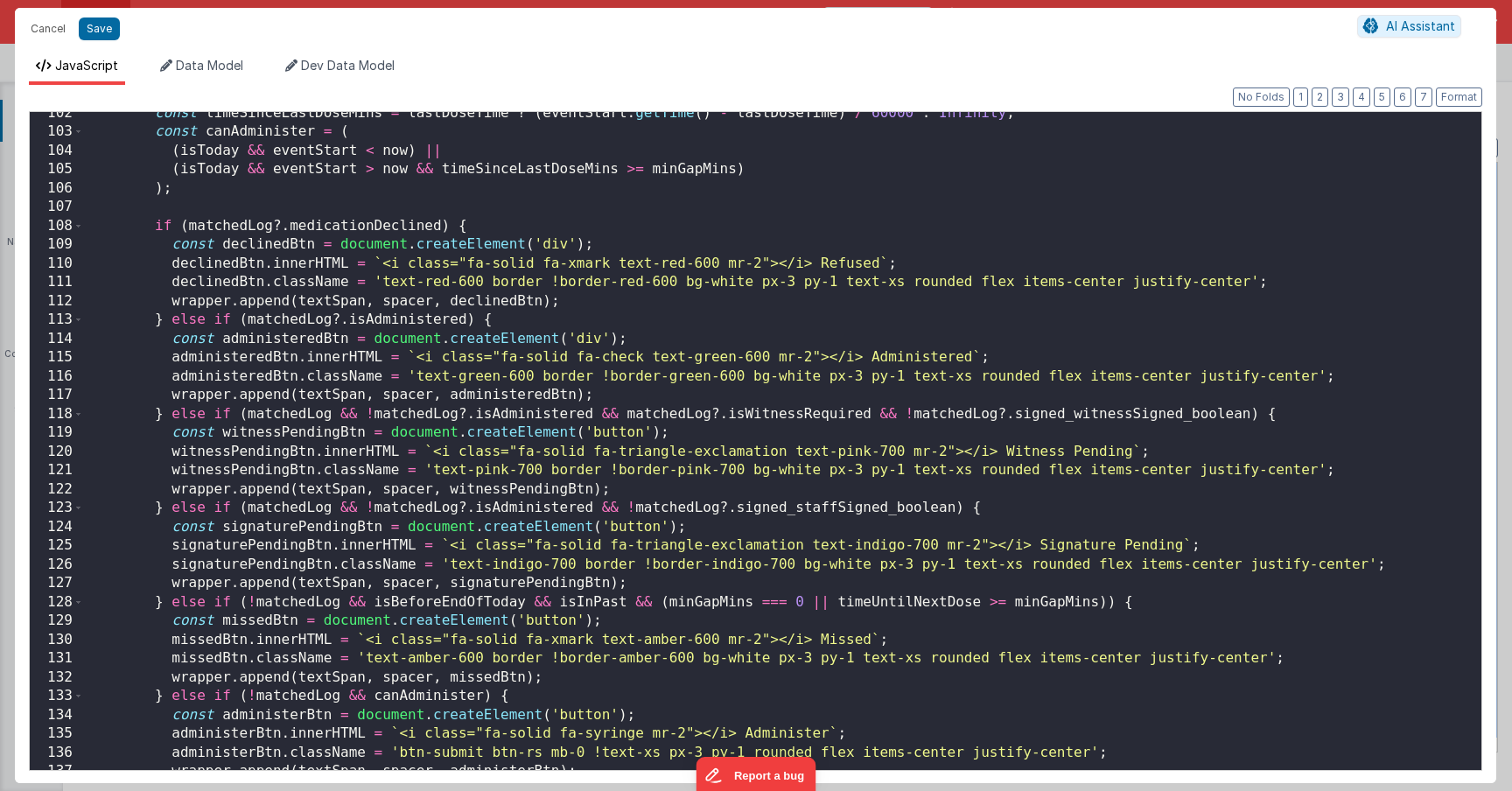
scroll to position [1905, 0]
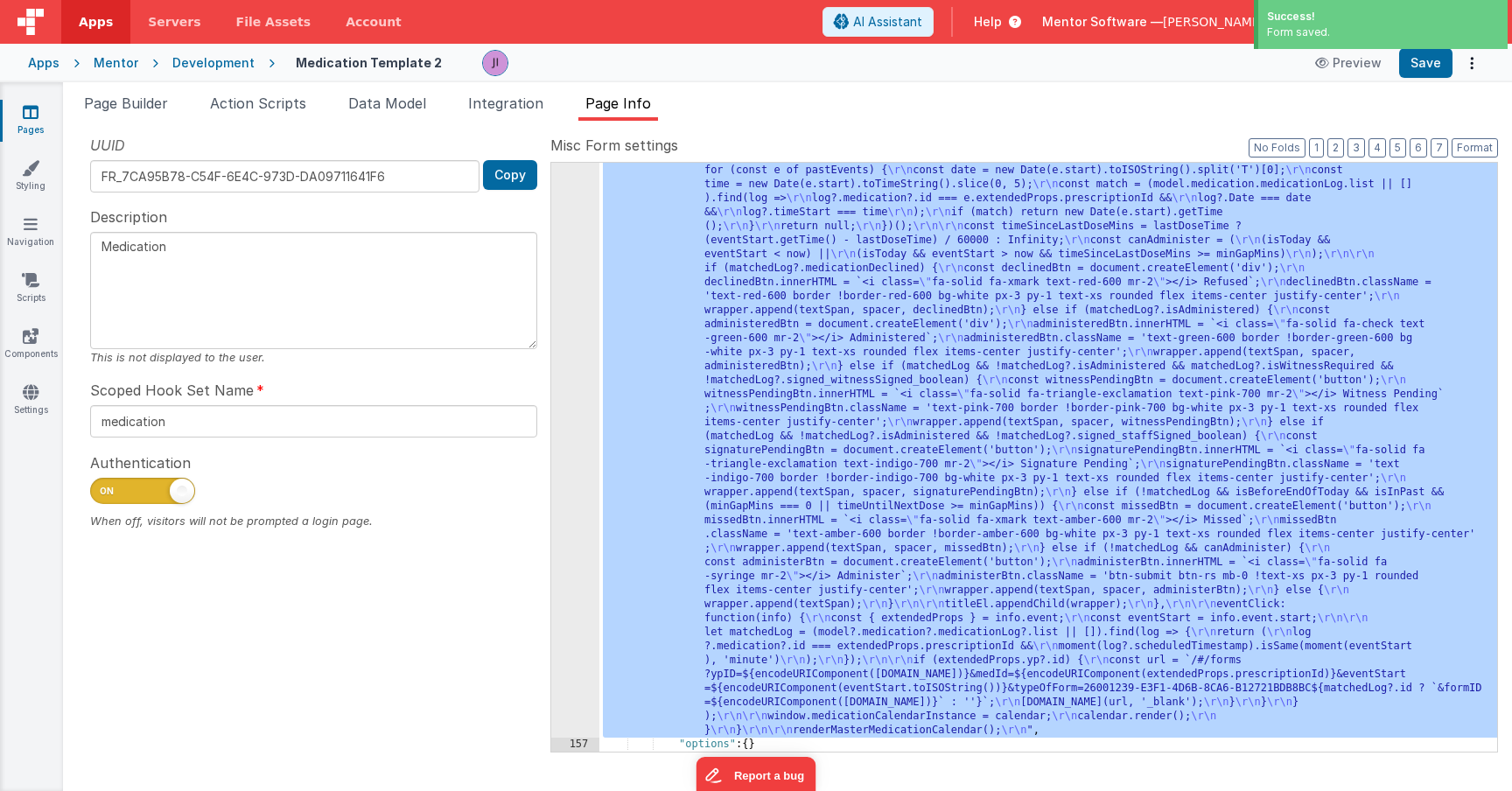
click at [34, 118] on icon at bounding box center [31, 112] width 16 height 18
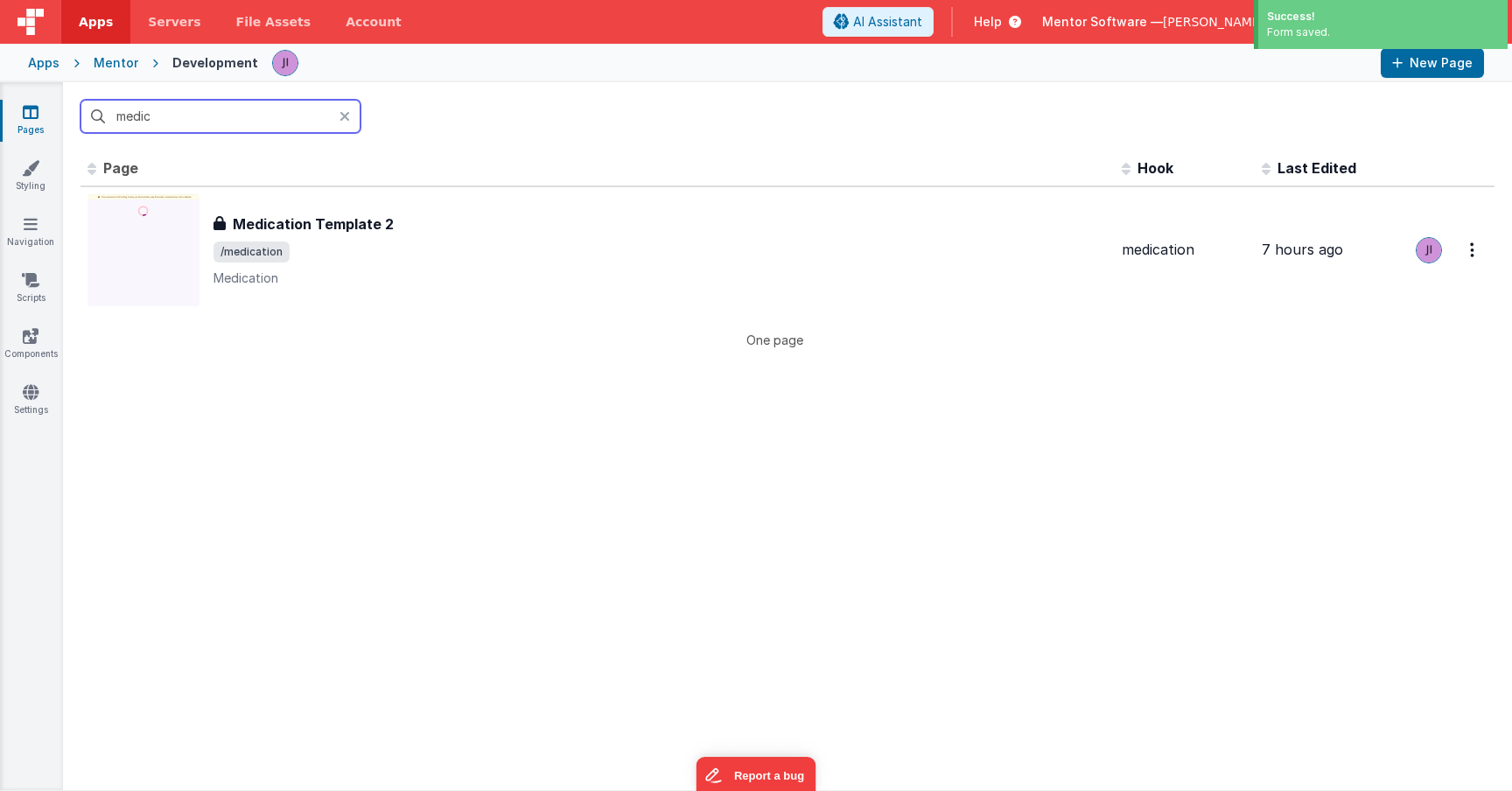
click at [182, 114] on input "medic" at bounding box center [221, 117] width 280 height 34
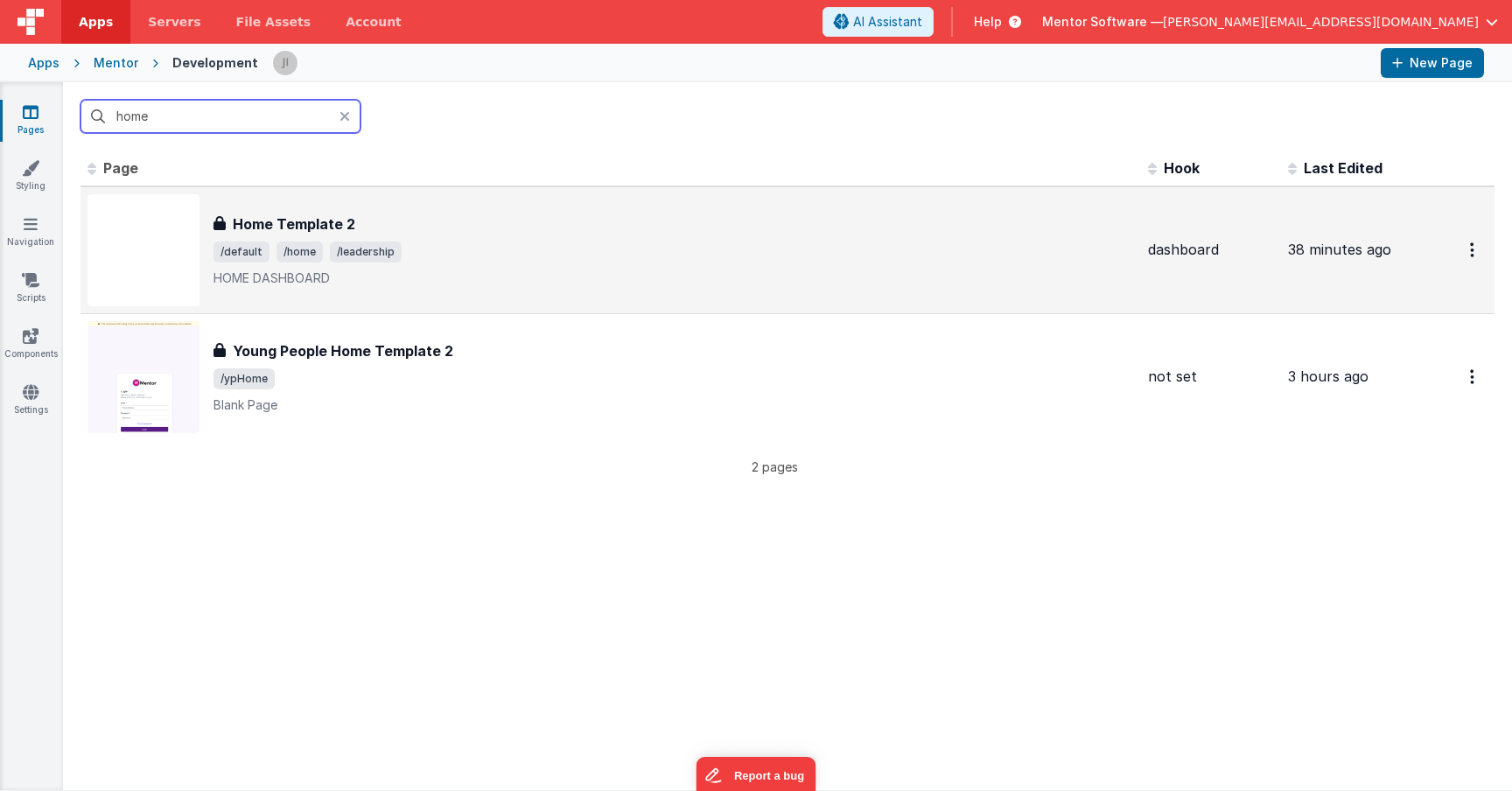
type input "home"
click at [555, 275] on p "HOME DASHBOARD" at bounding box center [674, 278] width 920 height 18
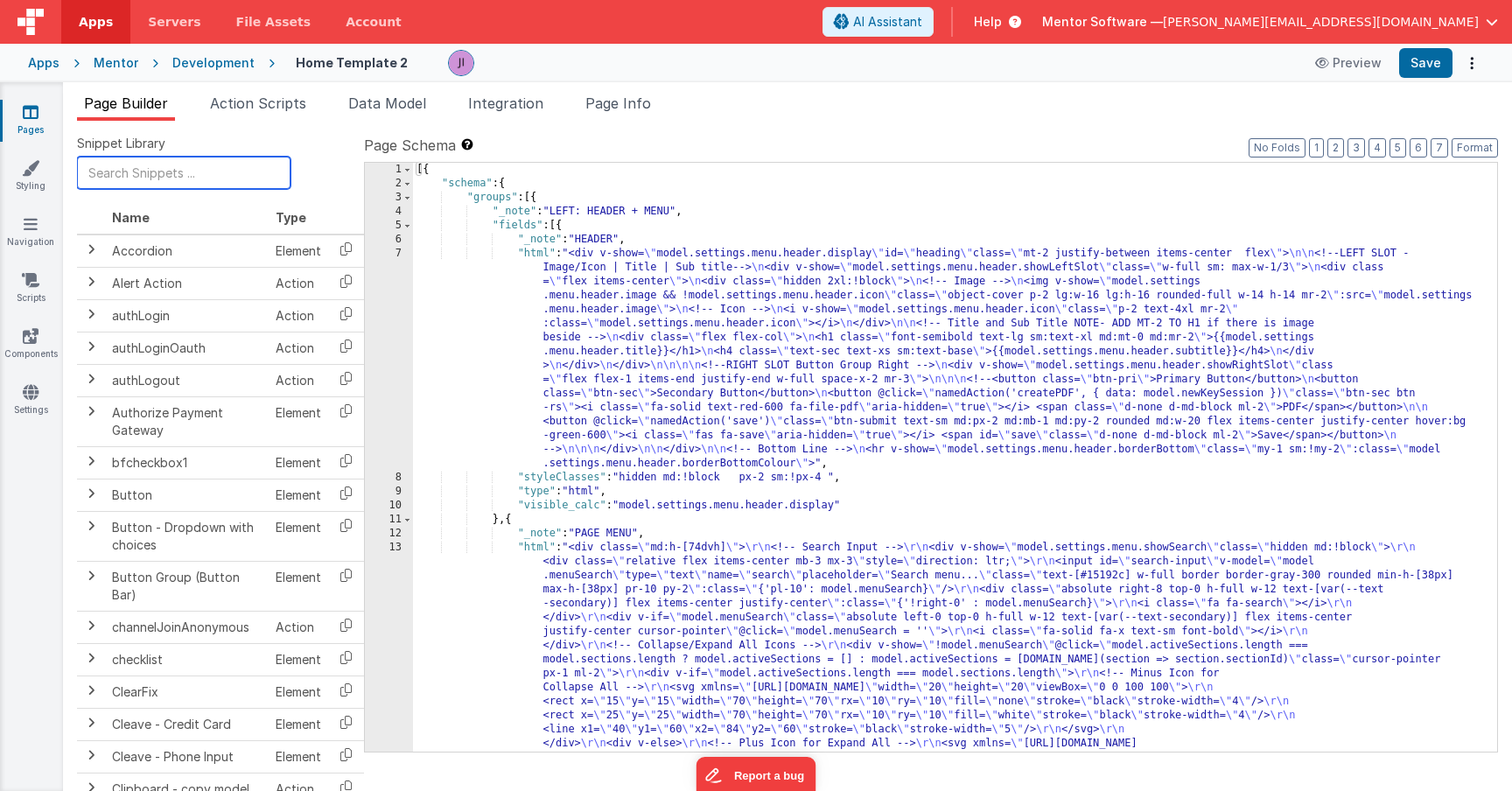
click at [201, 166] on input "text" at bounding box center [183, 173] width 214 height 33
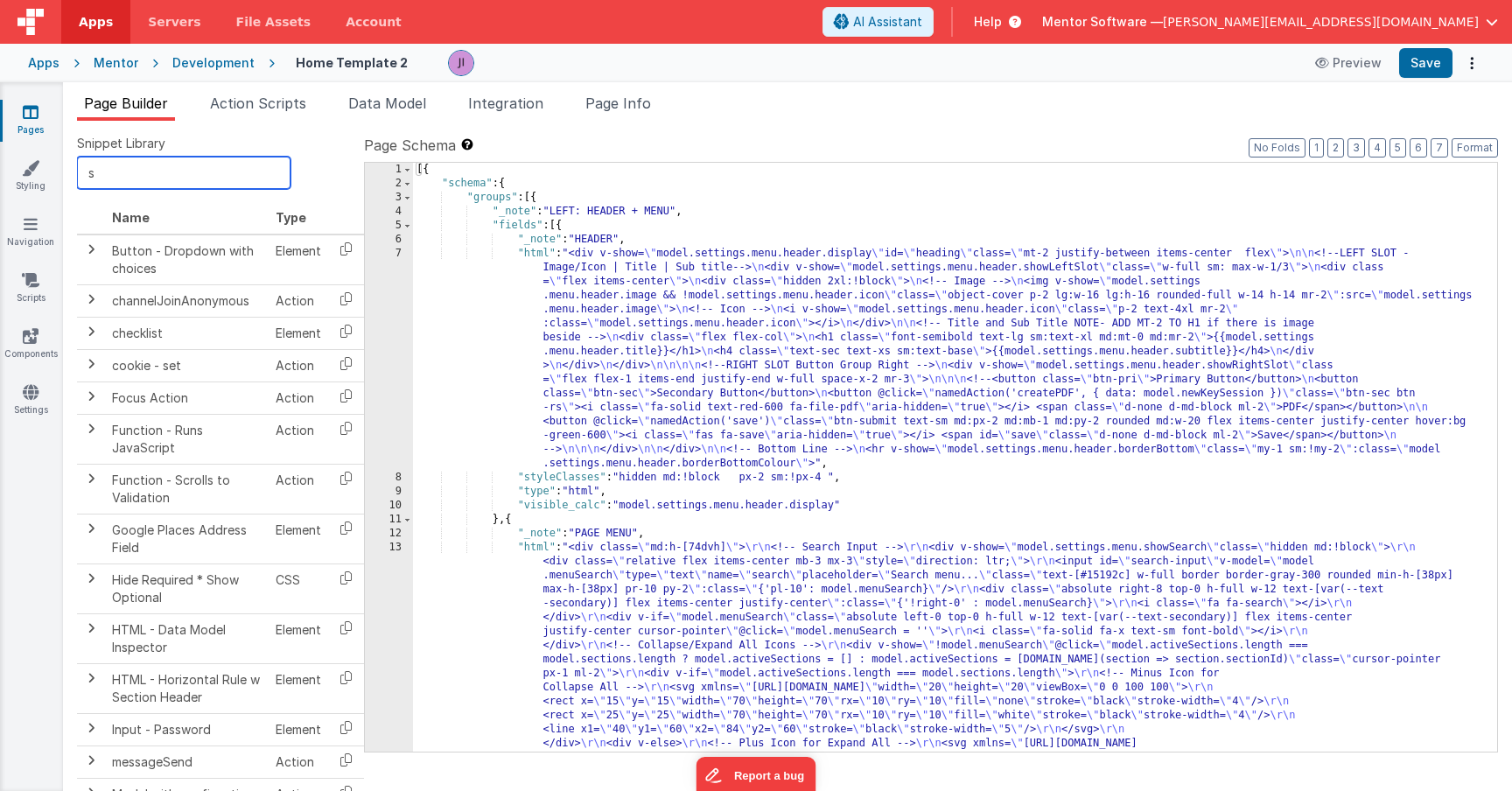
type input "s"
click at [258, 107] on span "Action Scripts" at bounding box center [258, 104] width 97 height 18
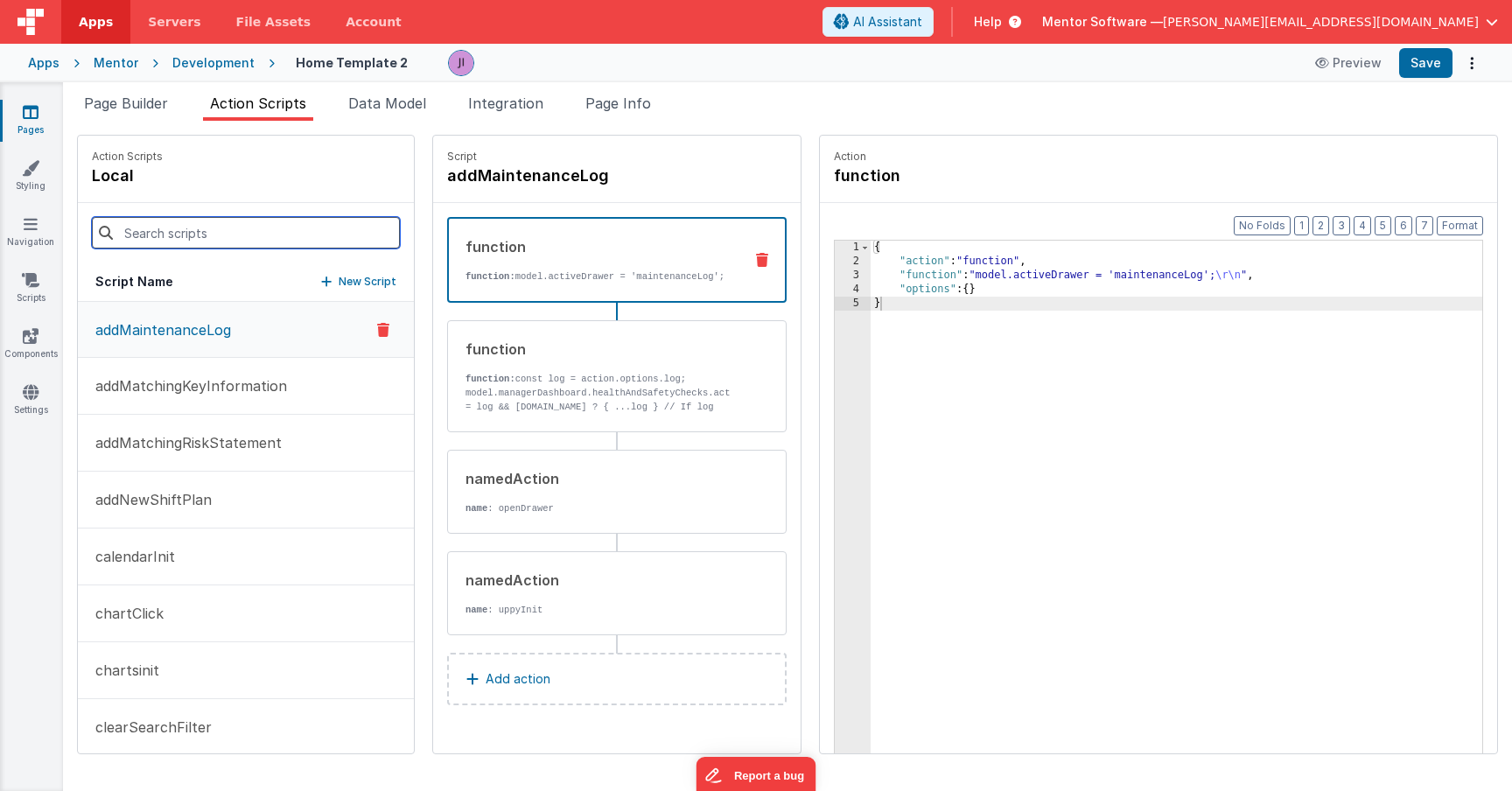
click at [199, 218] on input at bounding box center [246, 233] width 308 height 32
type input "save"
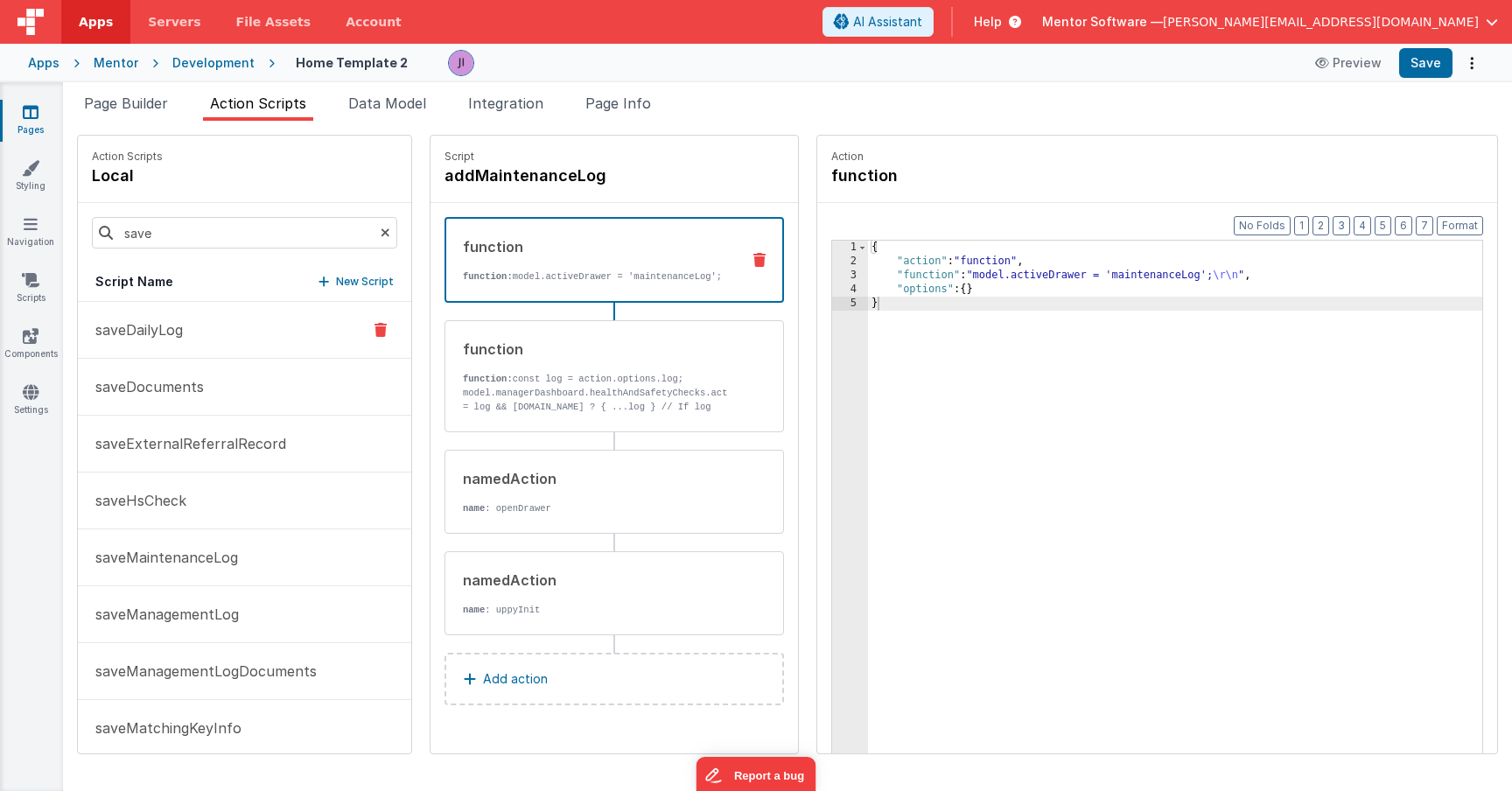
click at [145, 342] on button "saveDailyLog" at bounding box center [245, 331] width 333 height 57
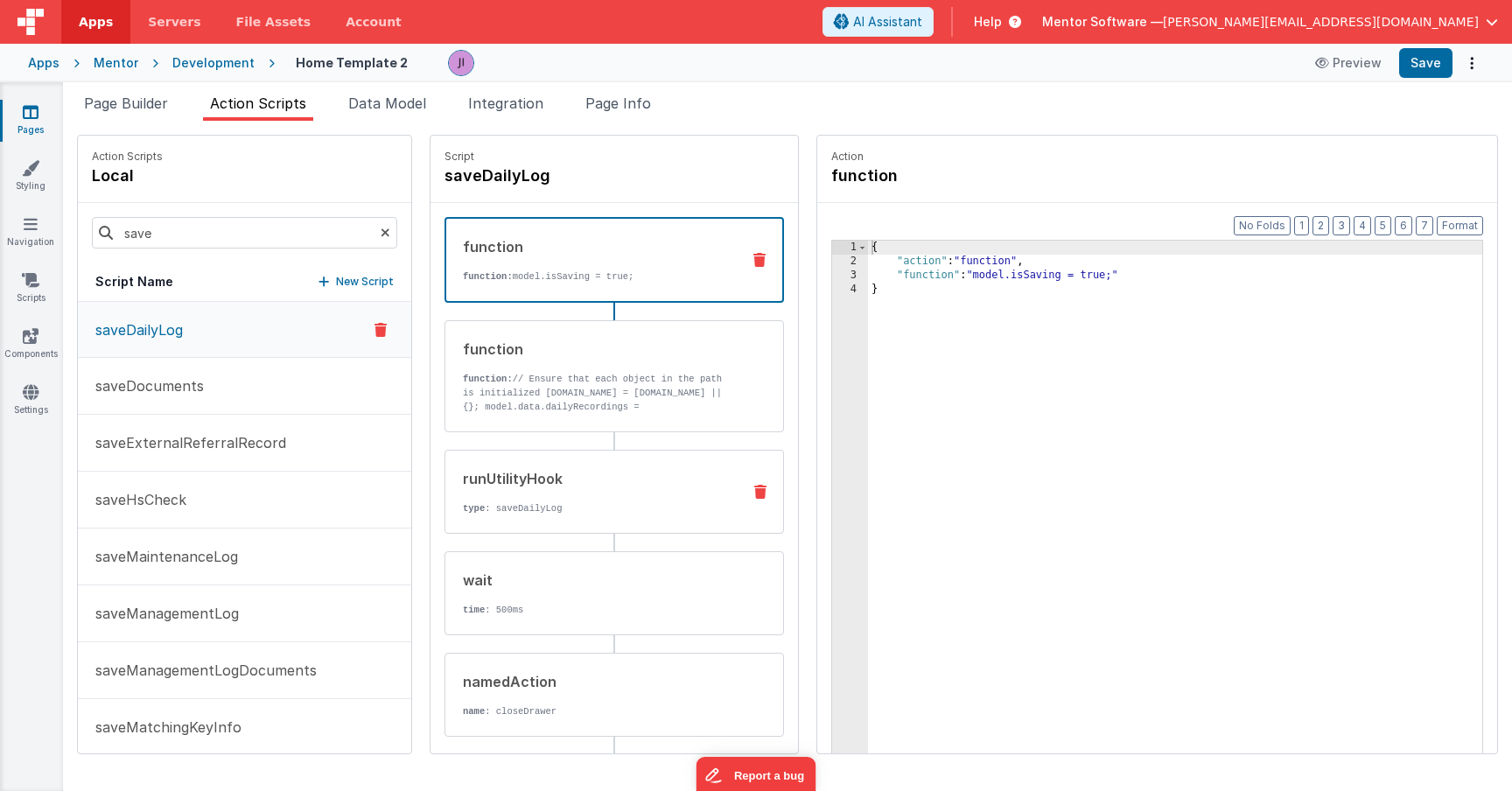
click at [621, 494] on div "runUtilityHook type : saveDailyLog" at bounding box center [586, 491] width 282 height 47
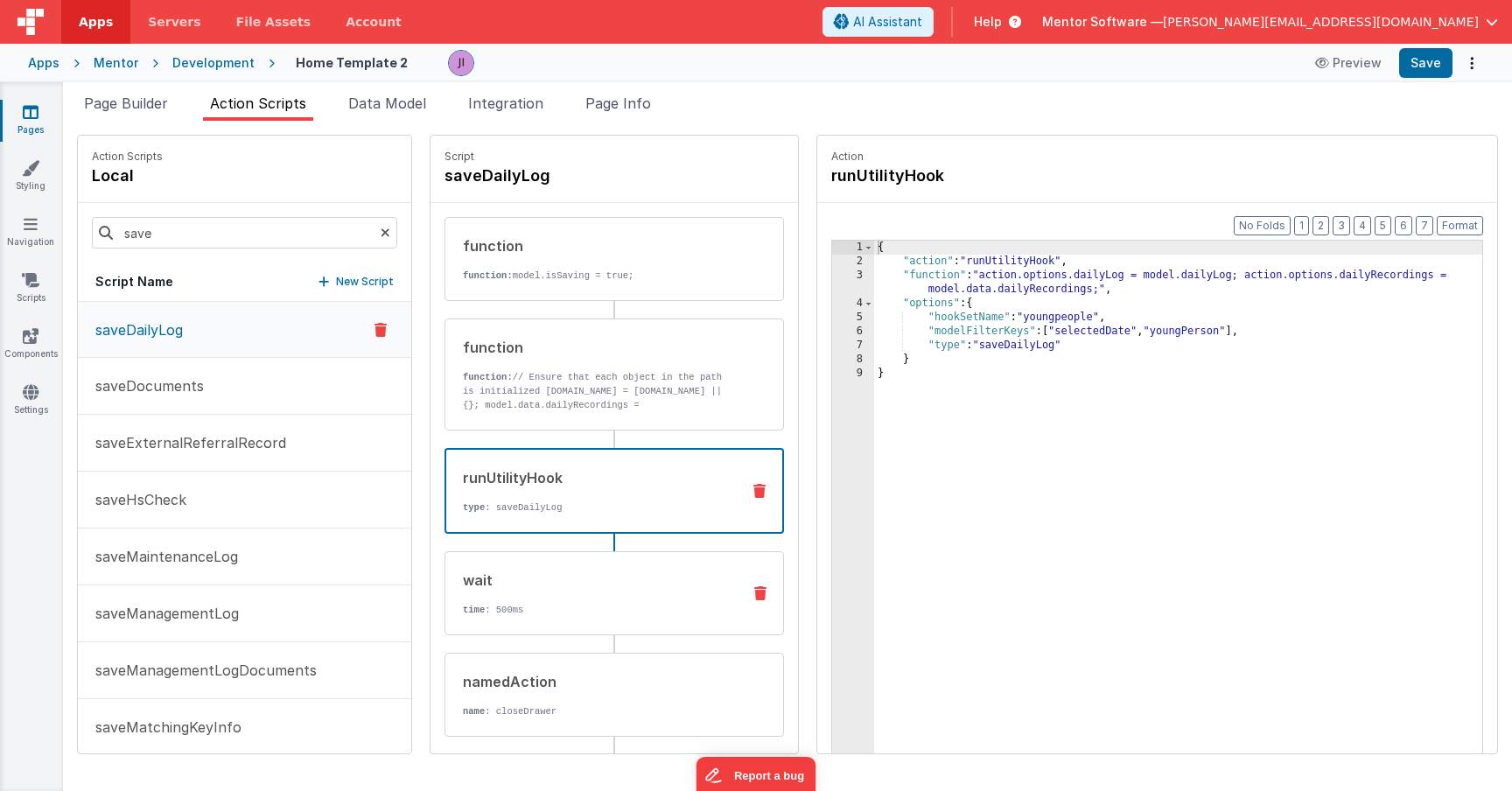
click at [618, 594] on div "wait time : 500ms" at bounding box center [586, 593] width 282 height 47
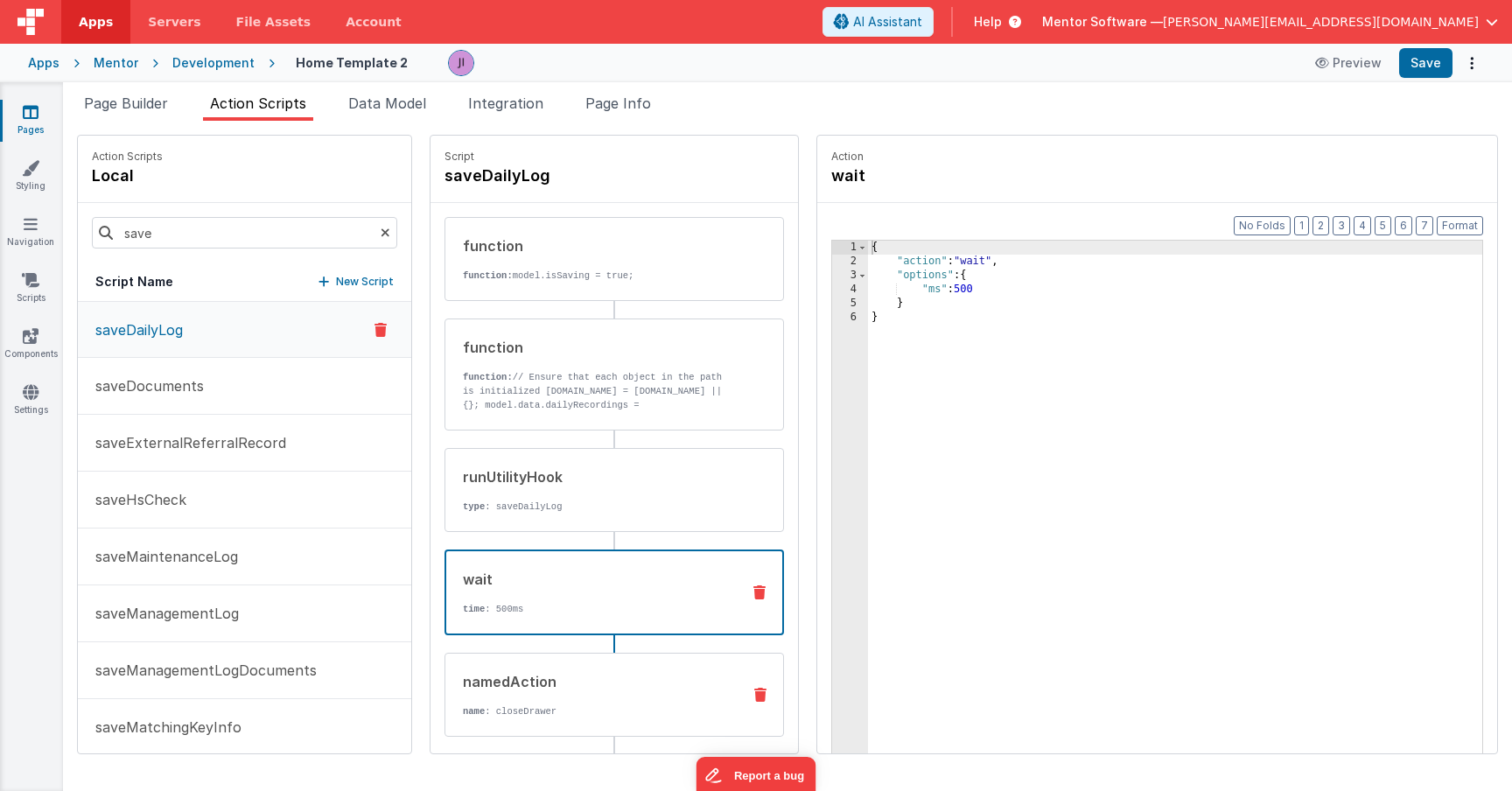
click at [619, 678] on div "namedAction" at bounding box center [595, 682] width 264 height 21
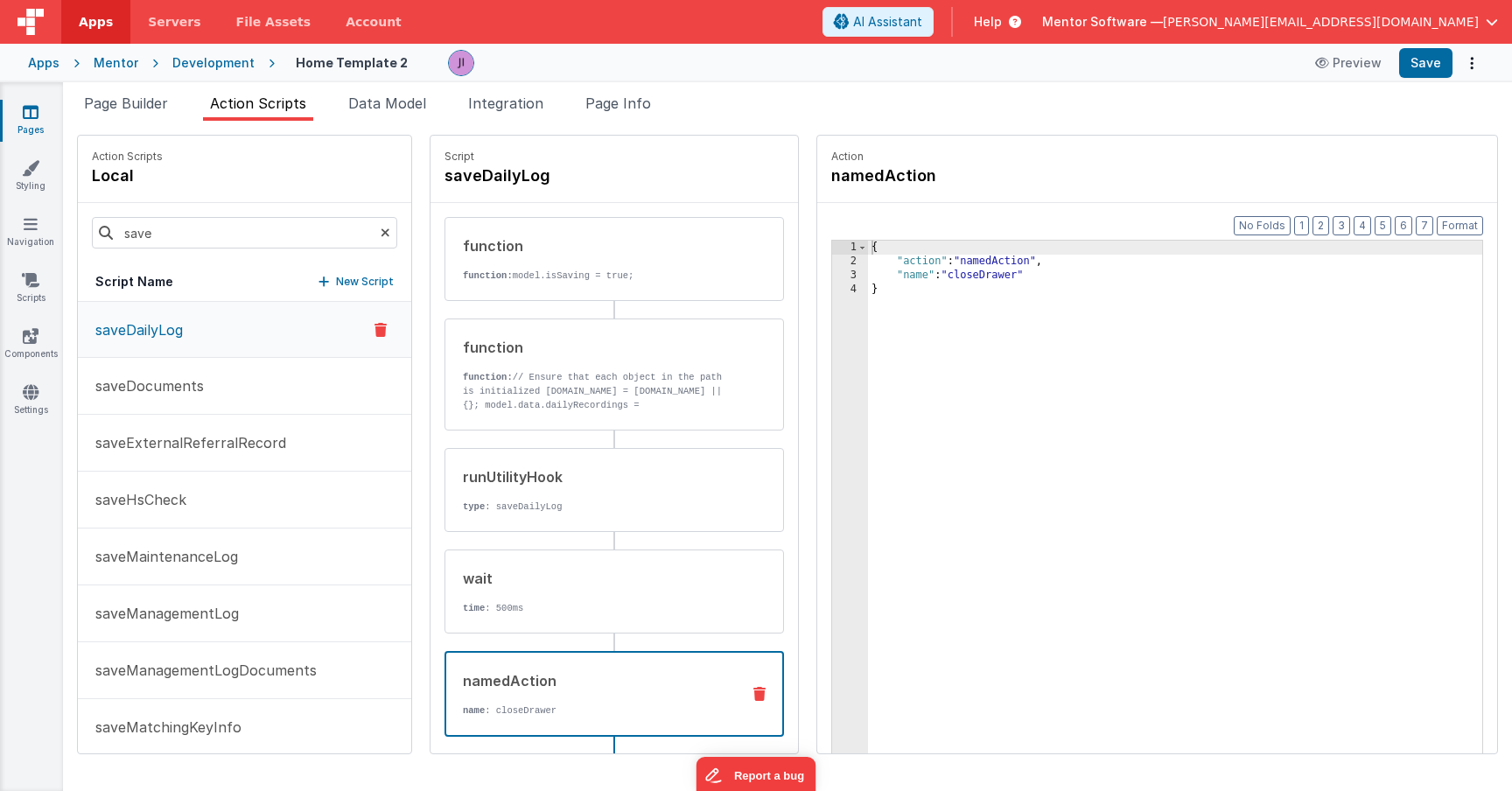
click at [650, 433] on div "function function: model.isSaving = true; function function: // Ensure that eac…" at bounding box center [613, 542] width 339 height 649
click at [648, 407] on p "function: // Ensure that each object in the path is initialized [DOMAIN_NAME] =…" at bounding box center [595, 427] width 264 height 112
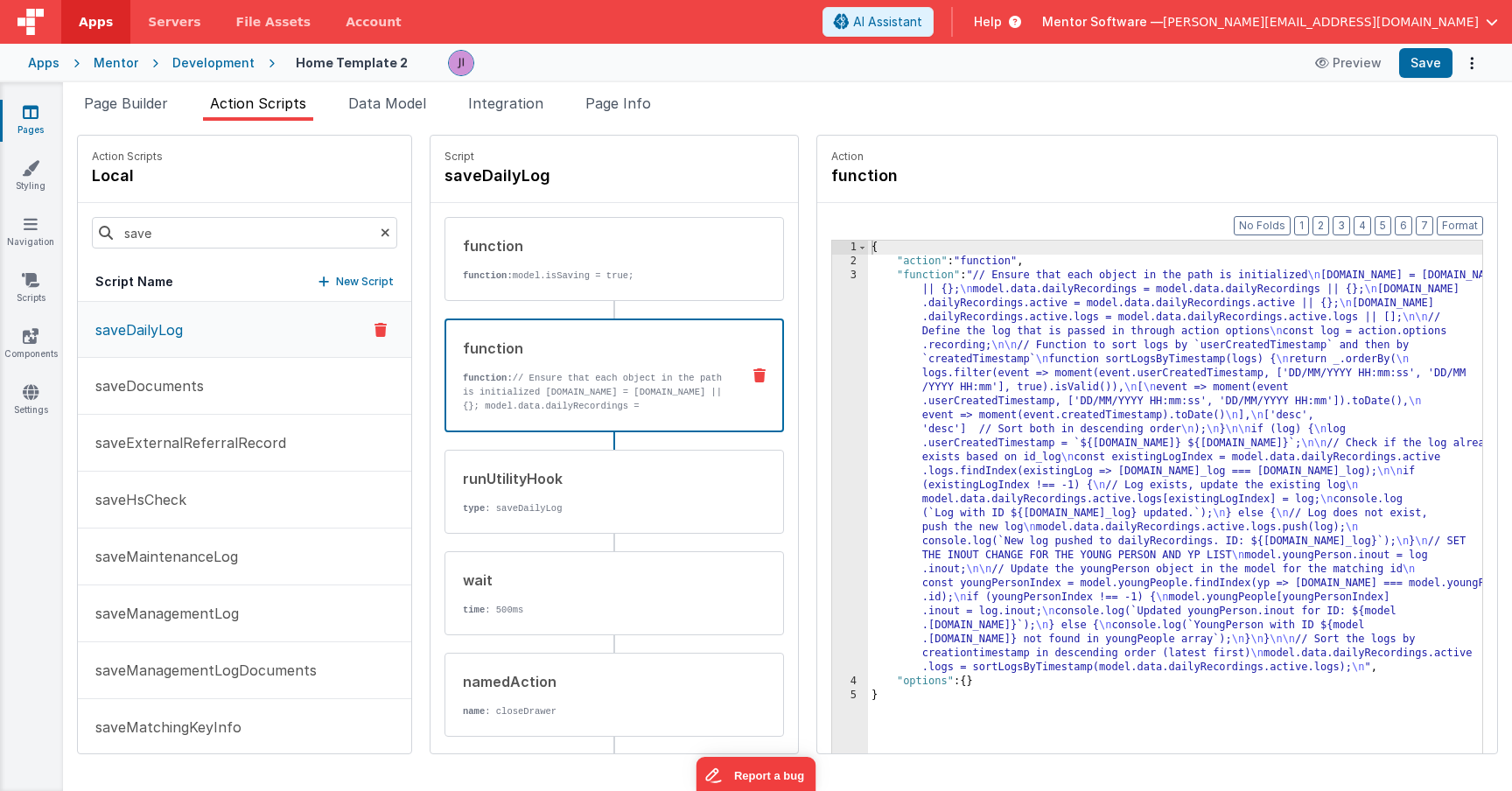
click at [612, 128] on div "Snippet Library s Name Type Button - Dropdown with choices Element channelJoinA…" at bounding box center [787, 456] width 1449 height 670
click at [626, 118] on li "Page Info" at bounding box center [619, 107] width 80 height 28
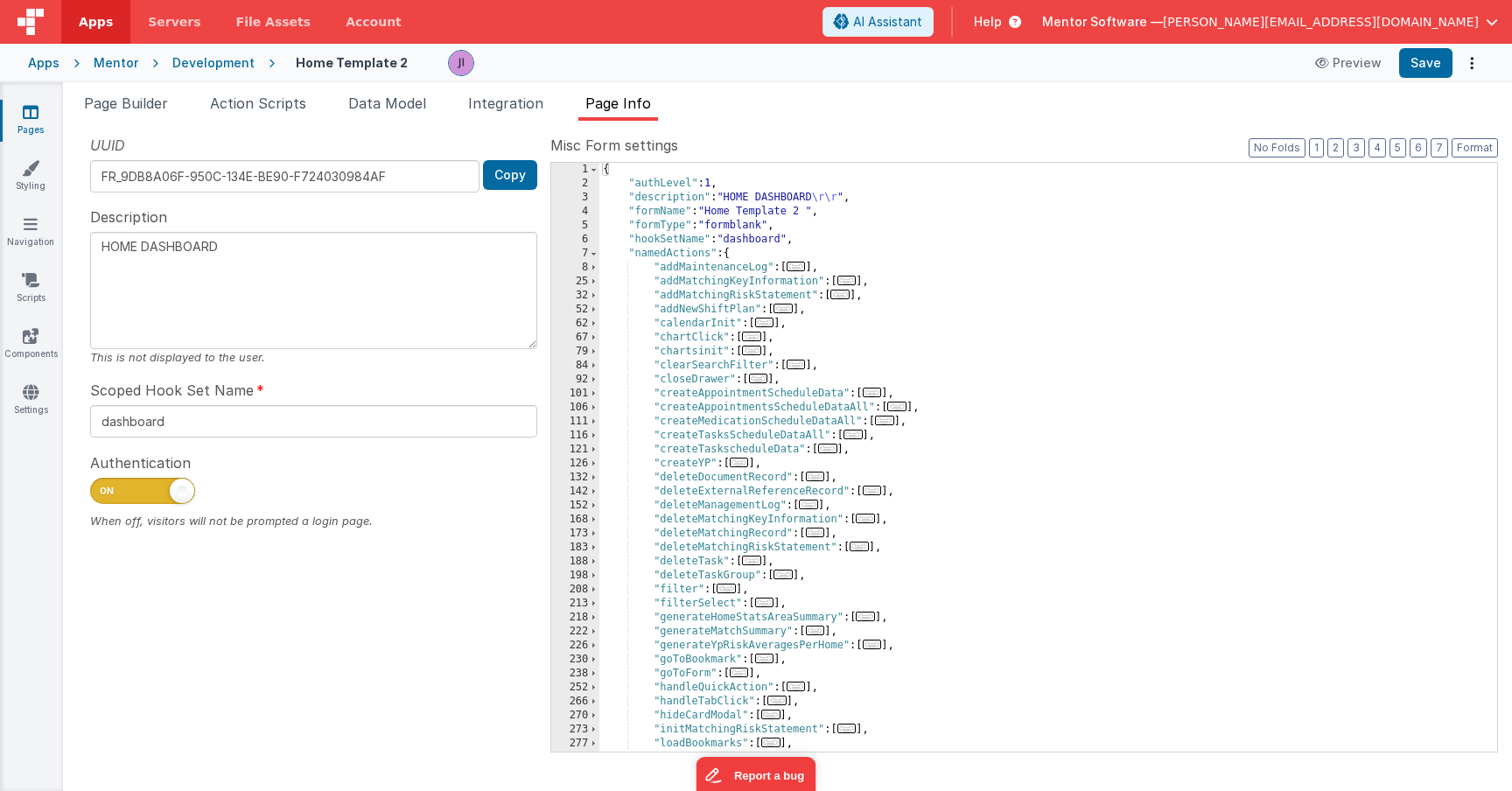
click at [988, 354] on div "{ "authLevel" : 1 , "description" : "HOME DASHBOARD \r\r " , "formName" : "Home…" at bounding box center [1048, 472] width 898 height 617
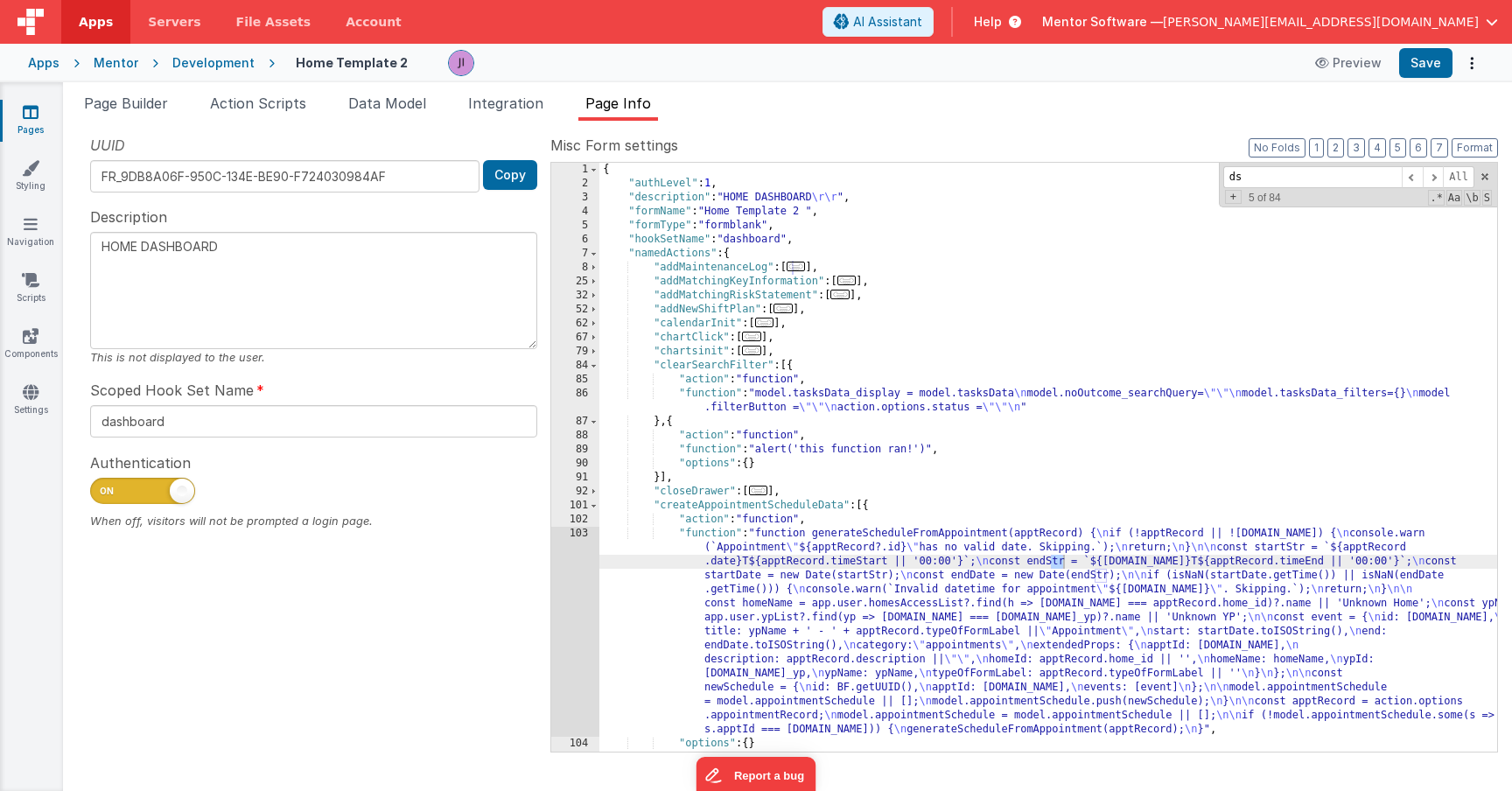
type input "d"
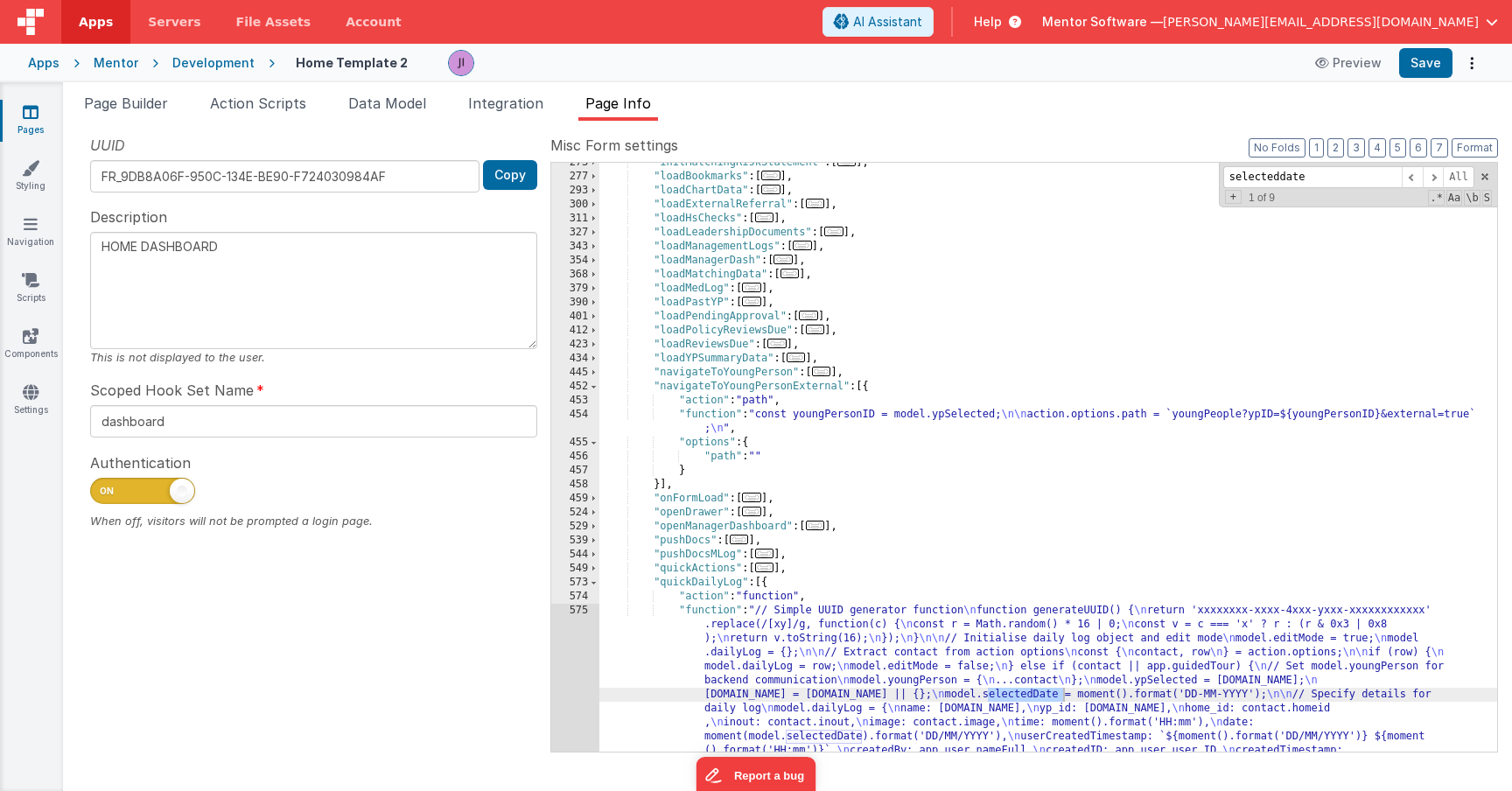
scroll to position [1855, 0]
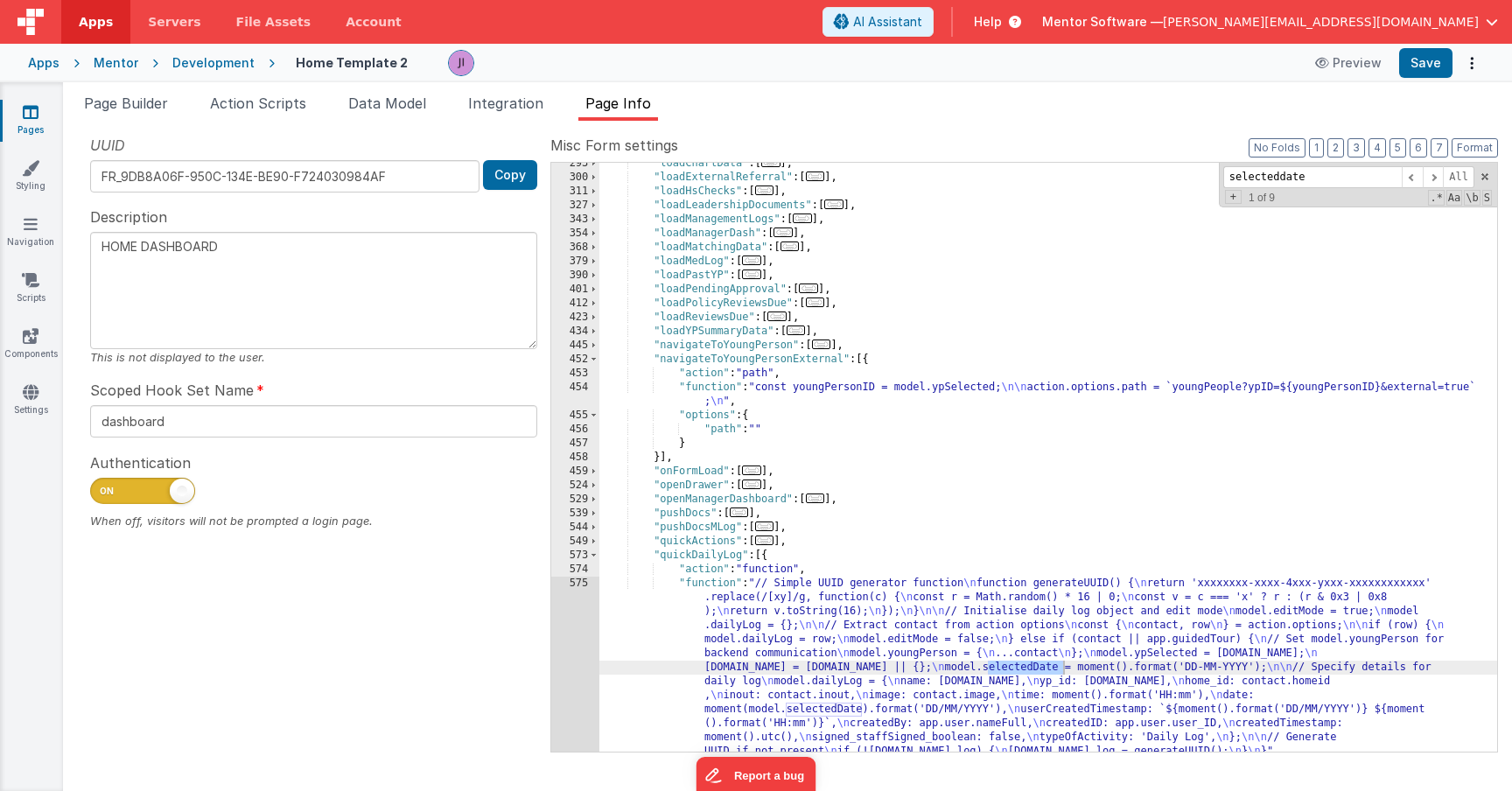
type input "selecteddate"
drag, startPoint x: 1190, startPoint y: 670, endPoint x: 1254, endPoint y: 670, distance: 64.0
click at [1254, 670] on div ""loadChartData" : [ ... ] , "loadExternalReferral" : [ ... ] , "loadHsChecks" :…" at bounding box center [1048, 466] width 898 height 617
type textarea "HOME DASHBOARD"
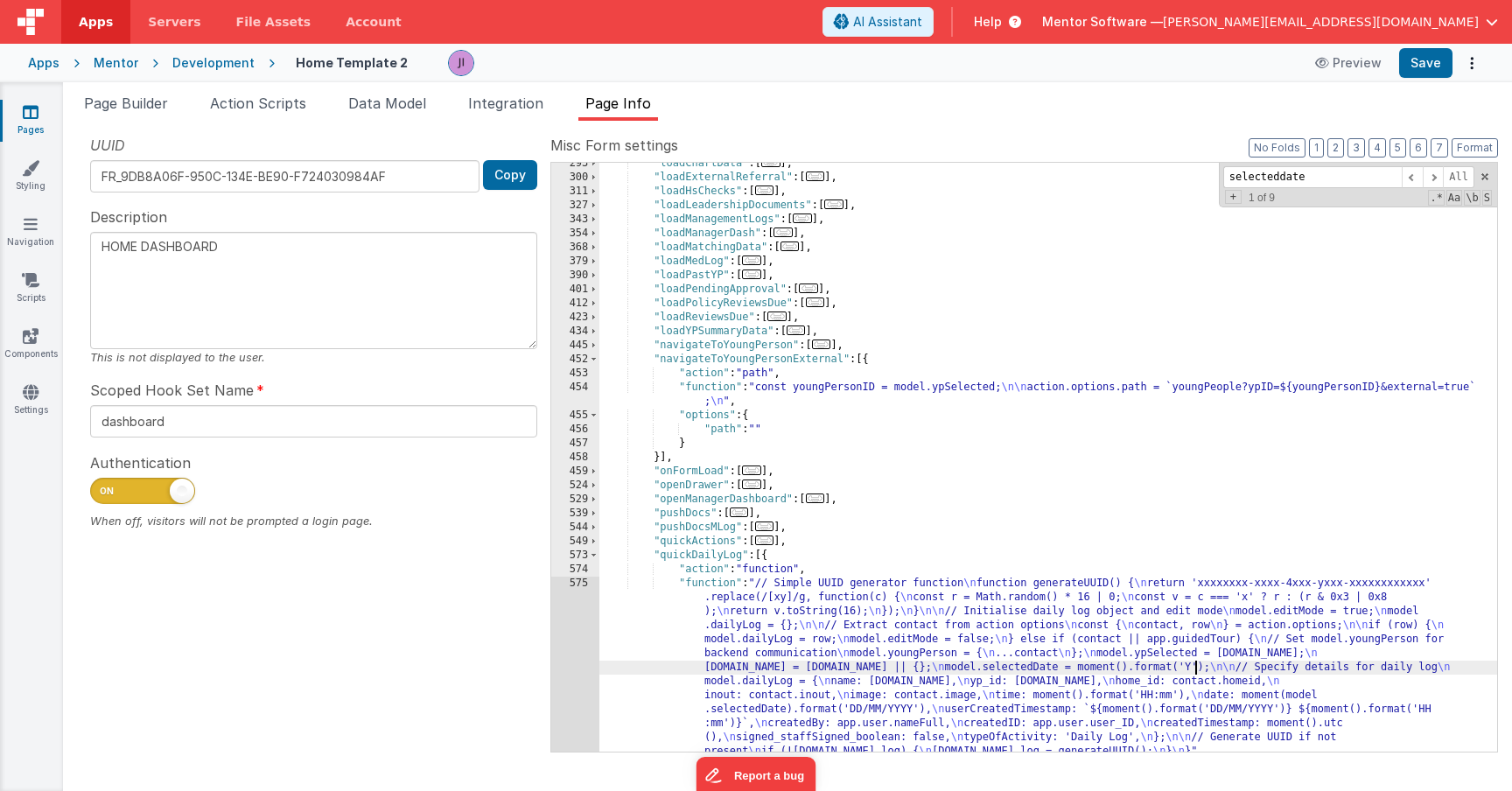
type textarea "HOME DASHBOARD"
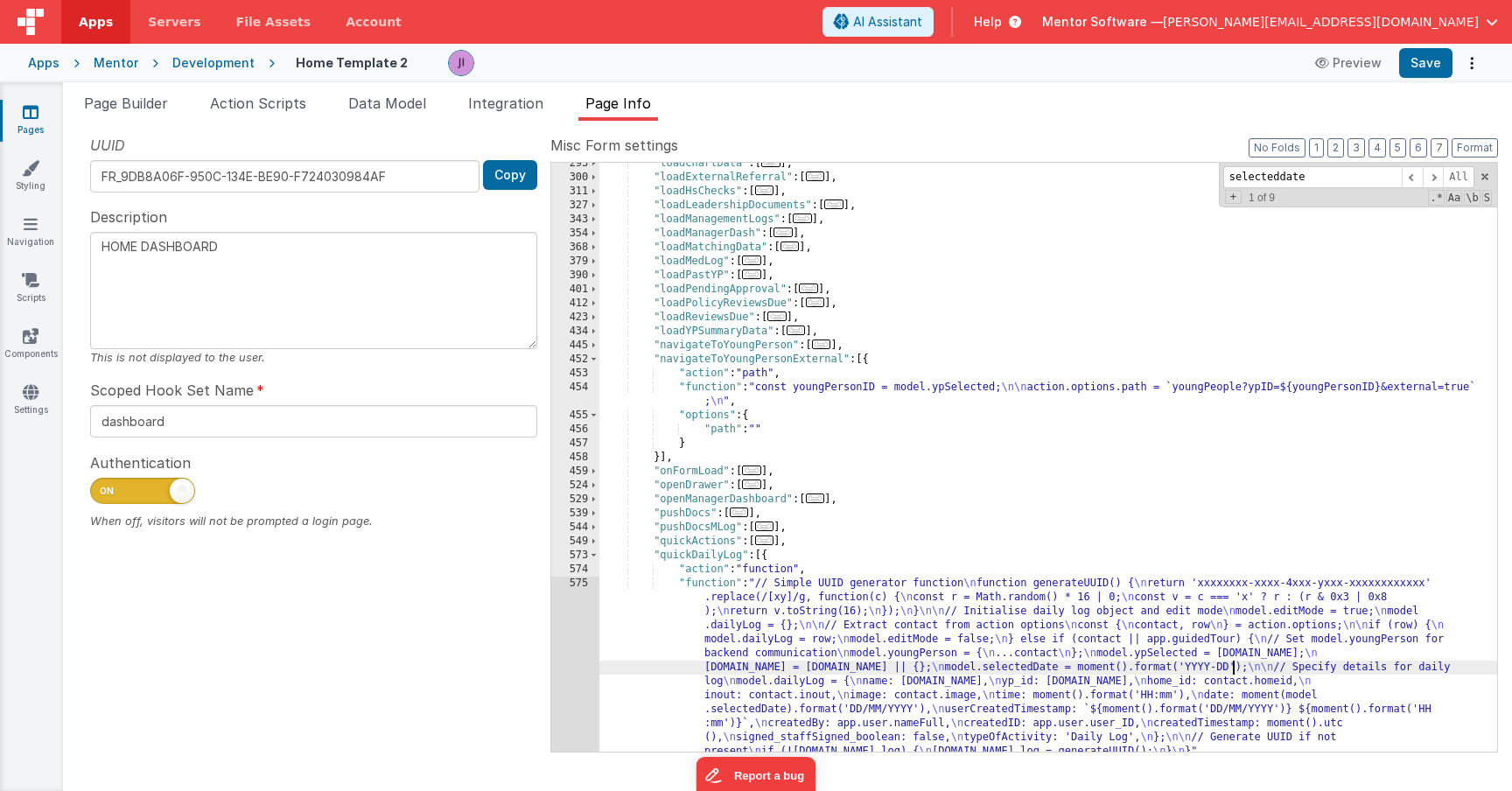
type textarea "HOME DASHBOARD"
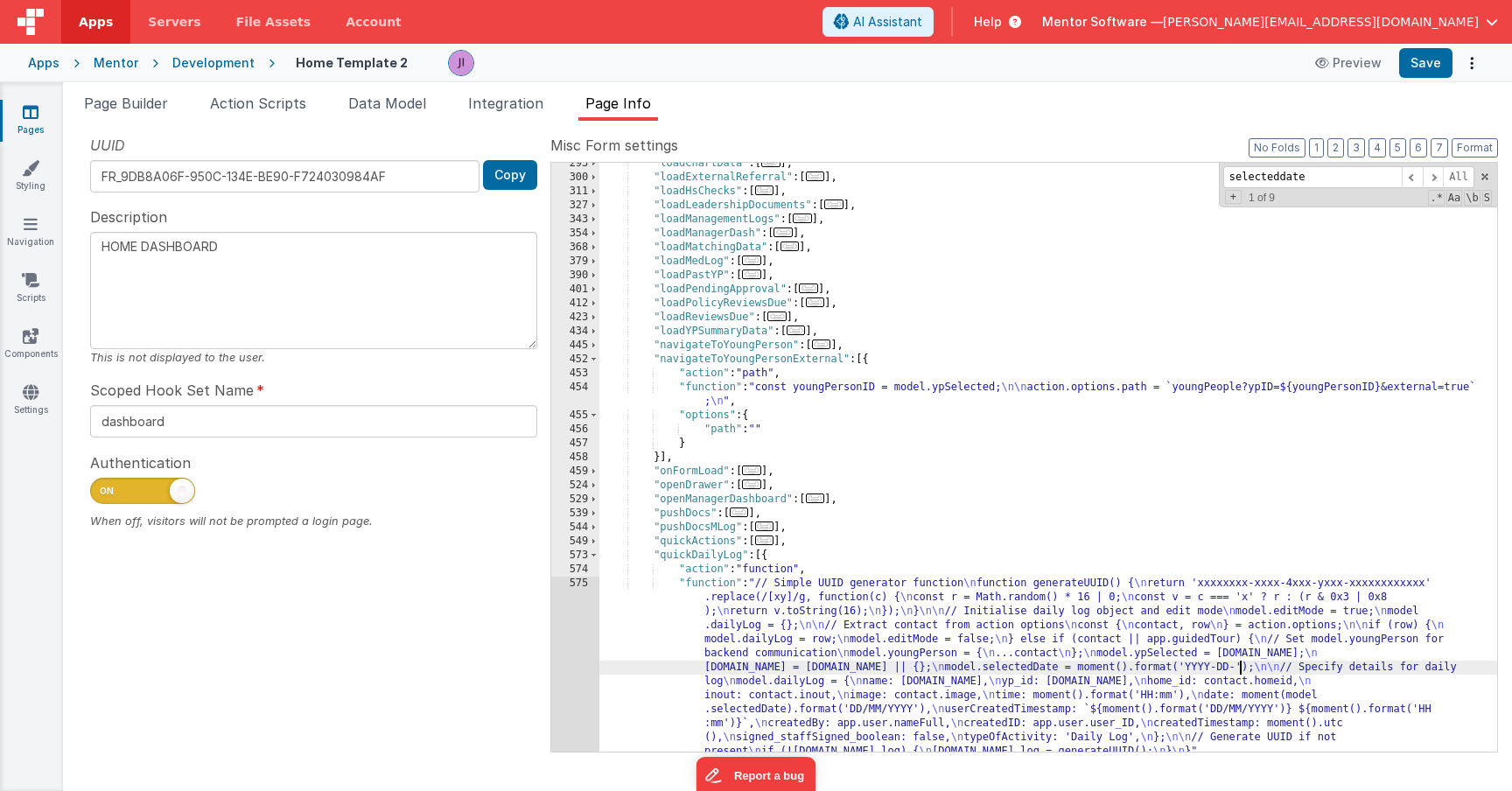
type textarea "HOME DASHBOARD"
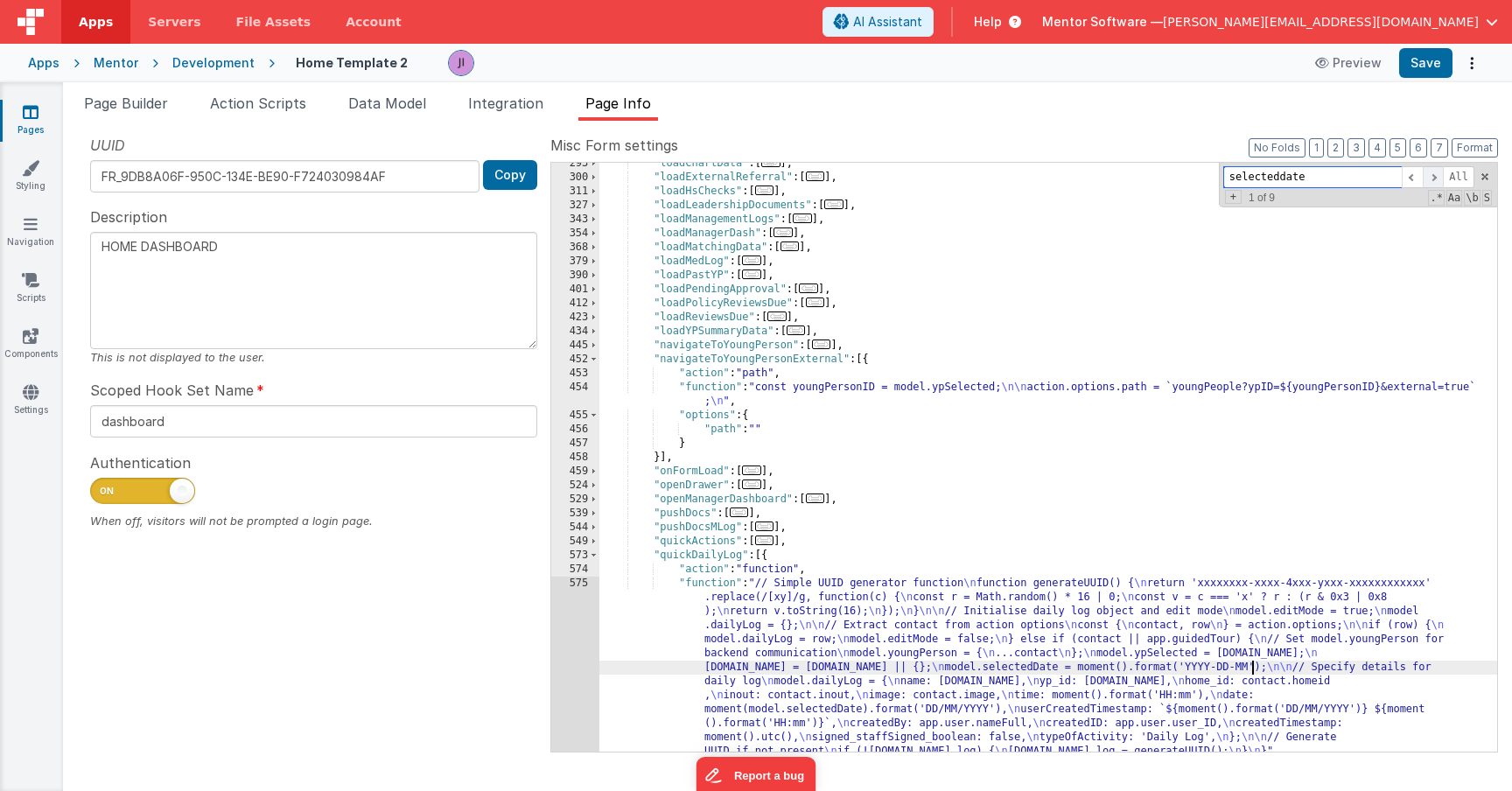
click at [1426, 180] on span at bounding box center [1433, 177] width 21 height 22
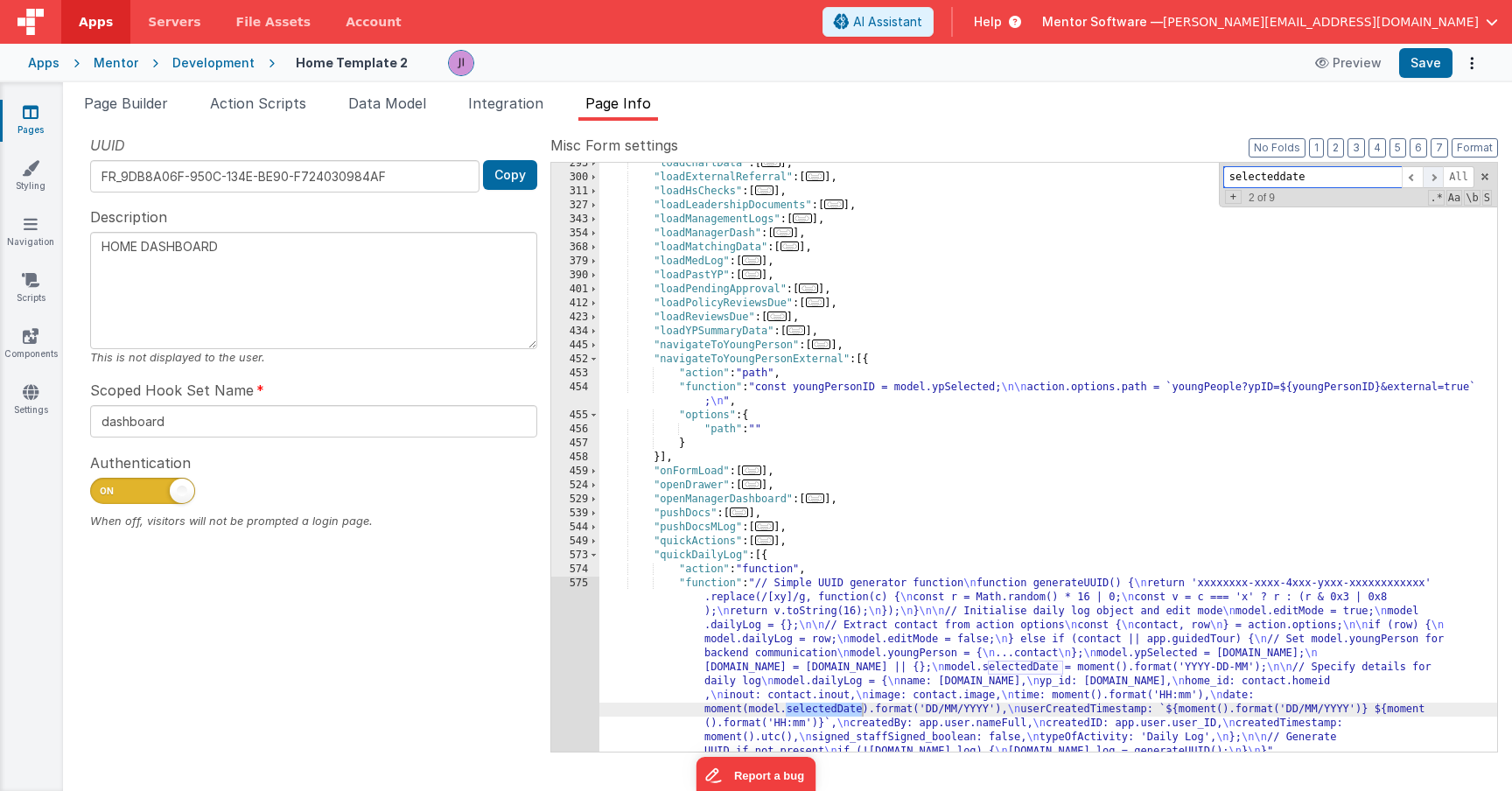
click at [1433, 170] on span at bounding box center [1433, 177] width 21 height 22
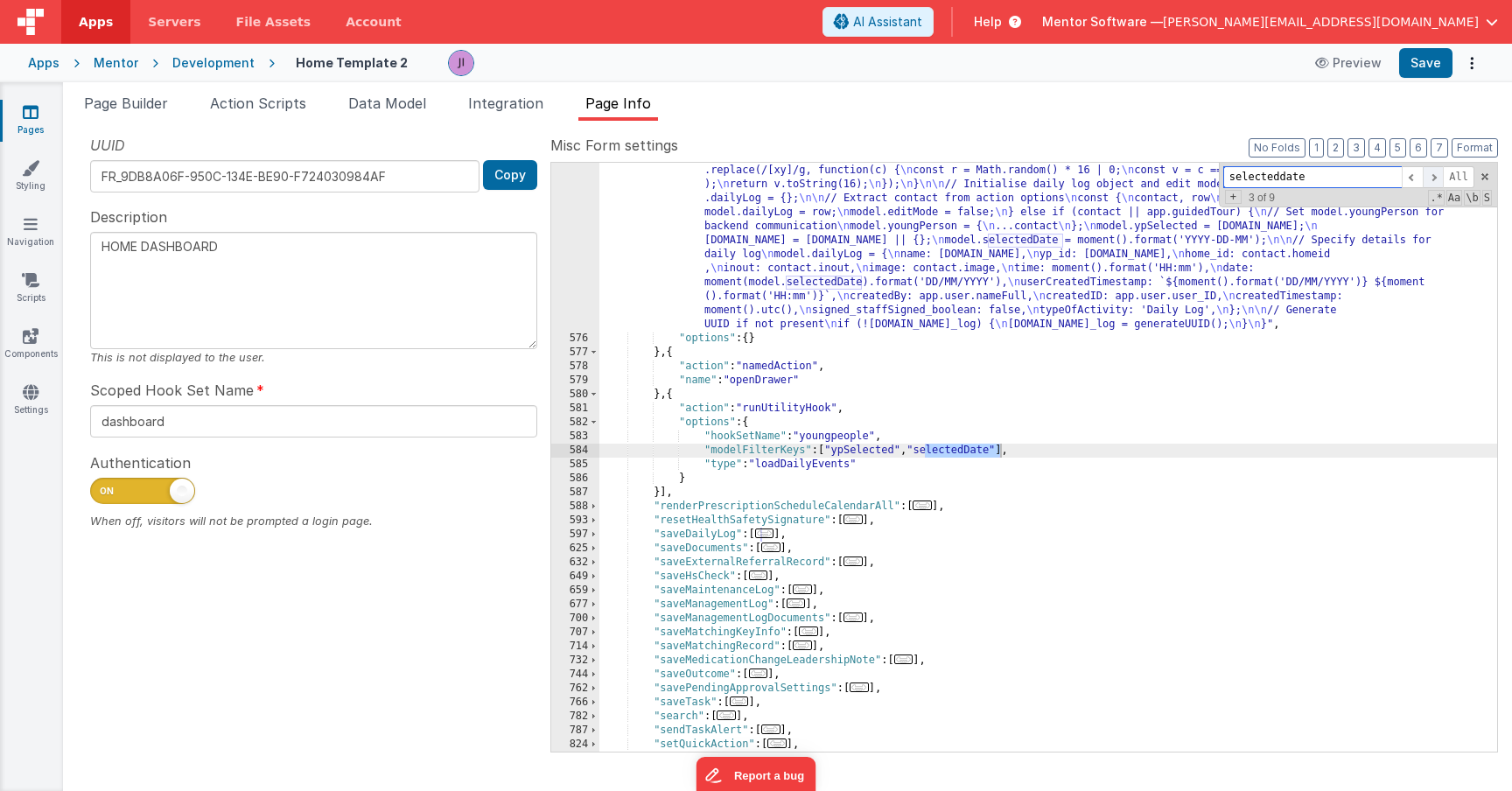
click at [1433, 170] on span at bounding box center [1433, 177] width 21 height 22
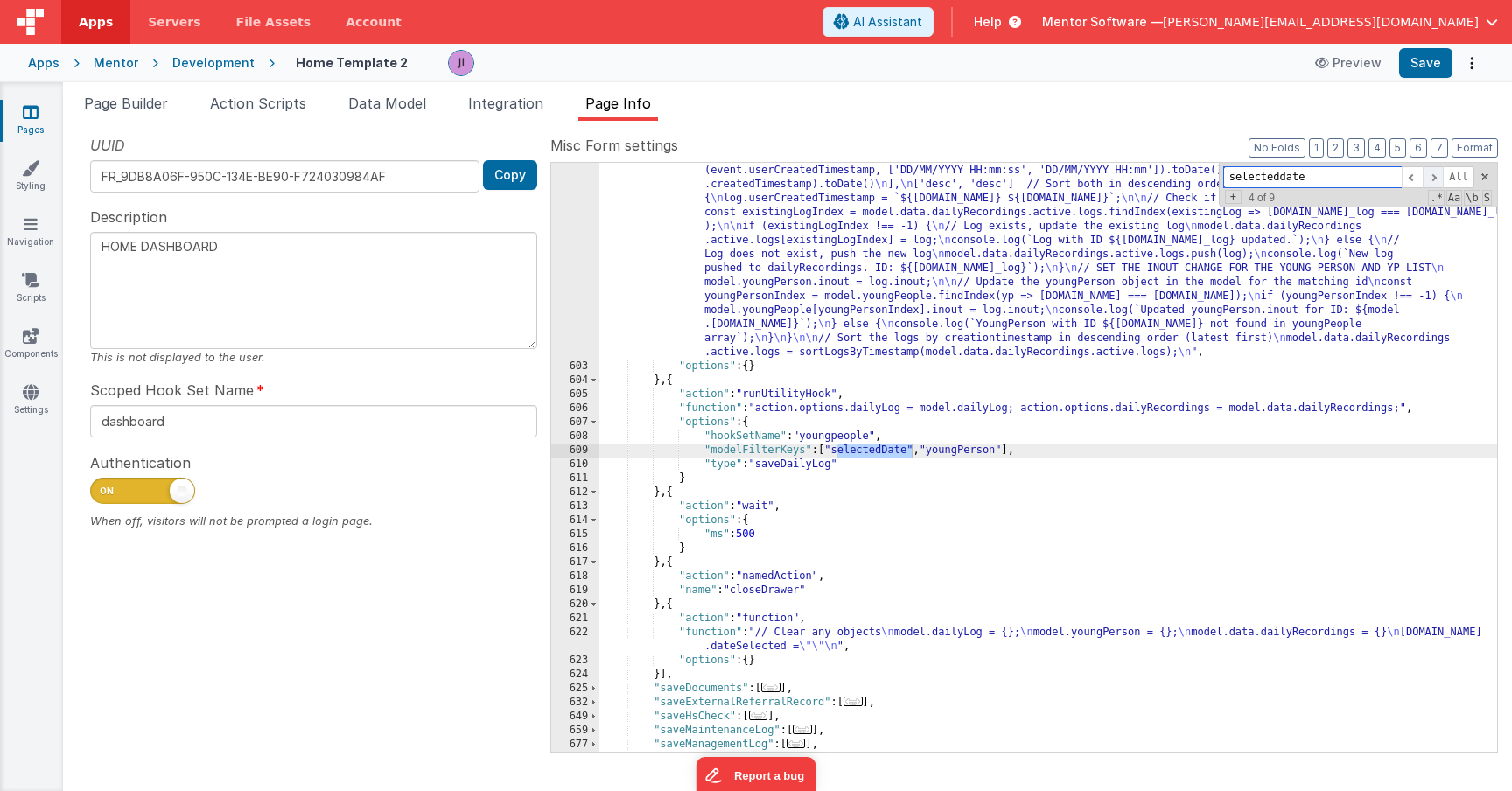
click at [1433, 170] on span at bounding box center [1433, 177] width 21 height 22
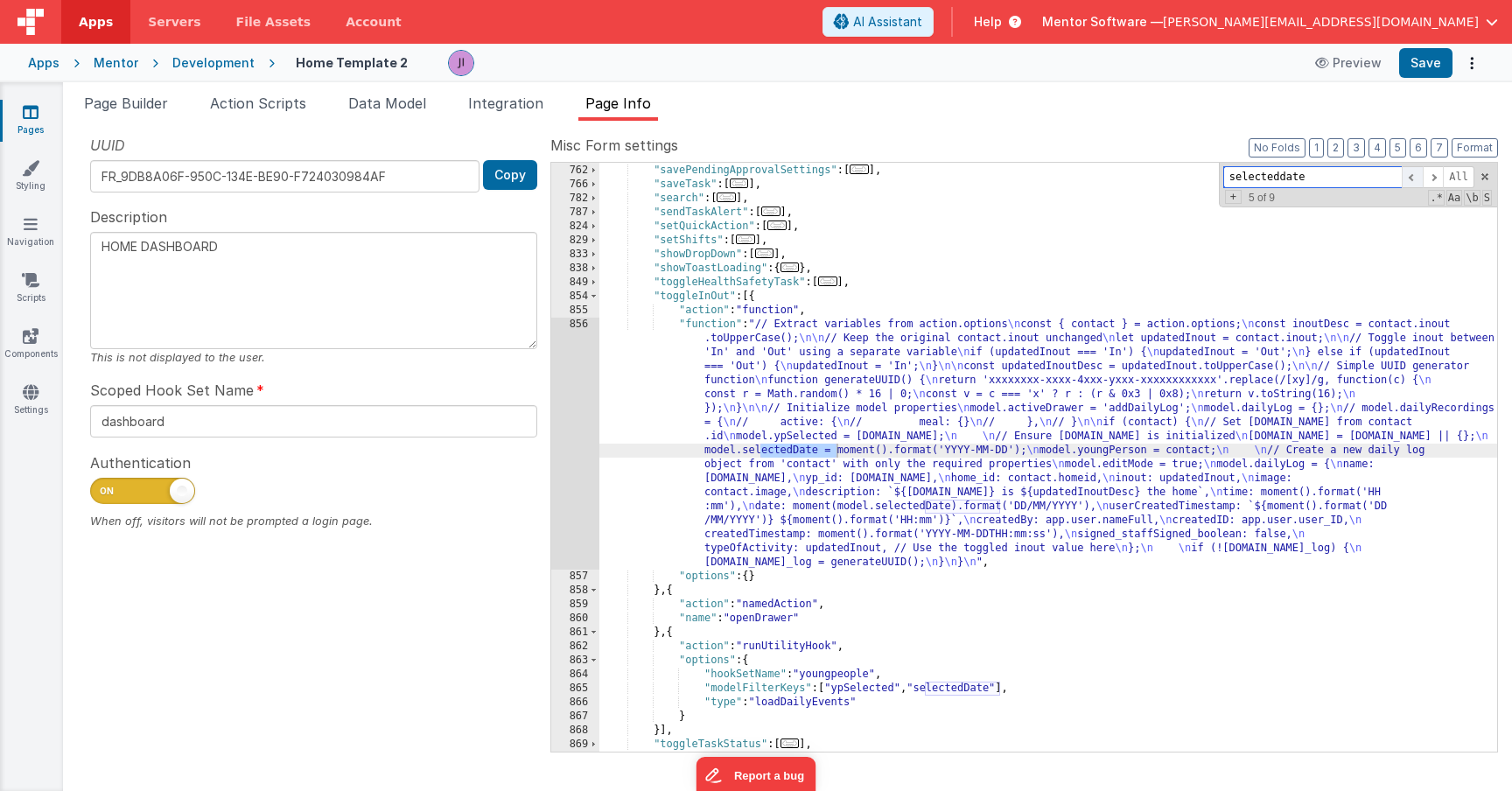
click at [1416, 171] on span at bounding box center [1412, 177] width 21 height 22
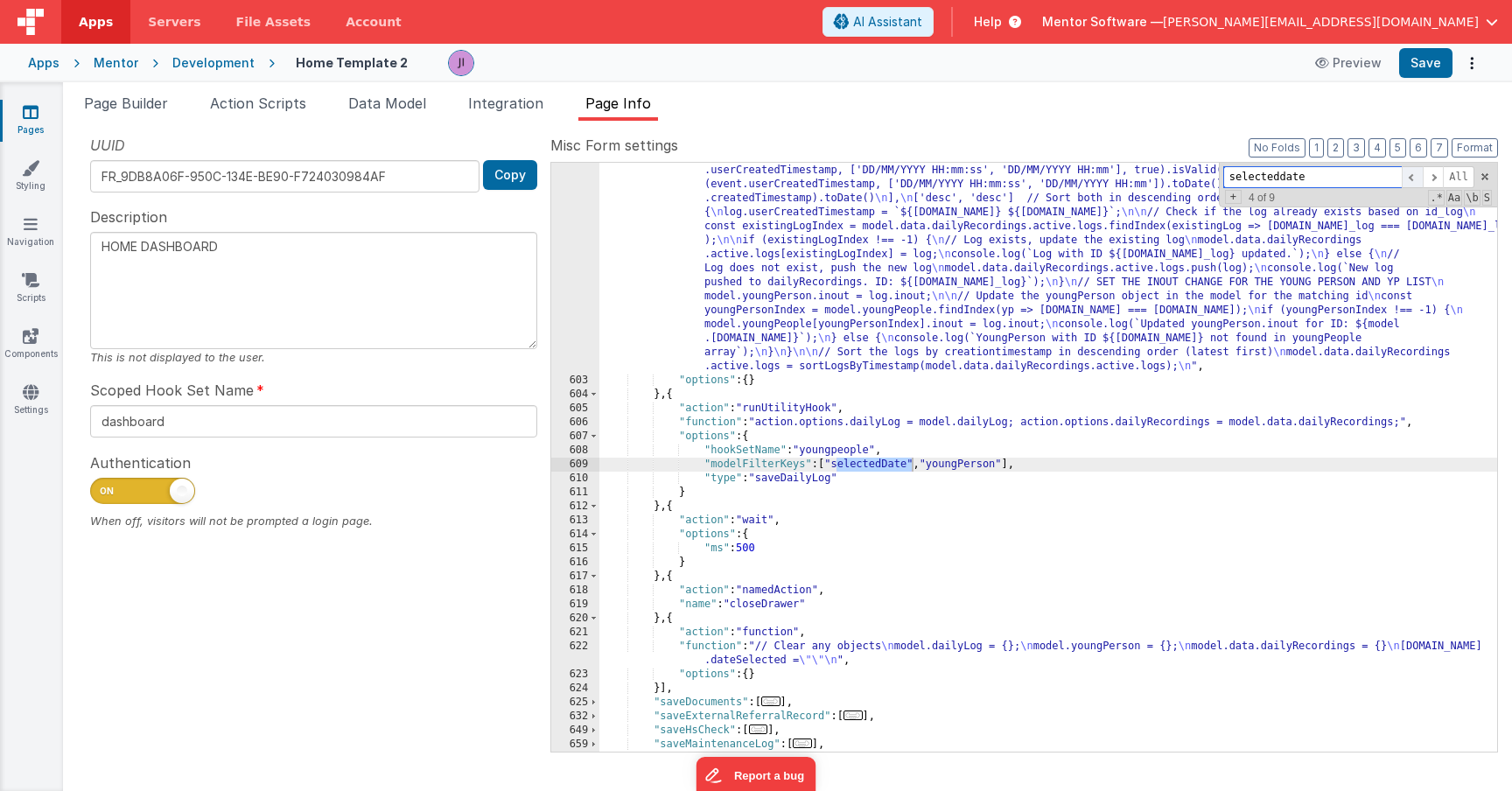
click at [1416, 171] on span at bounding box center [1412, 177] width 21 height 22
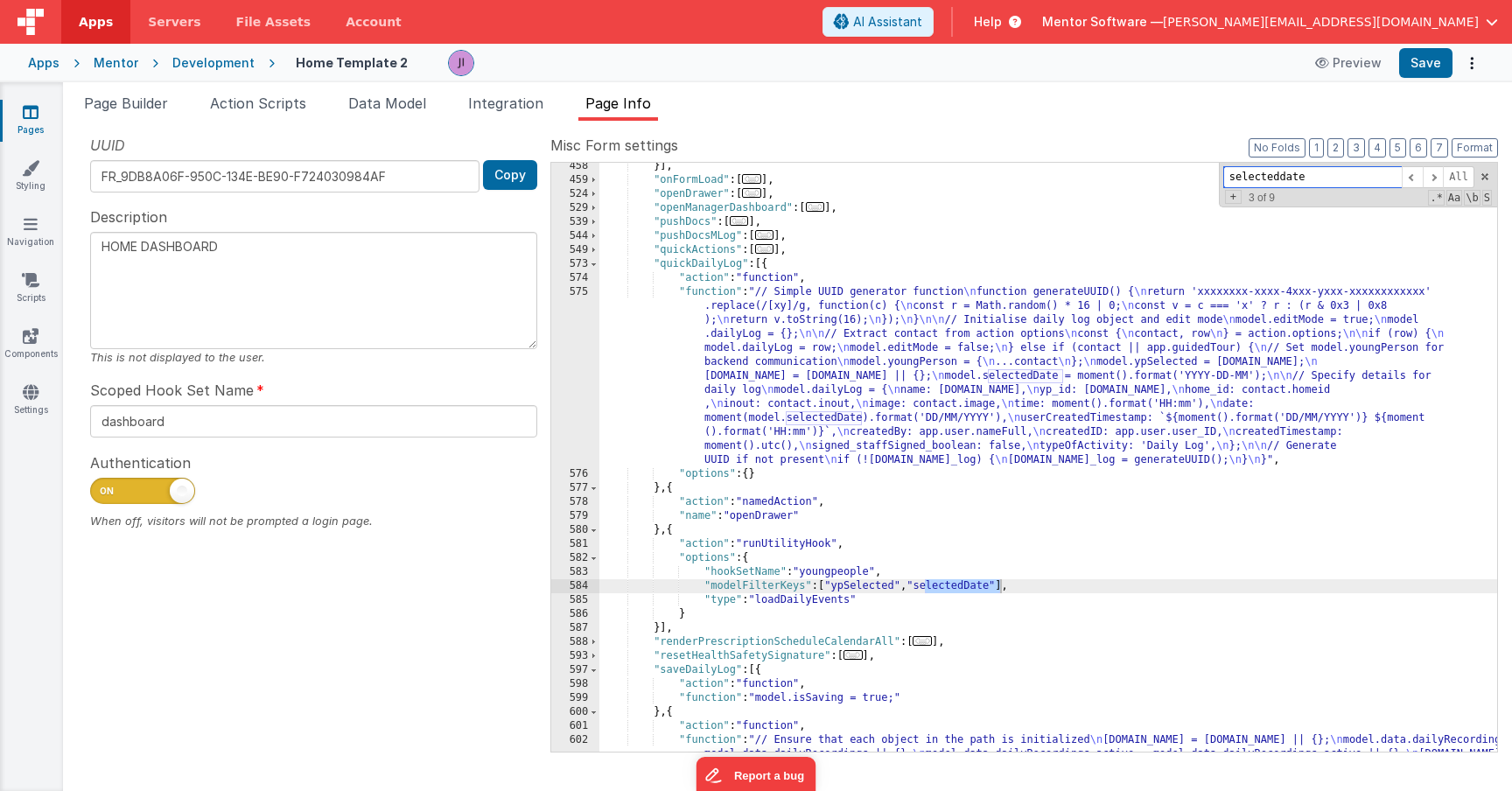
scroll to position [2144, 0]
click at [1427, 181] on span at bounding box center [1433, 177] width 21 height 22
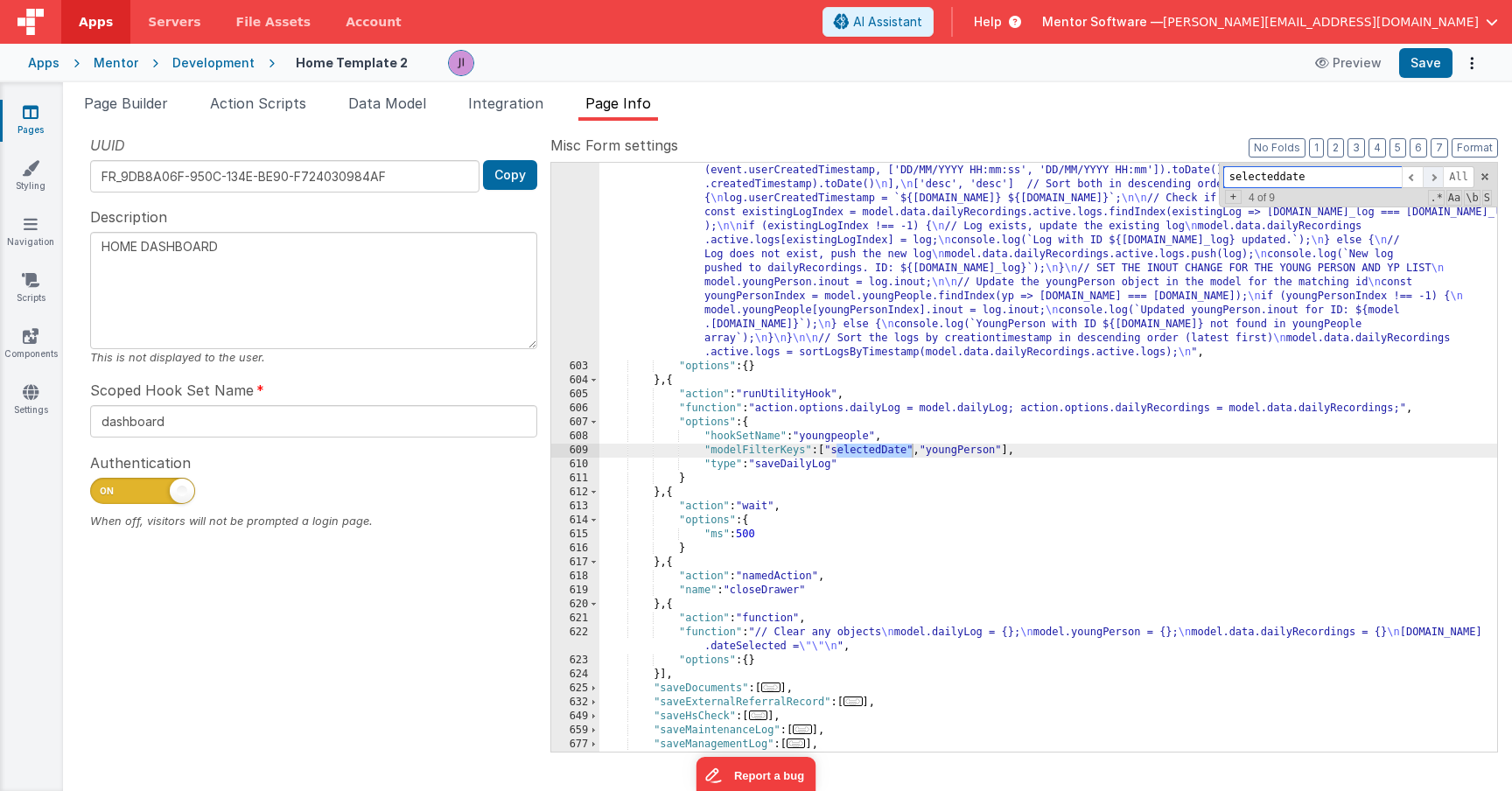
scroll to position [2800, 0]
click at [1427, 181] on span at bounding box center [1433, 177] width 21 height 22
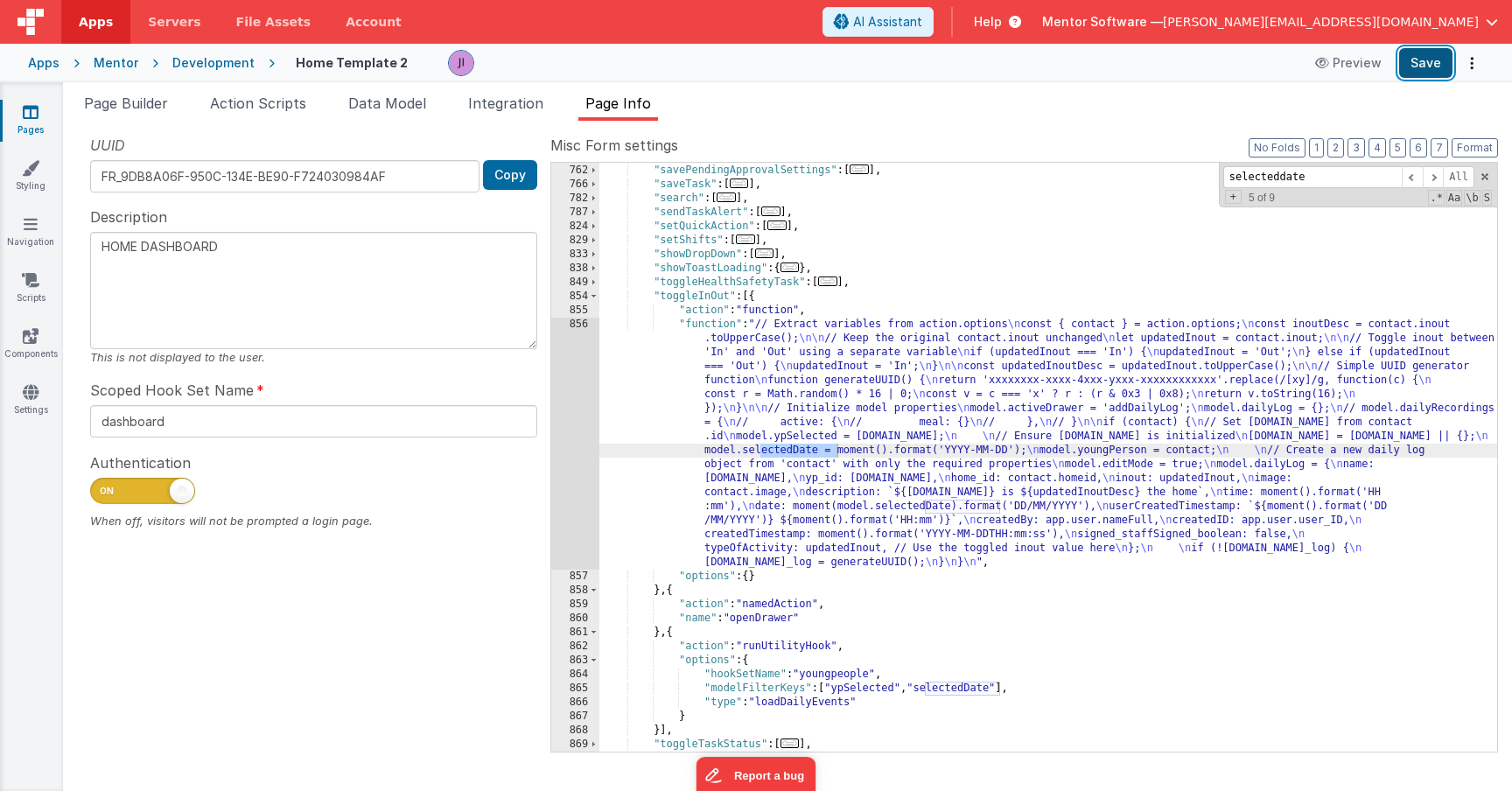
click at [1429, 63] on button "Save" at bounding box center [1425, 63] width 53 height 30
drag, startPoint x: 1007, startPoint y: 452, endPoint x: 993, endPoint y: 452, distance: 14.0
click at [994, 452] on div ""saveOutcome" : [ ... ] , "savePendingApprovalSettings" : [ ... ] , "saveTask" …" at bounding box center [1048, 458] width 898 height 617
type textarea "HOME DASHBOARD"
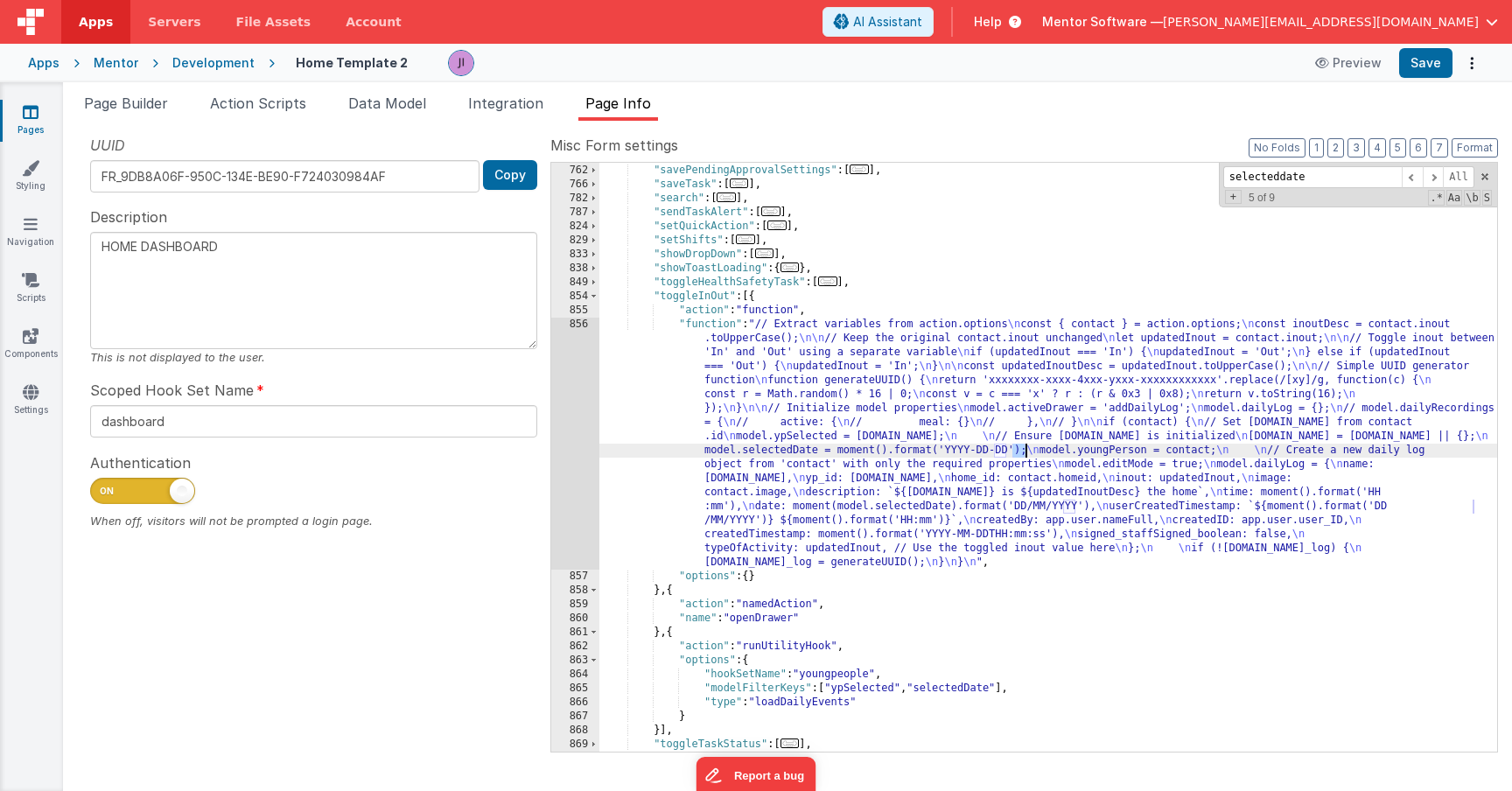
drag, startPoint x: 1012, startPoint y: 450, endPoint x: 1025, endPoint y: 448, distance: 13.2
click at [1025, 448] on div ""saveOutcome" : [ ... ] , "savePendingApprovalSettings" : [ ... ] , "saveTask" …" at bounding box center [1048, 458] width 898 height 617
type textarea "HOME DASHBOARD"
click at [1431, 75] on button "Save" at bounding box center [1425, 63] width 53 height 30
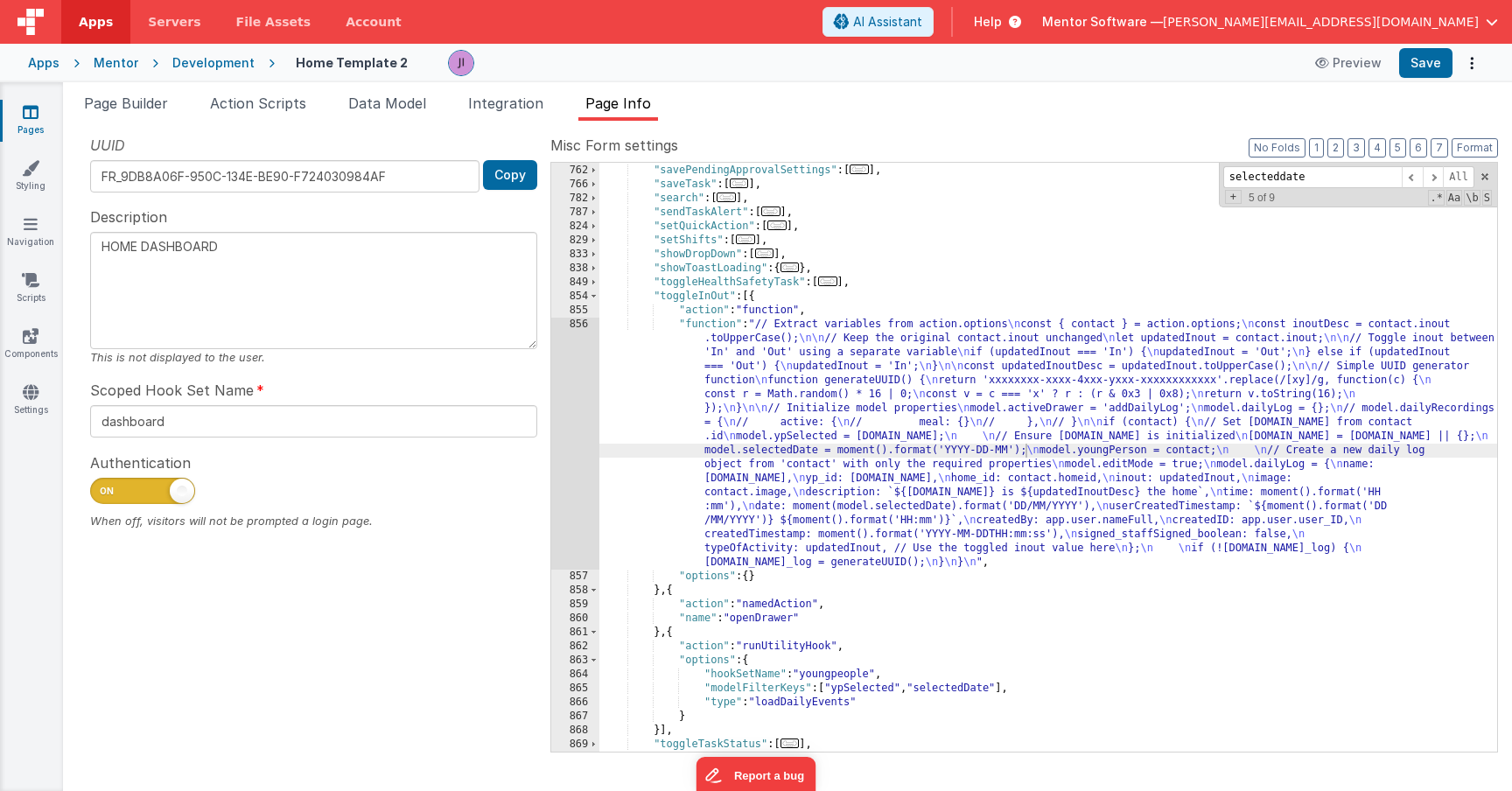
click at [780, 529] on div ""saveOutcome" : [ ... ] , "savePendingApprovalSettings" : [ ... ] , "saveTask" …" at bounding box center [1048, 458] width 898 height 617
drag, startPoint x: 1005, startPoint y: 453, endPoint x: 994, endPoint y: 456, distance: 11.4
click at [994, 456] on div ""saveOutcome" : [ ... ] , "savePendingApprovalSettings" : [ ... ] , "saveTask" …" at bounding box center [1048, 458] width 898 height 617
type textarea "HOME DASHBOARD"
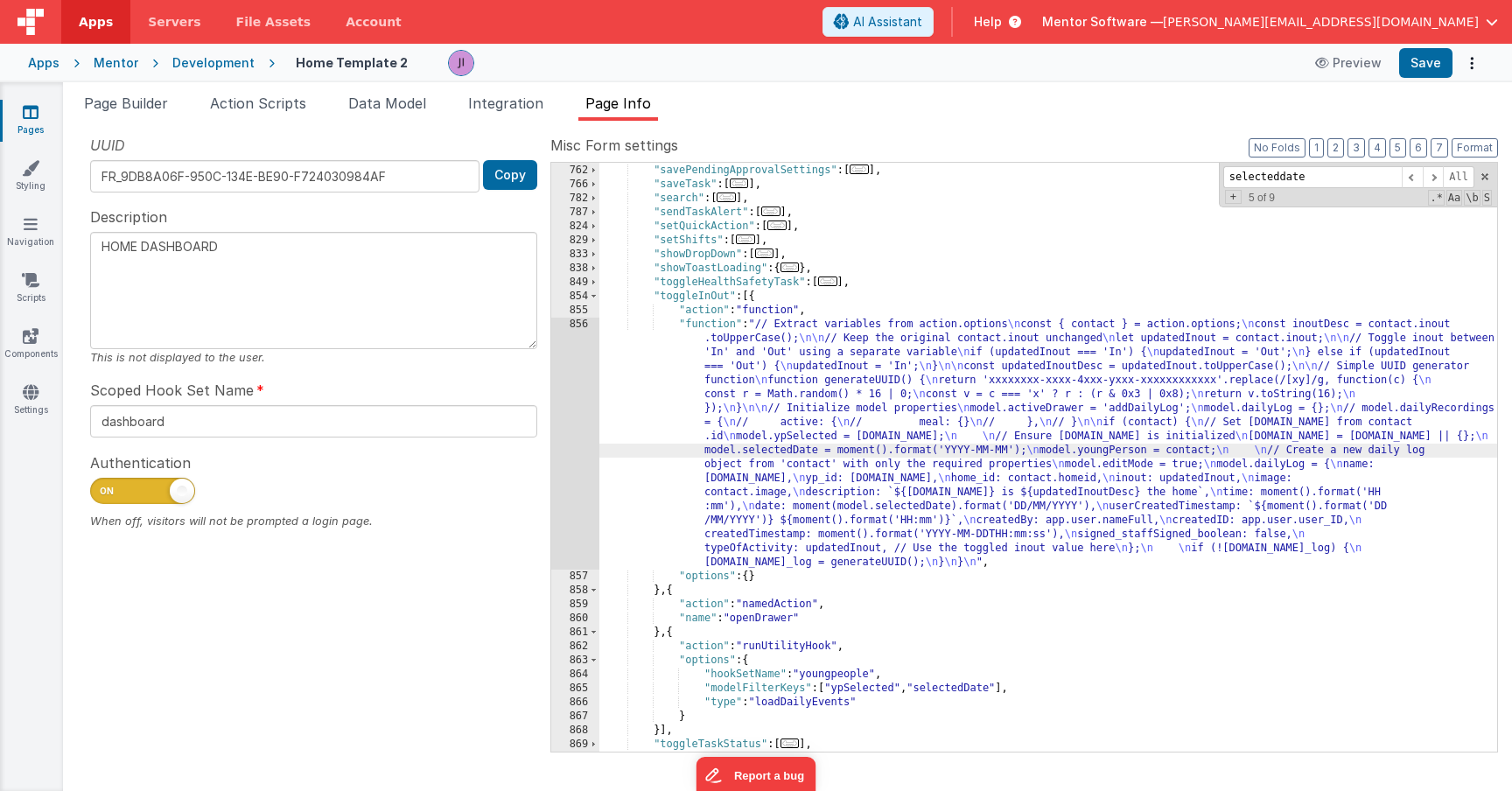
click at [1018, 464] on div ""saveOutcome" : [ ... ] , "savePendingApprovalSettings" : [ ... ] , "saveTask" …" at bounding box center [1048, 458] width 898 height 617
click at [1021, 454] on div ""saveOutcome" : [ ... ] , "savePendingApprovalSettings" : [ ... ] , "saveTask" …" at bounding box center [1048, 458] width 898 height 617
type textarea "HOME DASHBOARD"
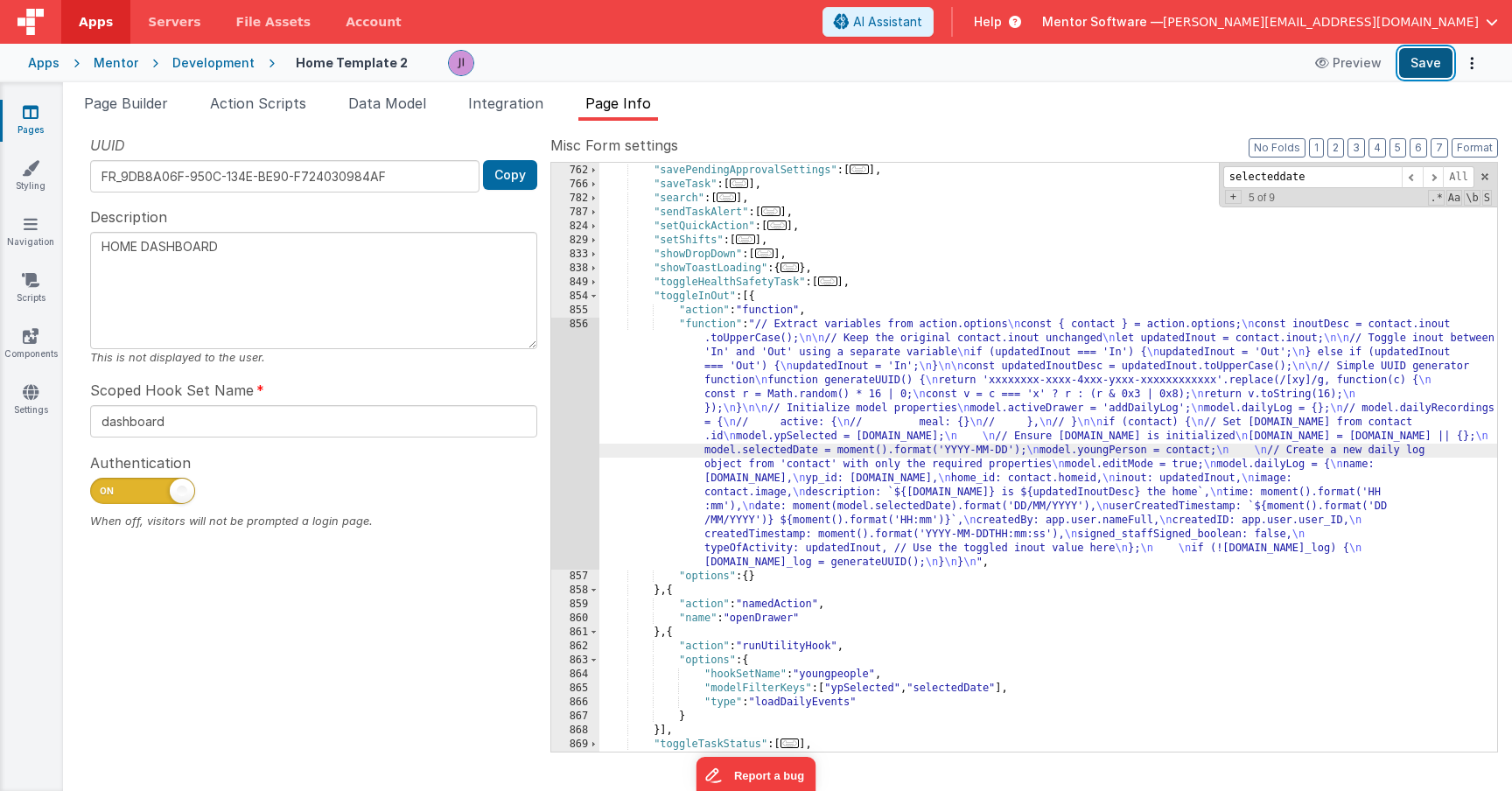
click at [1414, 74] on button "Save" at bounding box center [1425, 63] width 53 height 30
click at [119, 98] on span "Page Builder" at bounding box center [126, 104] width 84 height 18
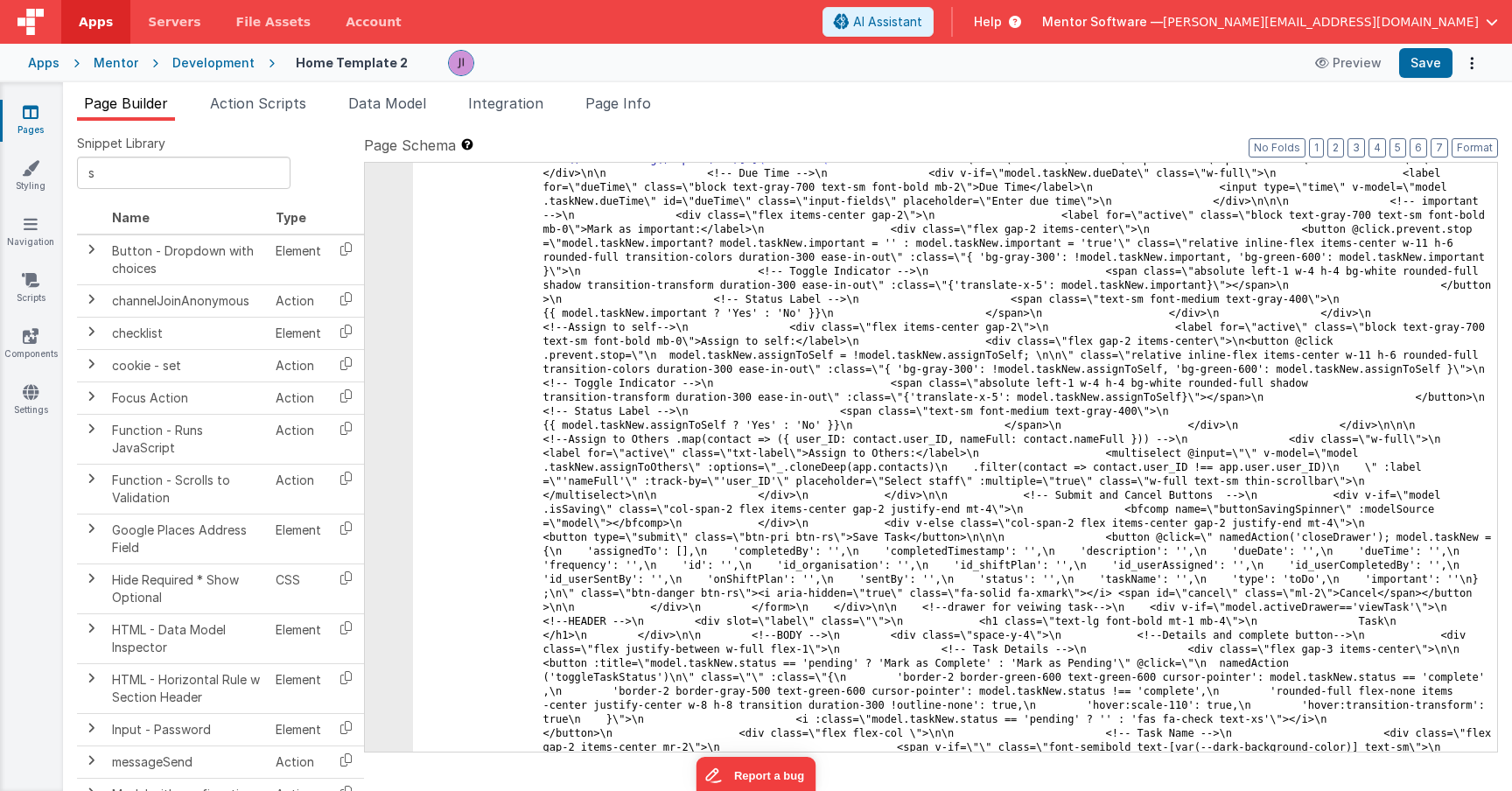
scroll to position [26915, 0]
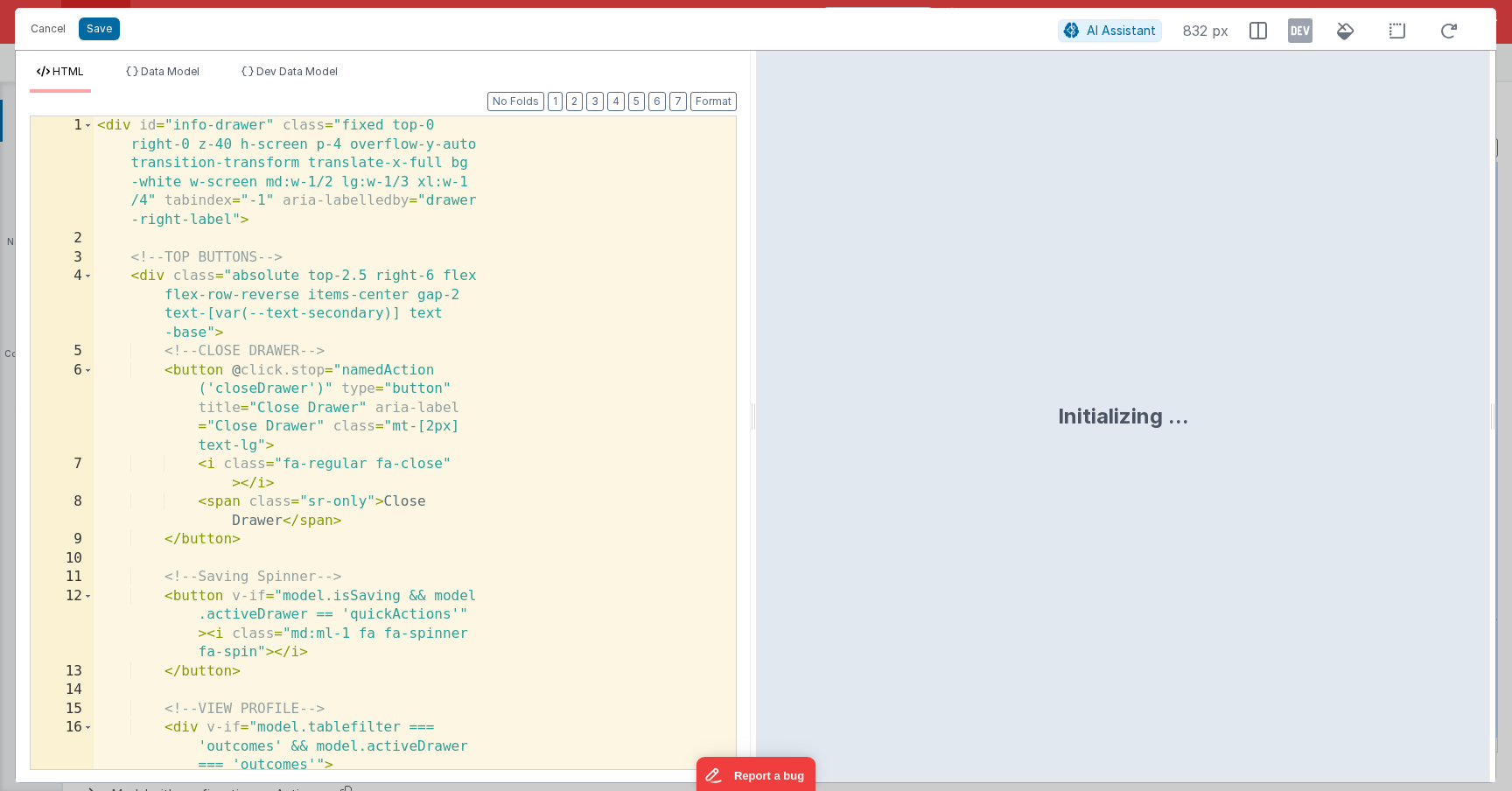
click at [469, 249] on div "< div id = "info-drawer" class = "fixed top-0 right-0 z-40 h-screen p-4 overflo…" at bounding box center [409, 613] width 629 height 994
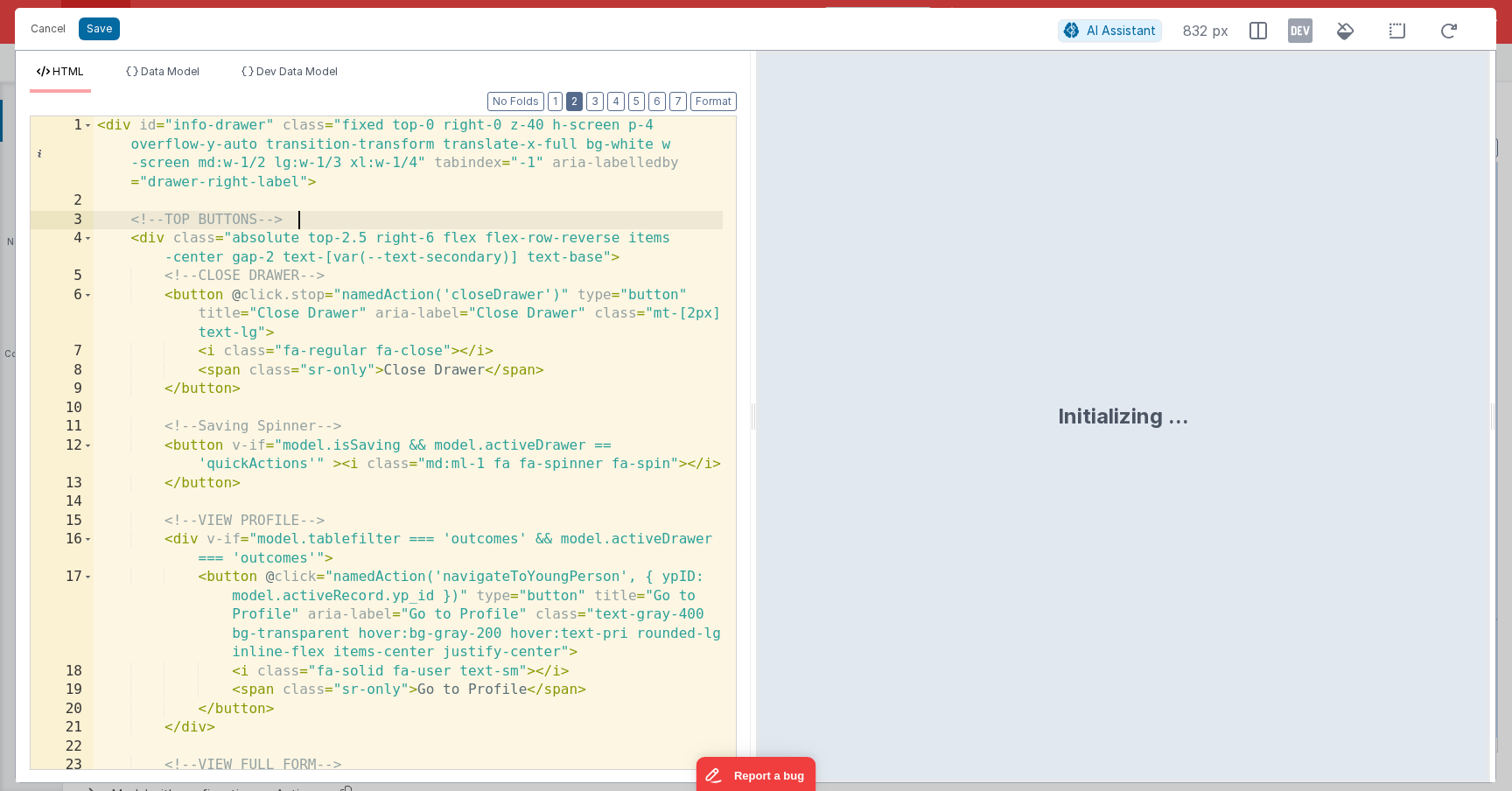
click at [572, 102] on button "2" at bounding box center [574, 102] width 17 height 20
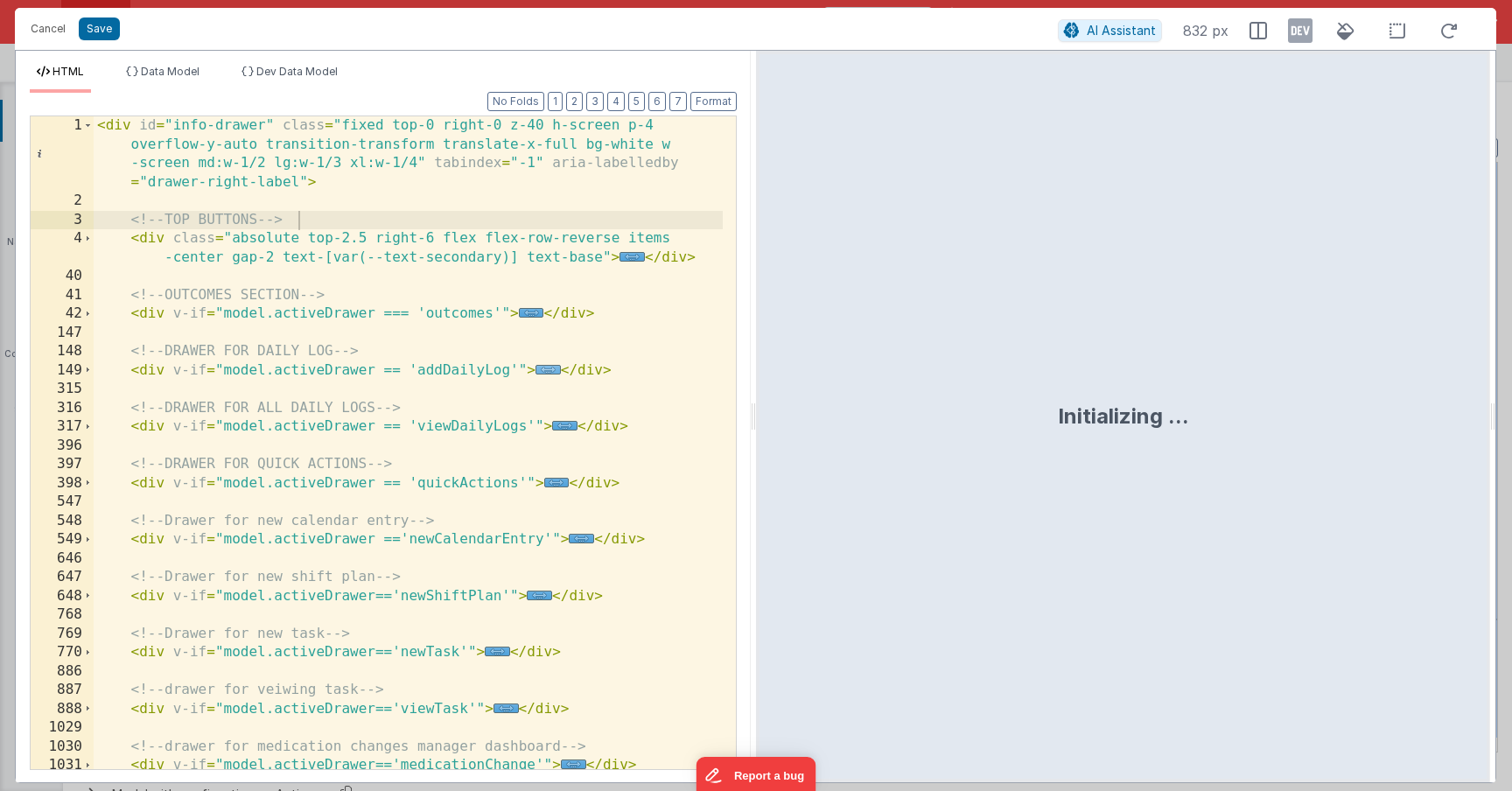
click at [546, 374] on span "..." at bounding box center [548, 370] width 26 height 10
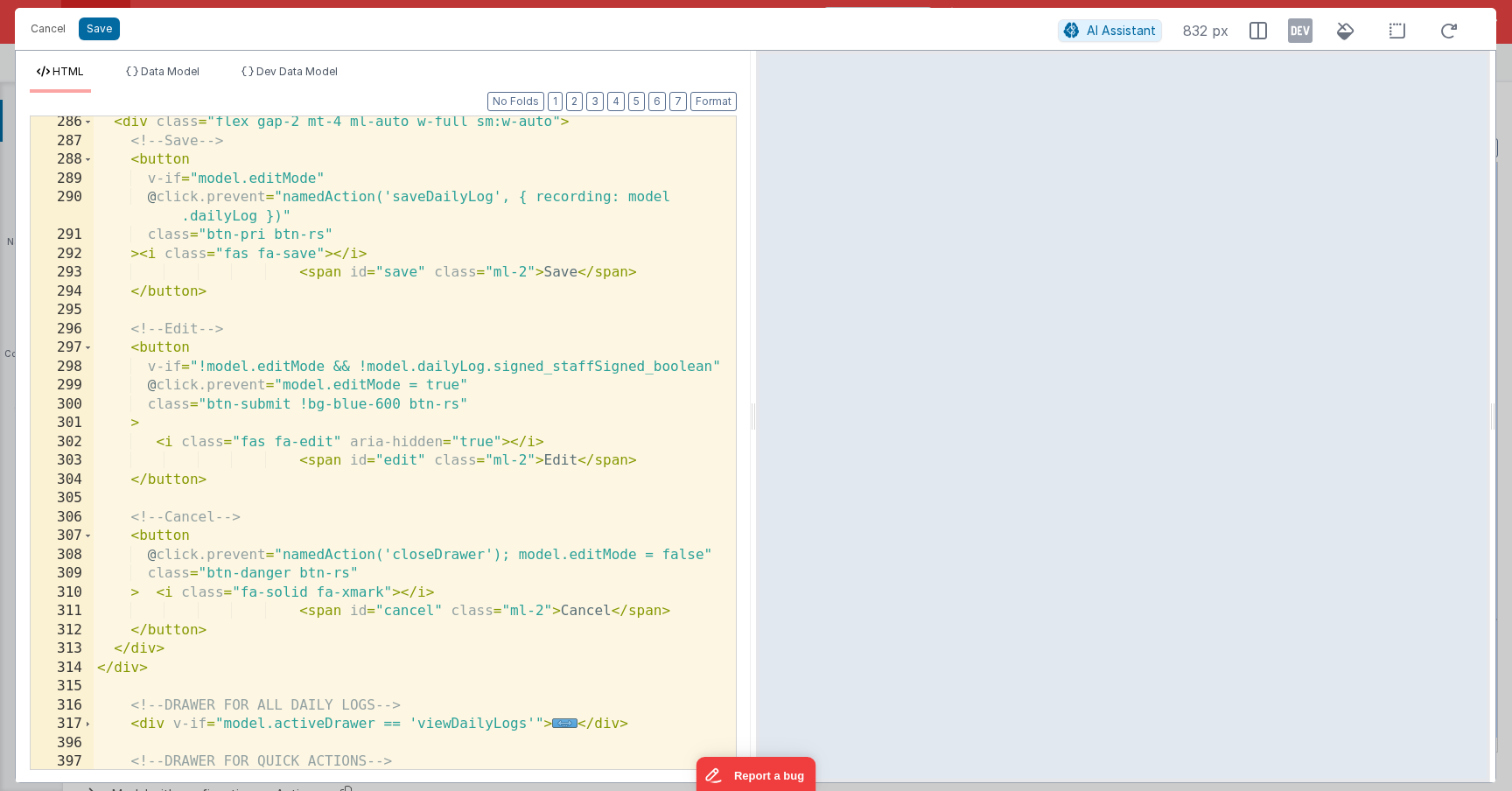
scroll to position [3414, 0]
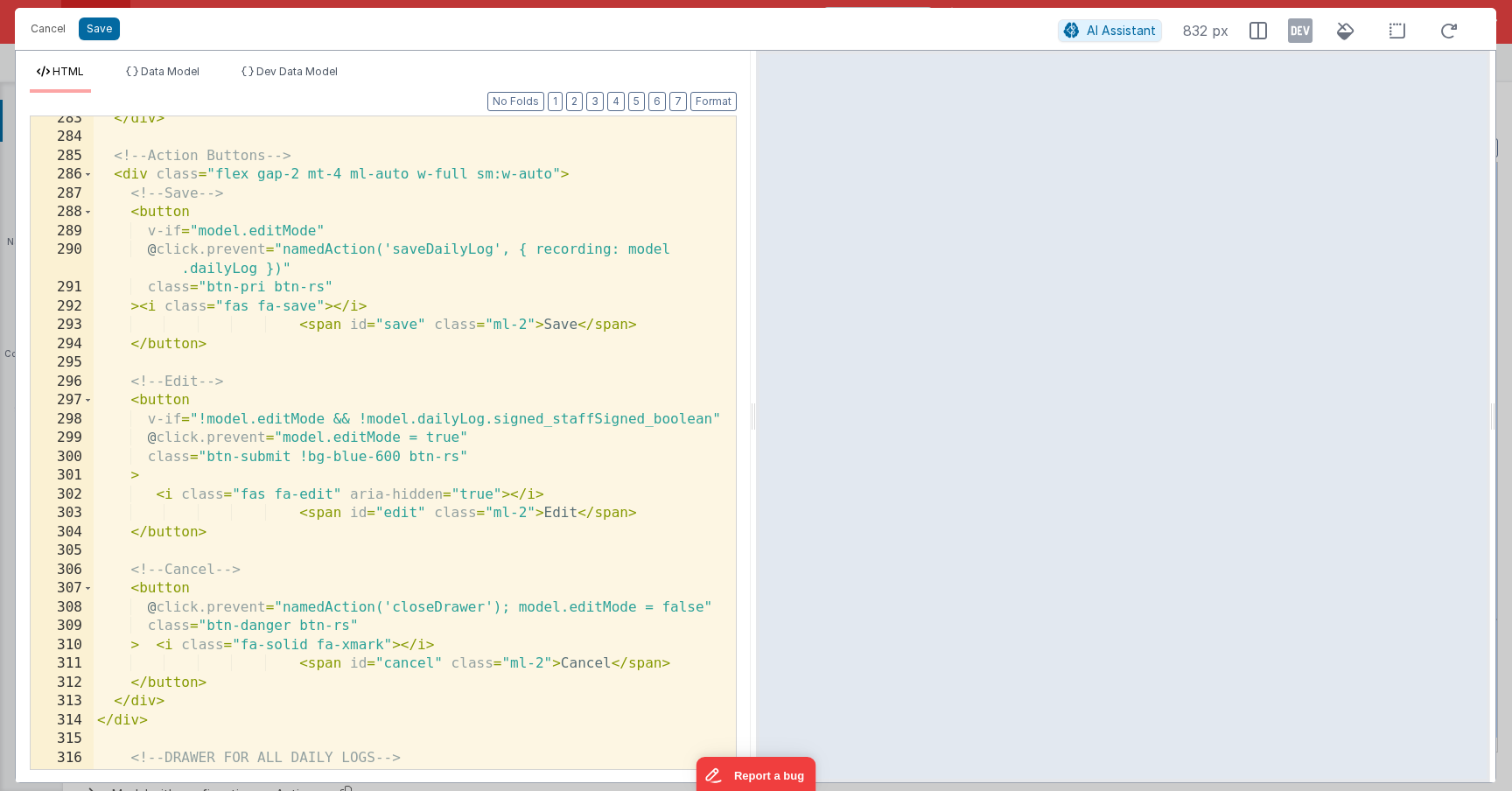
click at [539, 445] on div "</ div > <!-- Action Buttons --> < div class = "flex gap-2 mt-4 ml-auto w-full …" at bounding box center [409, 454] width 629 height 691
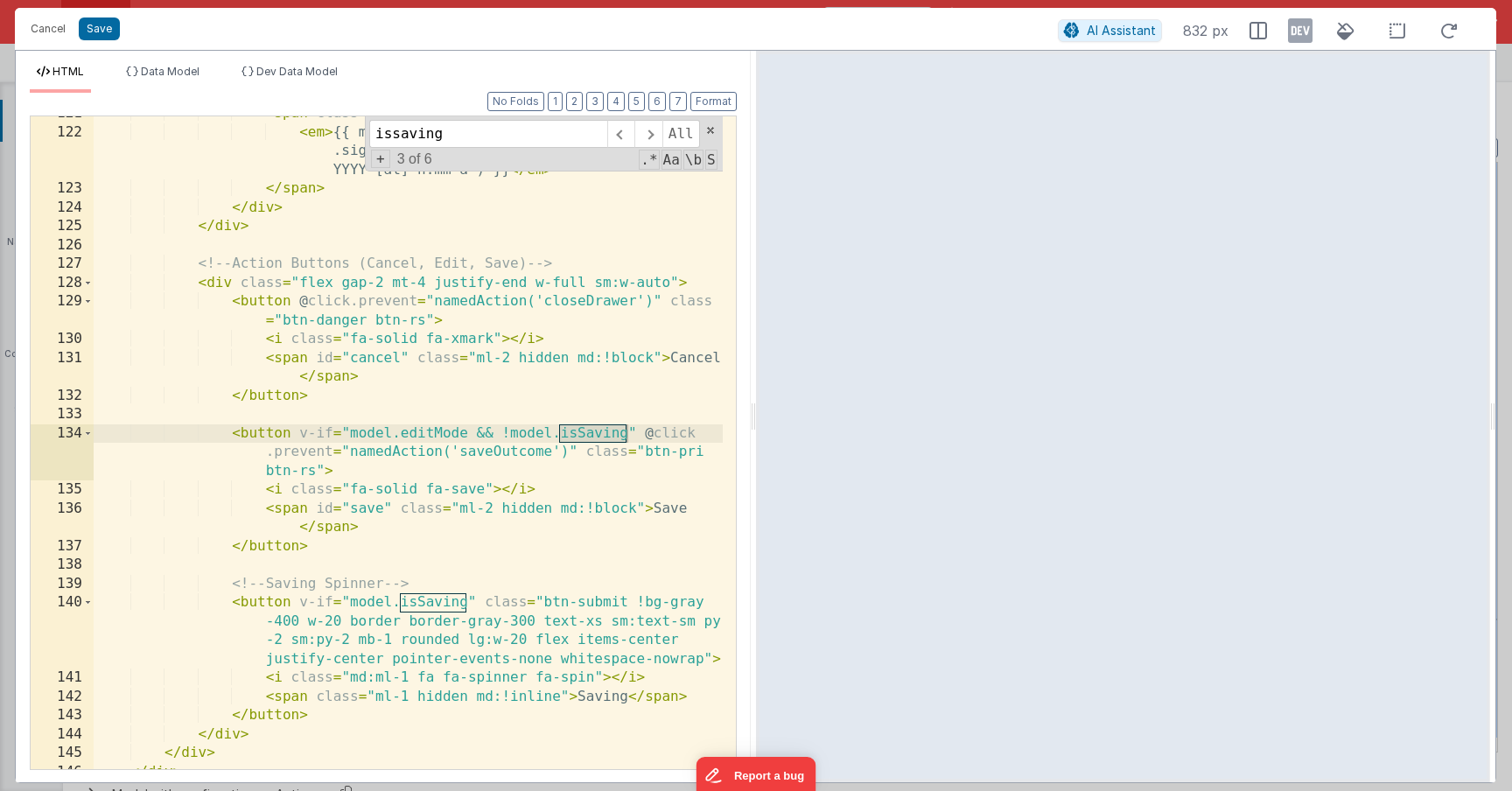
scroll to position [3644, 0]
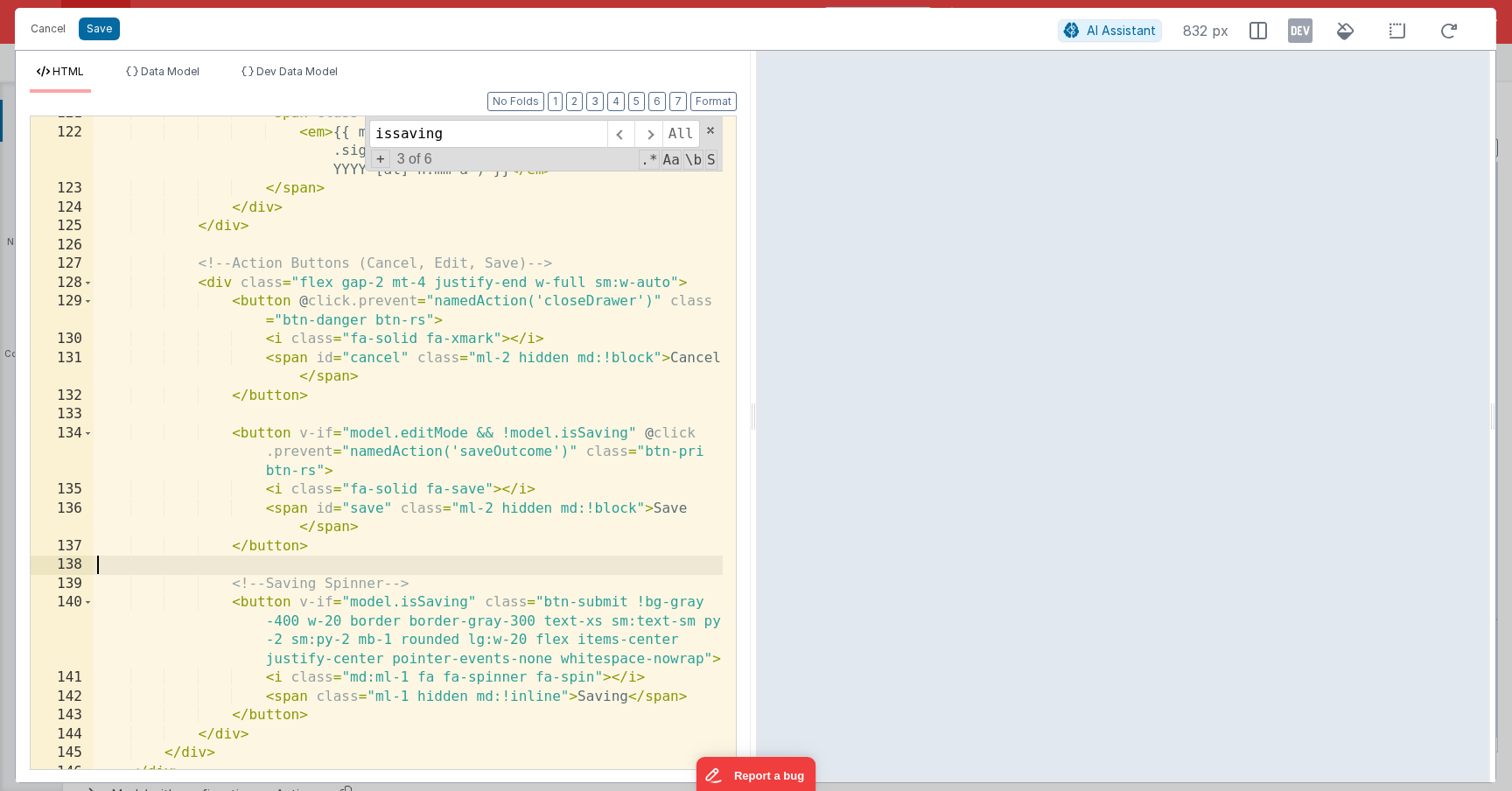
click at [231, 571] on div "< span class = "txt-label-desc" > < em > {{ moment(model.activeRecord .signed_y…" at bounding box center [409, 449] width 629 height 691
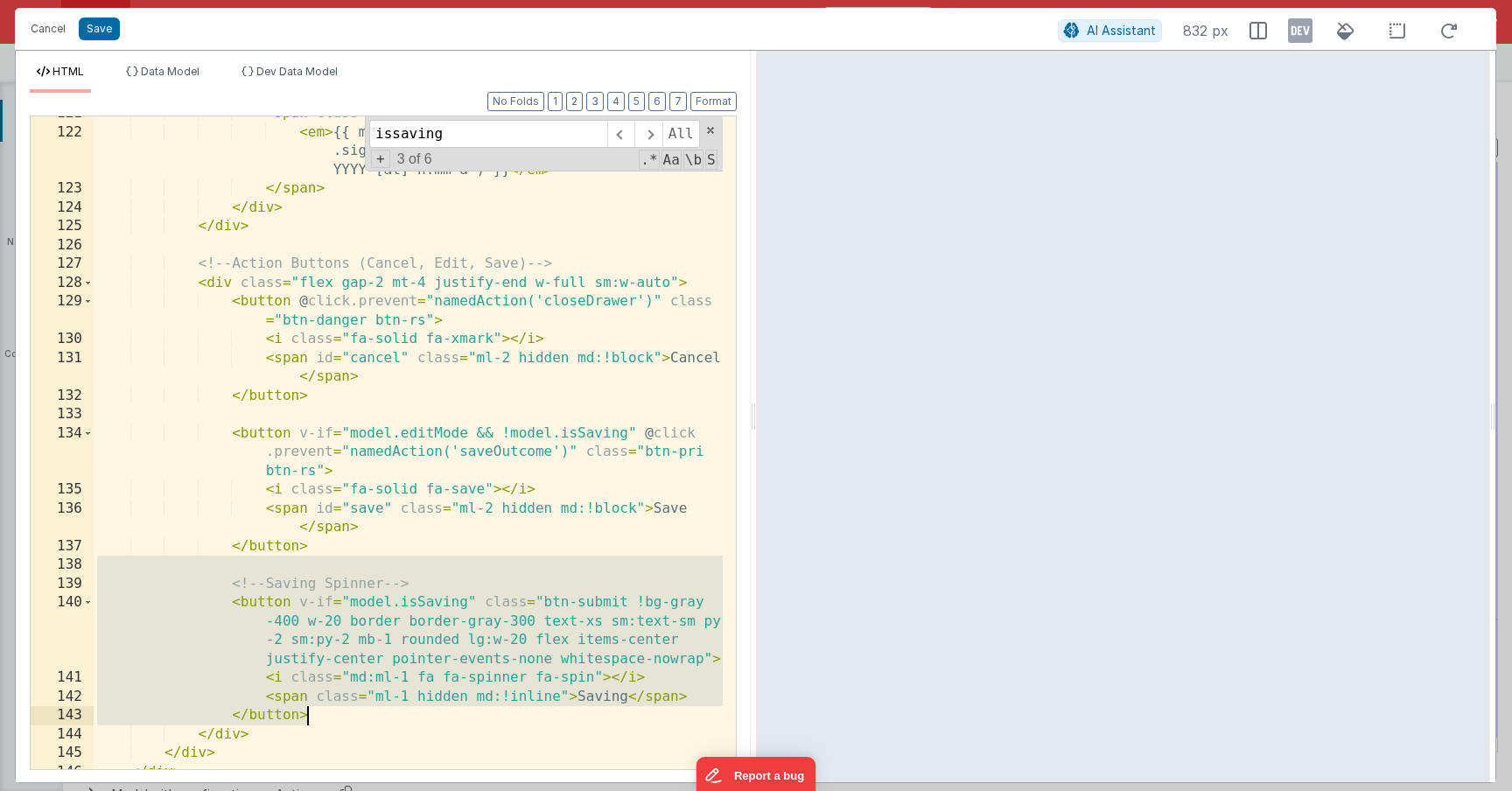
drag, startPoint x: 225, startPoint y: 574, endPoint x: 366, endPoint y: 717, distance: 200.8
click at [366, 717] on div "< span class = "txt-label-desc" > < em > {{ moment(model.activeRecord .signed_y…" at bounding box center [409, 449] width 629 height 691
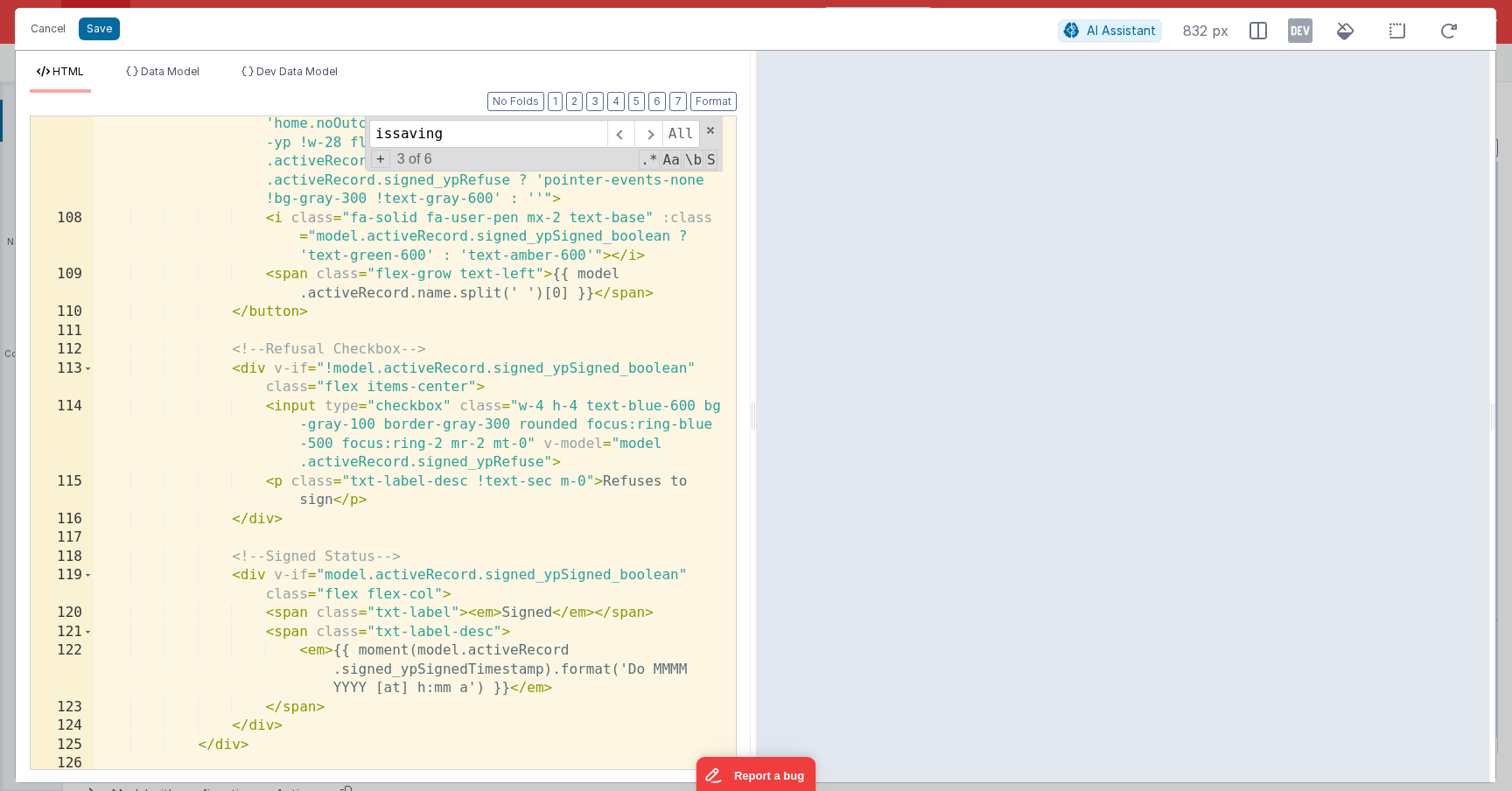
scroll to position [3126, 0]
click at [448, 141] on input "issaving" at bounding box center [488, 134] width 238 height 28
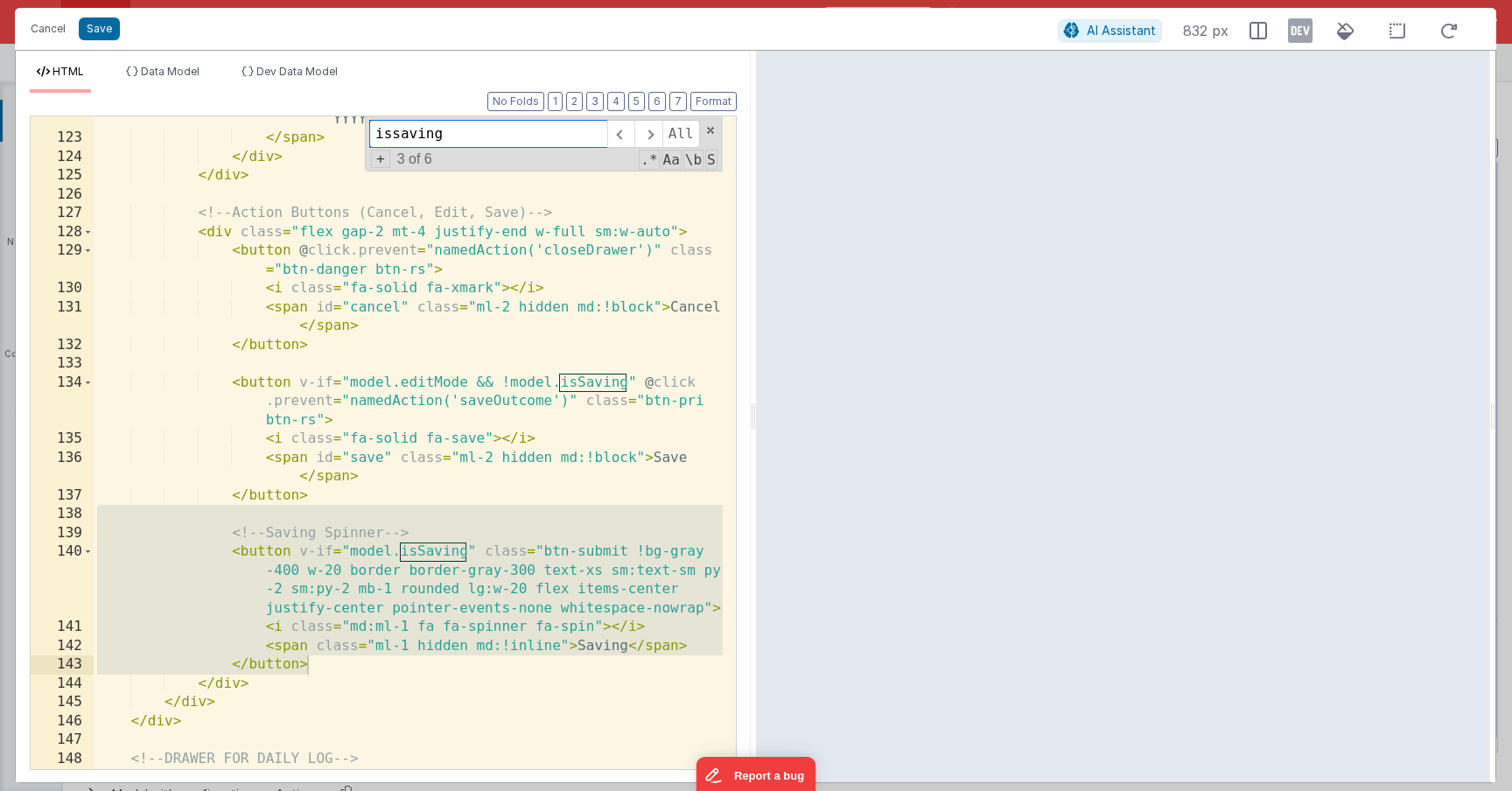
scroll to position [3698, 0]
click at [453, 135] on input "issaving" at bounding box center [488, 134] width 238 height 28
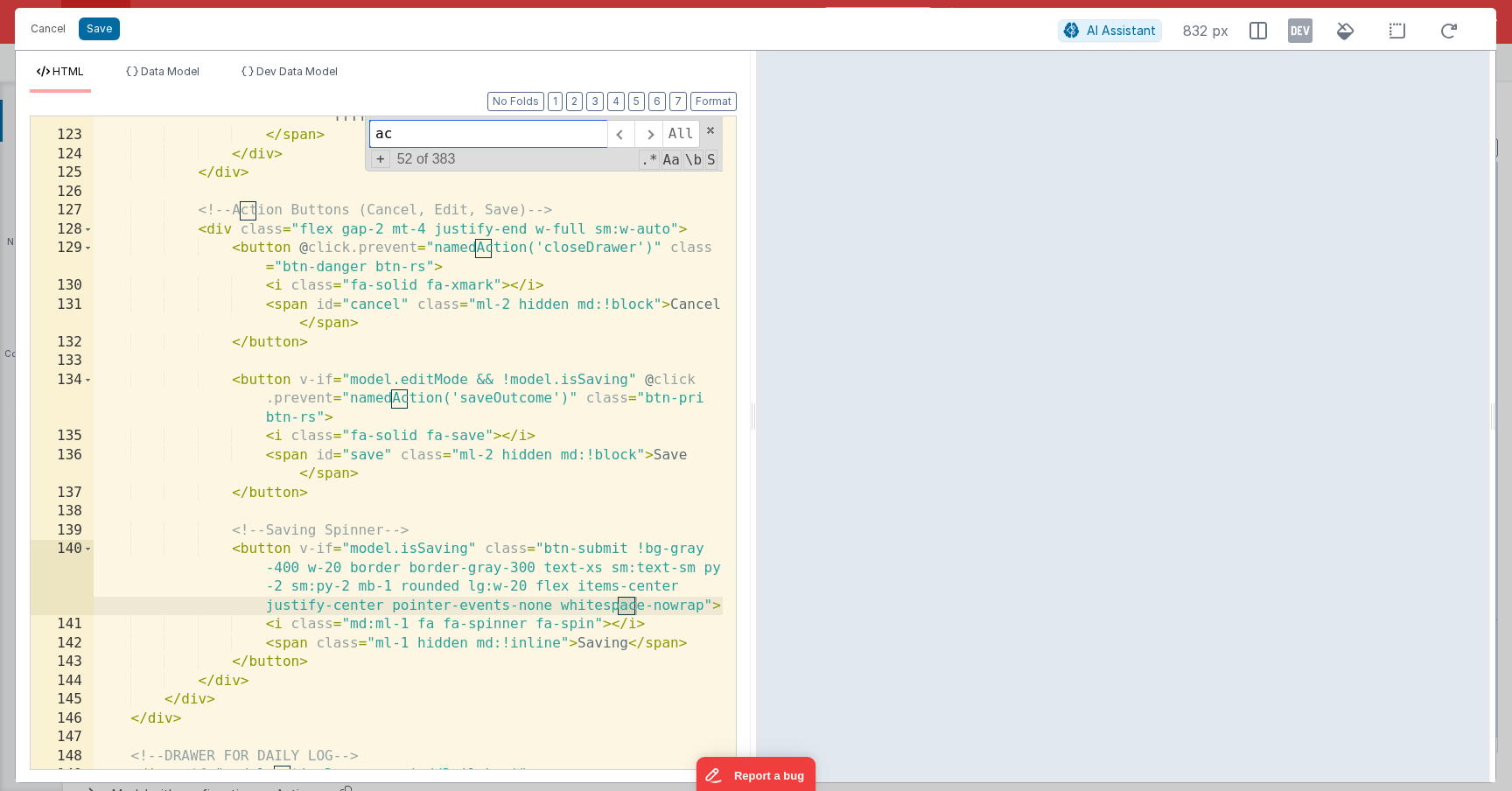
type input "a"
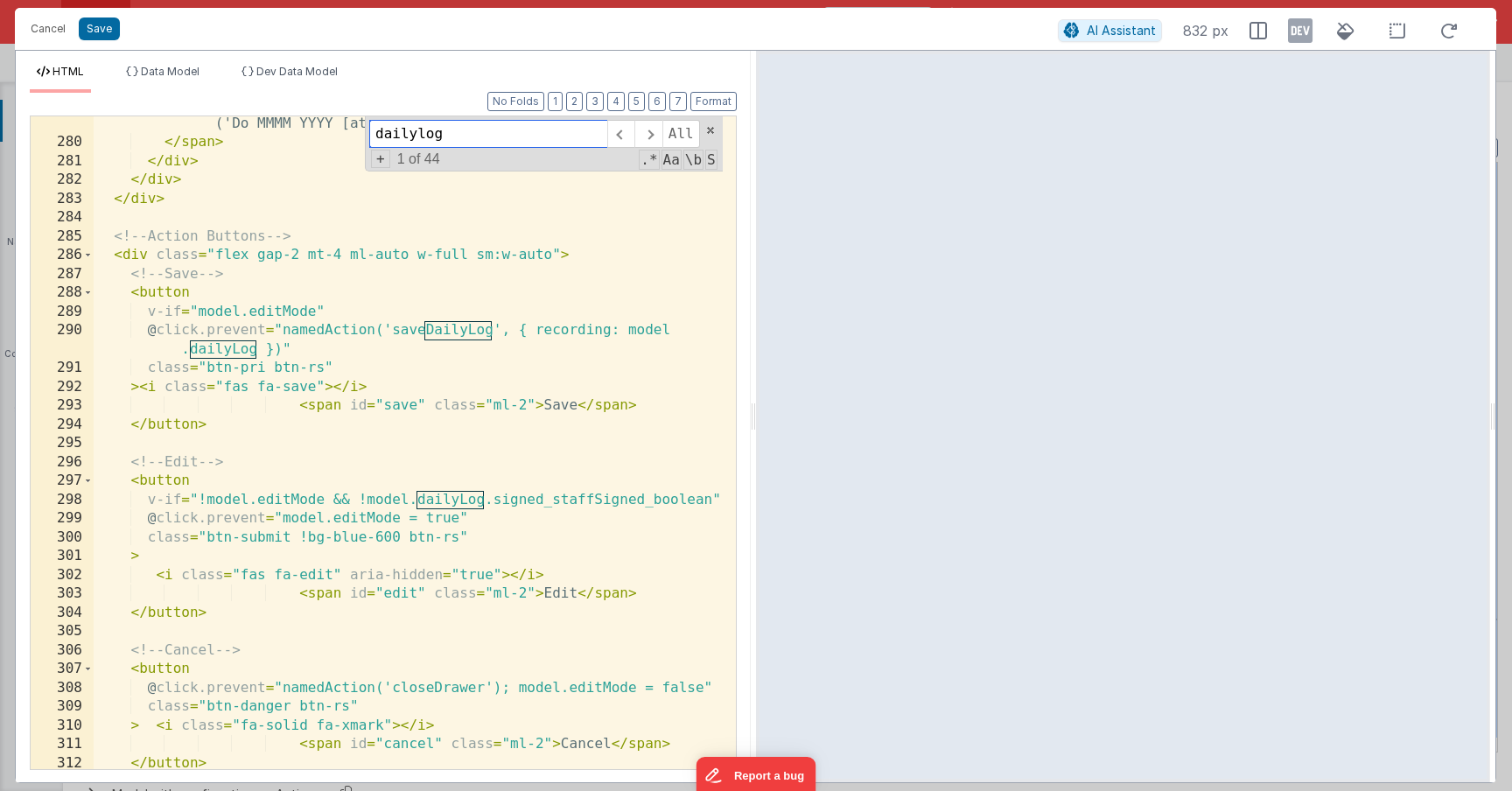
scroll to position [7436, 0]
type input "dailylog"
click at [258, 276] on div "< em > {{ moment(model.dailyLog.signed_staffSignedTimeStamp).format ('Do MMMM Y…" at bounding box center [409, 450] width 629 height 710
click at [578, 258] on div "< em > {{ moment(model.dailyLog.signed_staffSignedTimeStamp).format ('Do MMMM Y…" at bounding box center [409, 450] width 629 height 710
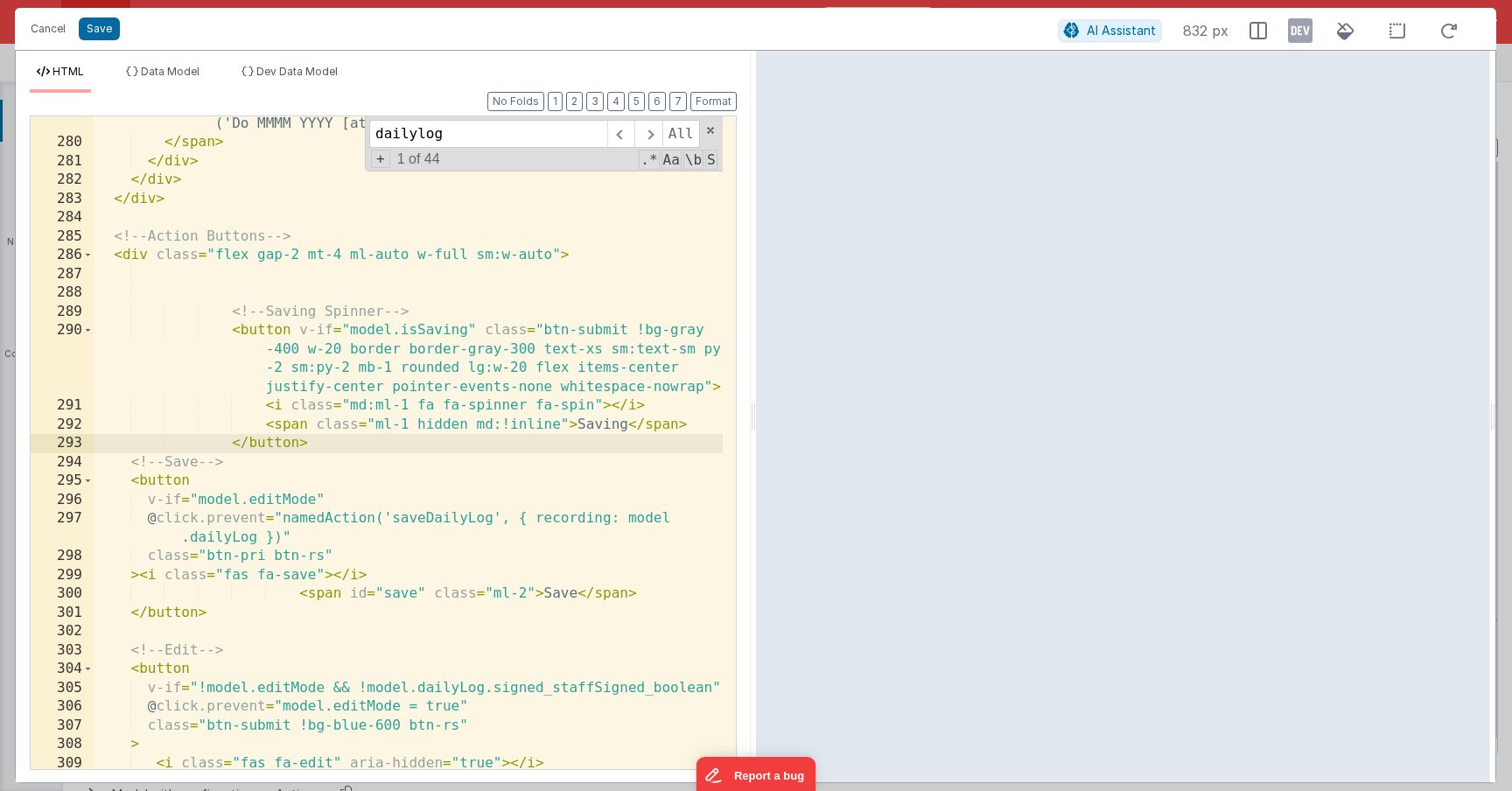
click at [262, 293] on div "< em > {{ moment(model.dailyLog.signed_staffSignedTimeStamp).format ('Do MMMM Y…" at bounding box center [409, 450] width 629 height 710
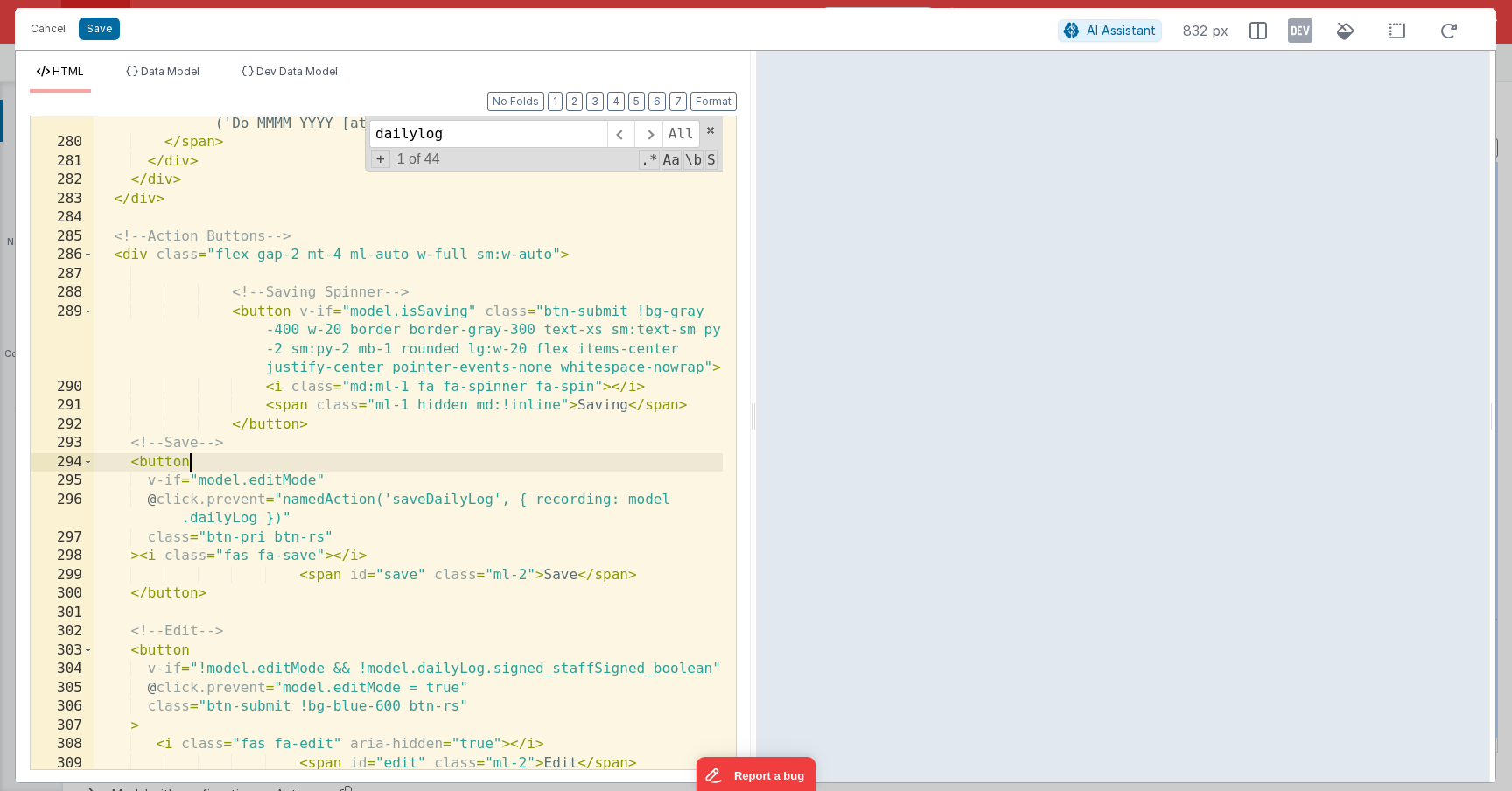
click at [191, 466] on div "< em > {{ moment(model.dailyLog.signed_staffSignedTimeStamp).format ('Do MMMM Y…" at bounding box center [409, 450] width 629 height 710
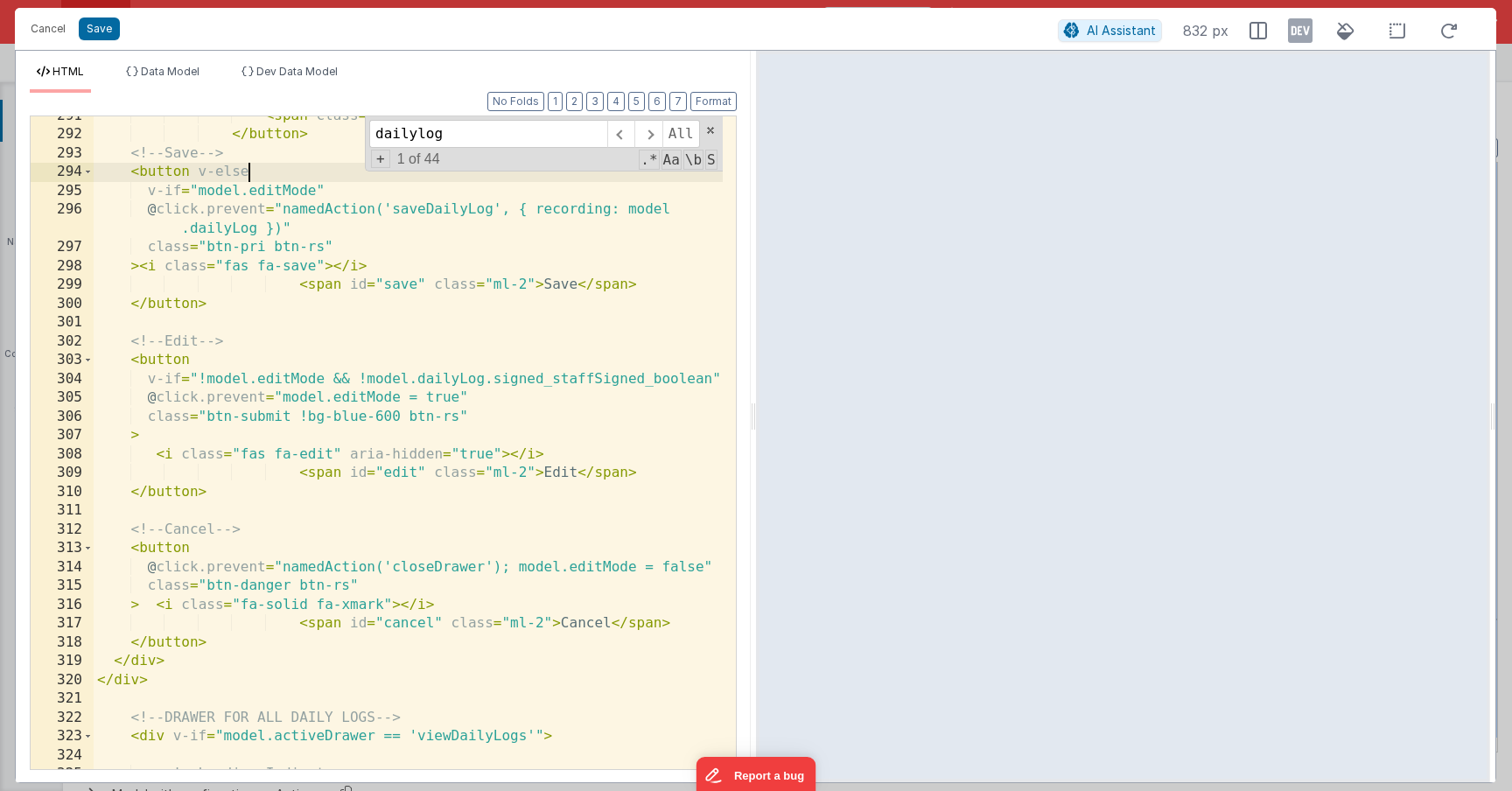
scroll to position [7730, 0]
click at [102, 34] on button "Save" at bounding box center [99, 29] width 41 height 23
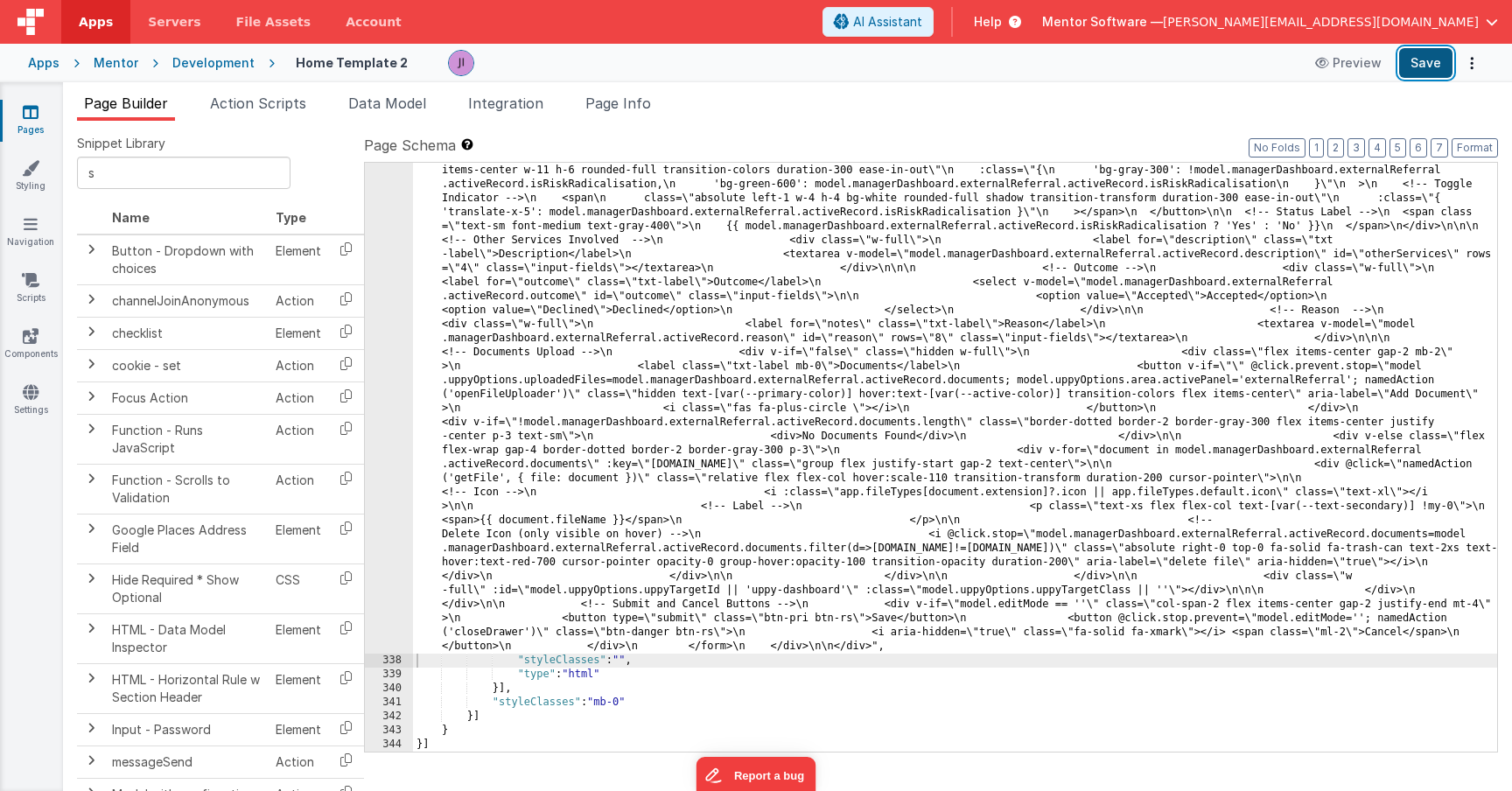
click at [1442, 48] on button "Save" at bounding box center [1425, 63] width 53 height 30
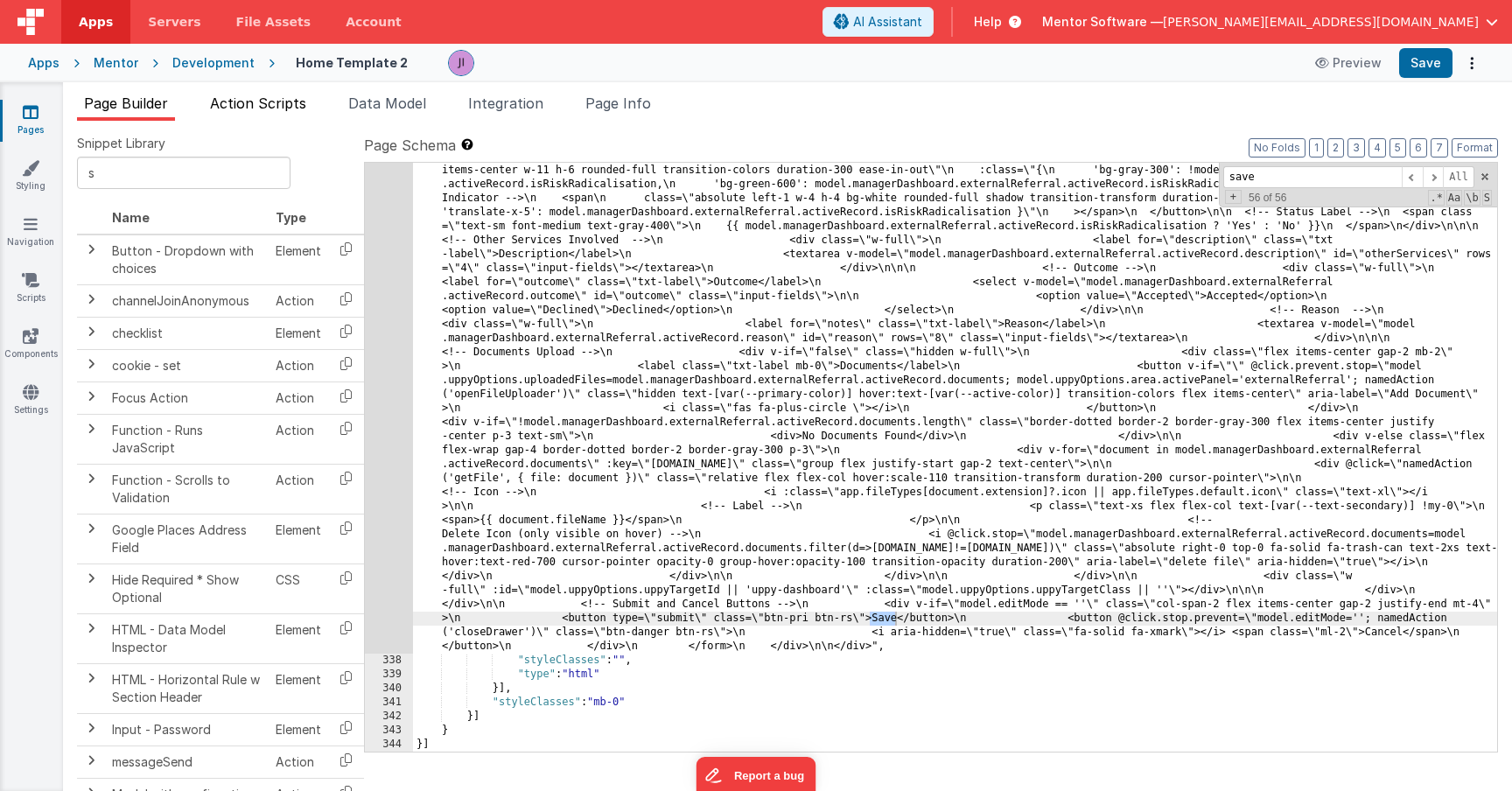
type input "save"
click at [245, 96] on span "Action Scripts" at bounding box center [258, 104] width 97 height 18
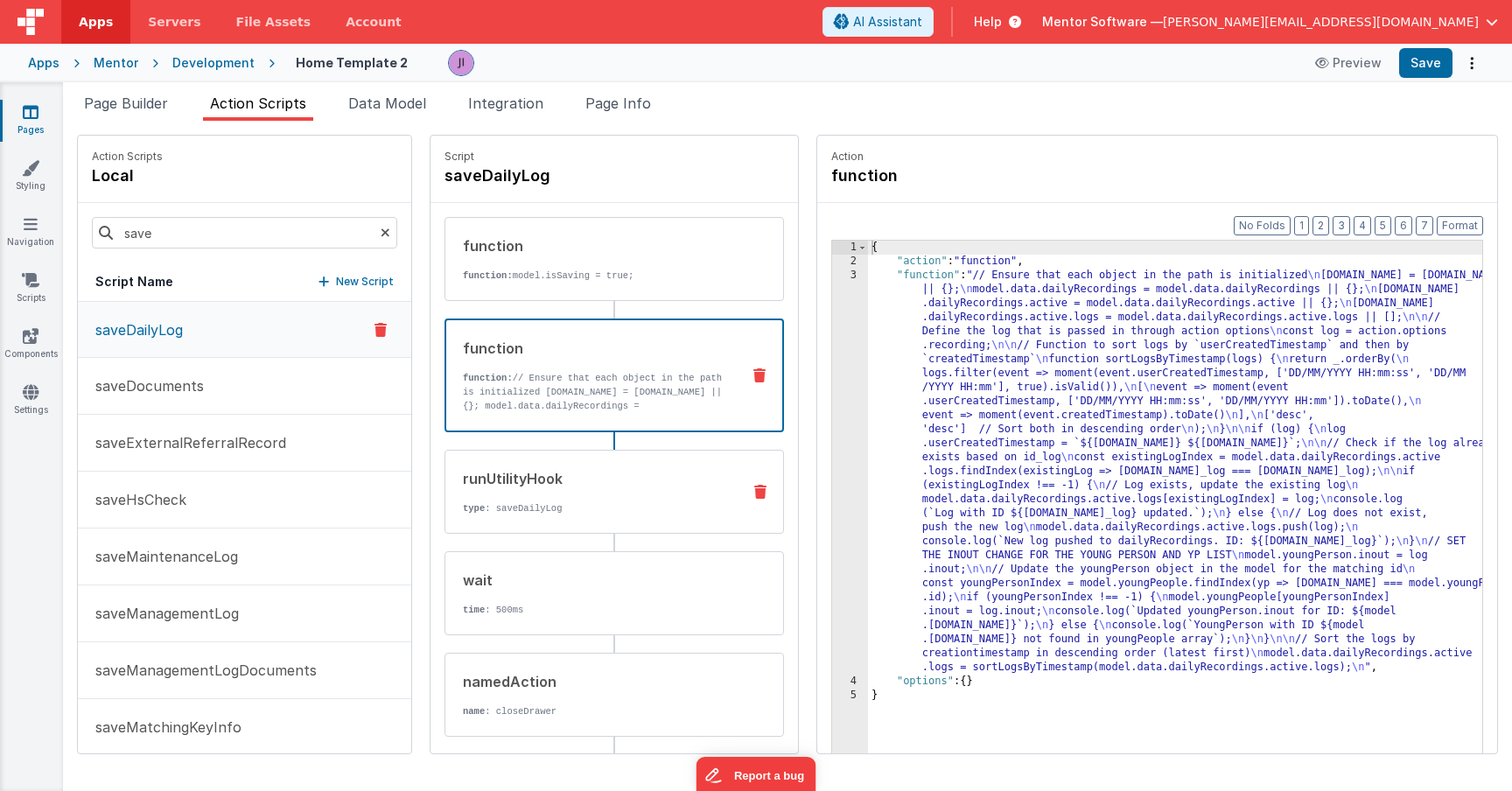
click at [643, 525] on div "runUtilityHook type : saveDailyLog" at bounding box center [613, 491] width 339 height 84
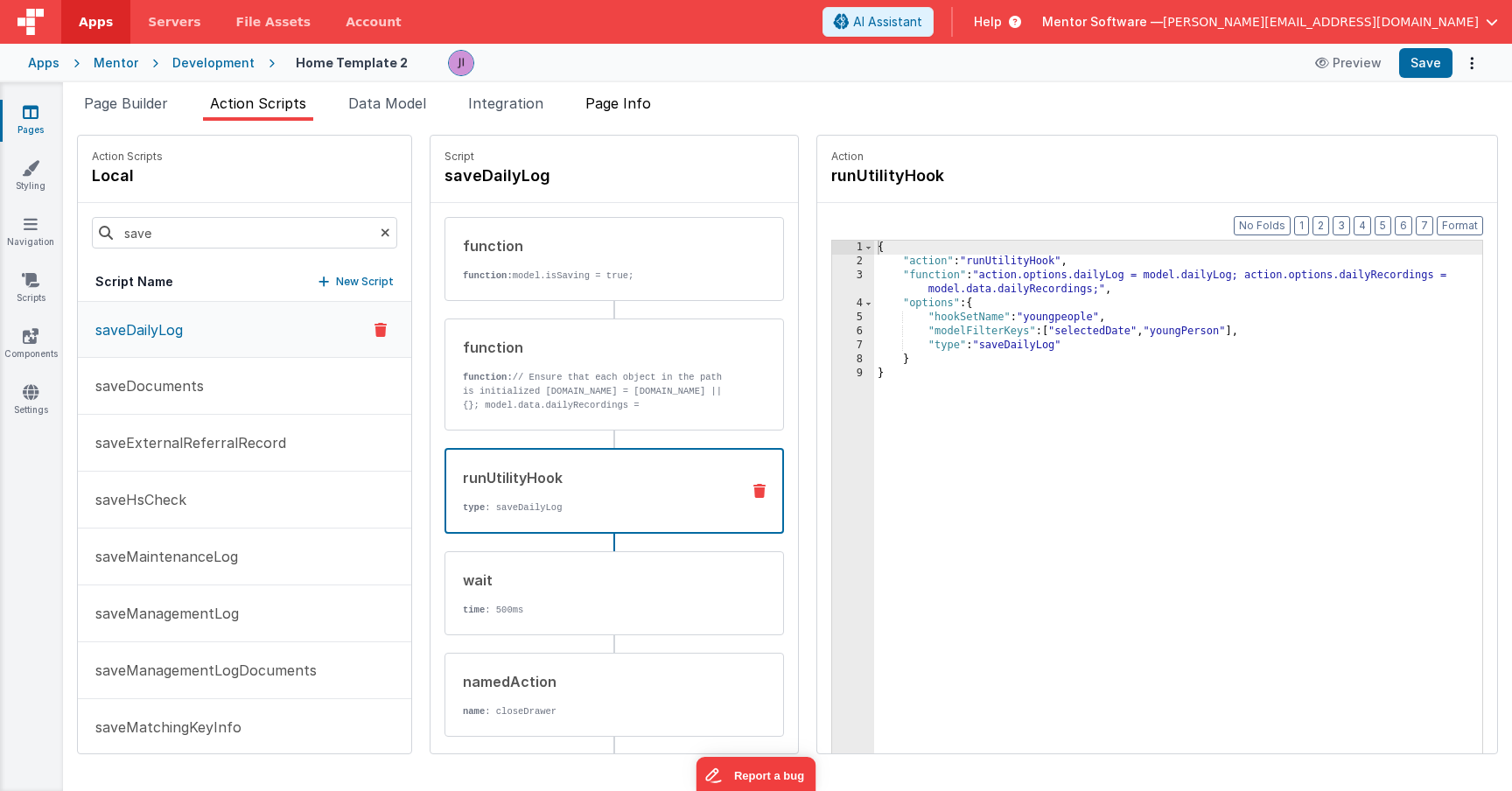
click at [644, 112] on li "Page Info" at bounding box center [619, 107] width 80 height 28
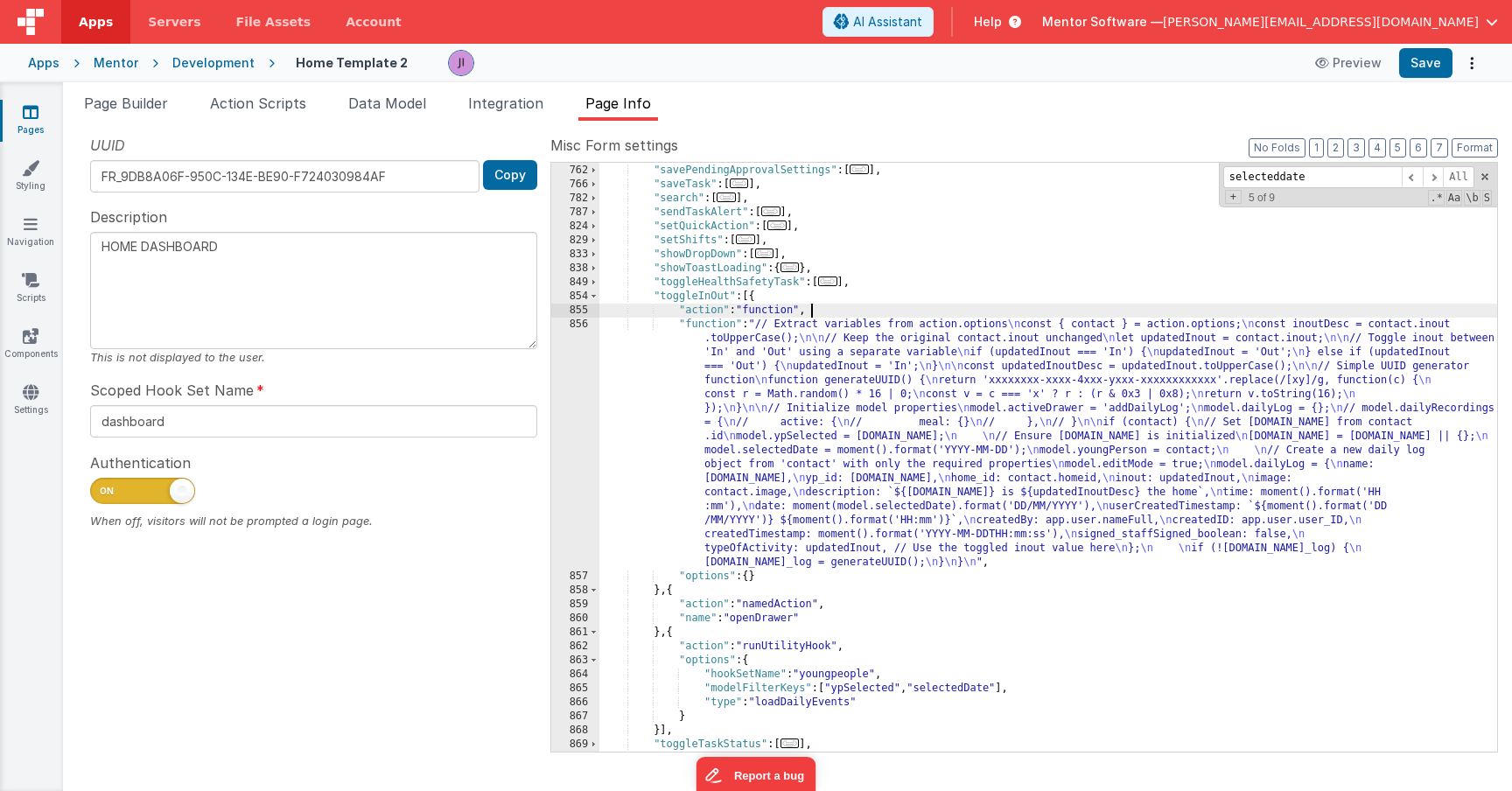
click at [970, 315] on div ""saveOutcome" : [ ... ] , "savePendingApprovalSettings" : [ ... ] , "saveTask" …" at bounding box center [1048, 458] width 898 height 617
click at [1429, 182] on span at bounding box center [1433, 177] width 21 height 22
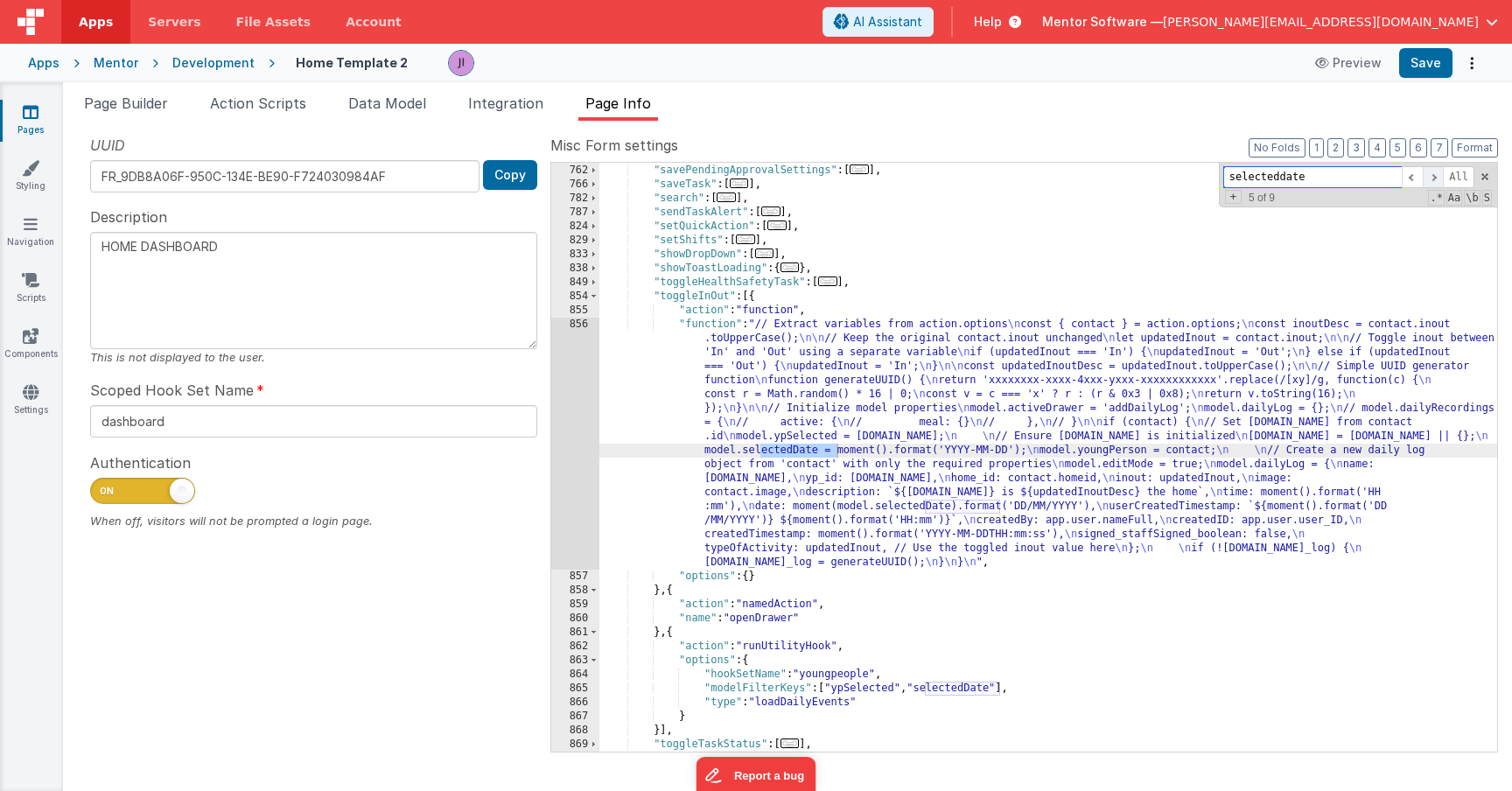
click at [1429, 182] on span at bounding box center [1433, 177] width 21 height 22
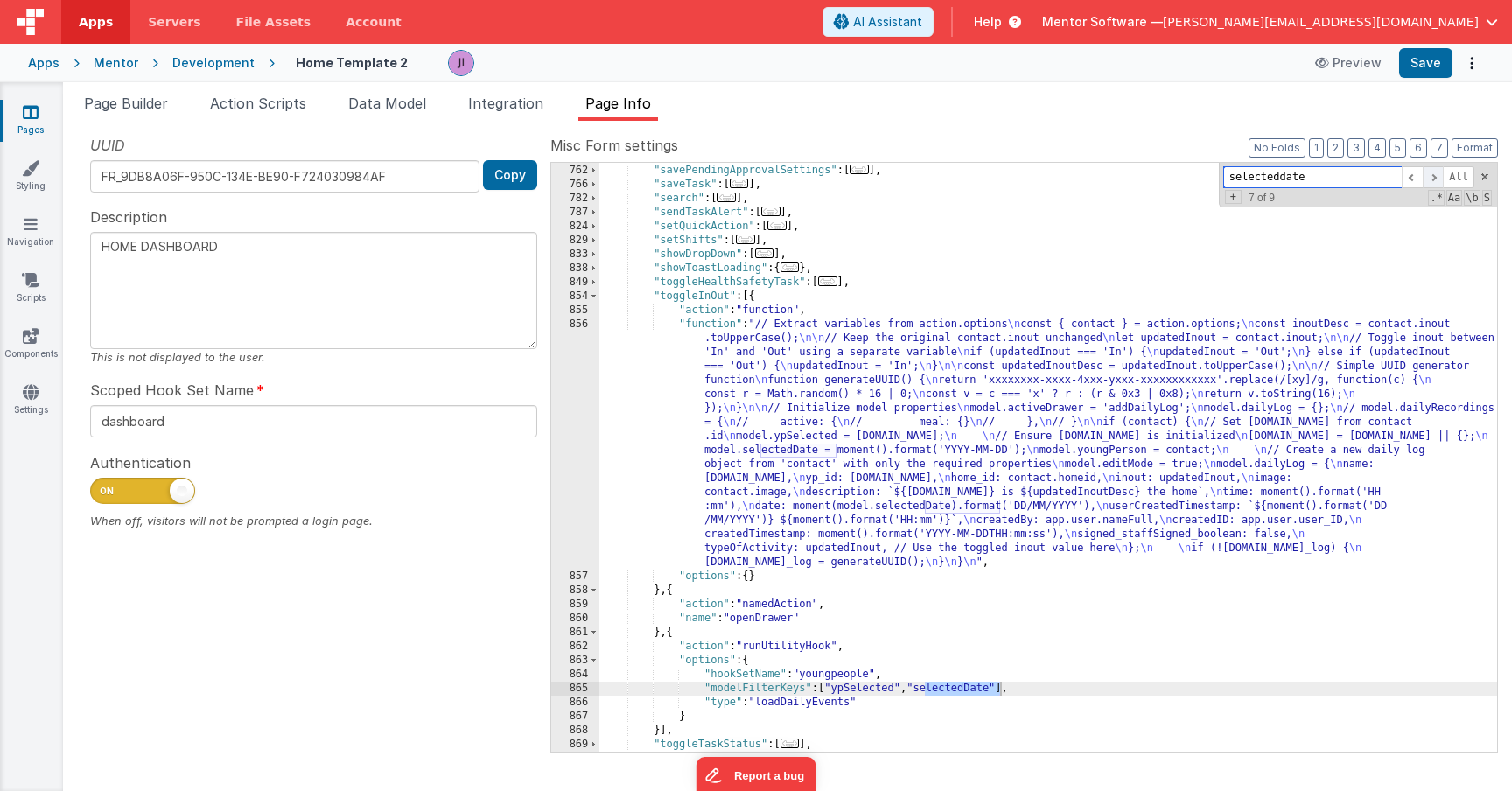
click at [1429, 182] on span at bounding box center [1433, 177] width 21 height 22
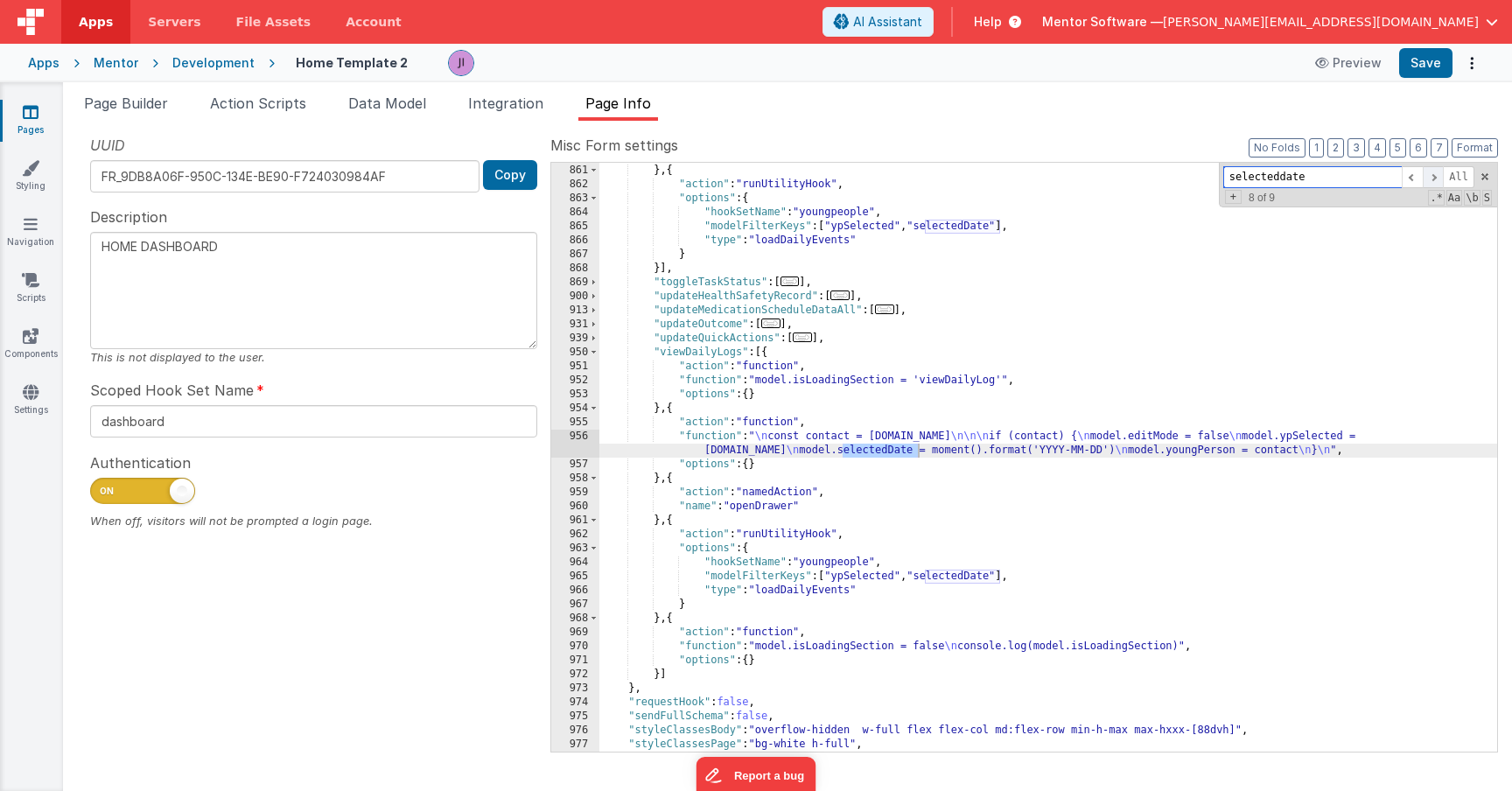
scroll to position [3920, 0]
click at [1429, 182] on span at bounding box center [1433, 177] width 21 height 22
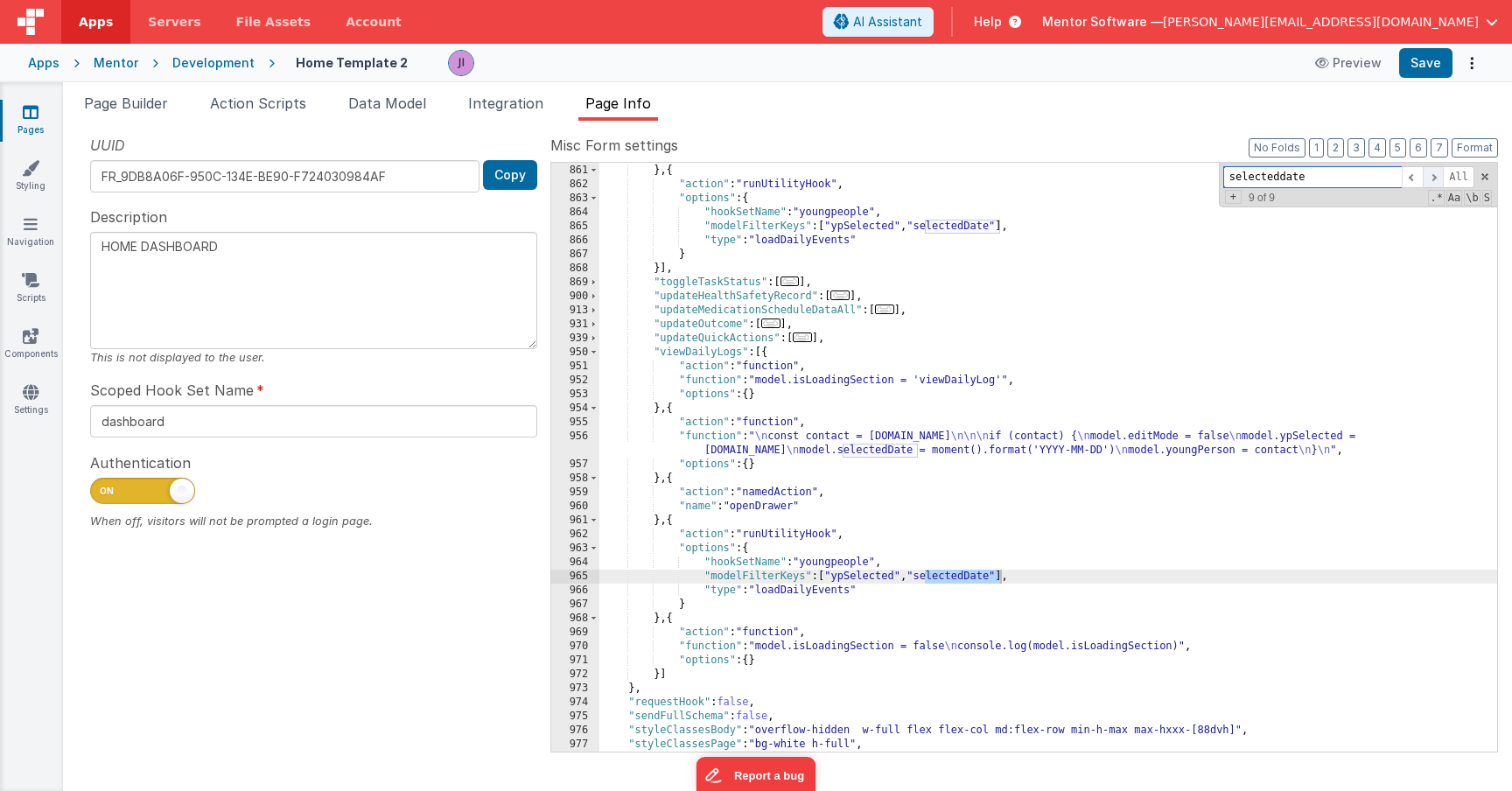
click at [1441, 176] on span at bounding box center [1433, 177] width 21 height 22
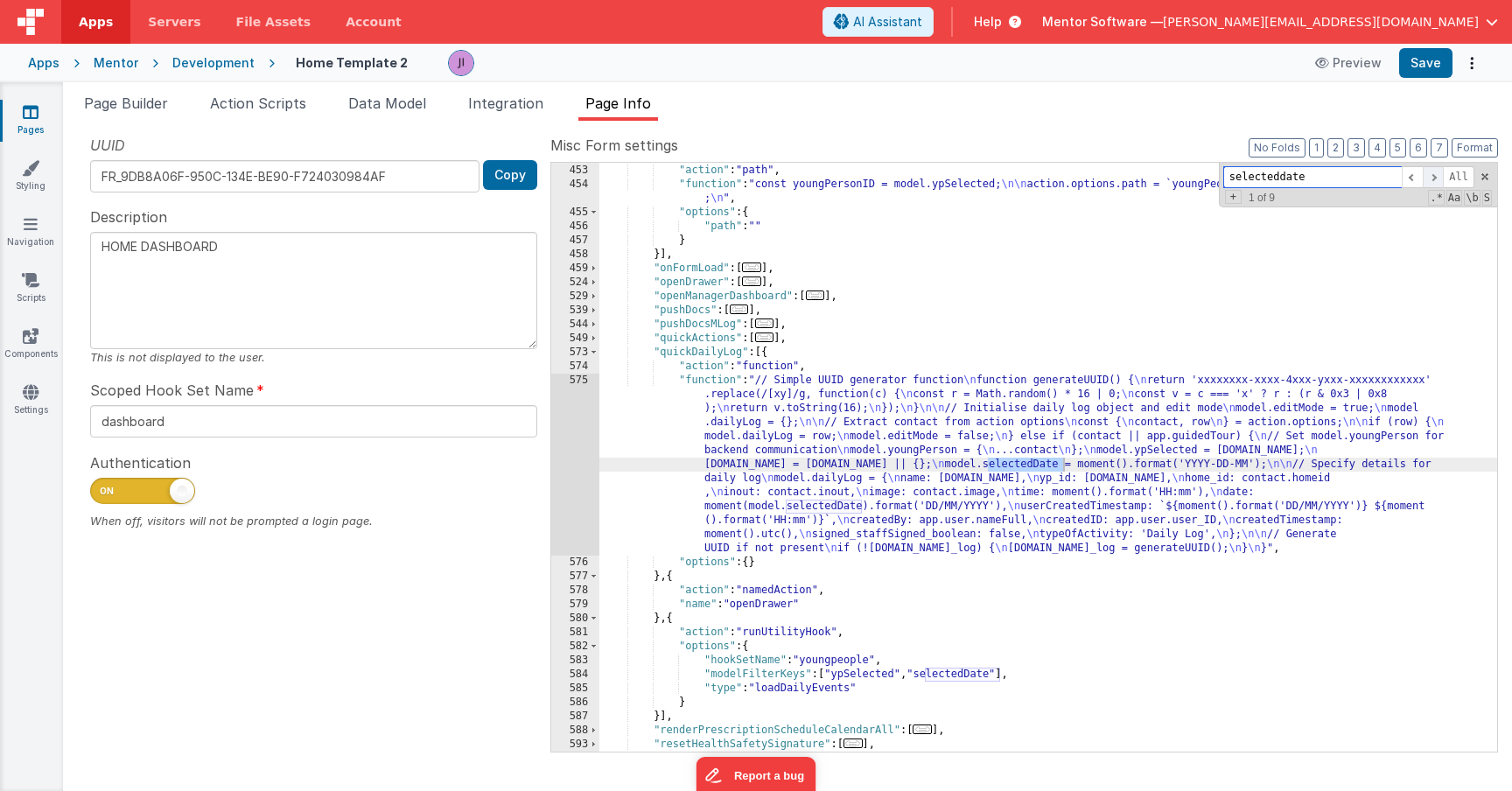
scroll to position [2058, 0]
click at [1223, 458] on div ""navigateToYoungPersonExternal" : [{ "action" : "path" , "function" : "const yo…" at bounding box center [1048, 458] width 898 height 617
type textarea "HOME DASHBOARD"
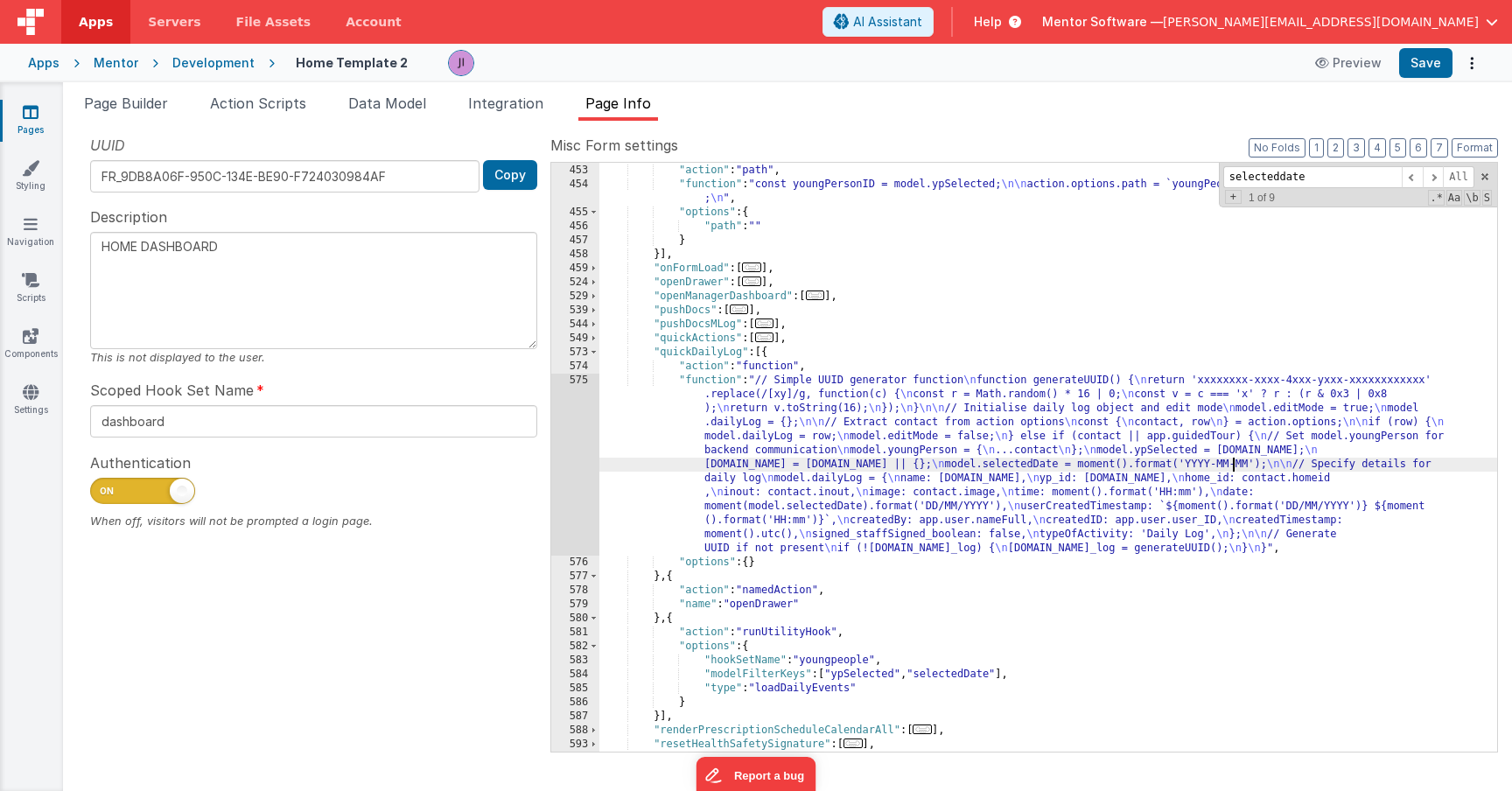
click at [1244, 465] on div ""navigateToYoungPersonExternal" : [{ "action" : "path" , "function" : "const yo…" at bounding box center [1048, 458] width 898 height 617
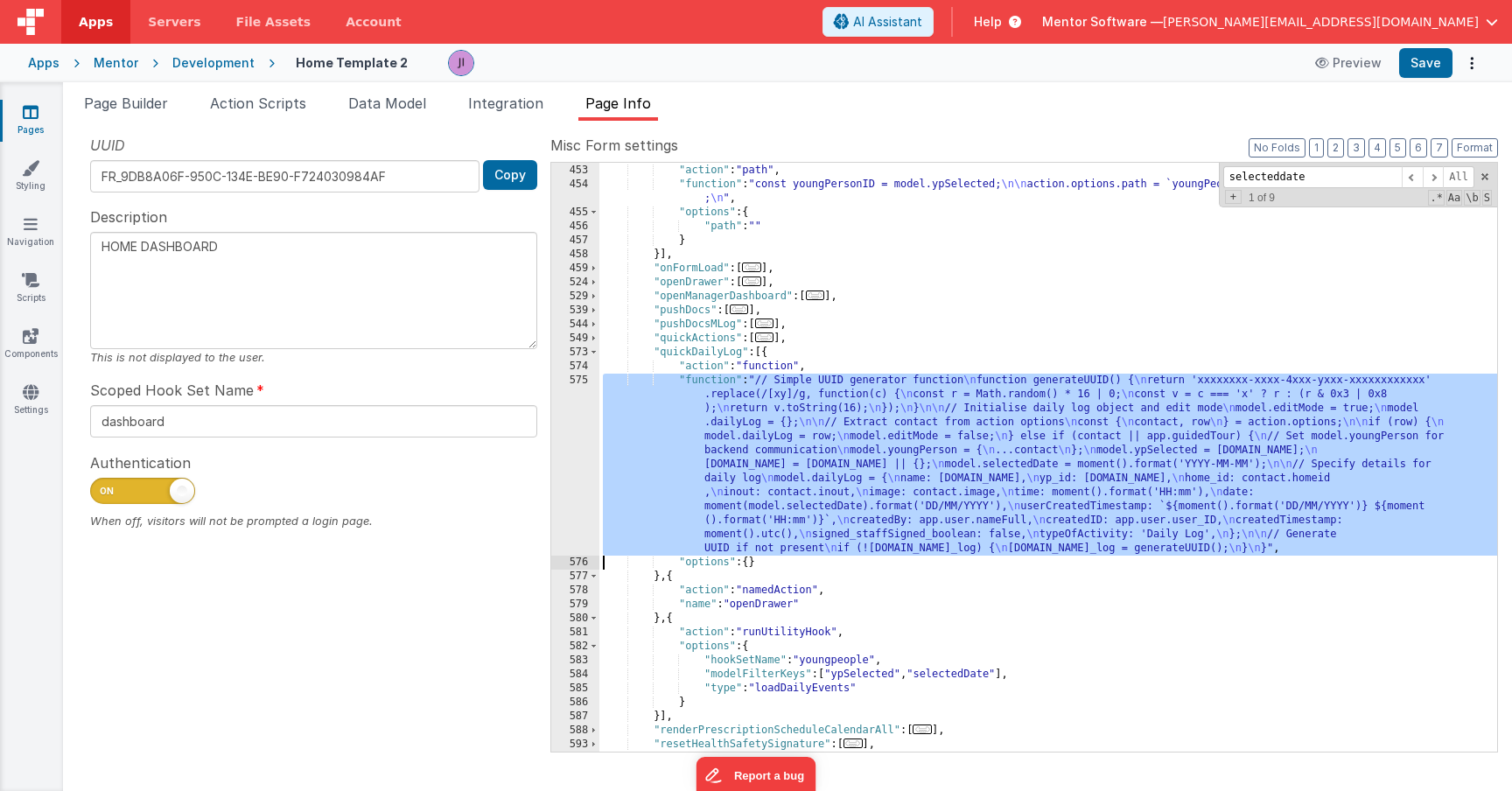
click at [1244, 465] on div ""navigateToYoungPersonExternal" : [{ "action" : "path" , "function" : "const yo…" at bounding box center [1048, 458] width 898 height 617
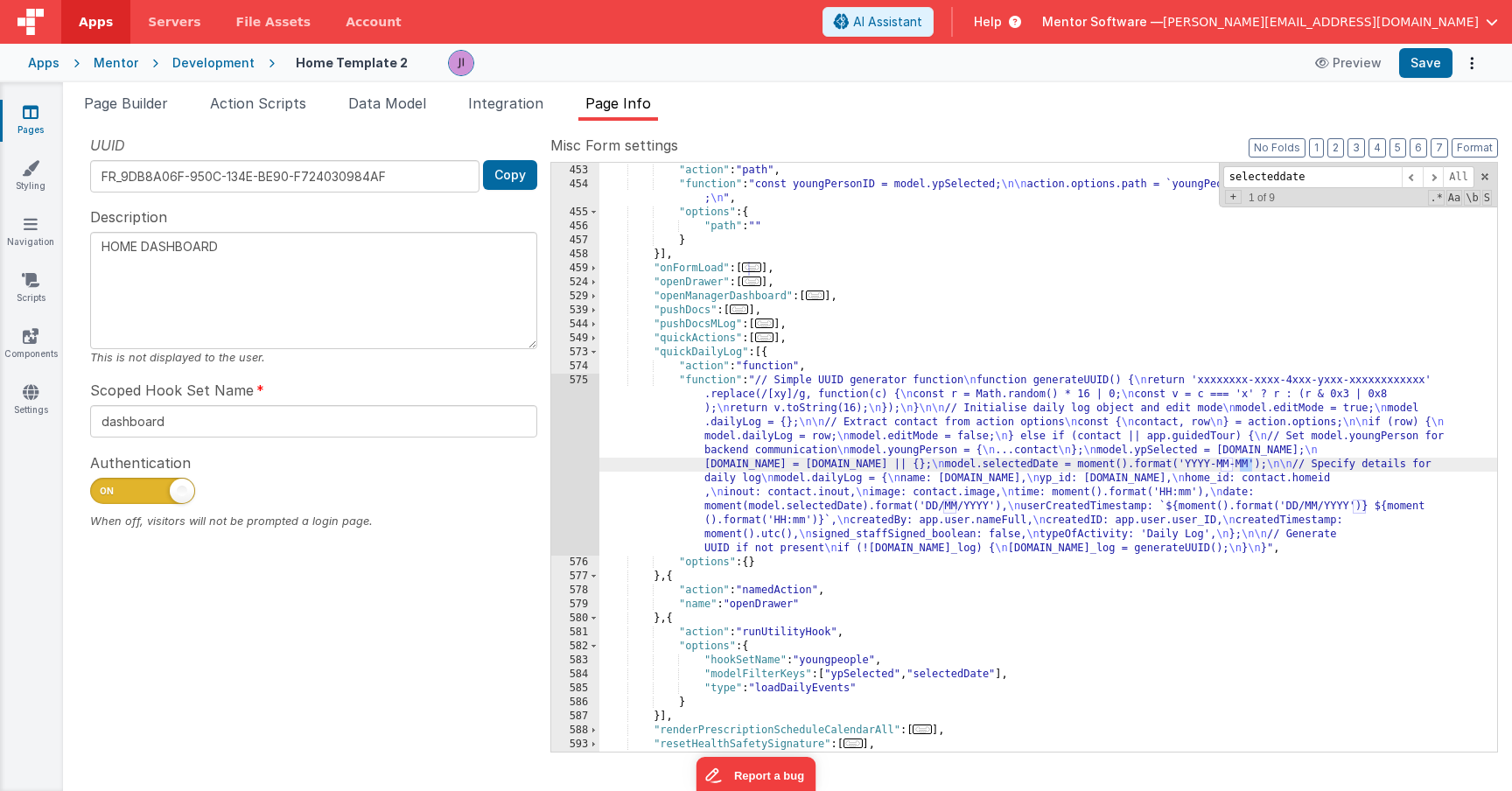
type textarea "HOME DASHBOARD"
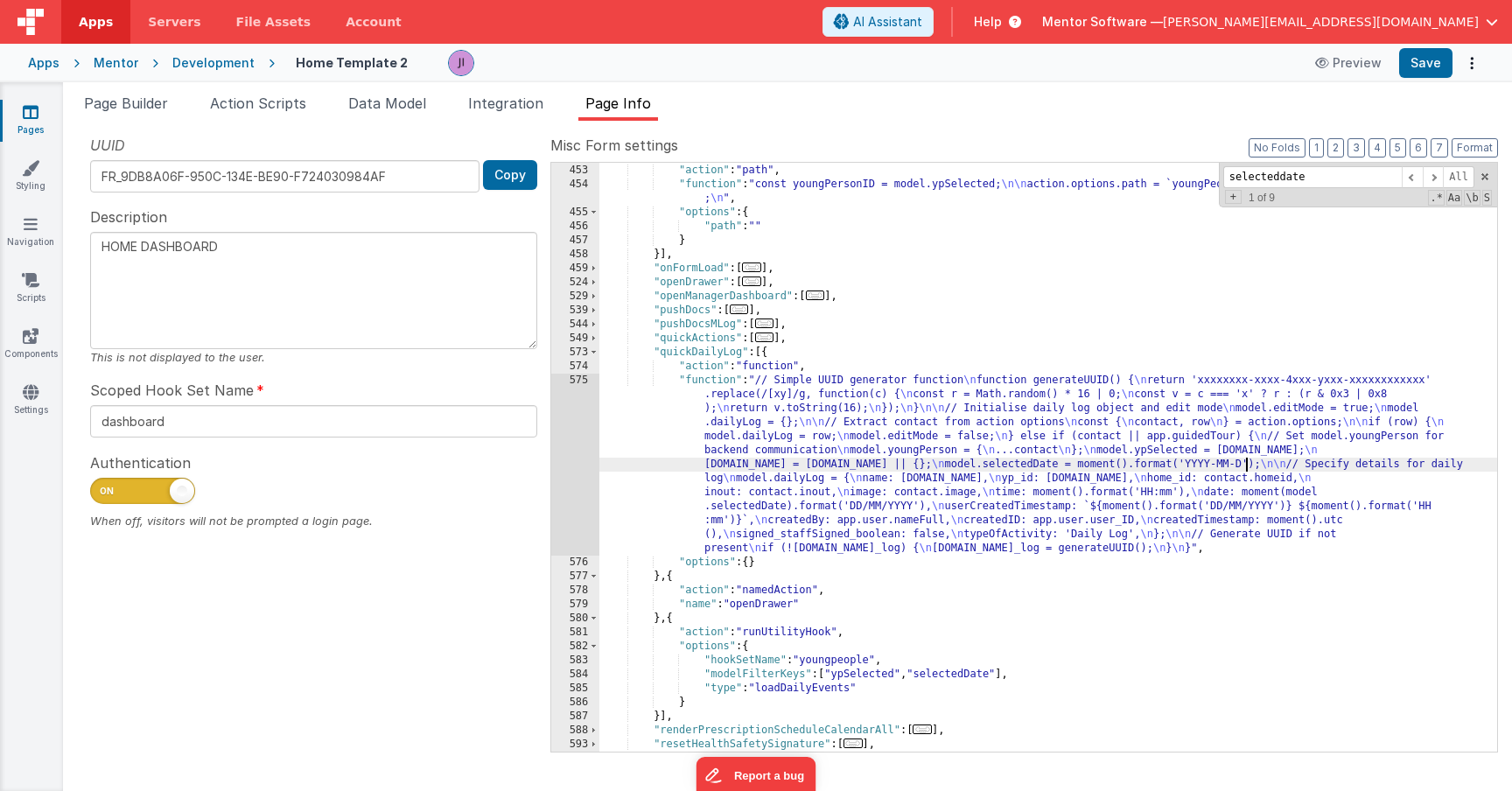
type textarea "HOME DASHBOARD"
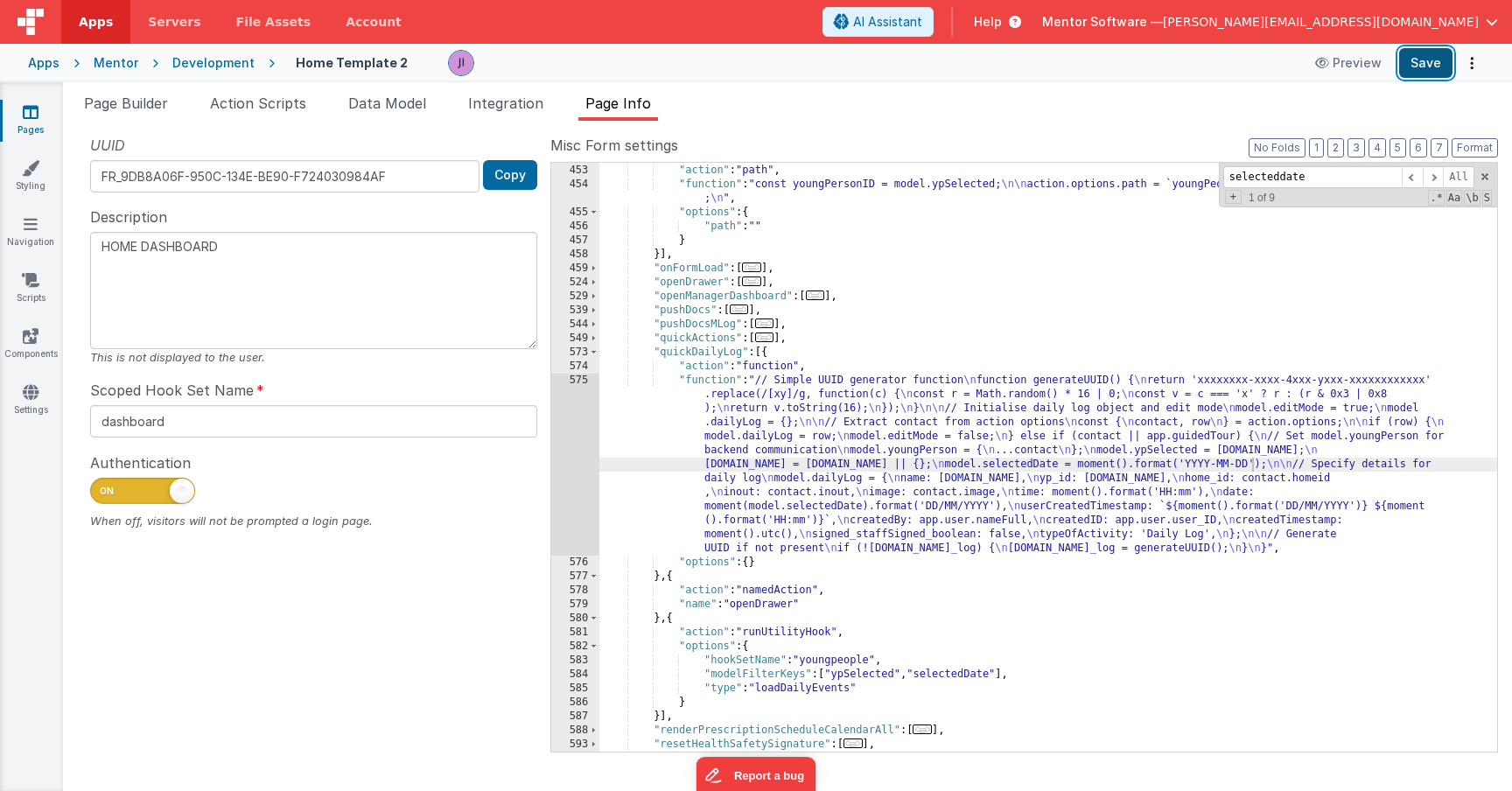
click at [1430, 74] on button "Save" at bounding box center [1425, 63] width 53 height 30
click at [156, 108] on span "Page Builder" at bounding box center [126, 104] width 84 height 18
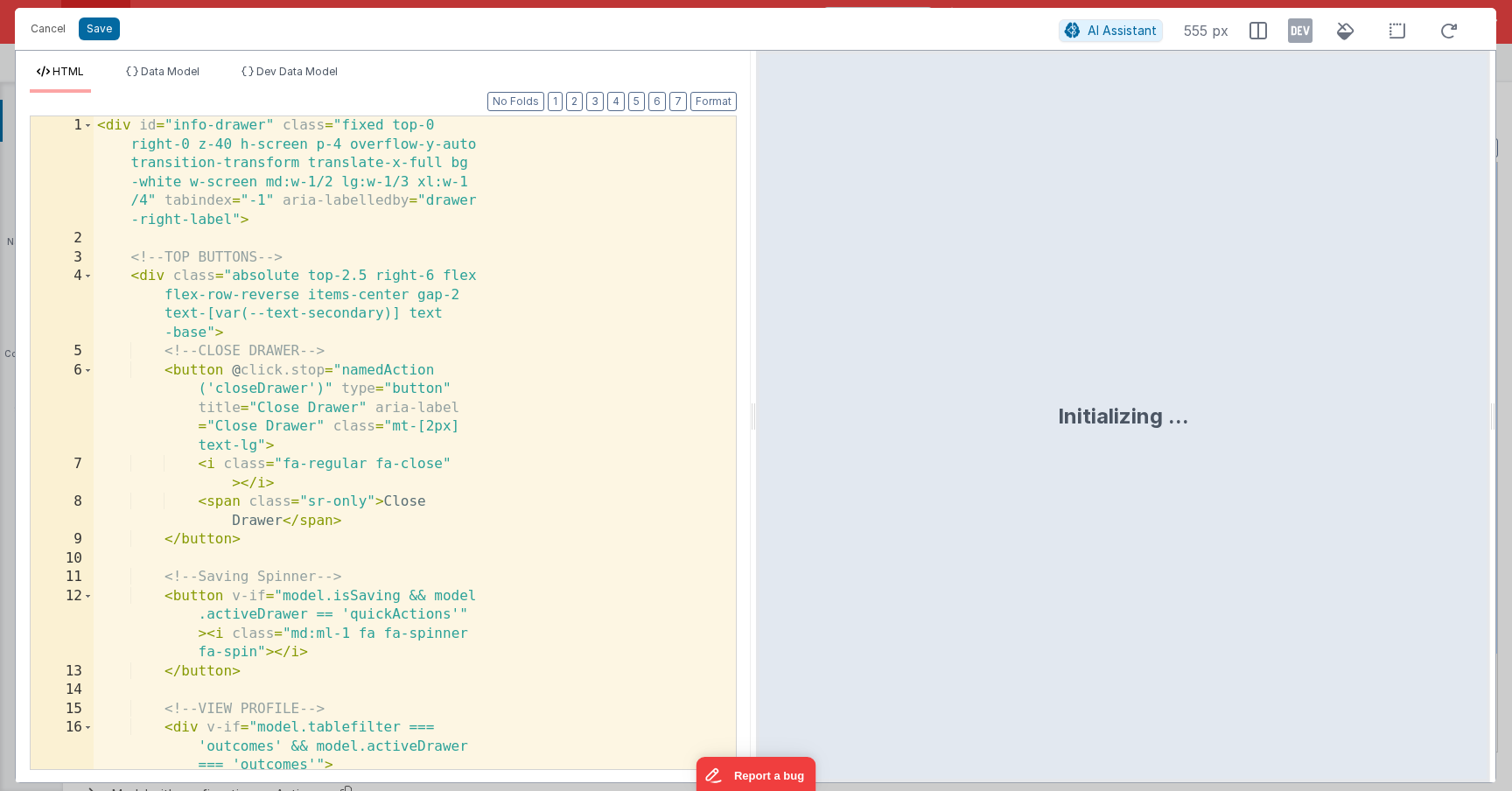
click at [381, 406] on div "< div id = "info-drawer" class = "fixed top-0 right-0 z-40 h-screen p-4 overflo…" at bounding box center [409, 603] width 629 height 974
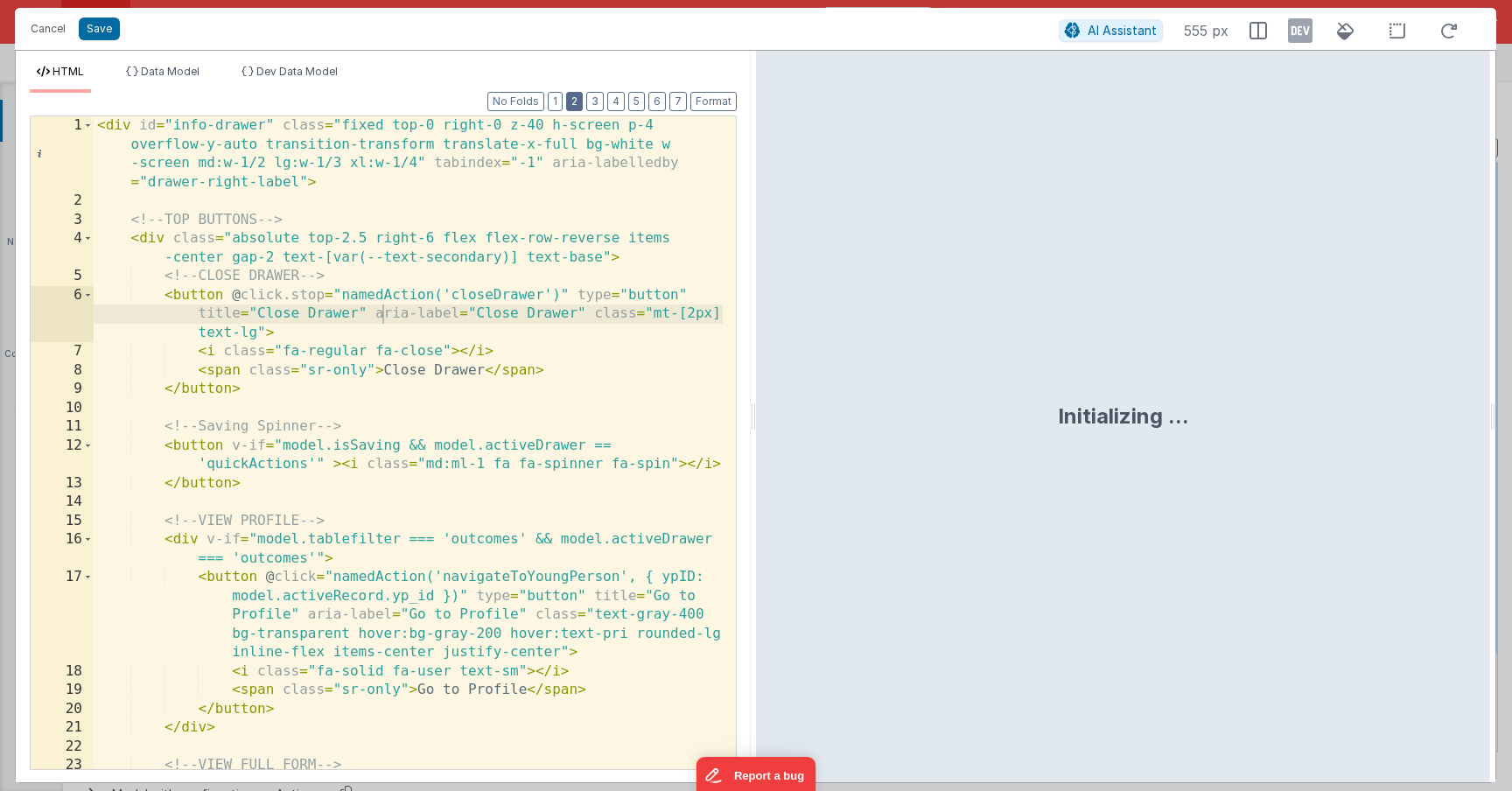
click at [573, 104] on button "2" at bounding box center [574, 102] width 17 height 20
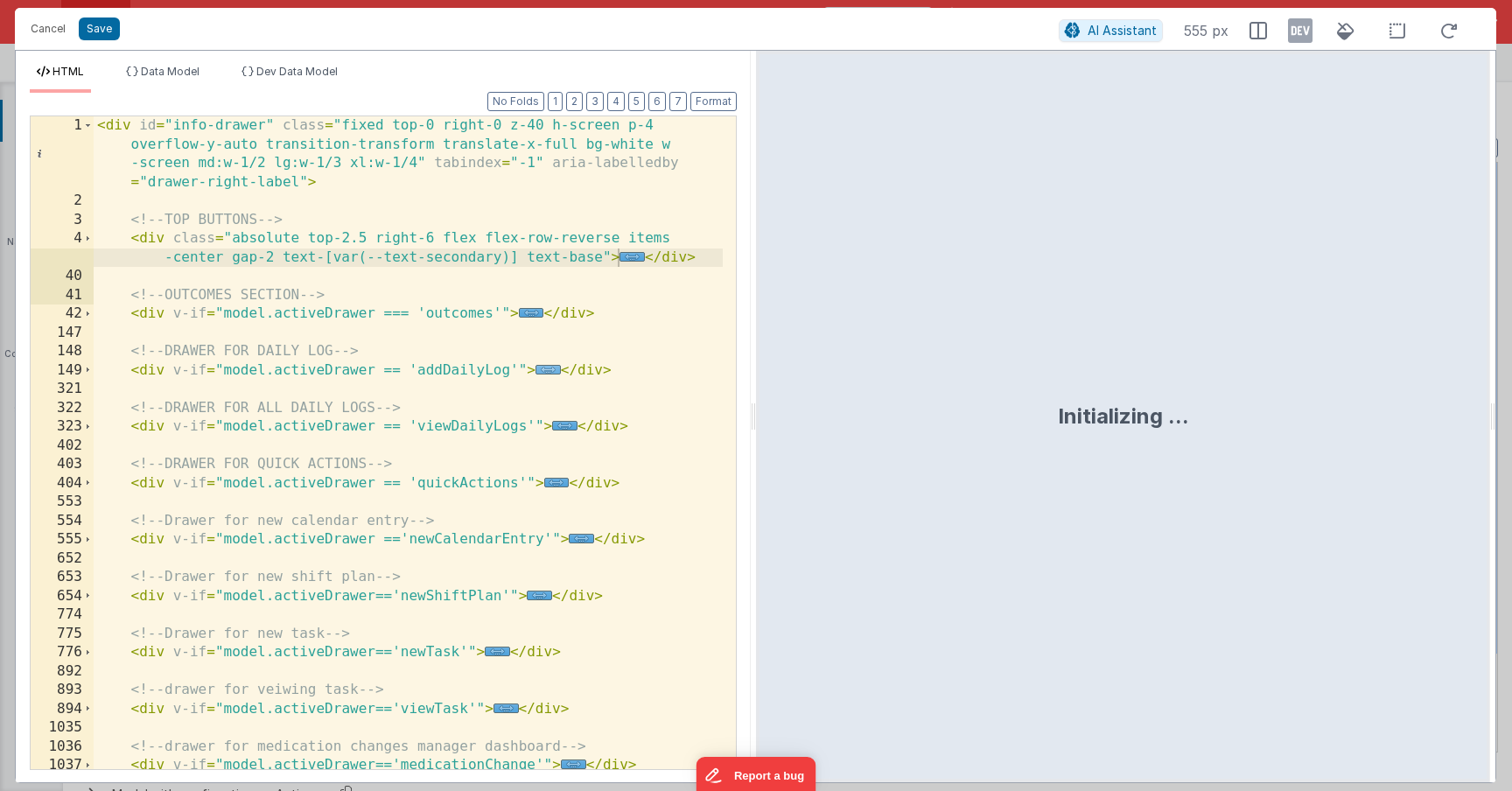
click at [549, 374] on span "..." at bounding box center [548, 370] width 26 height 10
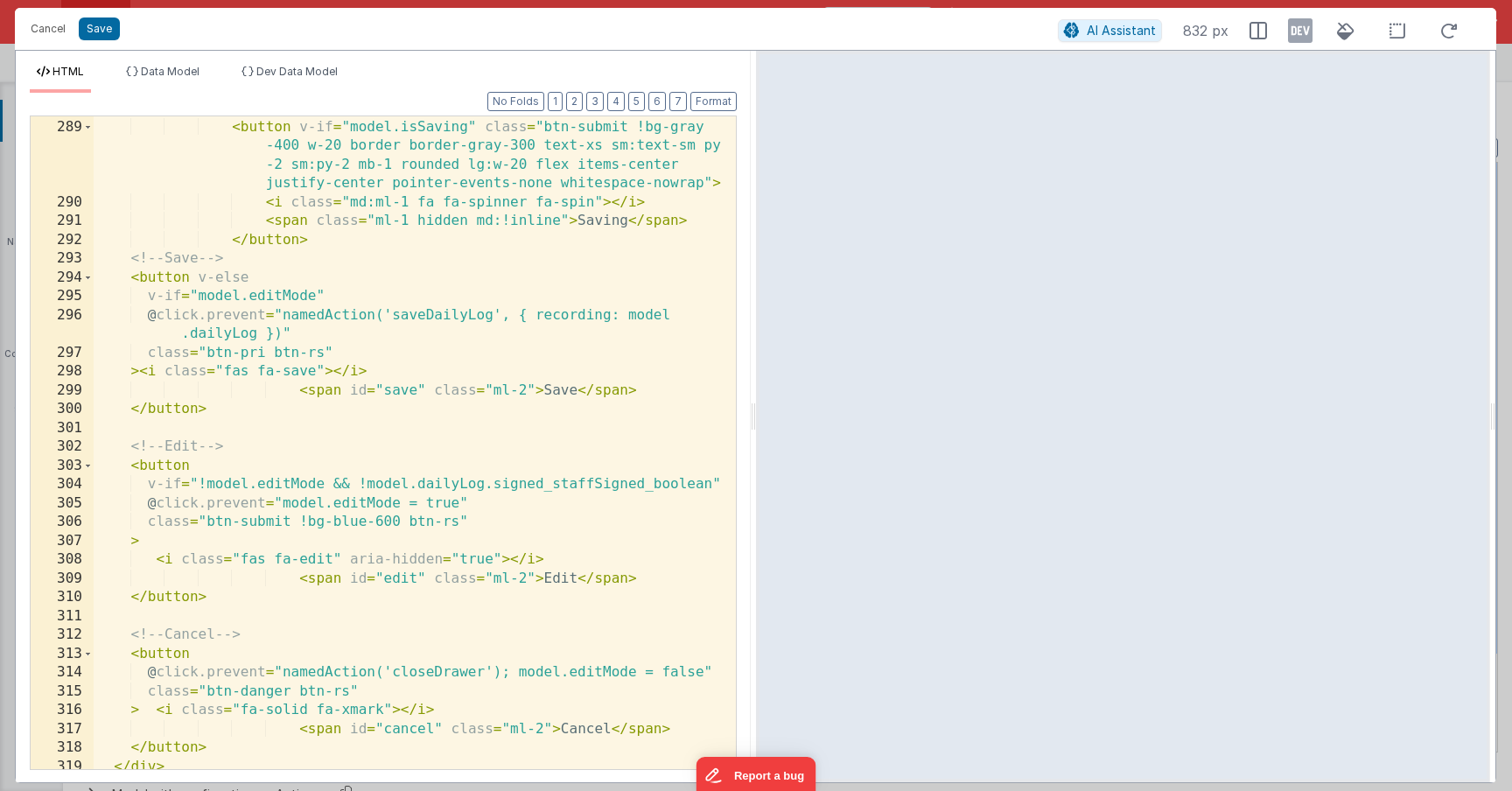
scroll to position [3518, 0]
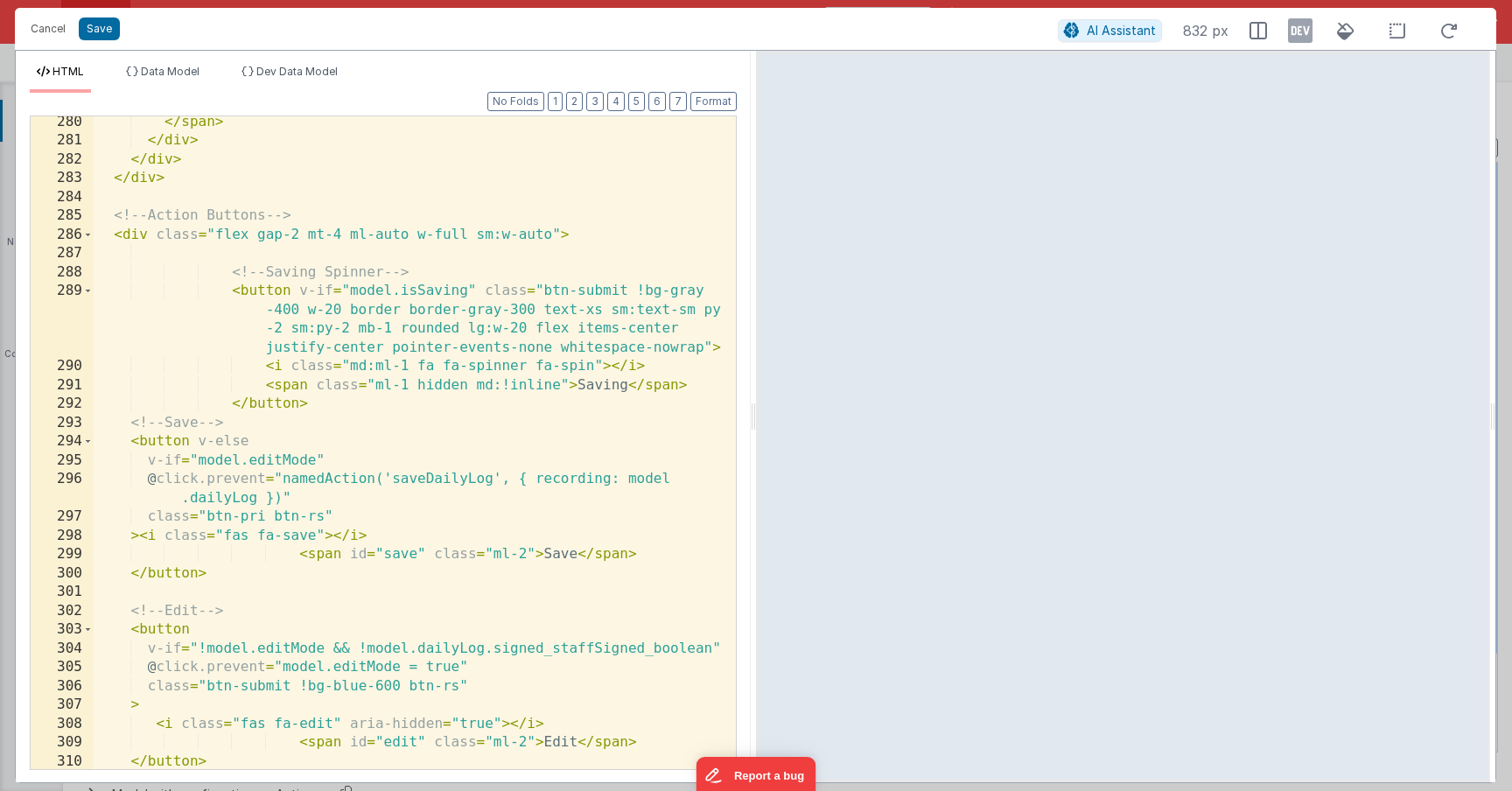
scroll to position [3345, 0]
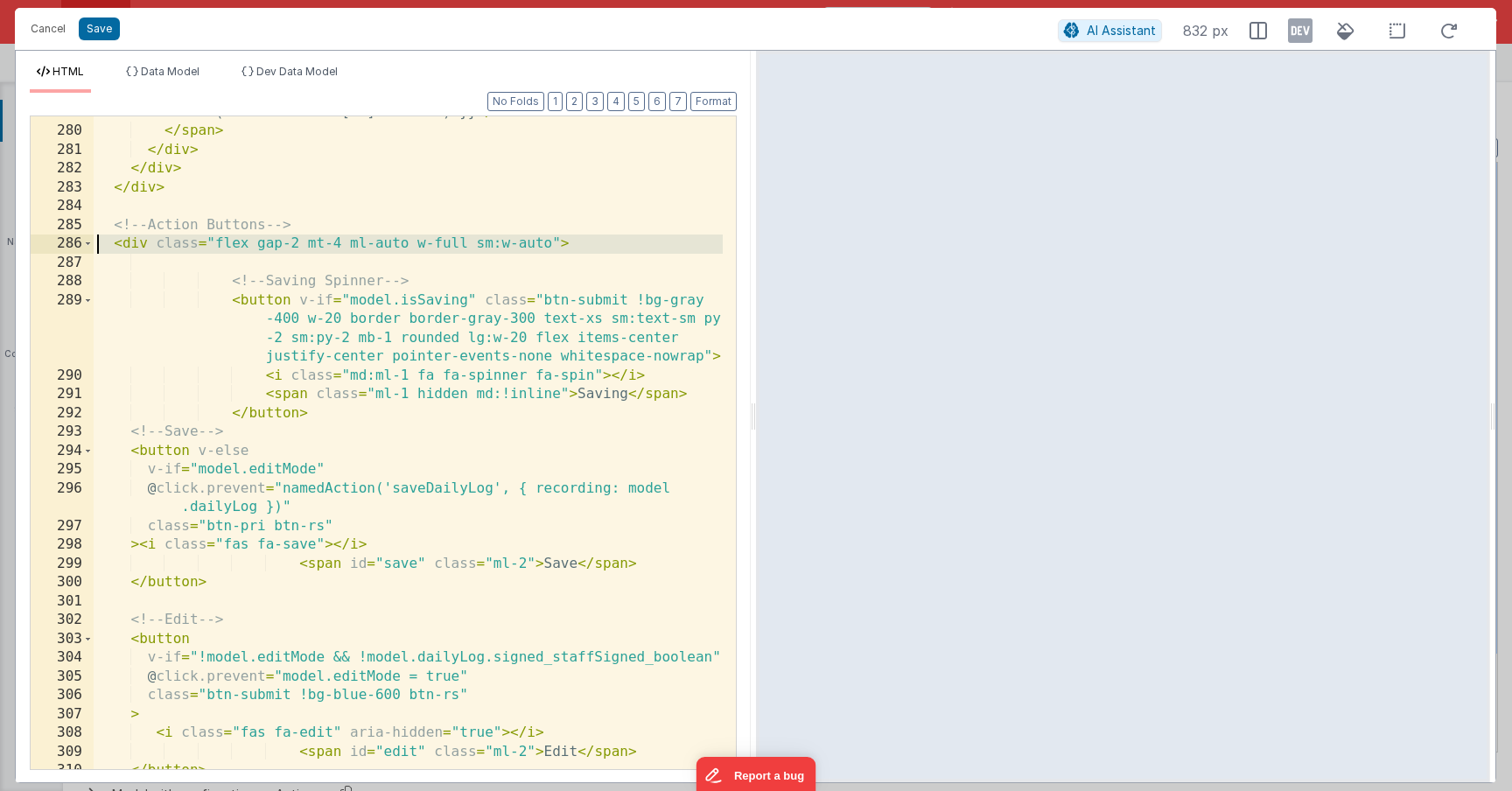
click at [81, 239] on div "286" at bounding box center [62, 245] width 63 height 20
click at [83, 240] on span at bounding box center [88, 245] width 10 height 20
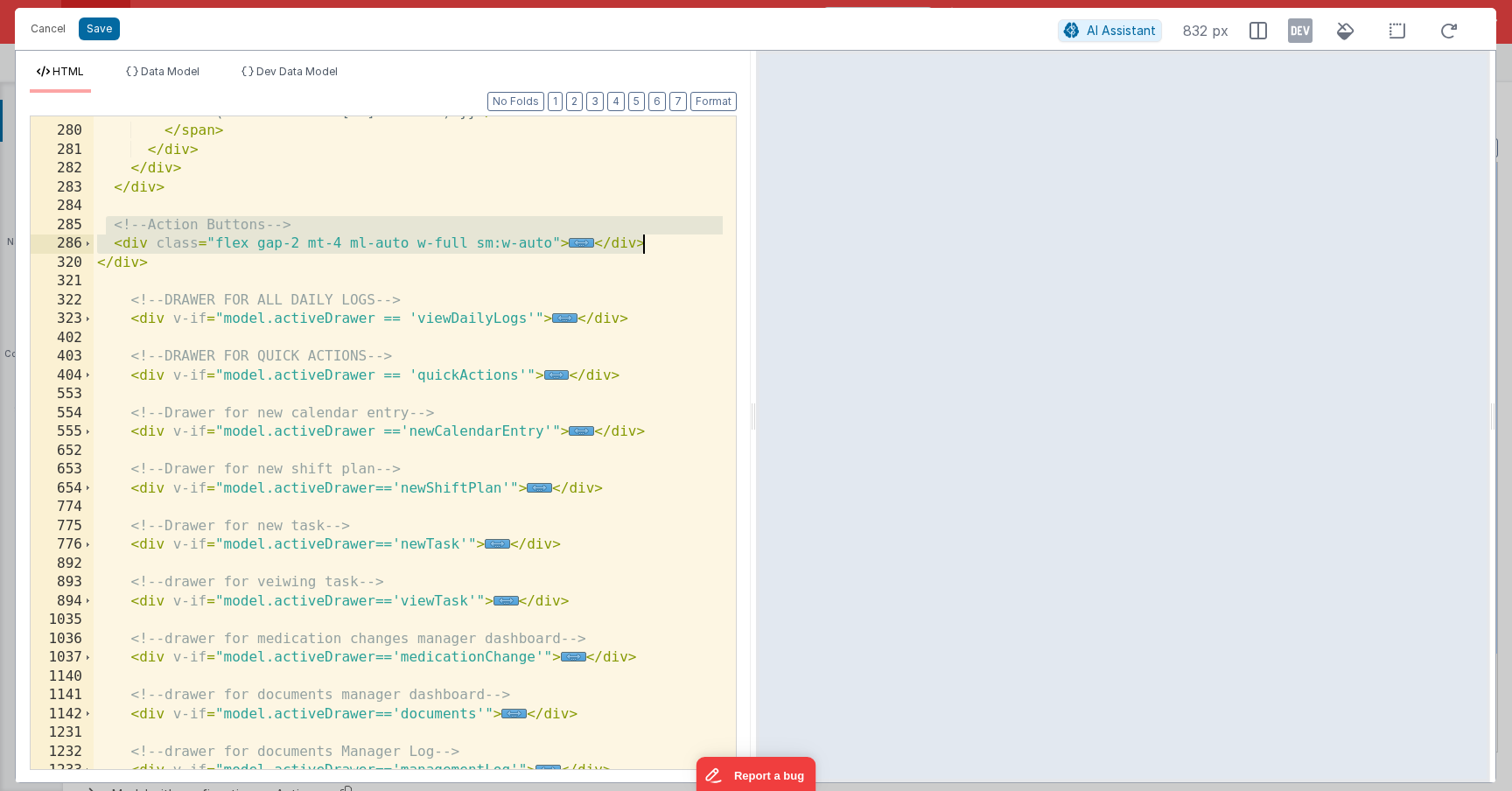
drag, startPoint x: 102, startPoint y: 233, endPoint x: 649, endPoint y: 248, distance: 547.2
click at [649, 248] on div "< em > {{ moment(model.dailyLog.signed_staffSignedTimeStamp).format ('Do MMMM Y…" at bounding box center [409, 439] width 629 height 710
click at [417, 248] on div "< em > {{ moment(model.dailyLog.signed_staffSignedTimeStamp).format ('Do MMMM Y…" at bounding box center [409, 439] width 629 height 710
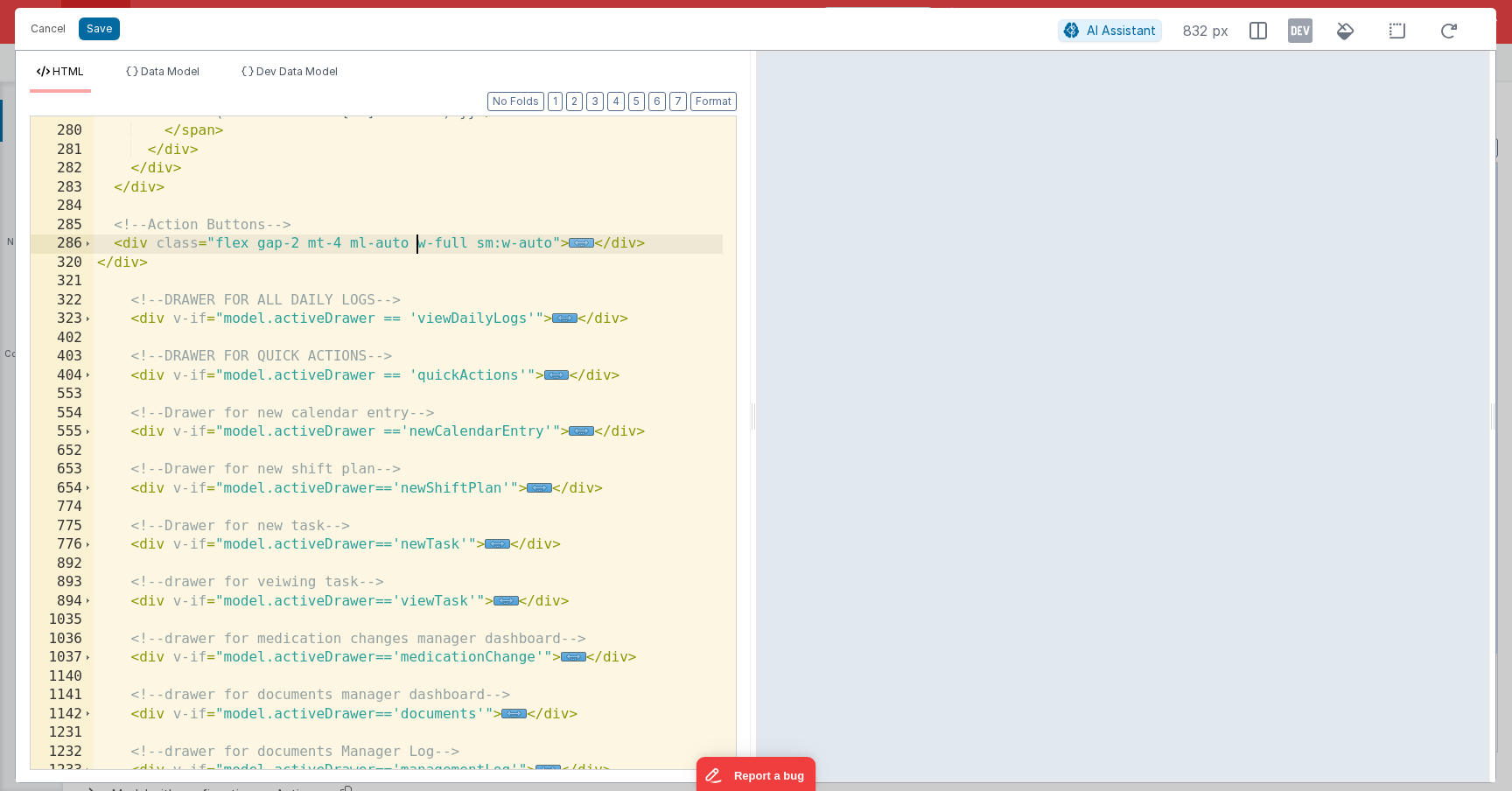
click at [581, 239] on div "< em > {{ moment(model.dailyLog.signed_staffSignedTimeStamp).format ('Do MMMM Y…" at bounding box center [409, 439] width 629 height 710
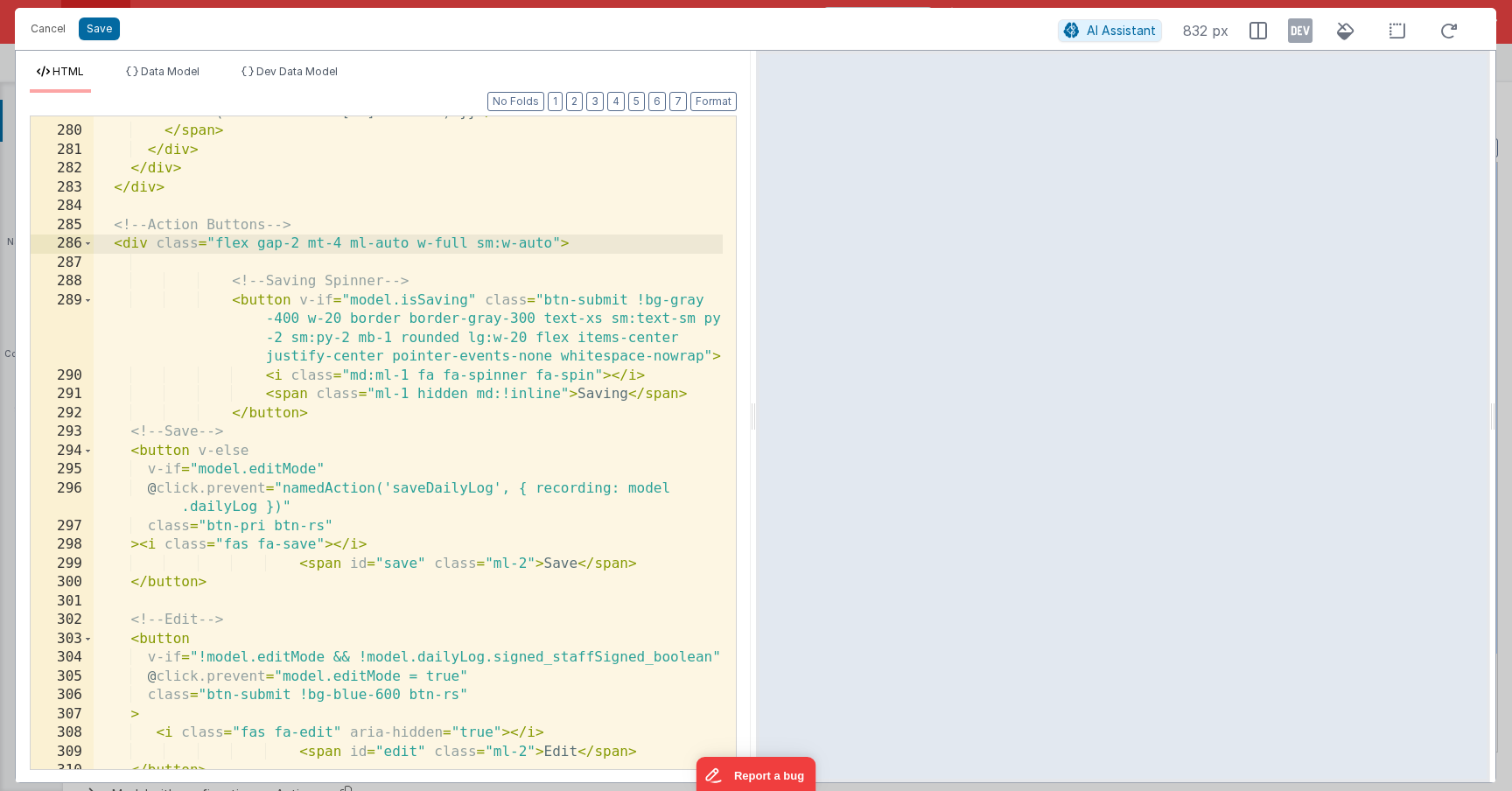
click at [314, 469] on div "< em > {{ moment(model.dailyLog.signed_staffSignedTimeStamp).format ('Do MMMM Y…" at bounding box center [409, 439] width 629 height 710
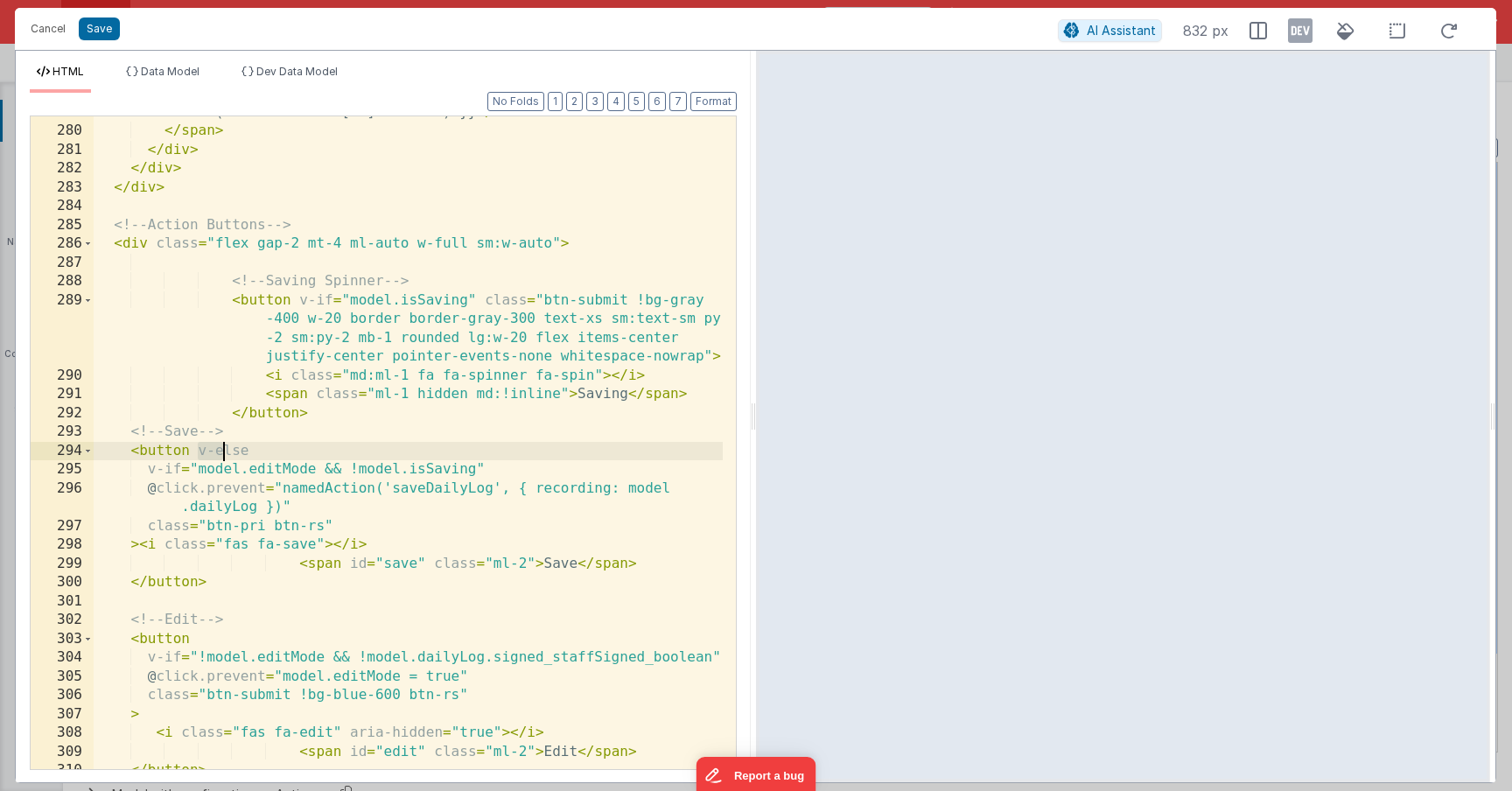
drag, startPoint x: 198, startPoint y: 449, endPoint x: 282, endPoint y: 448, distance: 84.0
click at [278, 449] on div "< em > {{ moment(model.dailyLog.signed_staffSignedTimeStamp).format ('Do MMMM Y…" at bounding box center [409, 439] width 629 height 710
click at [101, 29] on button "Save" at bounding box center [99, 29] width 41 height 23
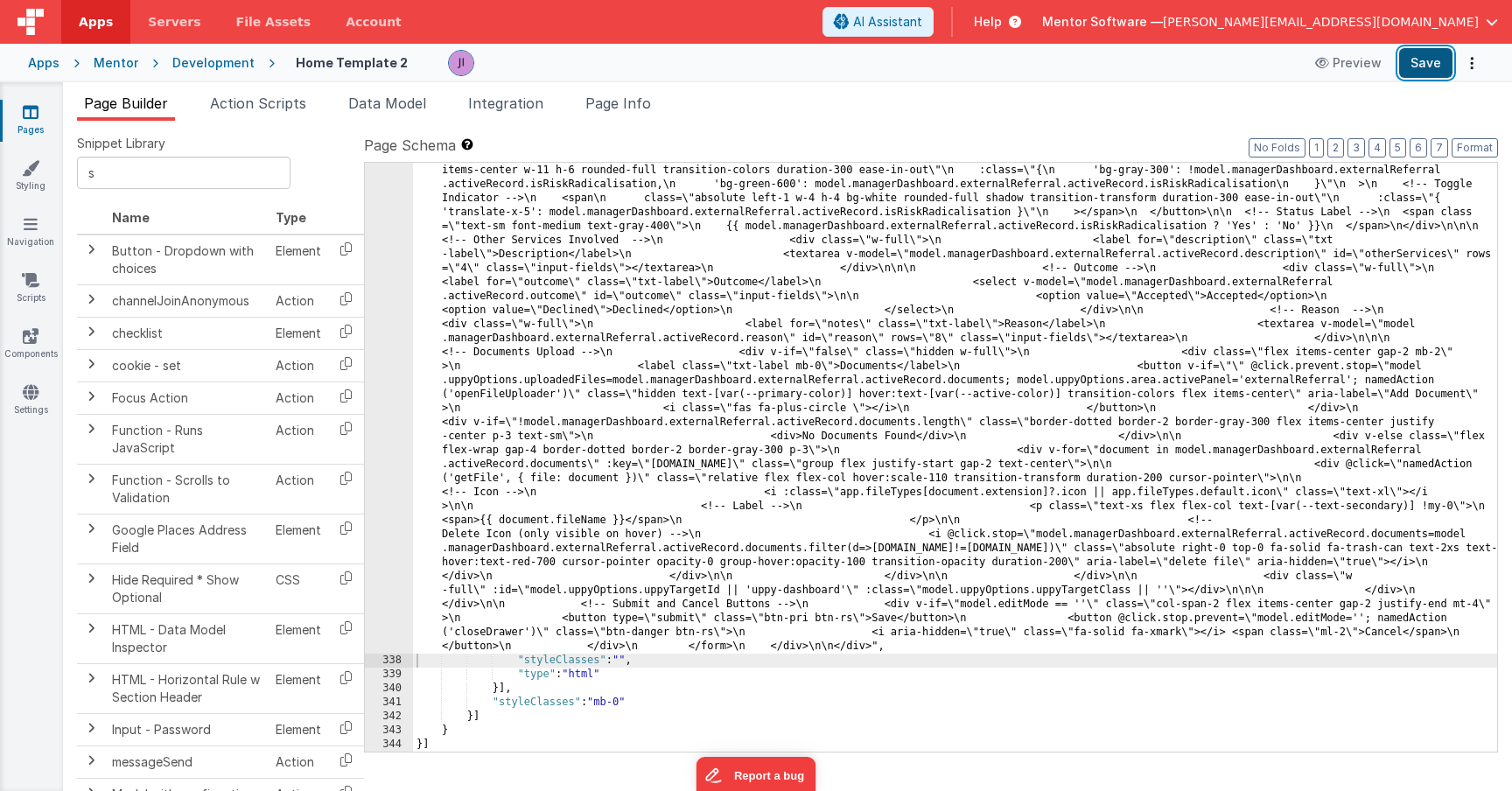
click at [1432, 67] on button "Save" at bounding box center [1425, 63] width 53 height 30
click at [36, 118] on icon at bounding box center [31, 112] width 16 height 18
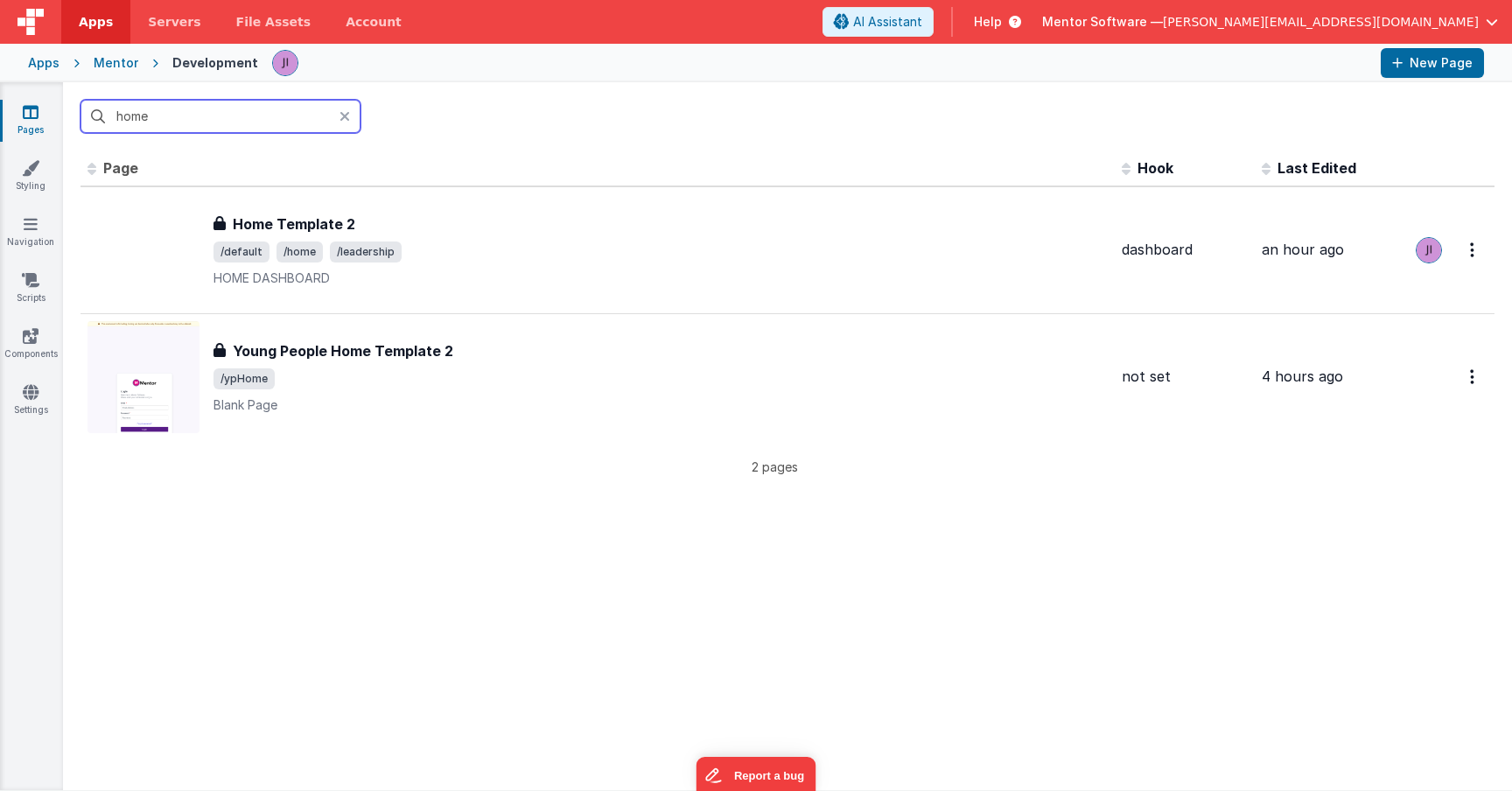
click at [230, 127] on input "home" at bounding box center [221, 117] width 280 height 34
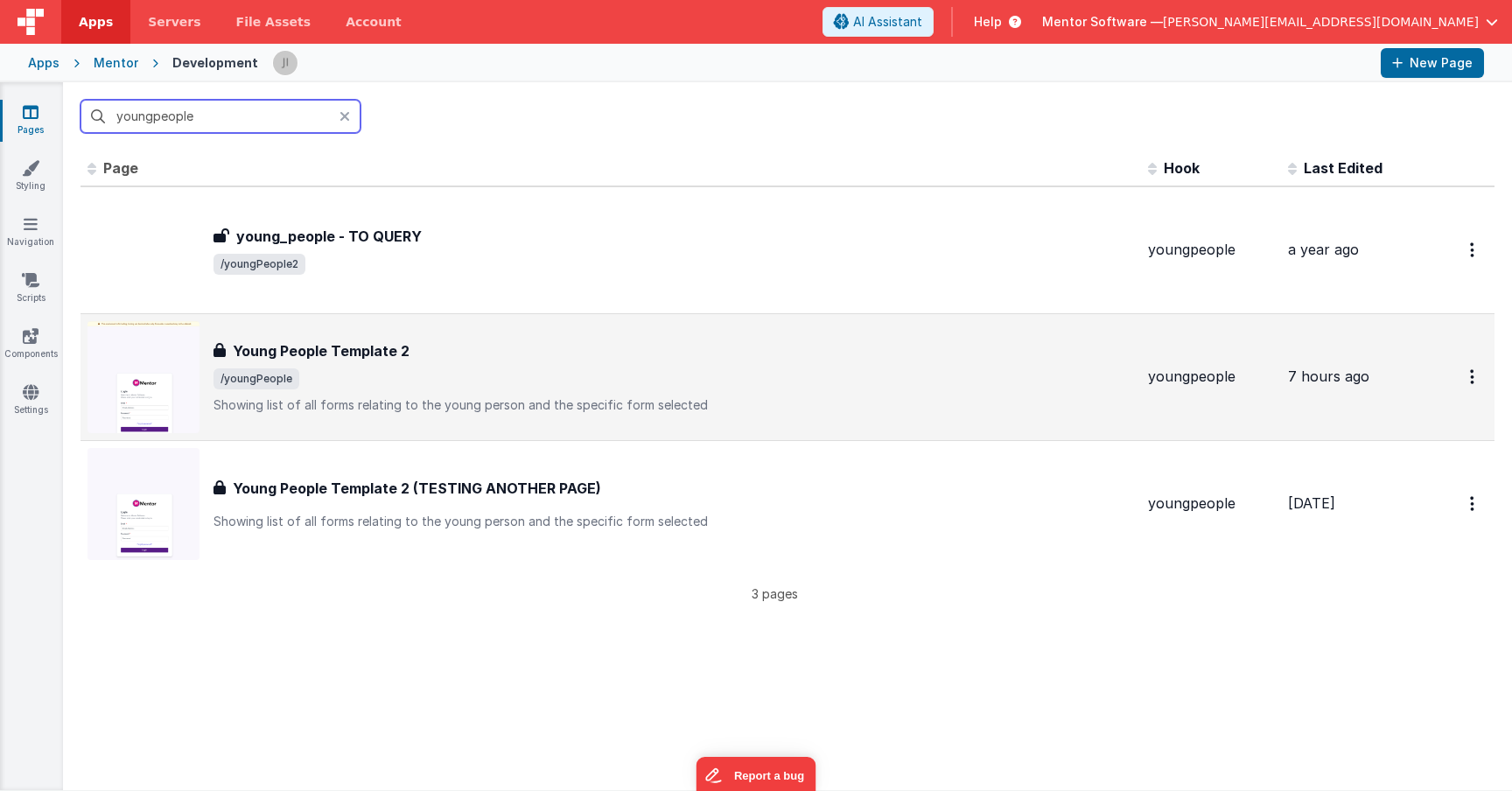
type input "youngpeople"
click at [404, 359] on h3 "Young People Template 2" at bounding box center [321, 351] width 176 height 21
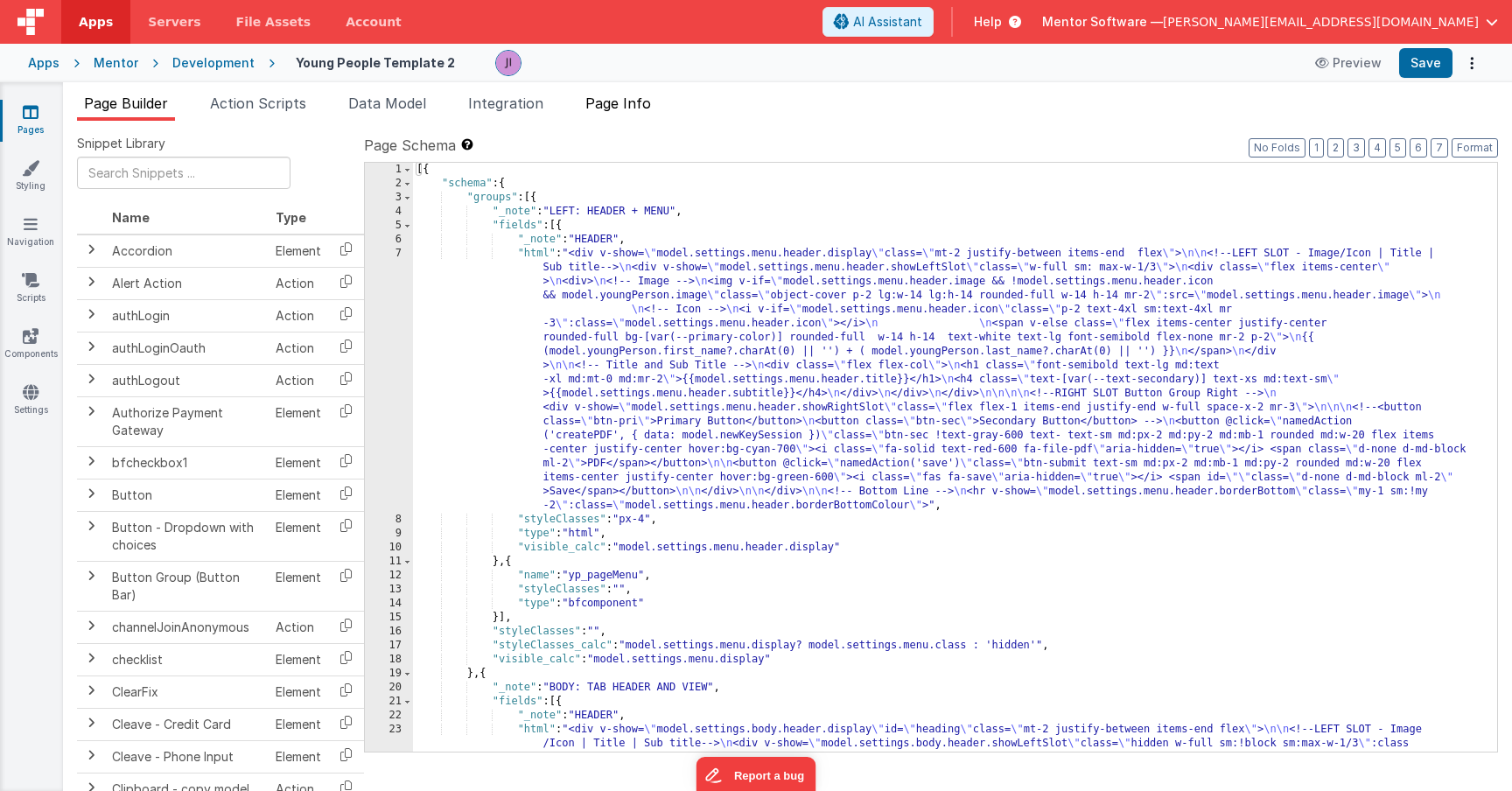
click at [623, 114] on li "Page Info" at bounding box center [619, 107] width 80 height 28
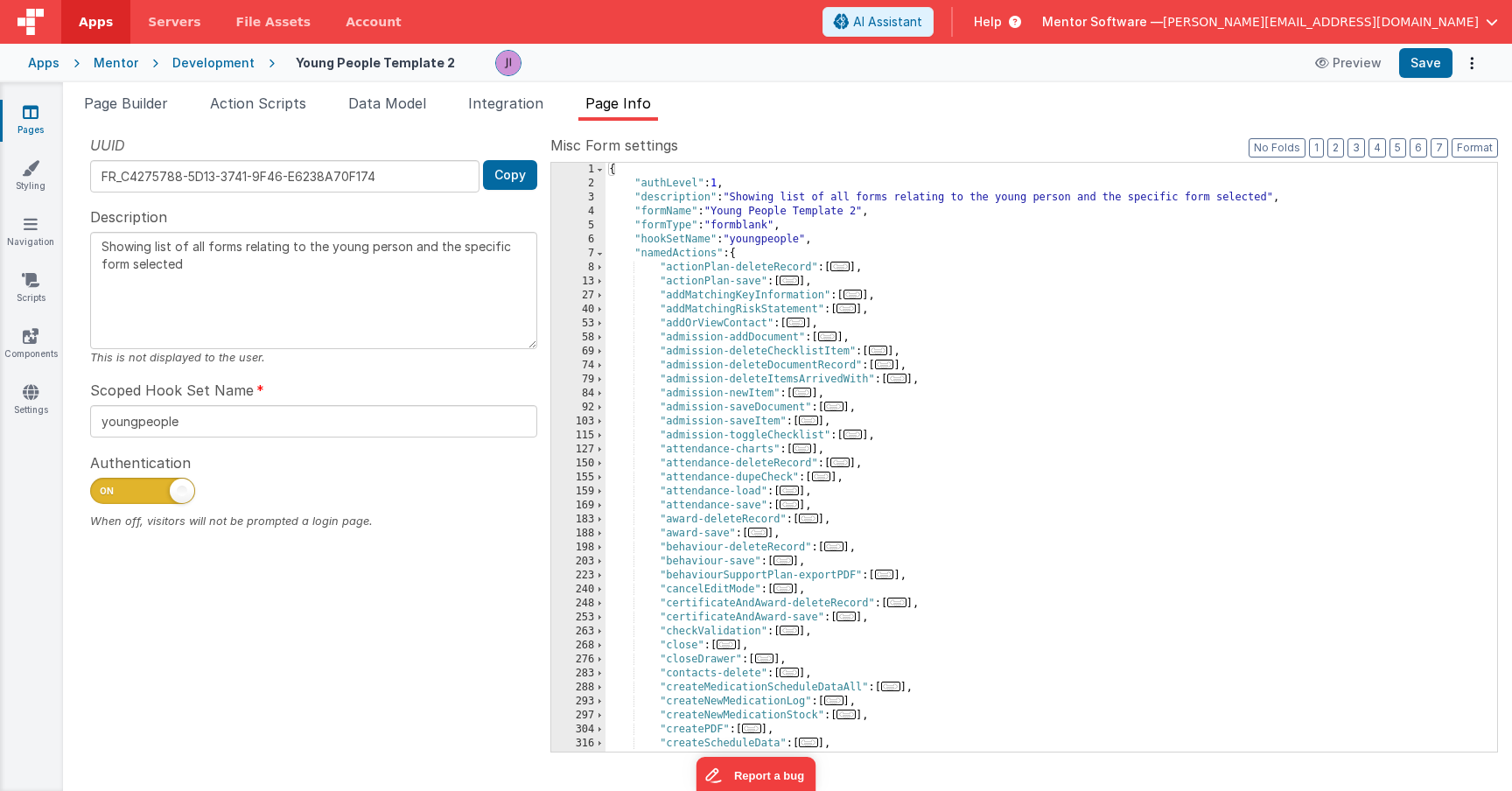
click at [932, 368] on div "{ "authLevel" : 1 , "description" : "Showing list of all forms relating to the …" at bounding box center [1044, 472] width 878 height 617
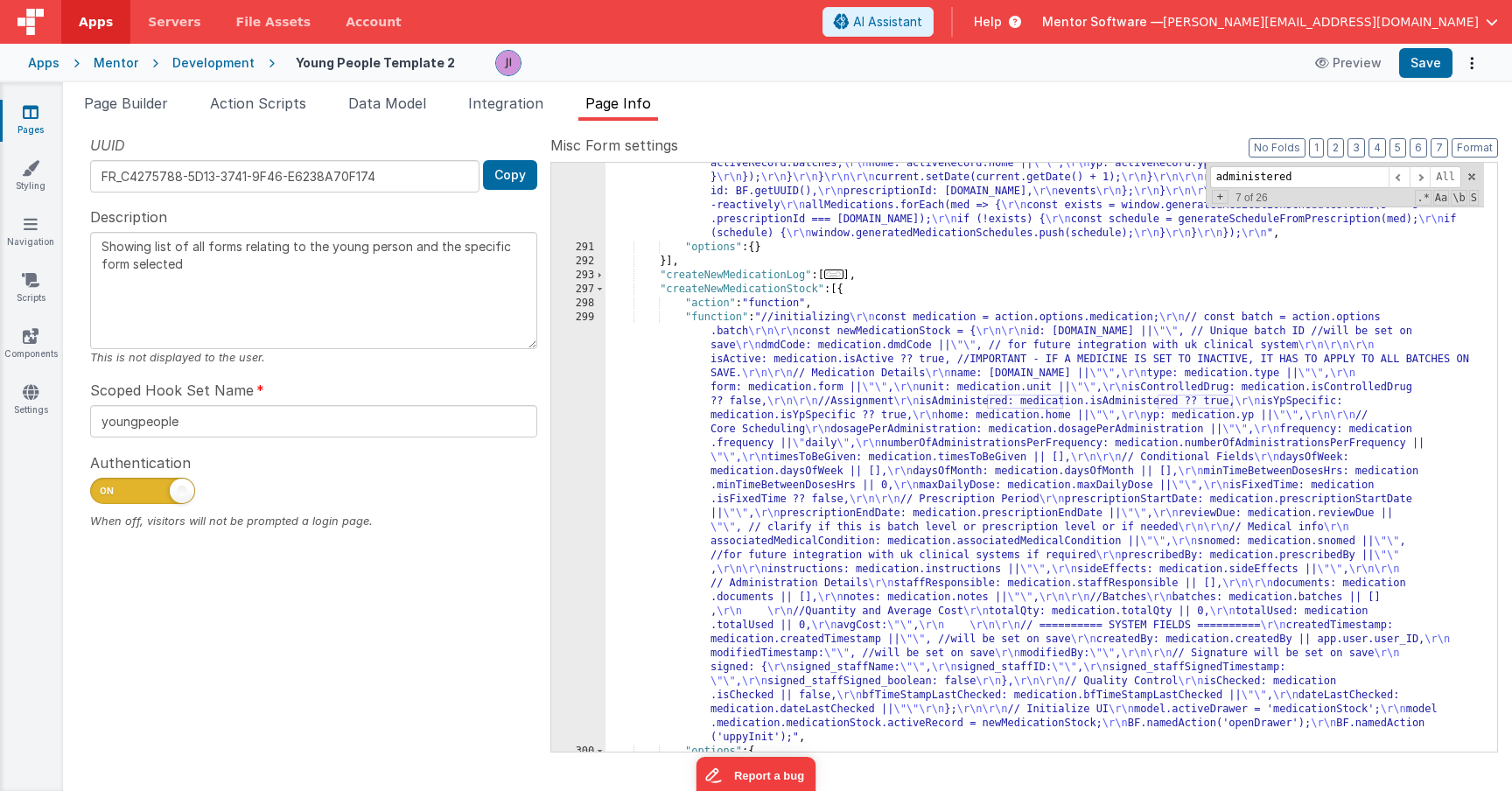
scroll to position [944, 0]
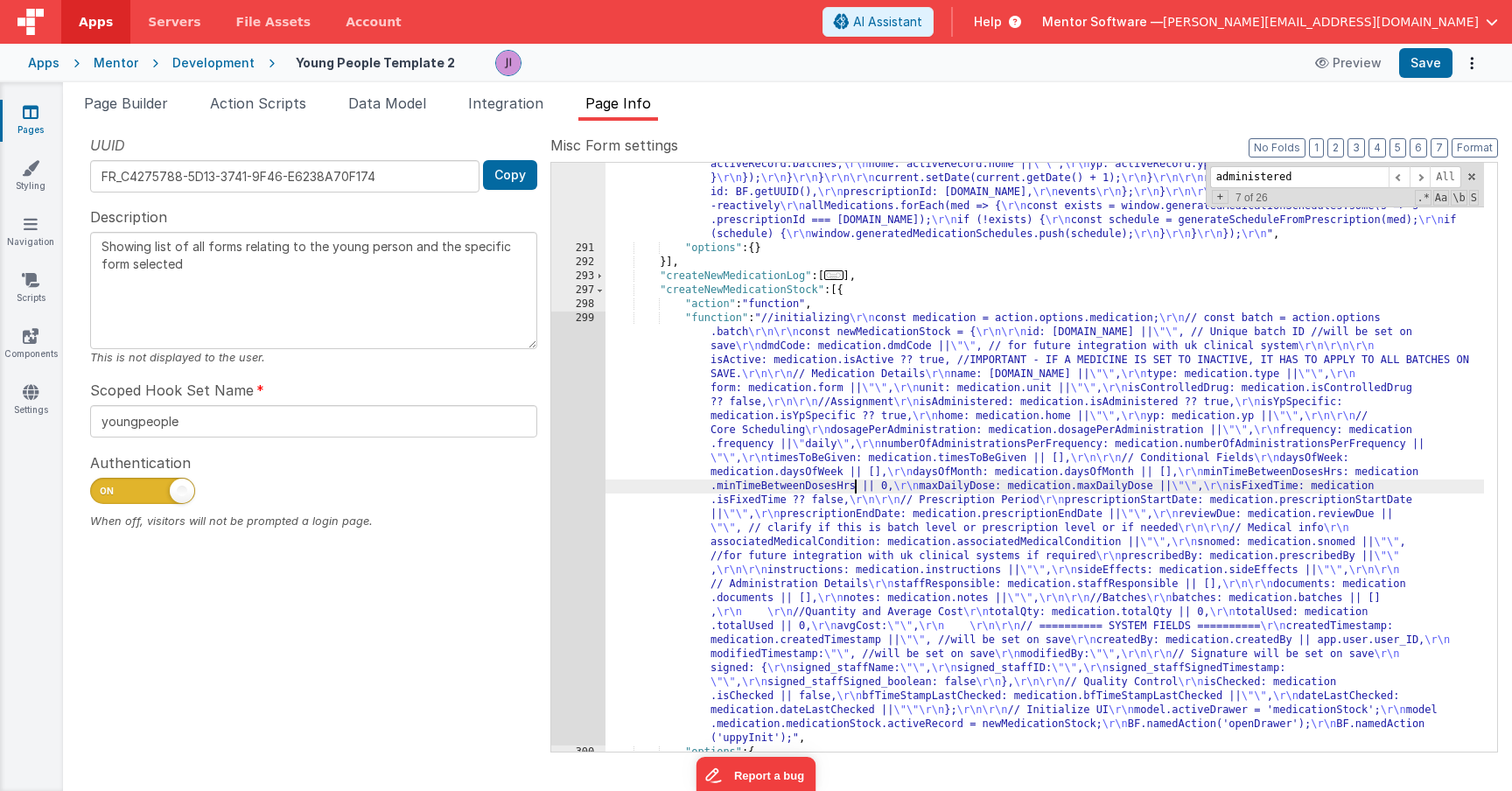
click at [857, 484] on div ""function" : "const allMedications = action.options.list || model.medication.me…" at bounding box center [1044, 304] width 878 height 1079
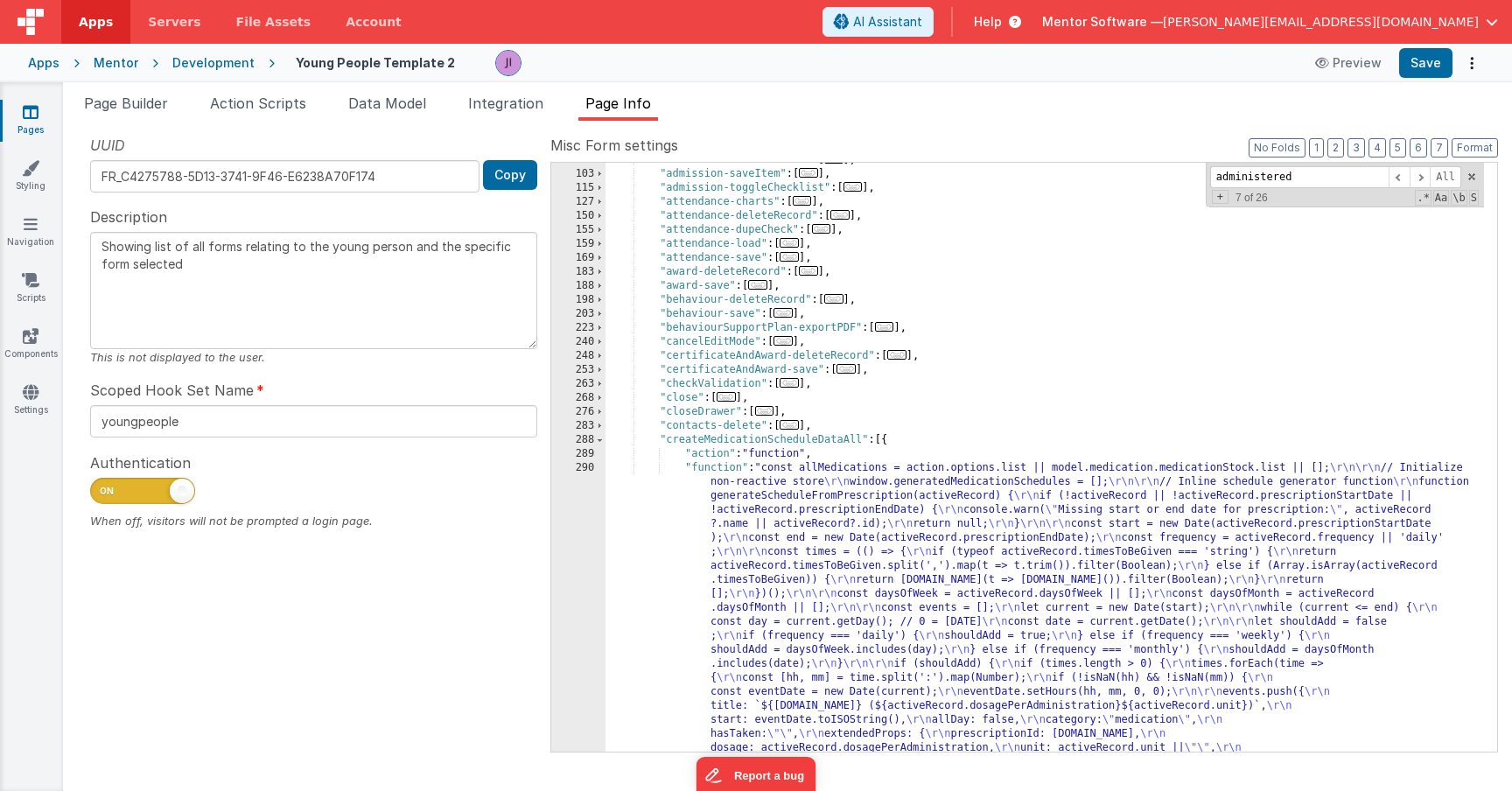
scroll to position [247, 0]
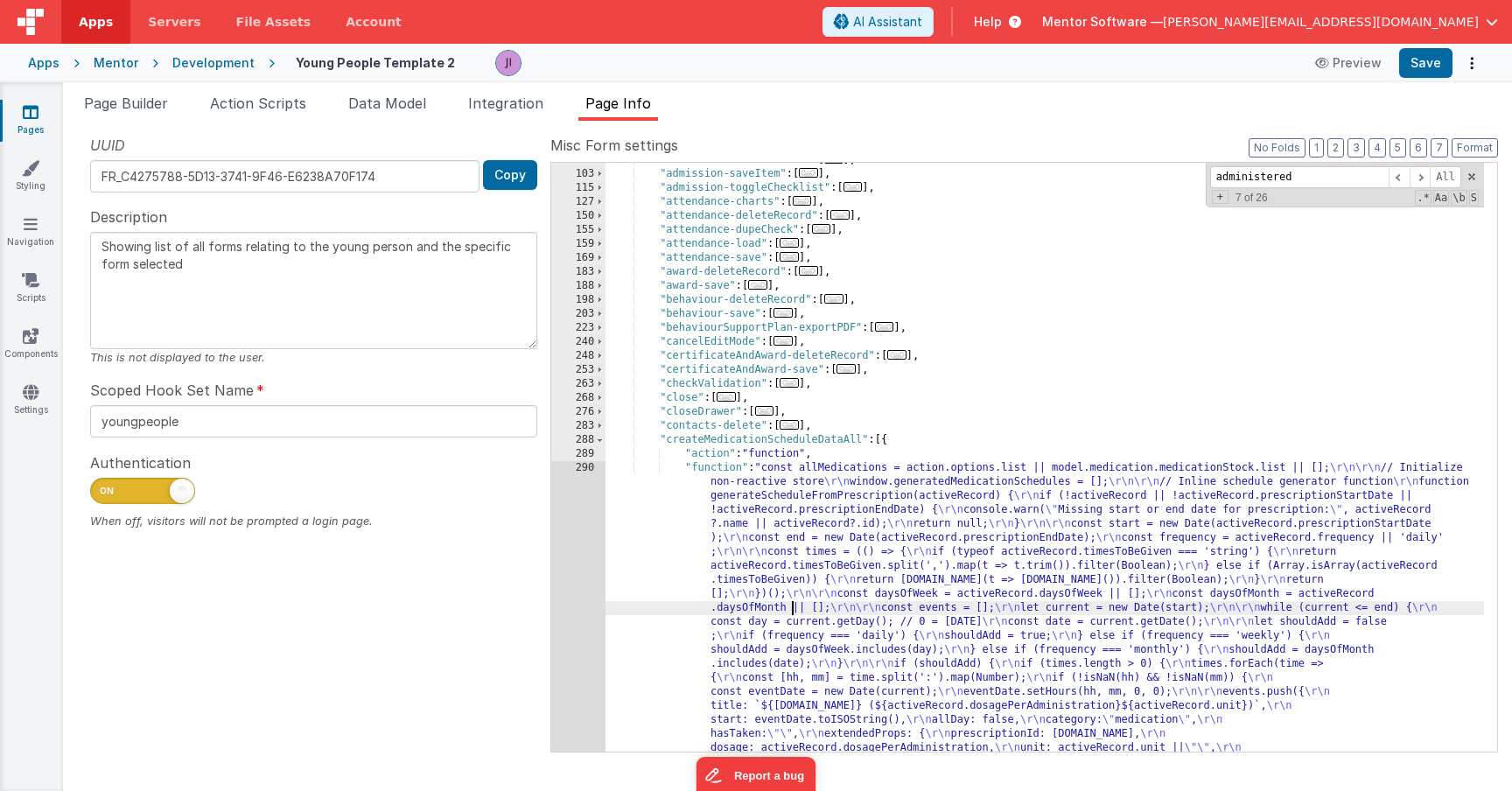
click at [794, 607] on div ""admission-saveDocument" : [ ... ] , "admission-saveItem" : [ ... ] , "admissio…" at bounding box center [1044, 693] width 878 height 1079
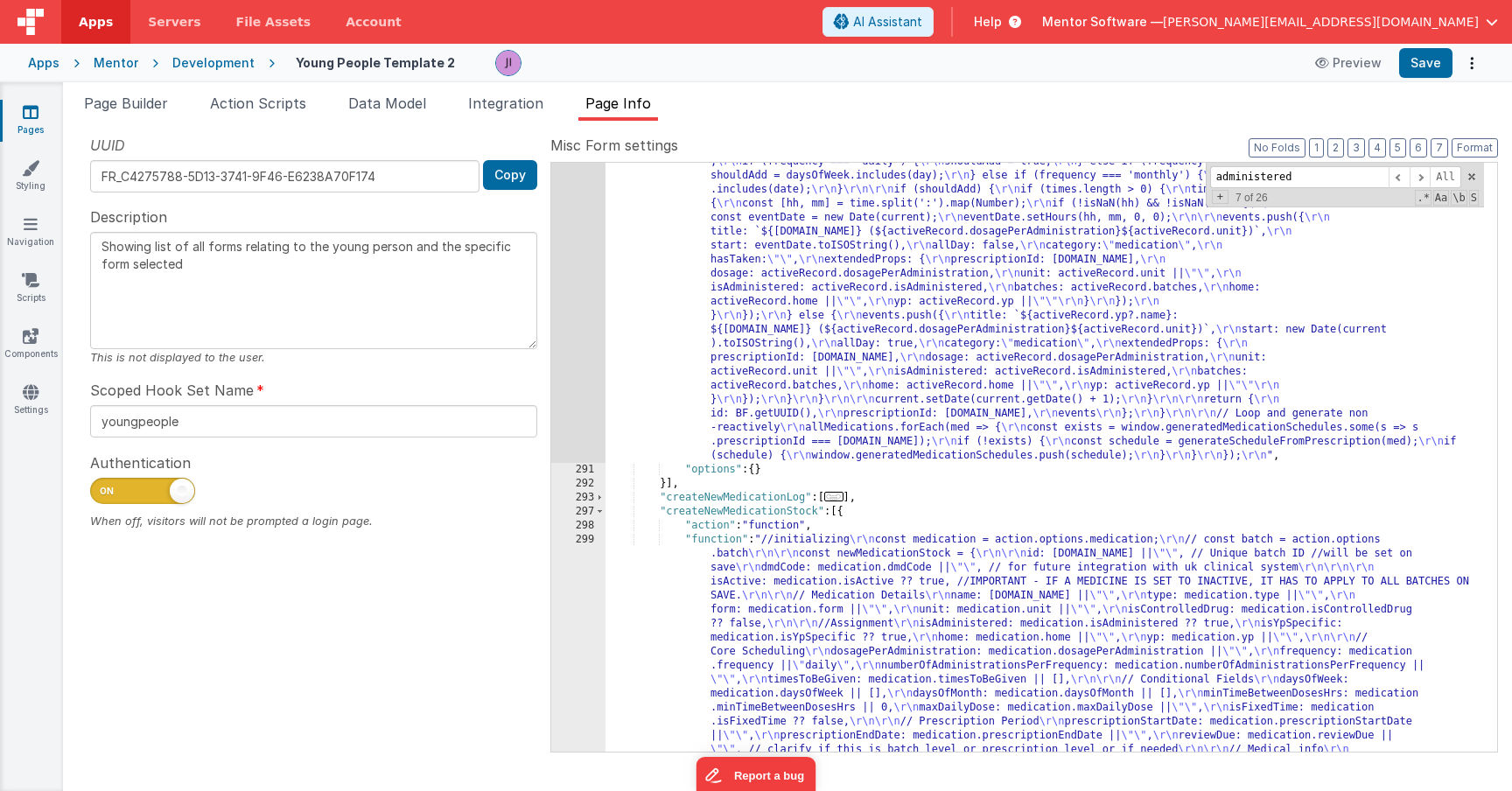
scroll to position [722, 0]
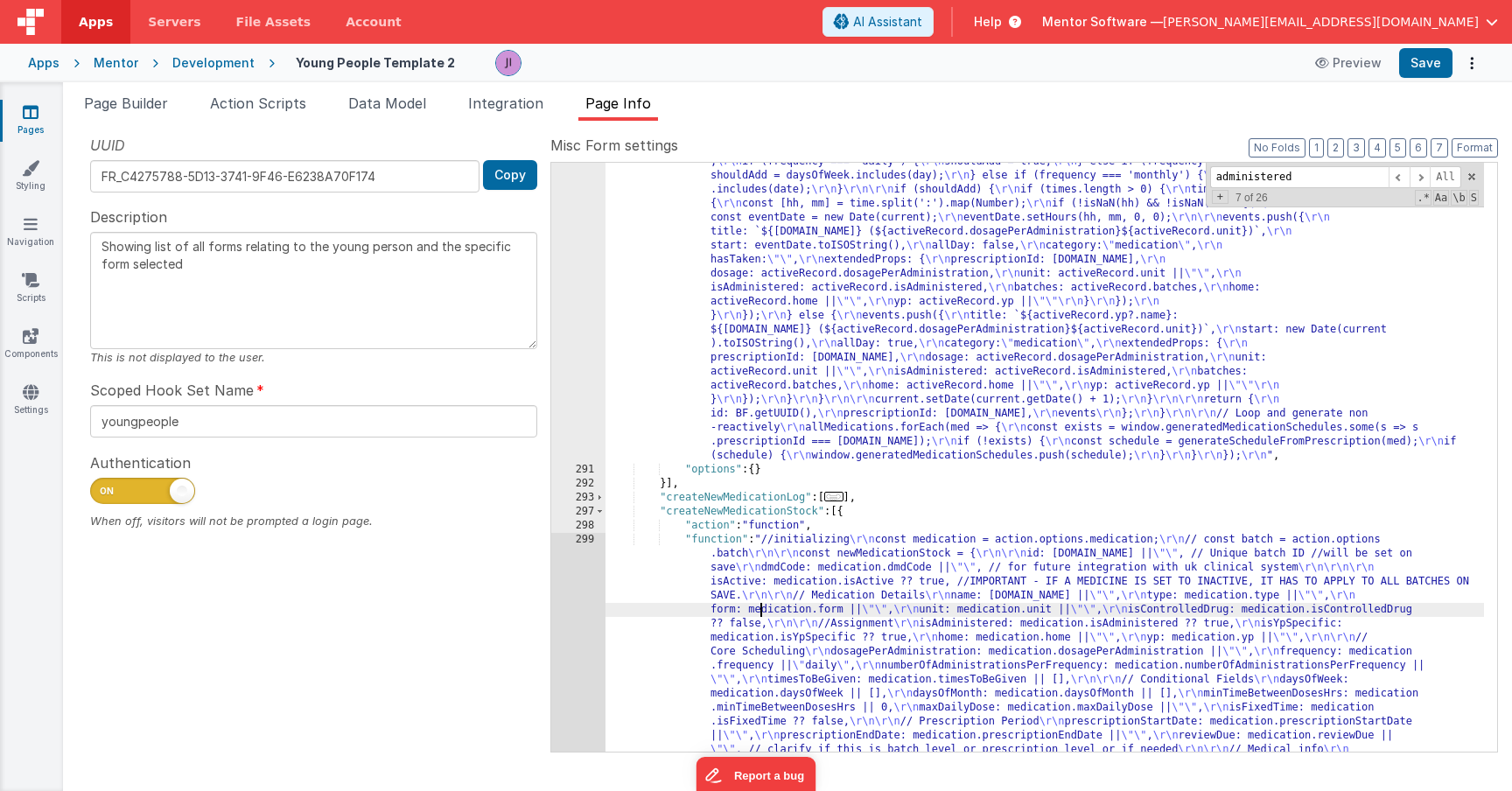
click at [760, 608] on div ""function" : "const allMedications = action.options.list || model.medication.me…" at bounding box center [1044, 736] width 878 height 1500
click at [586, 615] on div "299" at bounding box center [578, 750] width 54 height 435
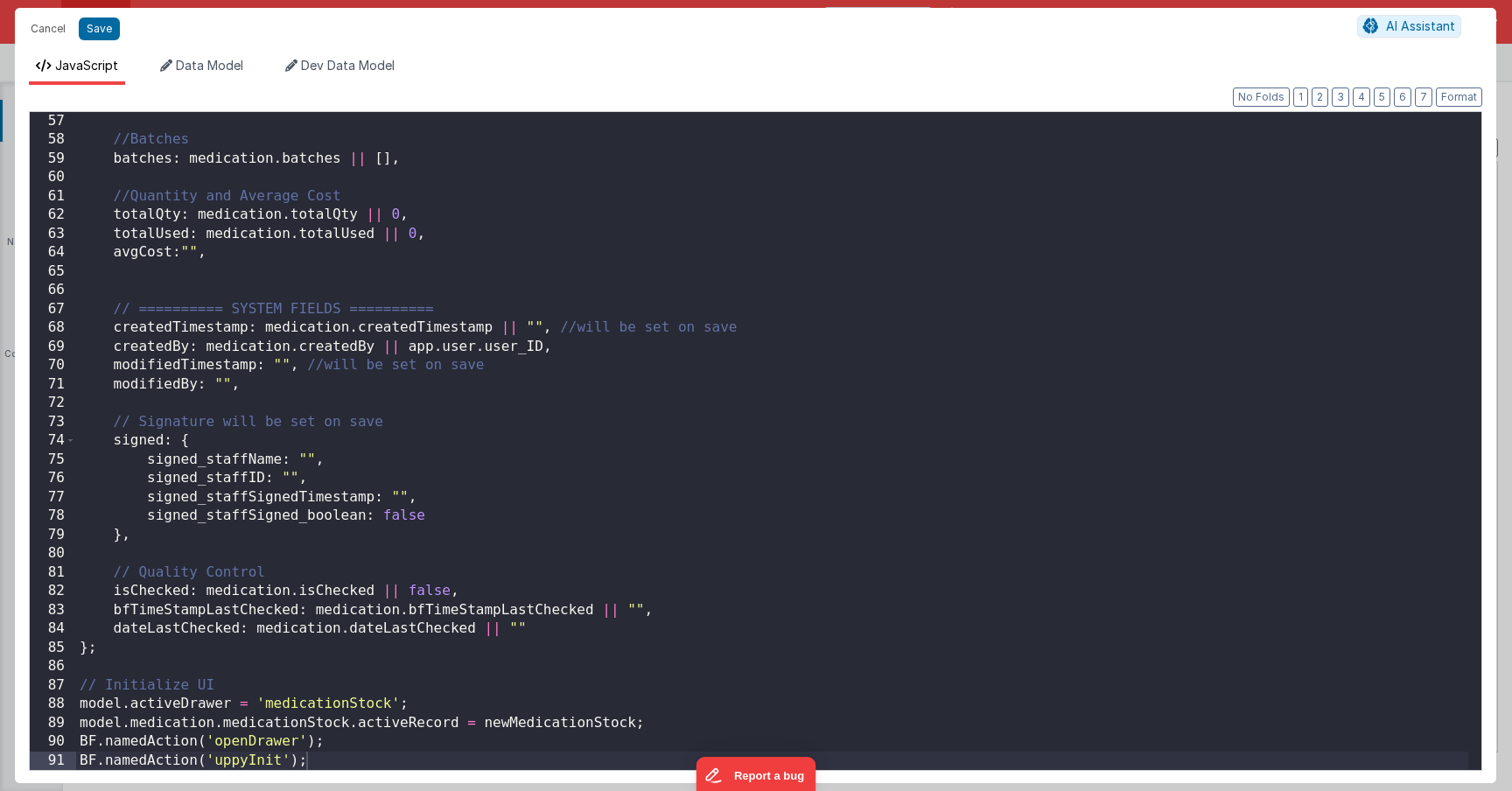
scroll to position [1054, 0]
click at [54, 34] on button "Cancel" at bounding box center [48, 29] width 52 height 25
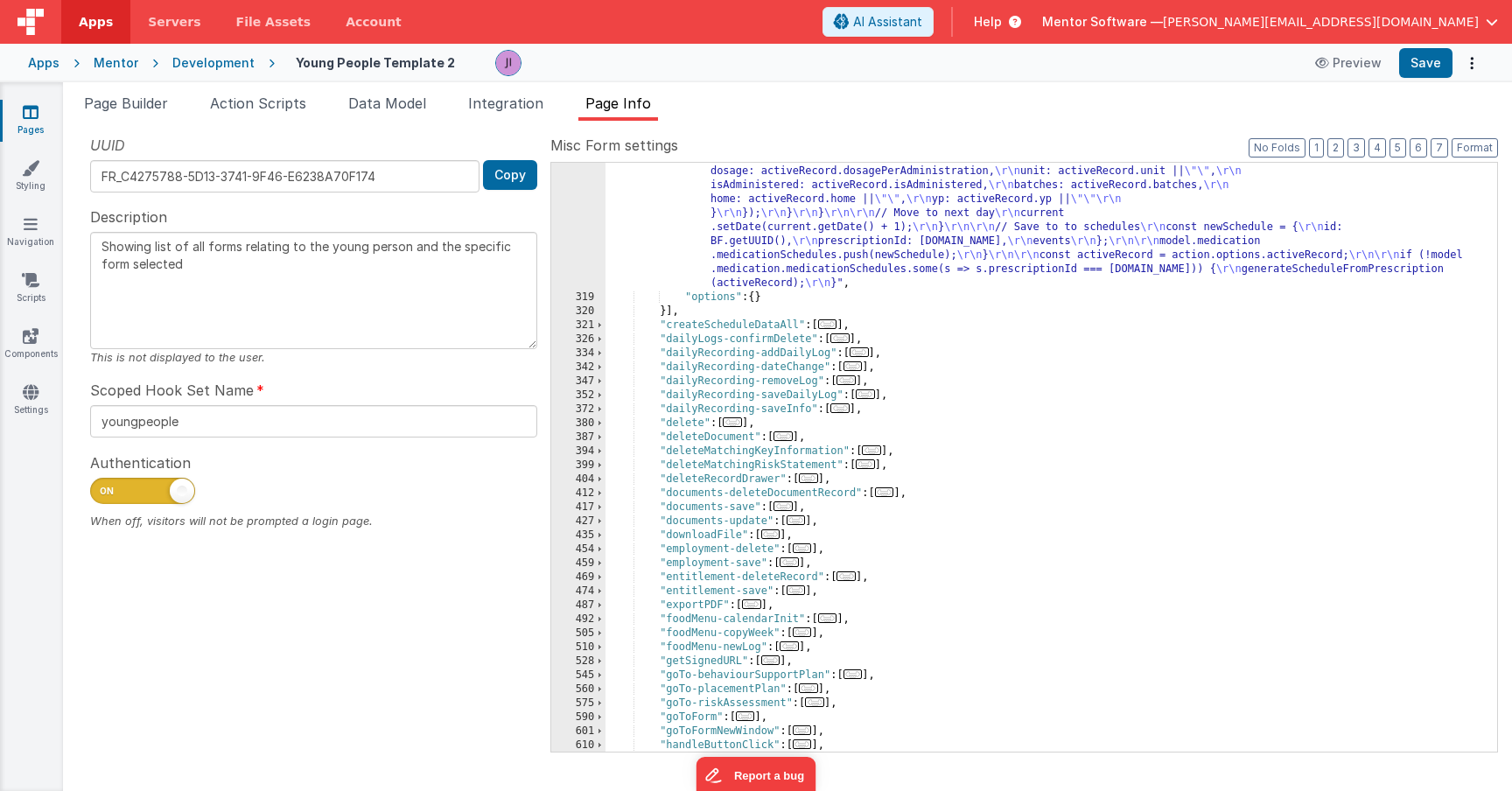
scroll to position [1970, 0]
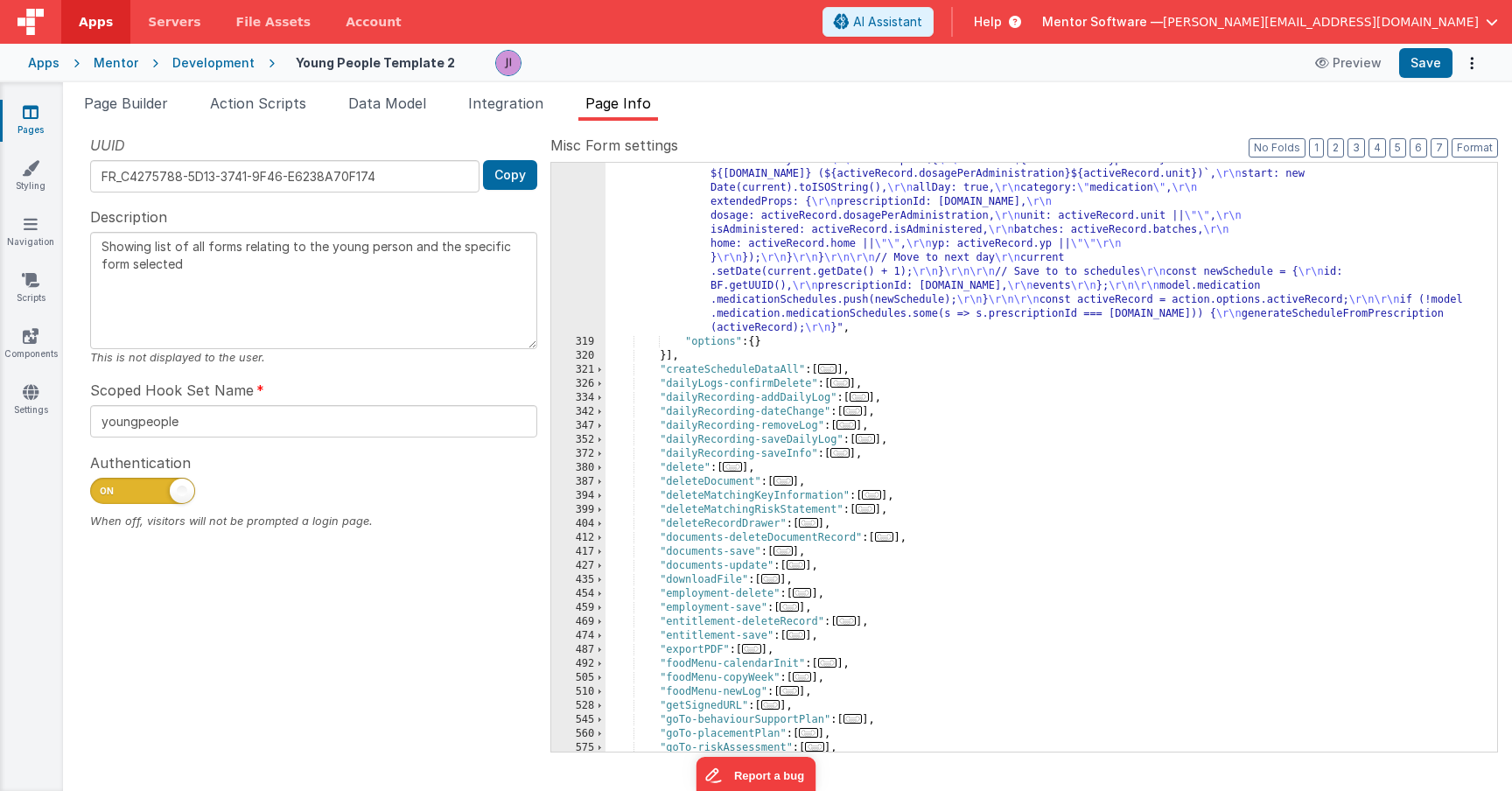
click at [817, 323] on div ""function" : "function generateScheduleFromPrescription(activeRecord) { \r\n if…" at bounding box center [1044, 378] width 878 height 1122
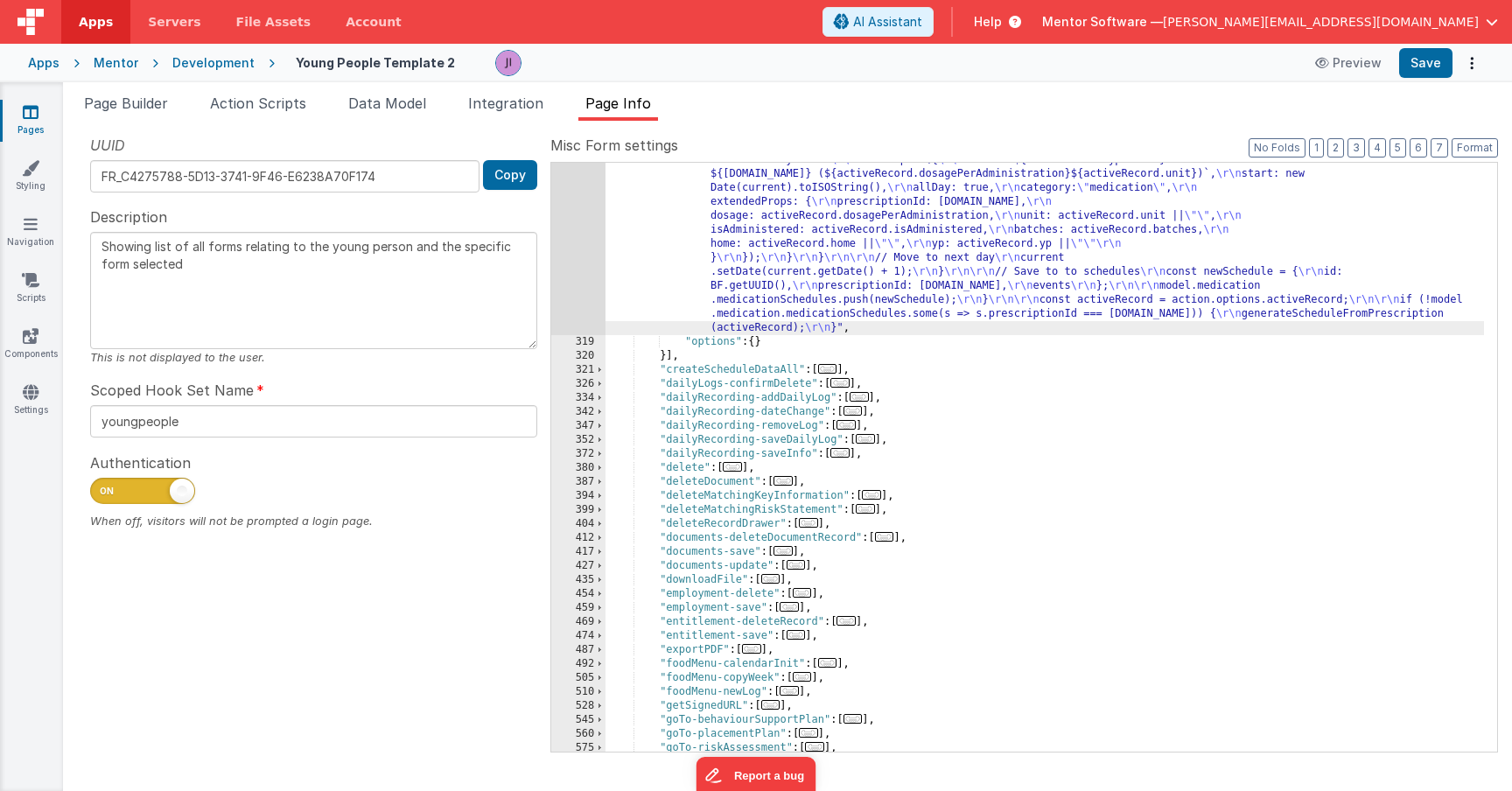
click at [569, 256] on div "318" at bounding box center [578, 76] width 54 height 518
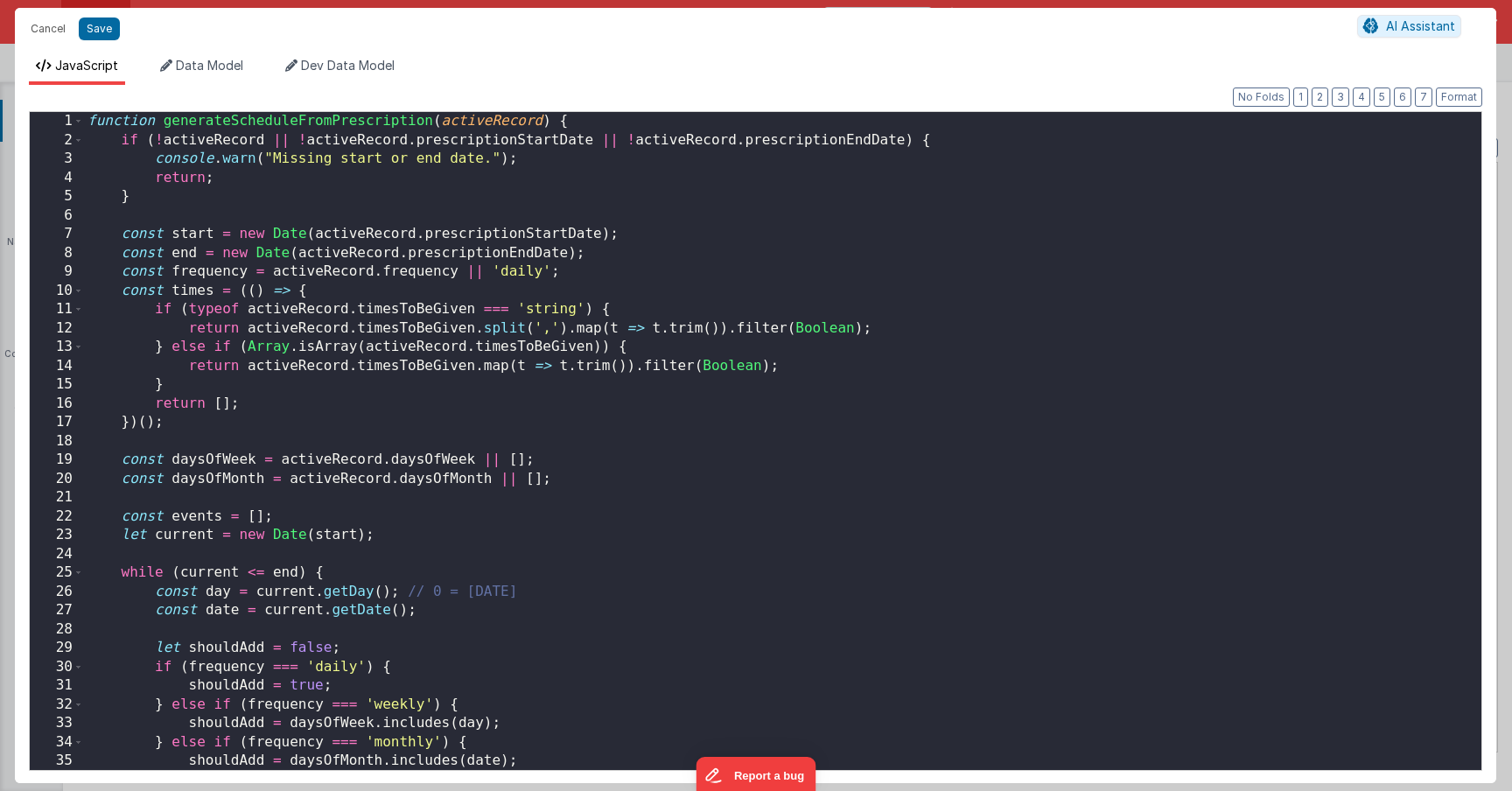
scroll to position [0, 0]
click at [38, 26] on button "Cancel" at bounding box center [48, 29] width 52 height 25
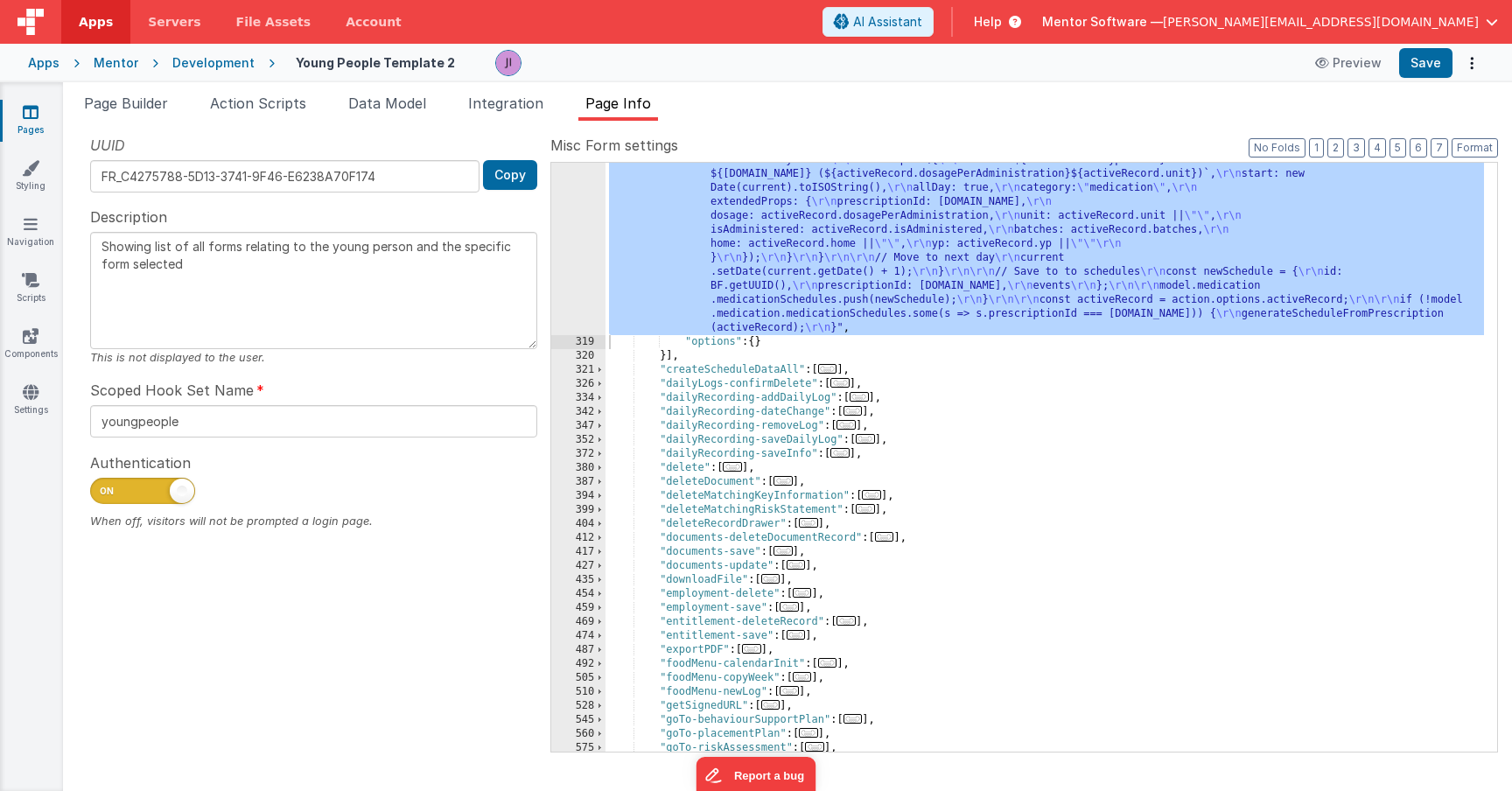
click at [1083, 439] on div ""function" : "function generateScheduleFromPrescription(activeRecord) { \r\n if…" at bounding box center [1044, 378] width 878 height 1122
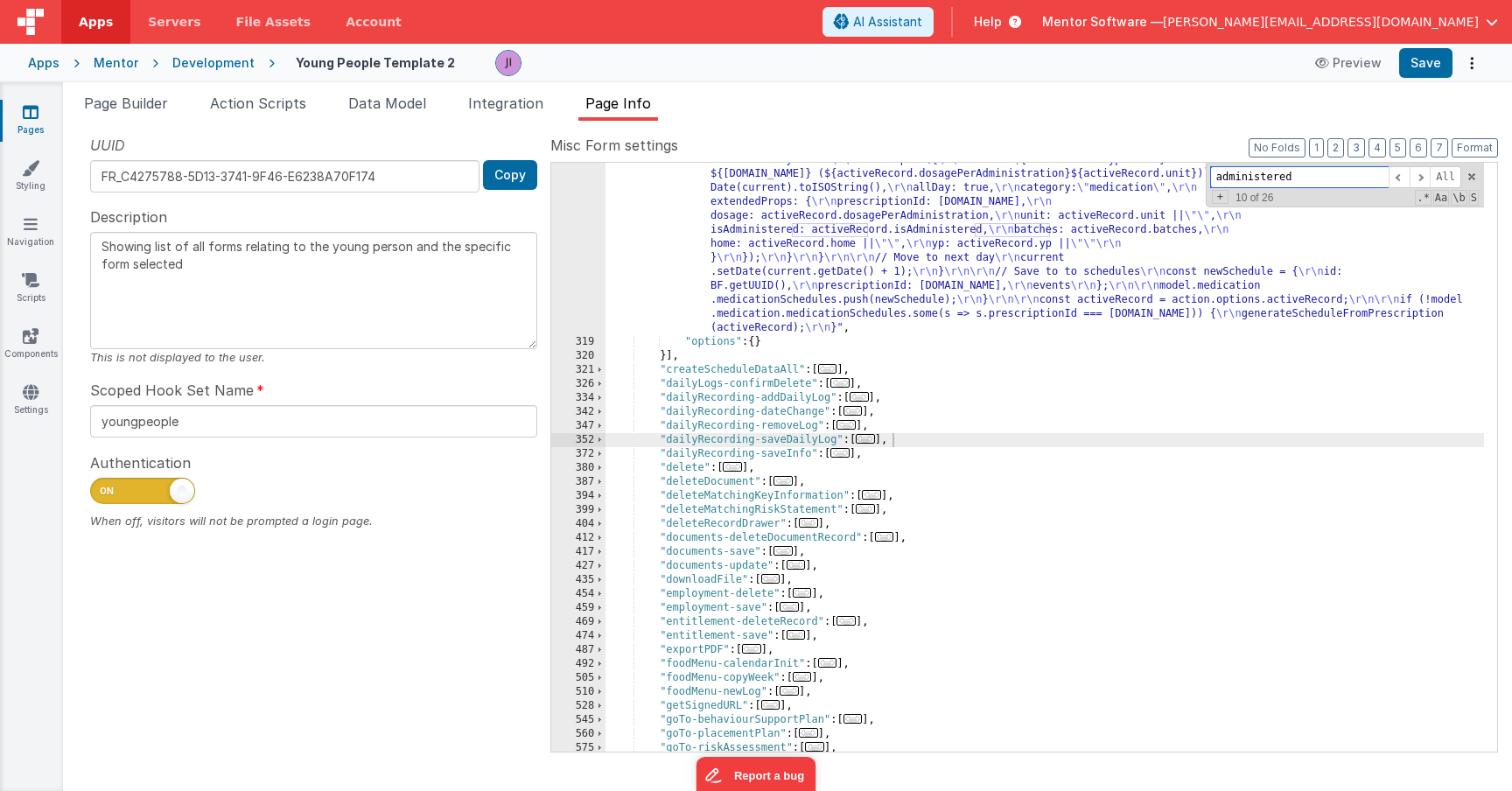
click at [1220, 181] on input "administered" at bounding box center [1298, 177] width 178 height 22
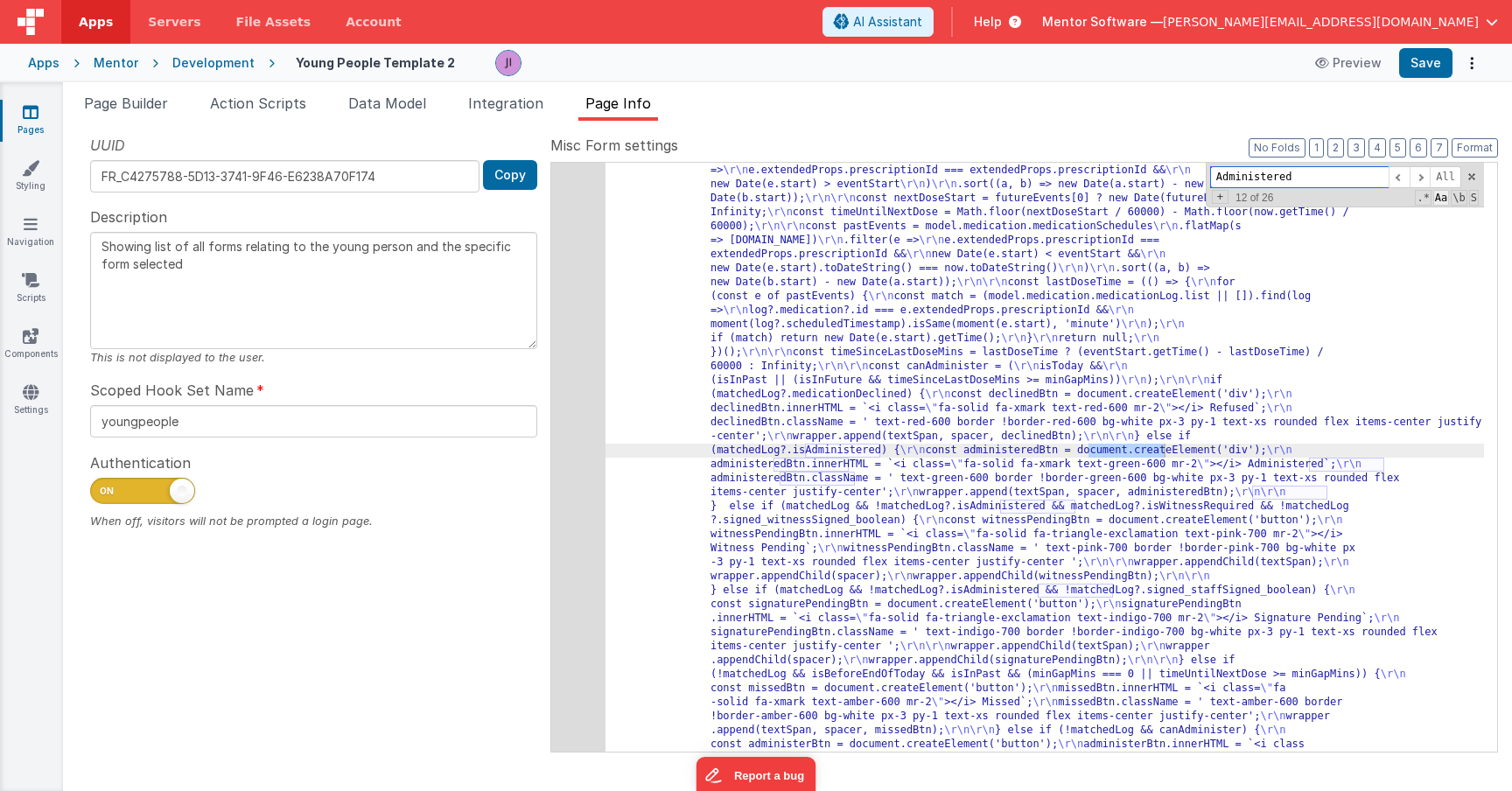
type input "Administered"
click at [1441, 199] on span "Aa" at bounding box center [1441, 198] width 16 height 16
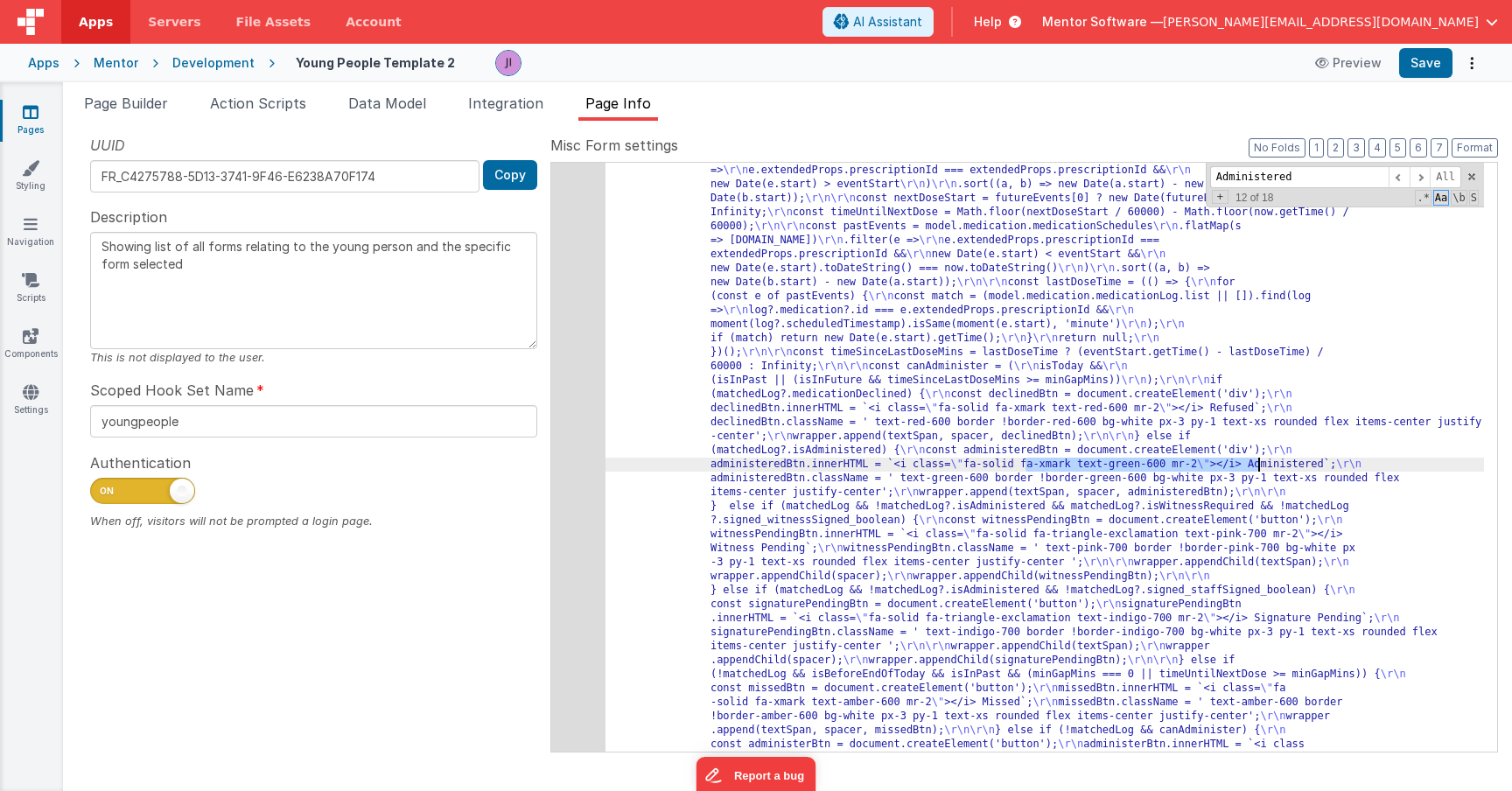
drag, startPoint x: 1025, startPoint y: 468, endPoint x: 1257, endPoint y: 459, distance: 232.2
click at [1431, 76] on button "Save" at bounding box center [1425, 63] width 53 height 30
click at [31, 120] on link "Pages" at bounding box center [30, 120] width 63 height 35
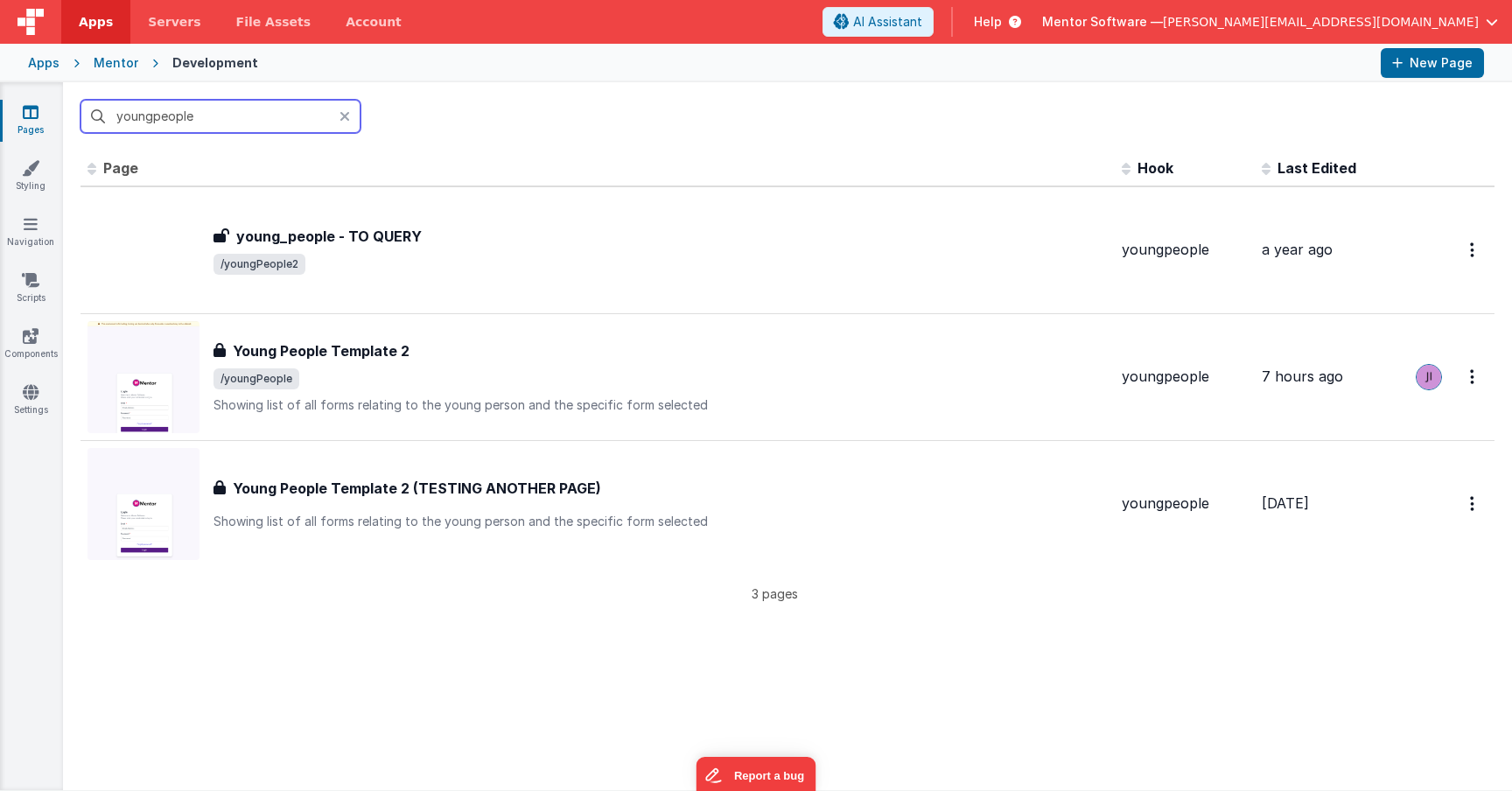
click at [135, 121] on input "youngpeople" at bounding box center [221, 117] width 280 height 34
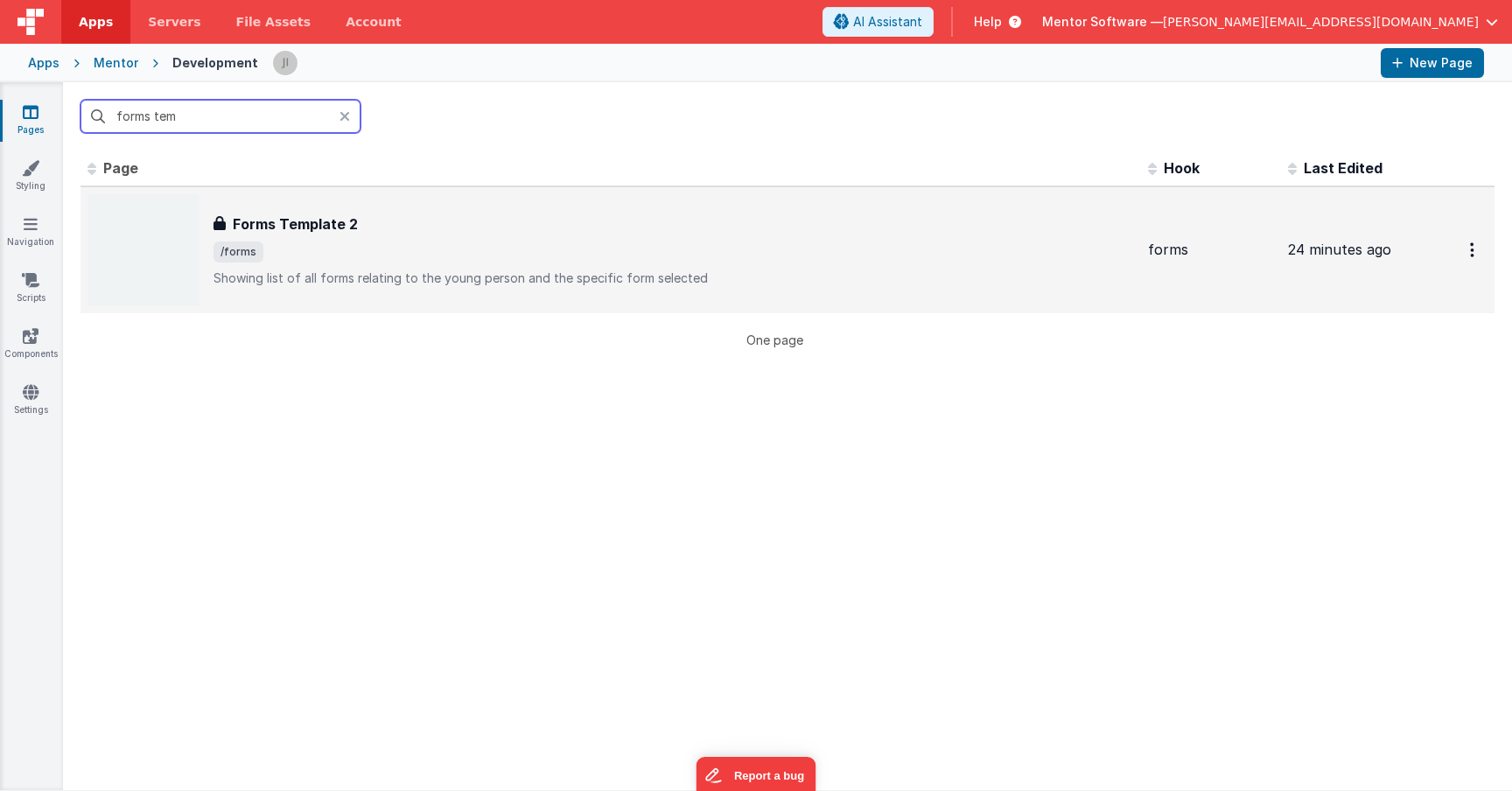
type input "forms tem"
click at [328, 229] on h3 "Forms Template 2" at bounding box center [295, 224] width 125 height 21
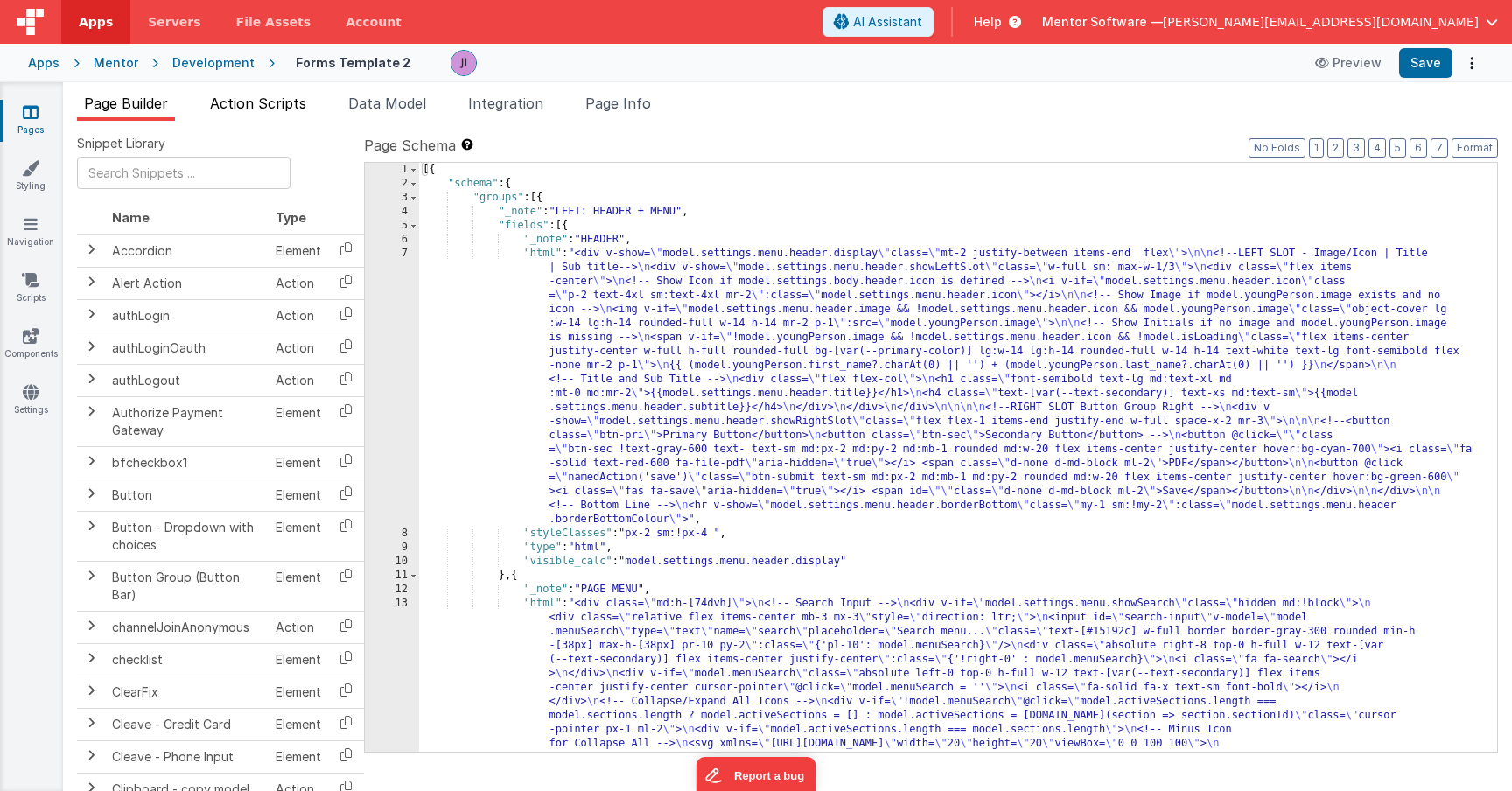
click at [263, 117] on li "Action Scripts" at bounding box center [258, 107] width 110 height 28
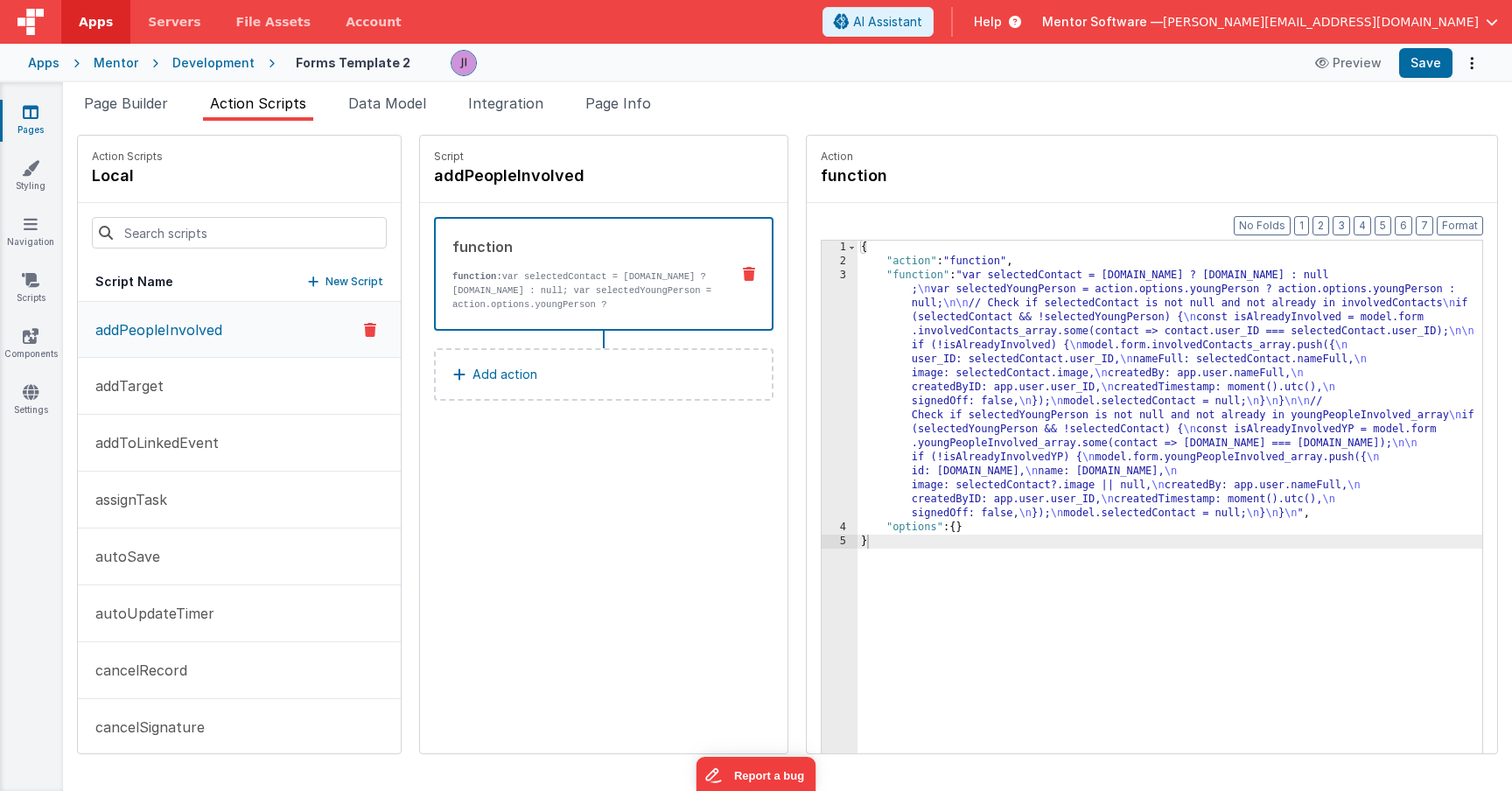
click at [204, 266] on div "Script Name New Script" at bounding box center [239, 282] width 323 height 39
click at [207, 232] on input at bounding box center [239, 233] width 295 height 32
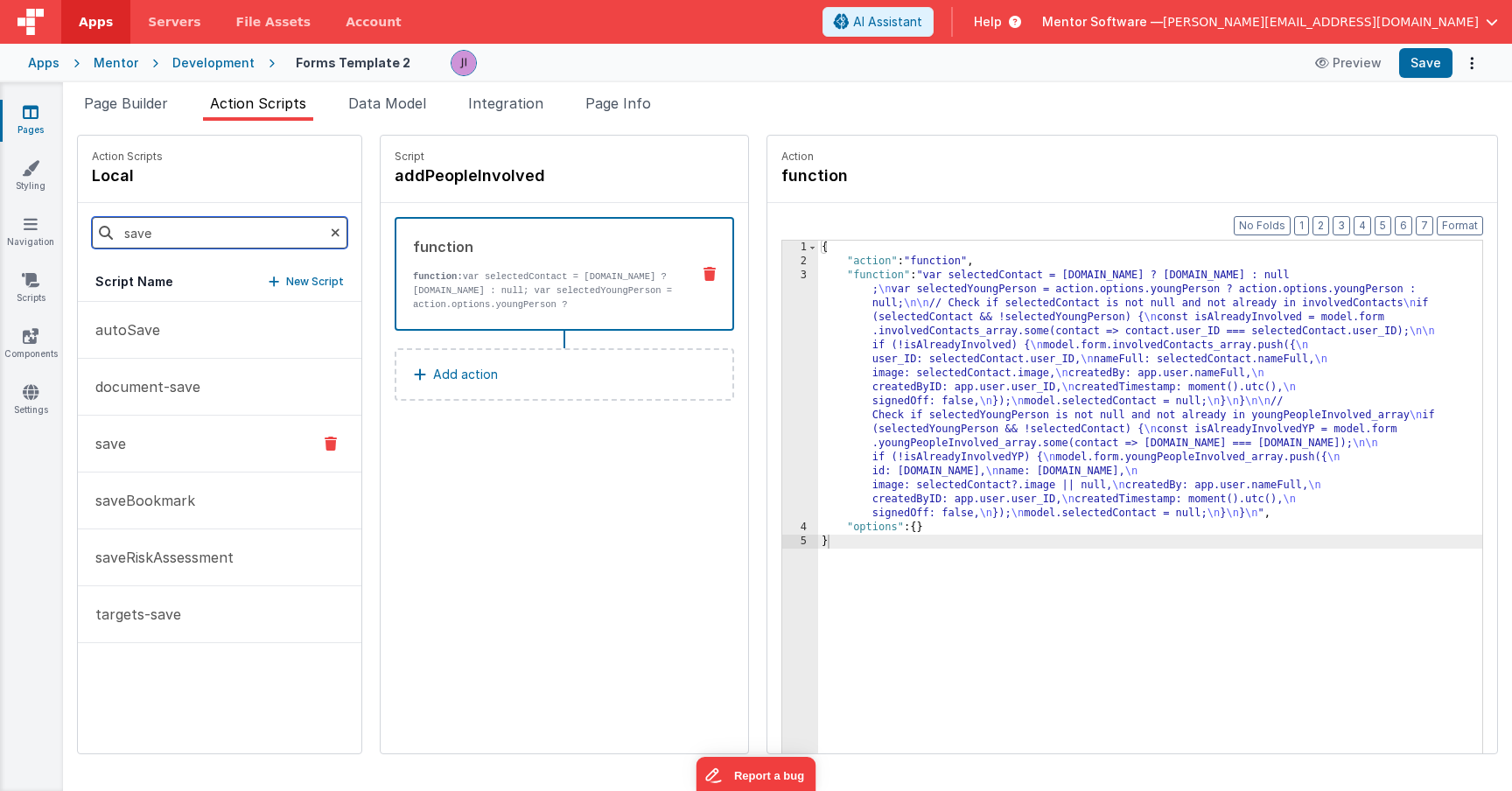
type input "save"
click at [143, 465] on button "save" at bounding box center [220, 444] width 284 height 57
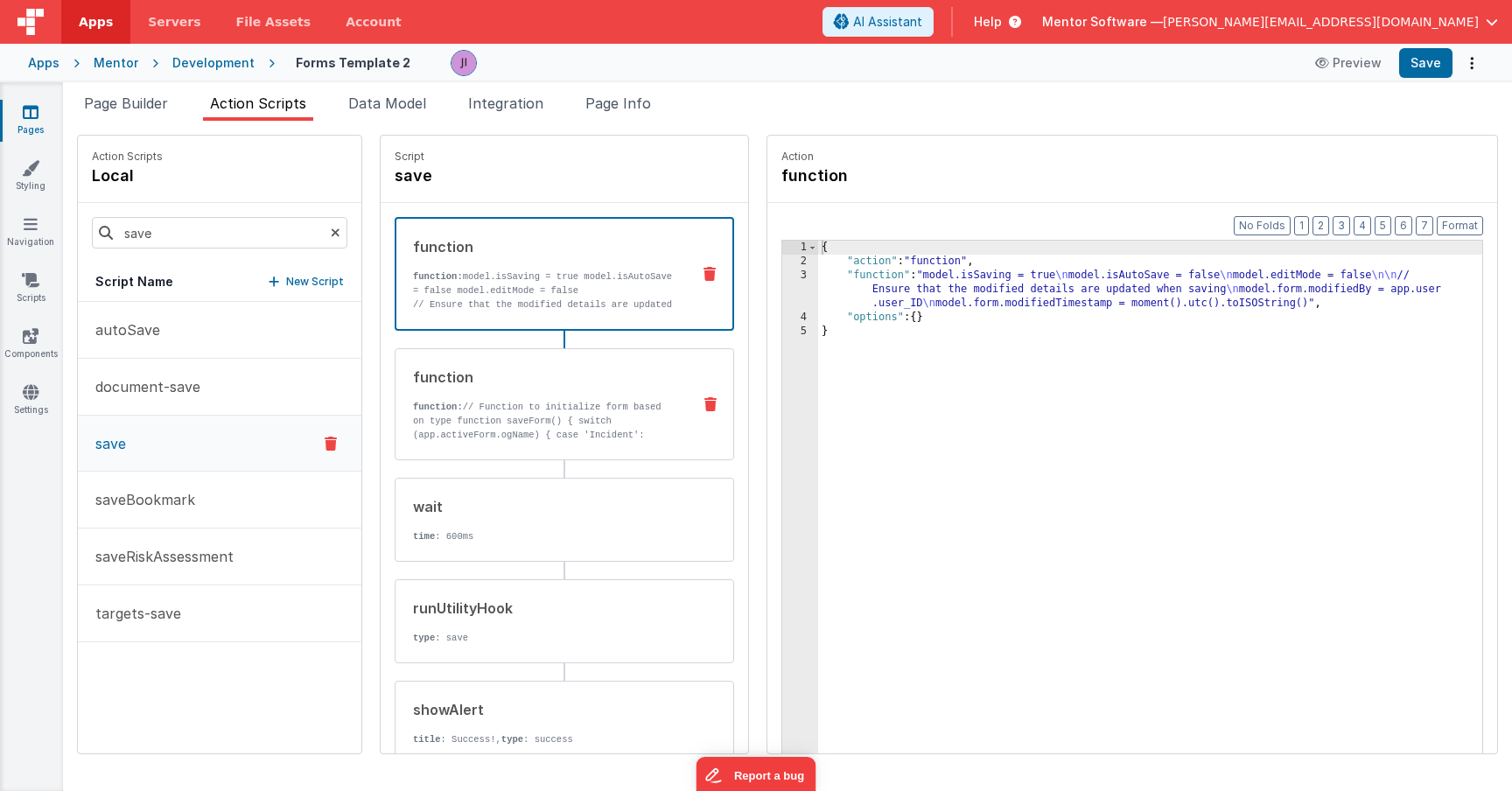
click at [534, 381] on div "function" at bounding box center [545, 378] width 264 height 21
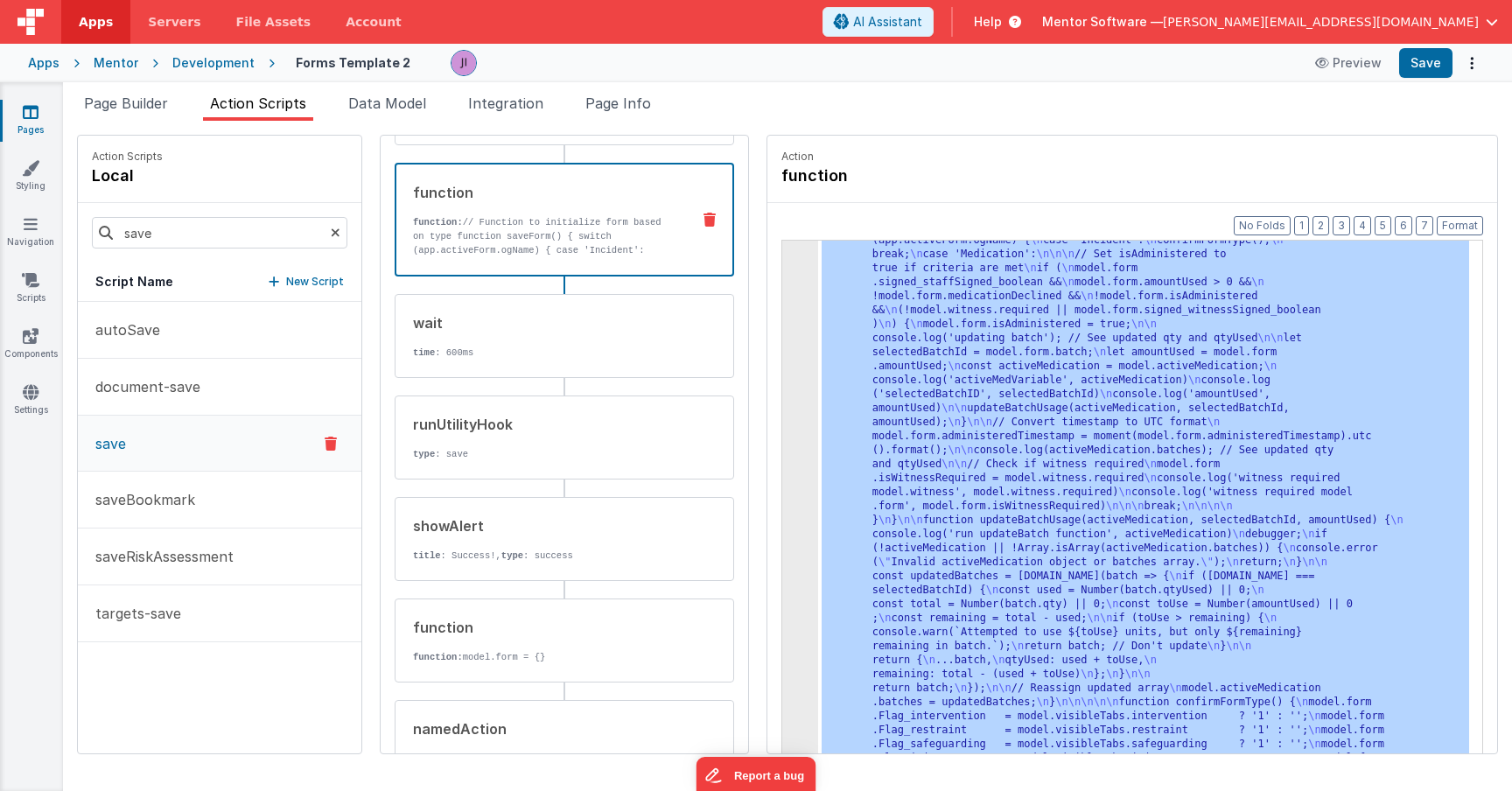
scroll to position [316, 0]
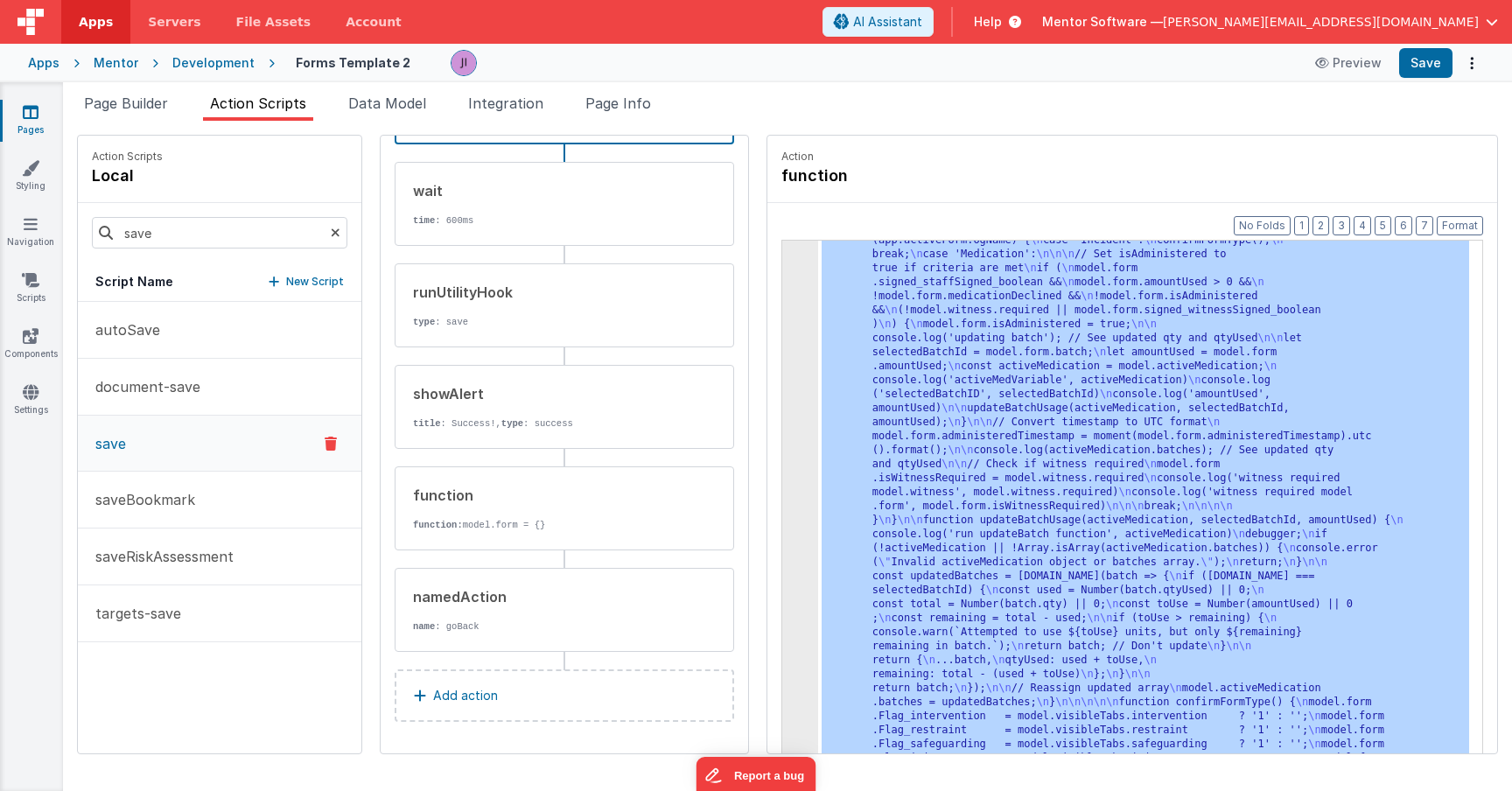
click at [783, 442] on div "4" at bounding box center [800, 507] width 35 height 575
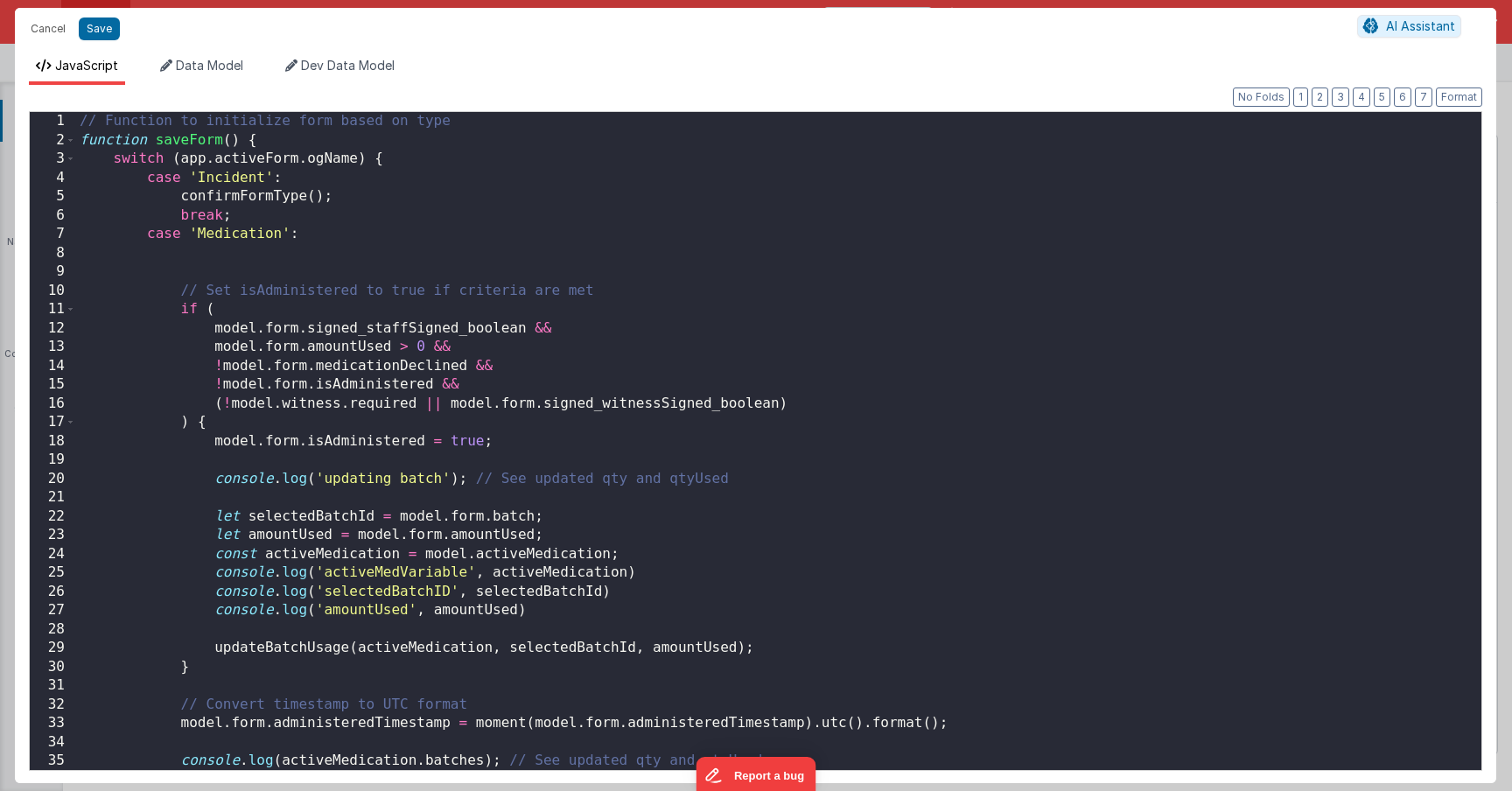
scroll to position [1148, 0]
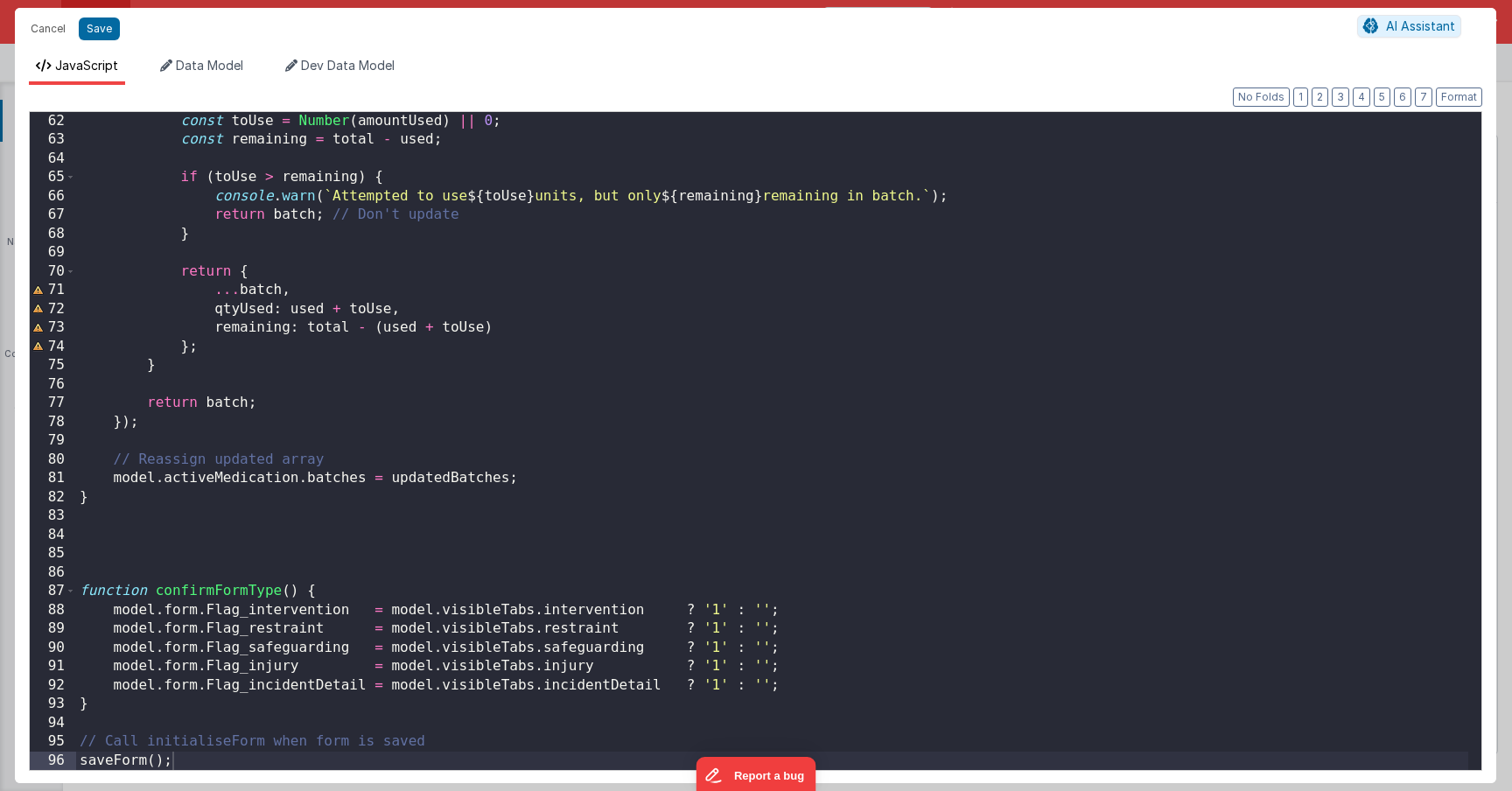
click at [526, 485] on div "const toUse = Number ( amountUsed ) || 0 ; const remaining = total - used ; if …" at bounding box center [772, 459] width 1392 height 696
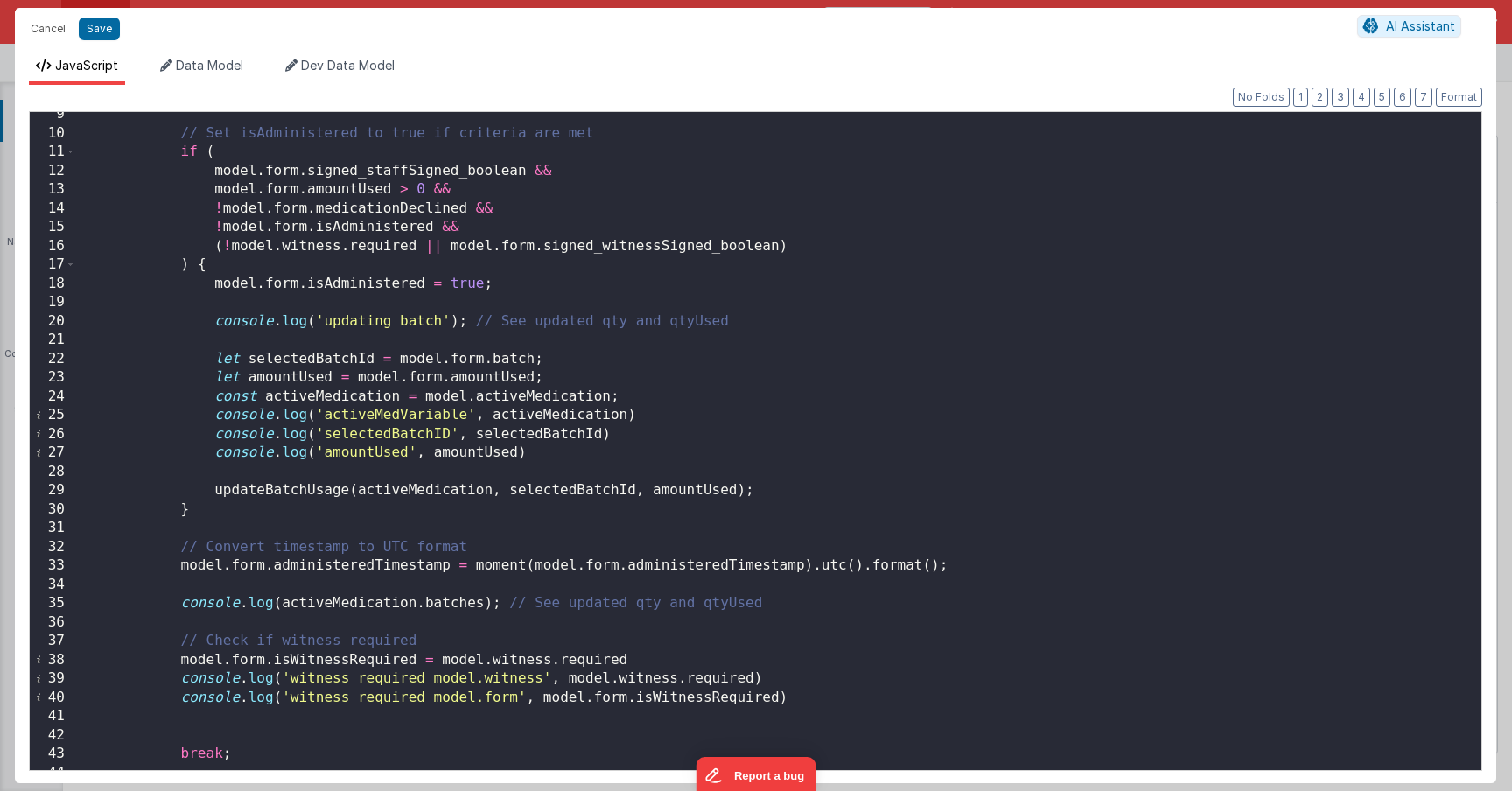
scroll to position [368, 0]
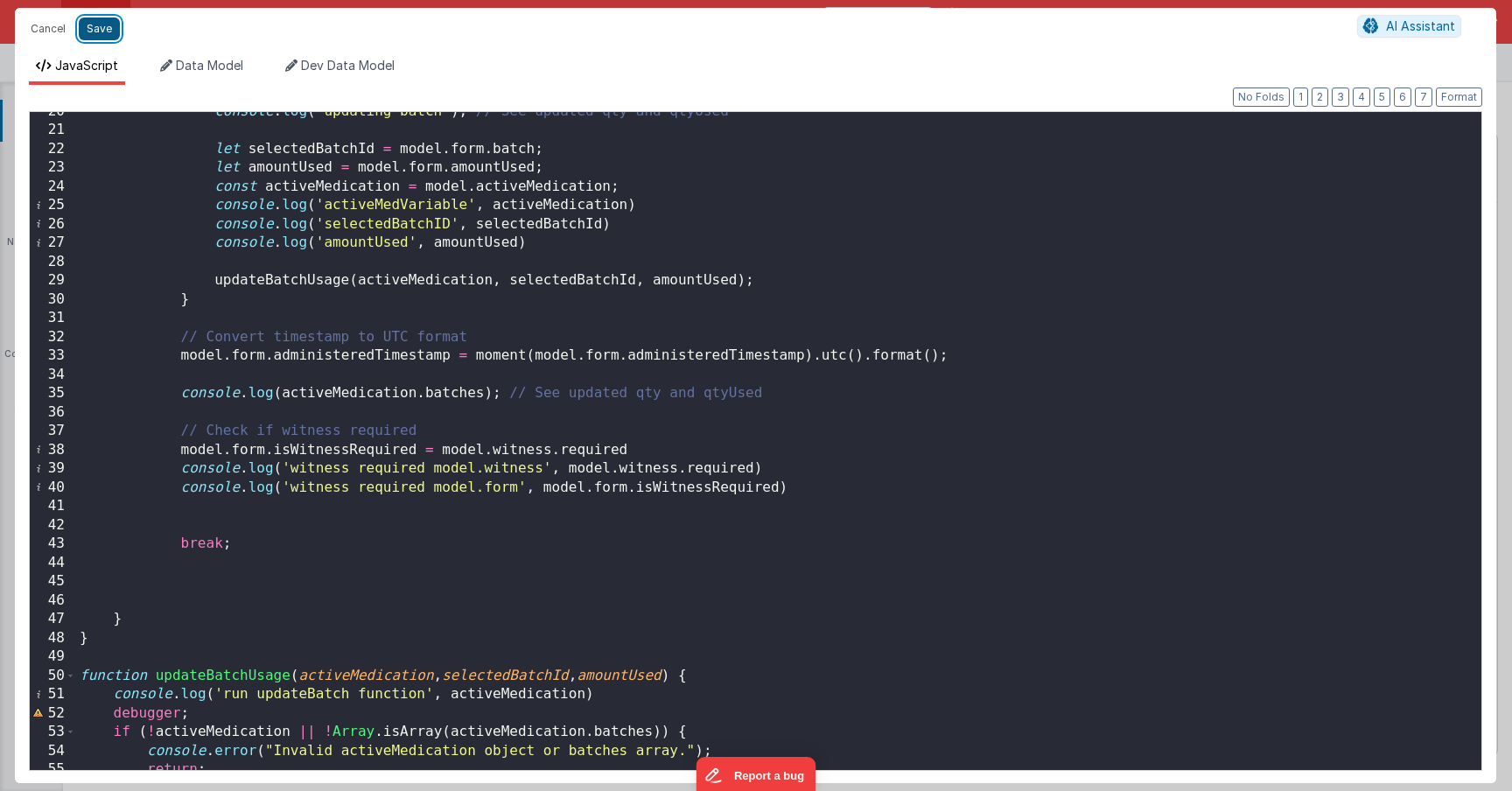
click at [110, 37] on button "Save" at bounding box center [99, 29] width 41 height 23
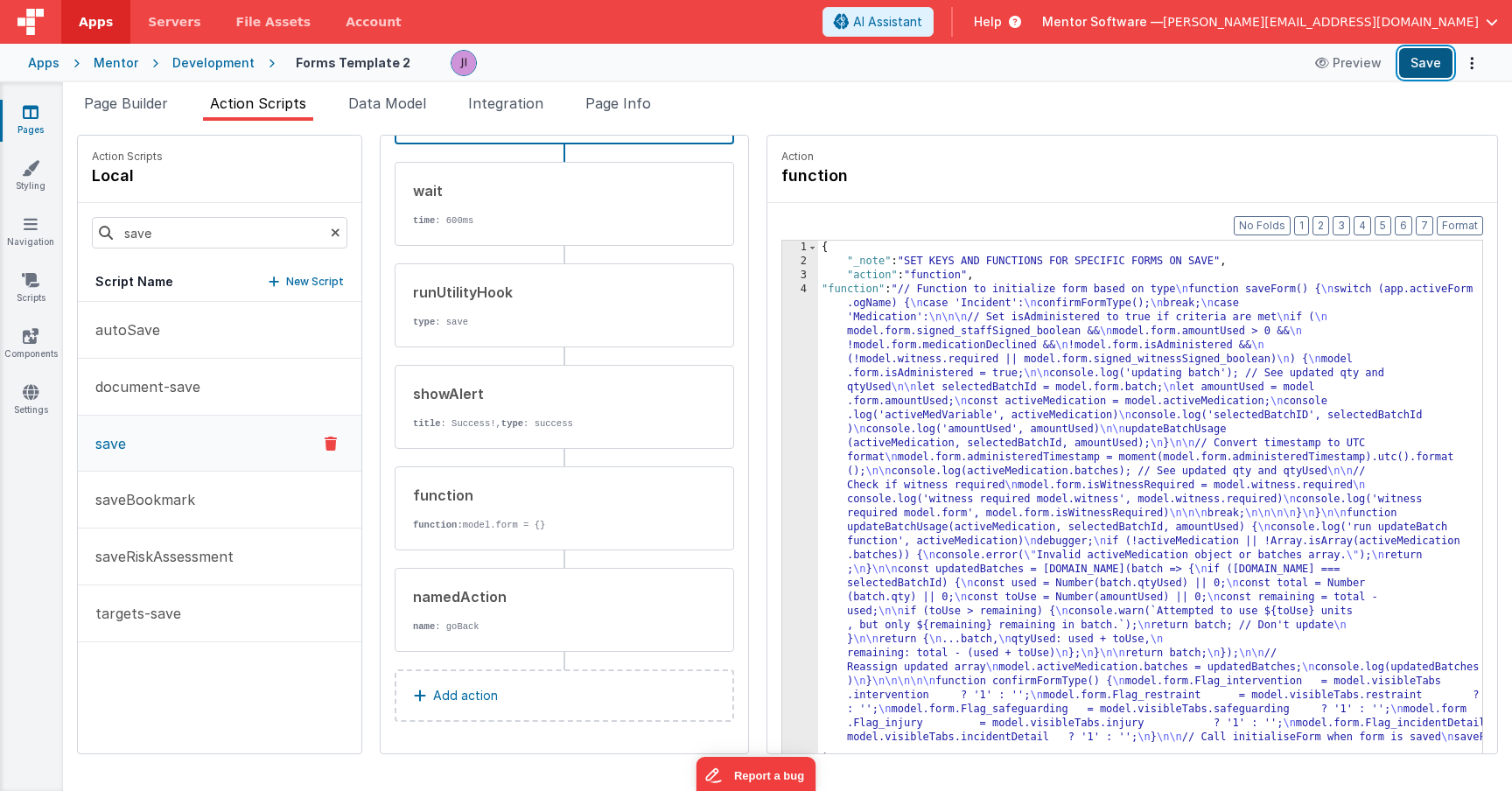
click at [1402, 66] on button "Save" at bounding box center [1425, 63] width 53 height 30
click at [858, 511] on div "{ "_note" : "SET KEYS AND FUNCTIONS FOR SPECIFIC FORMS ON SAVE" , "action" : "f…" at bounding box center [1175, 537] width 715 height 595
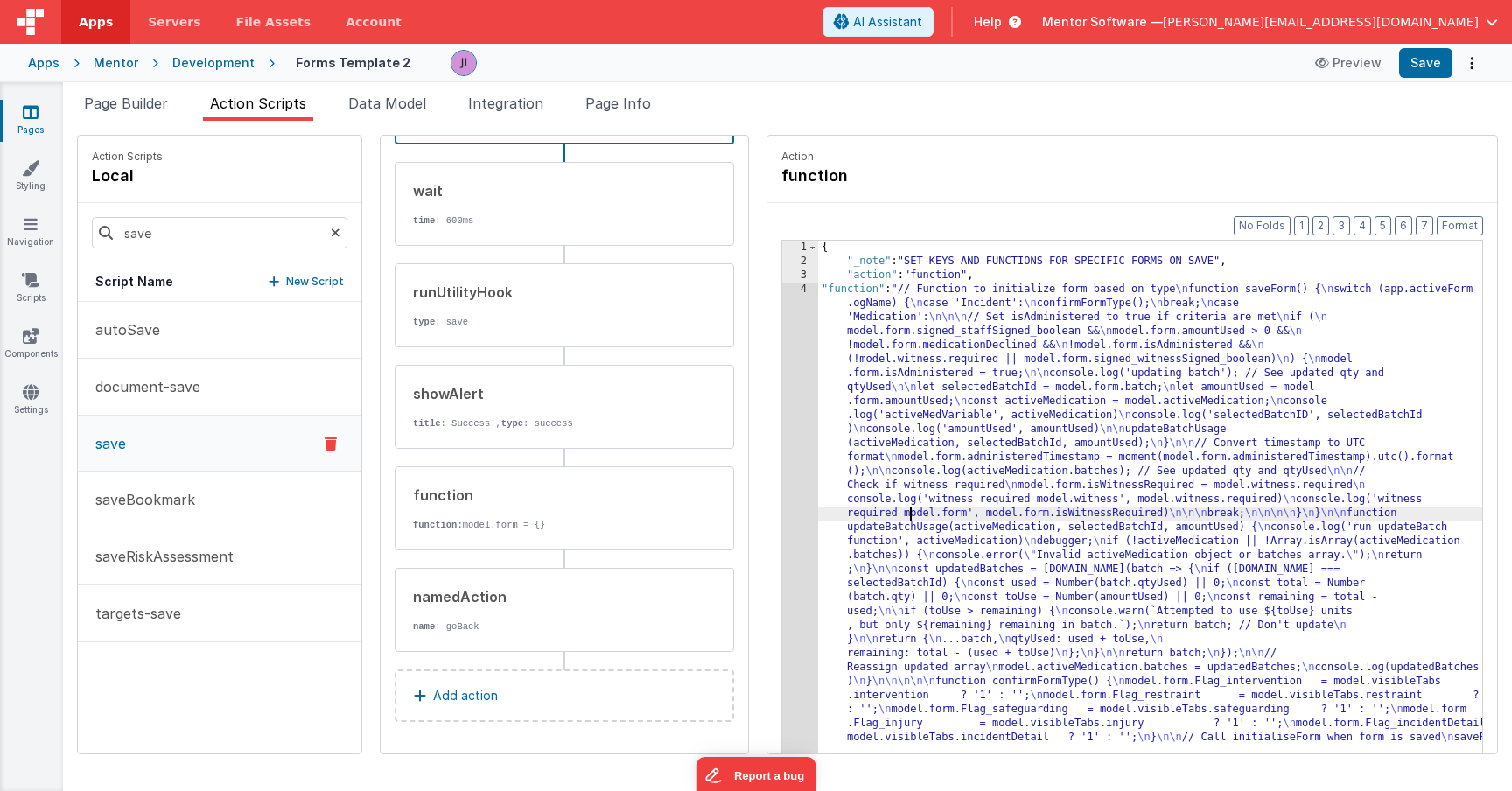
click at [783, 479] on div "4" at bounding box center [800, 521] width 35 height 476
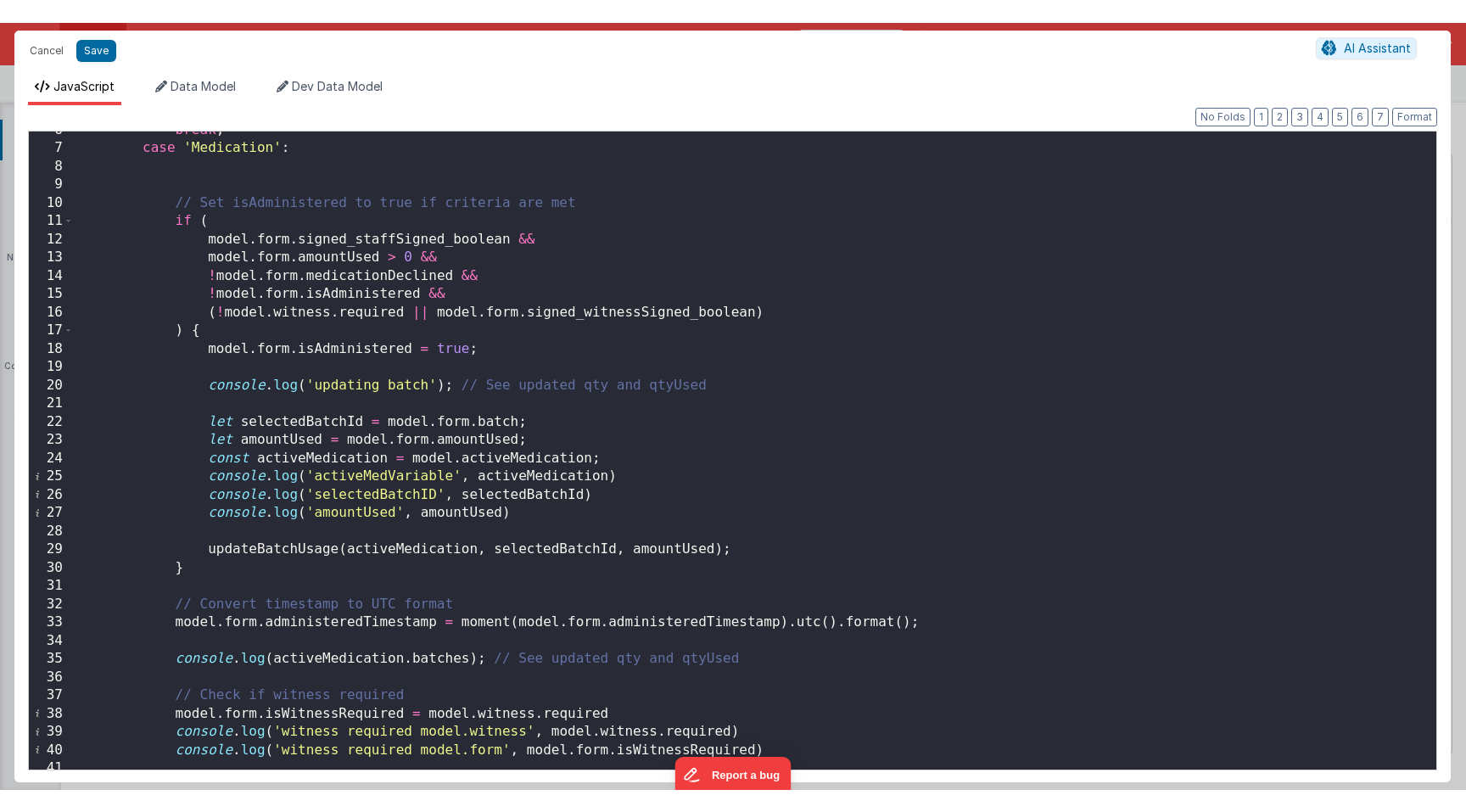
scroll to position [1131, 0]
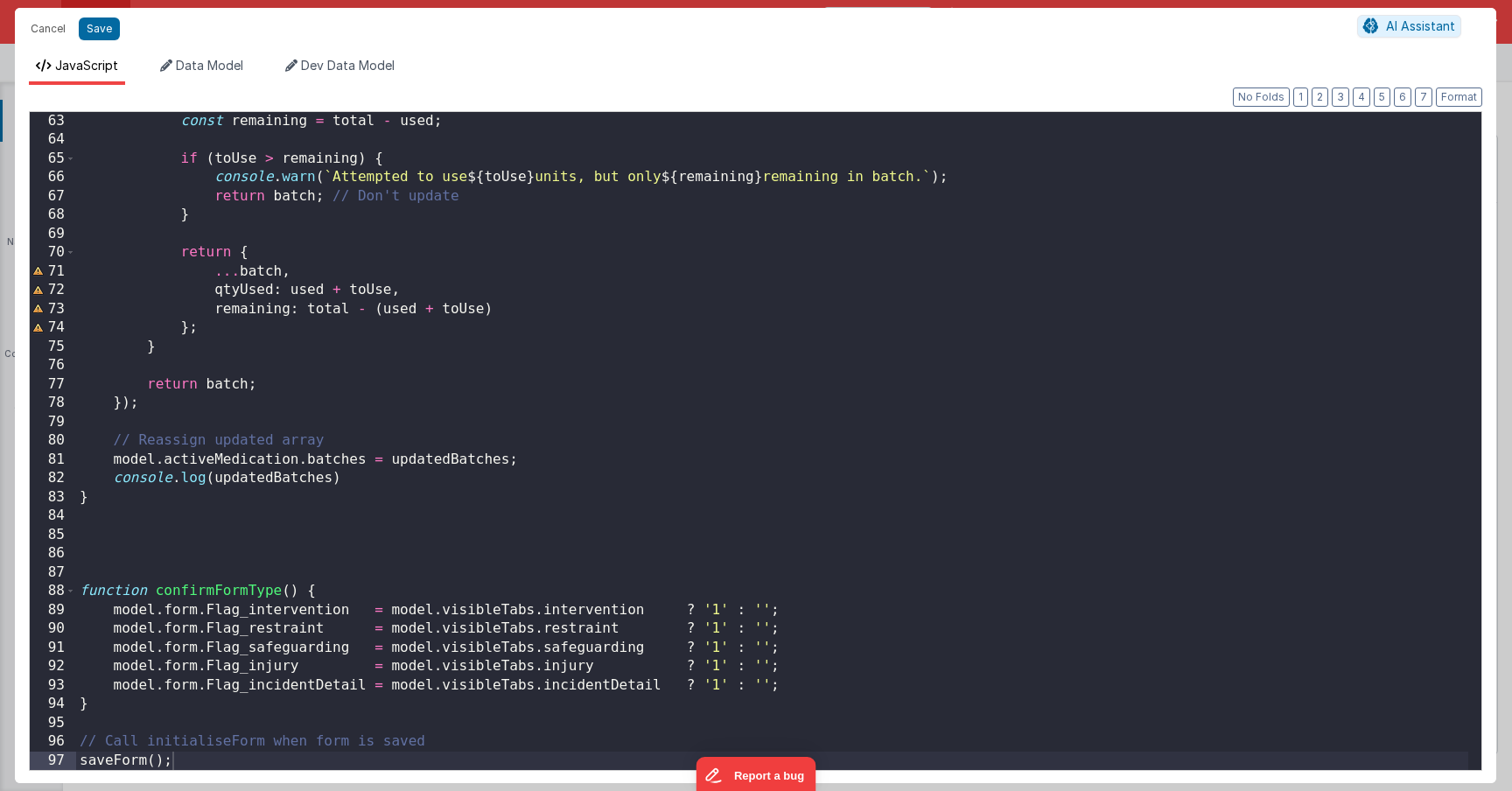
click at [384, 270] on div "const remaining = total - used ; if ( toUse > remaining ) { console . warn ( ` …" at bounding box center [772, 459] width 1392 height 696
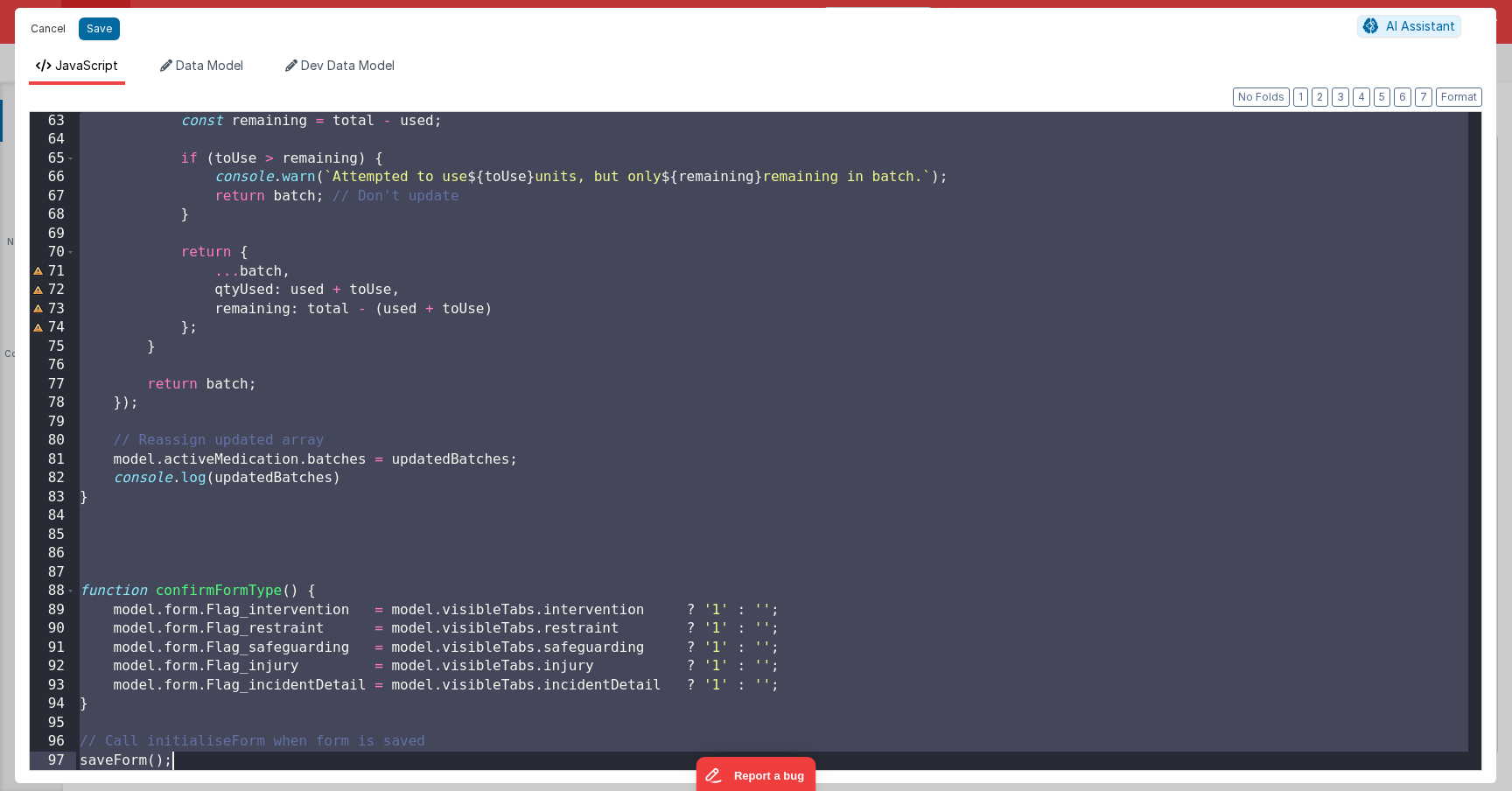
click at [63, 33] on button "Cancel" at bounding box center [48, 29] width 52 height 25
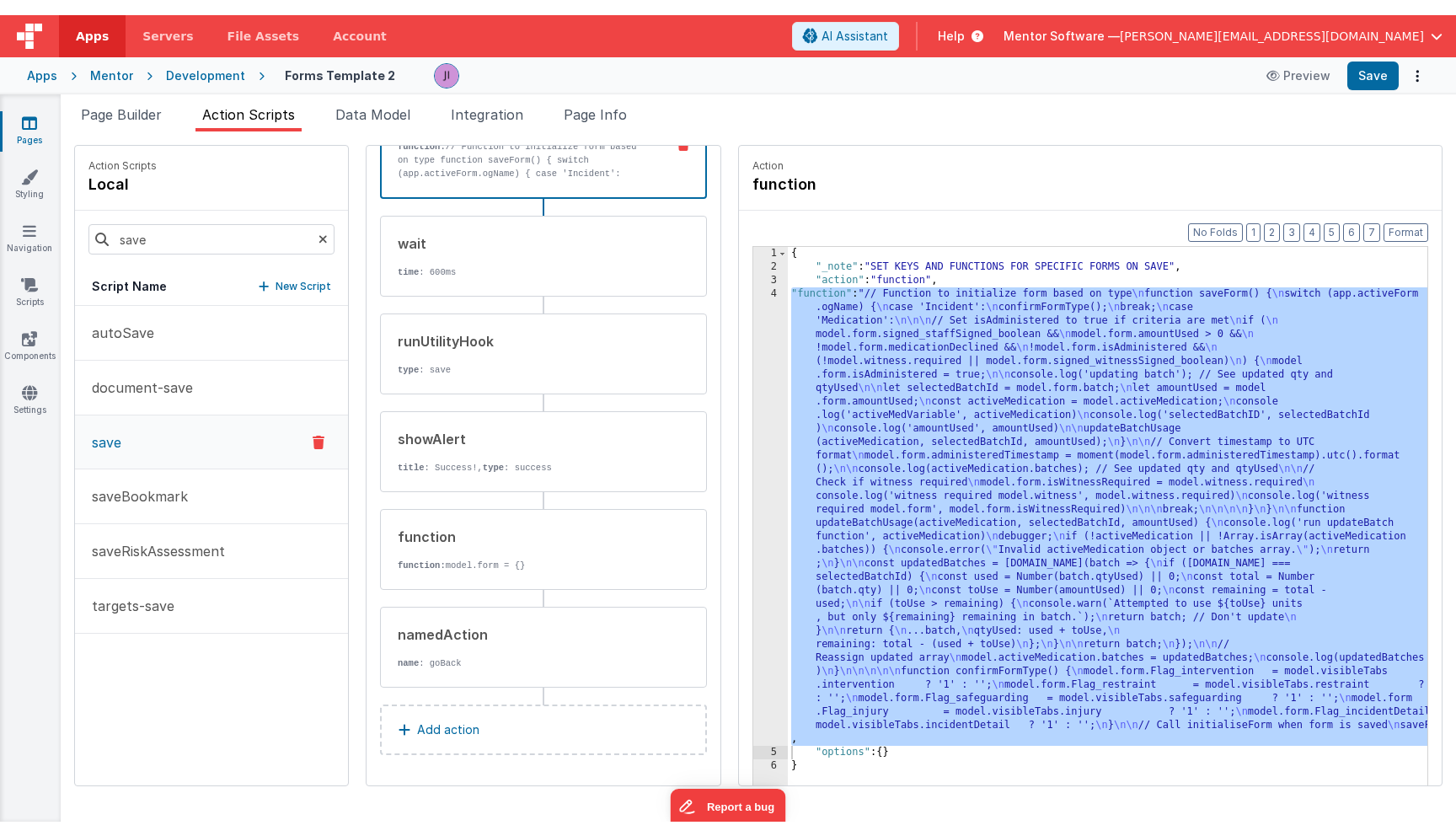
scroll to position [230, 0]
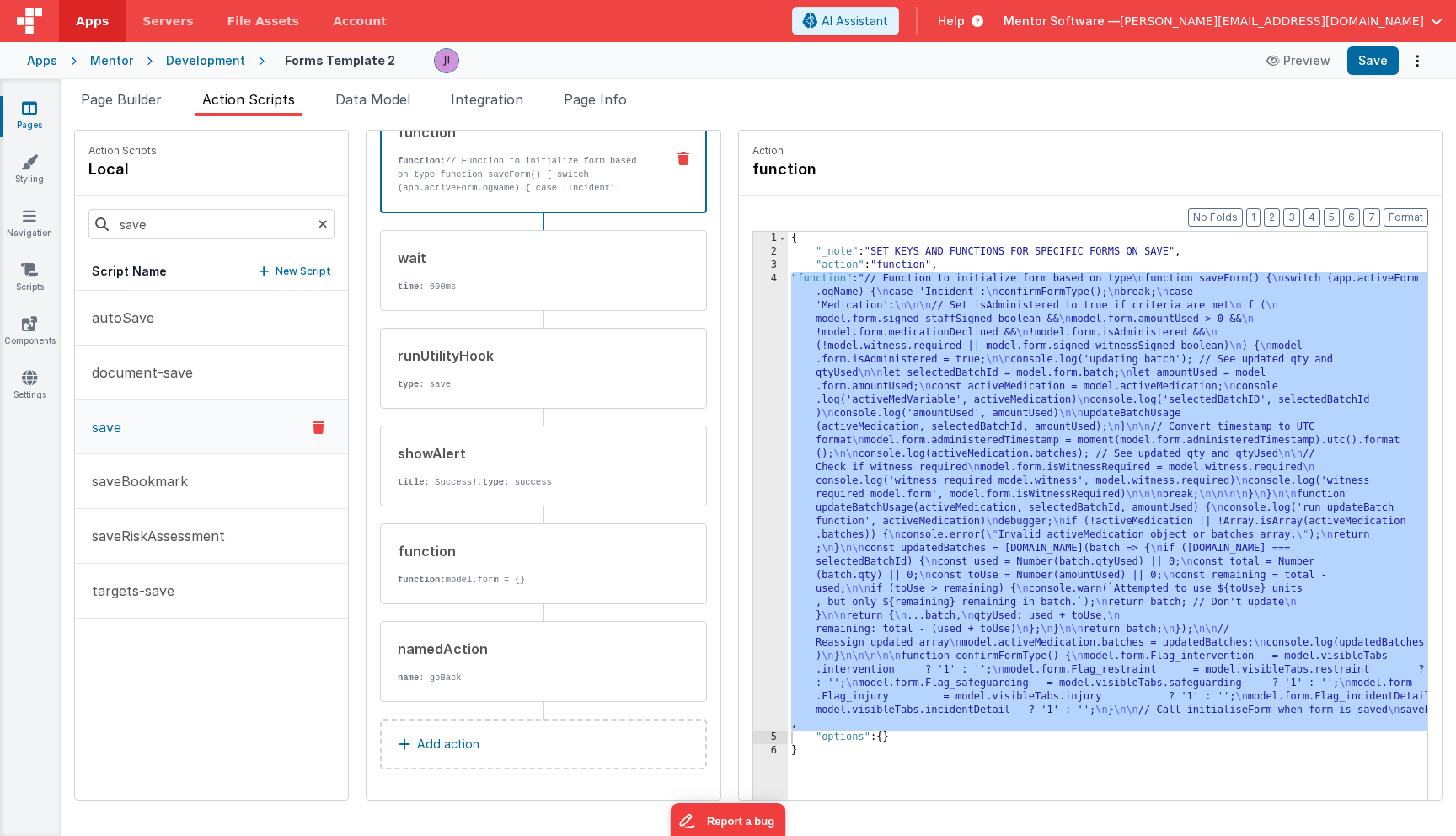
click at [1404, 55] on div "Preview Save" at bounding box center [1342, 61] width 172 height 29
click at [1408, 67] on button "Options" at bounding box center [1418, 61] width 24 height 24
click at [1342, 130] on link "Rollback" at bounding box center [1354, 127] width 149 height 32
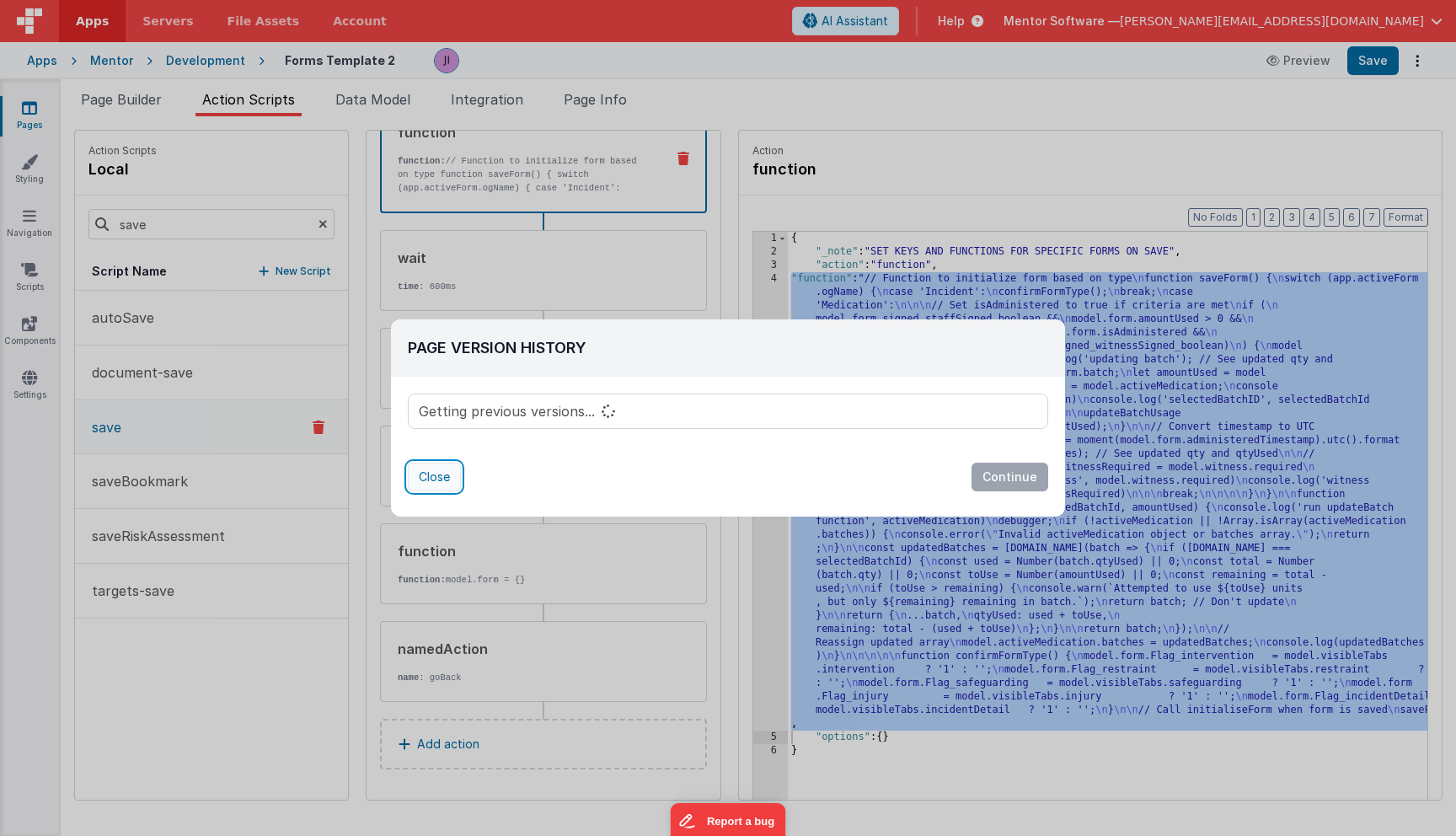
click at [451, 476] on button "Close" at bounding box center [434, 477] width 53 height 29
